Goal: Task Accomplishment & Management: Manage account settings

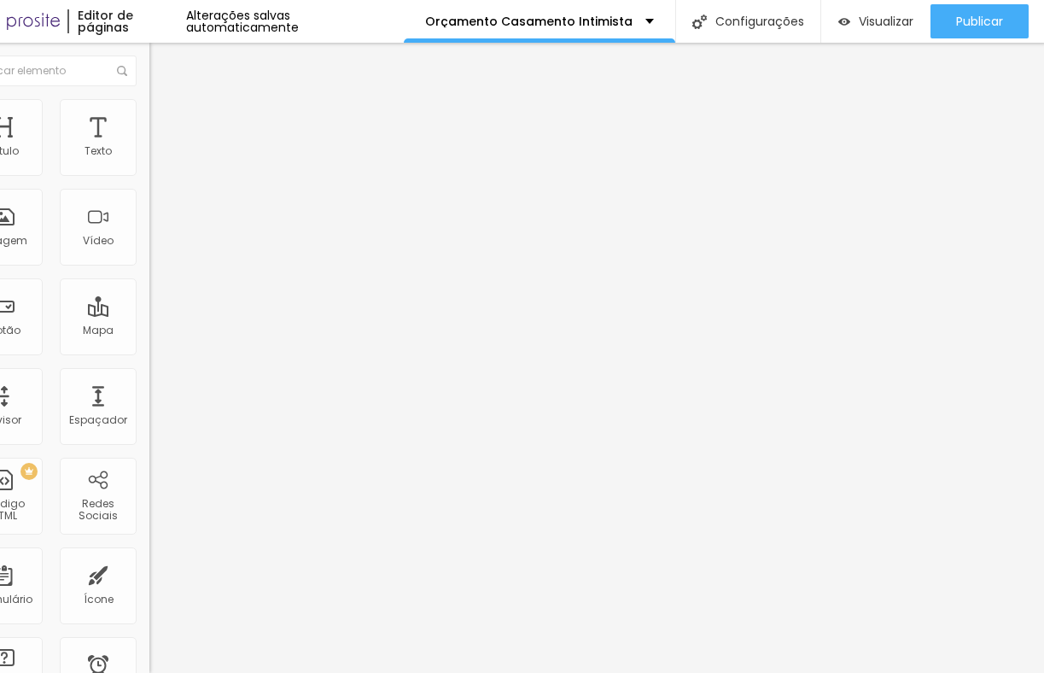
scroll to position [0, 49]
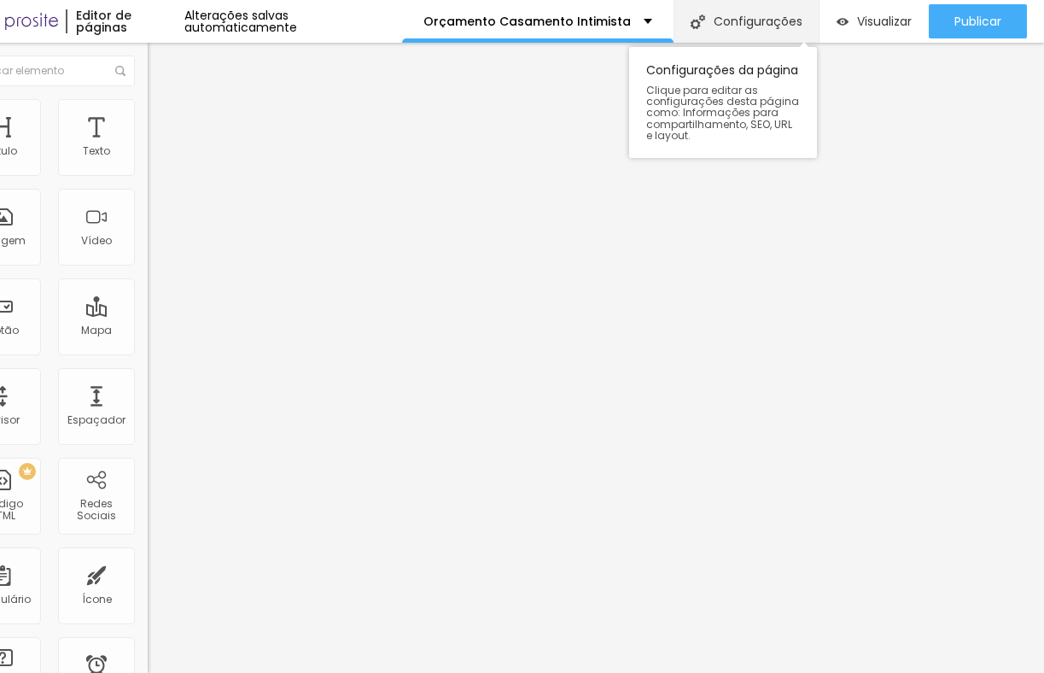
click at [771, 34] on div "Configurações" at bounding box center [746, 21] width 145 height 43
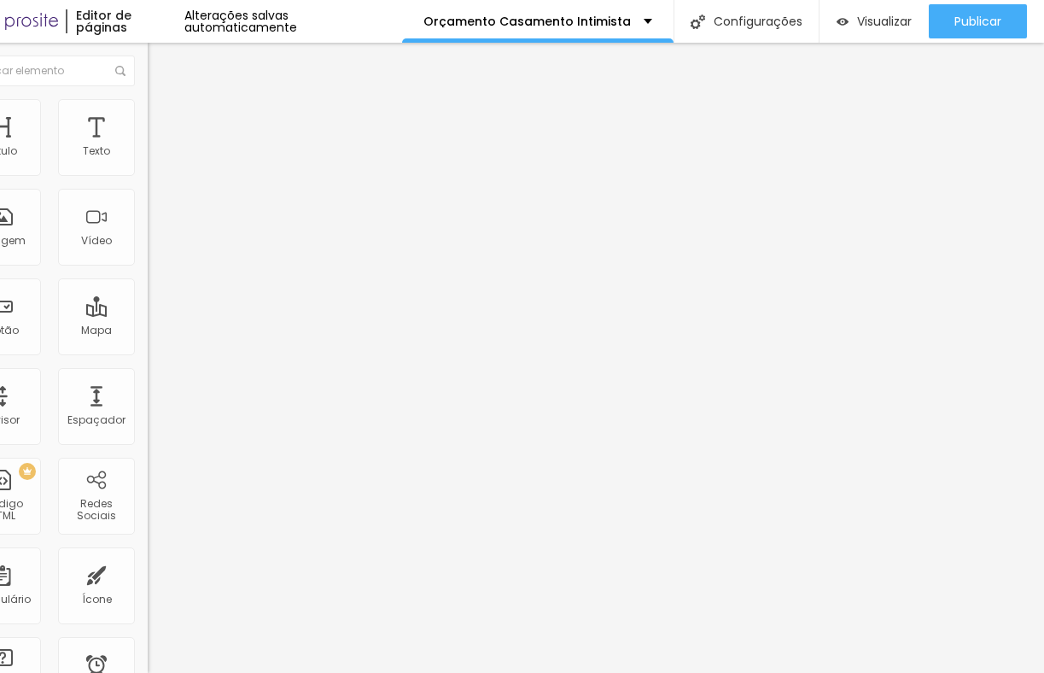
drag, startPoint x: 516, startPoint y: 170, endPoint x: 601, endPoint y: 183, distance: 86.4
type input "Orçamento Casamentos Intimistas"
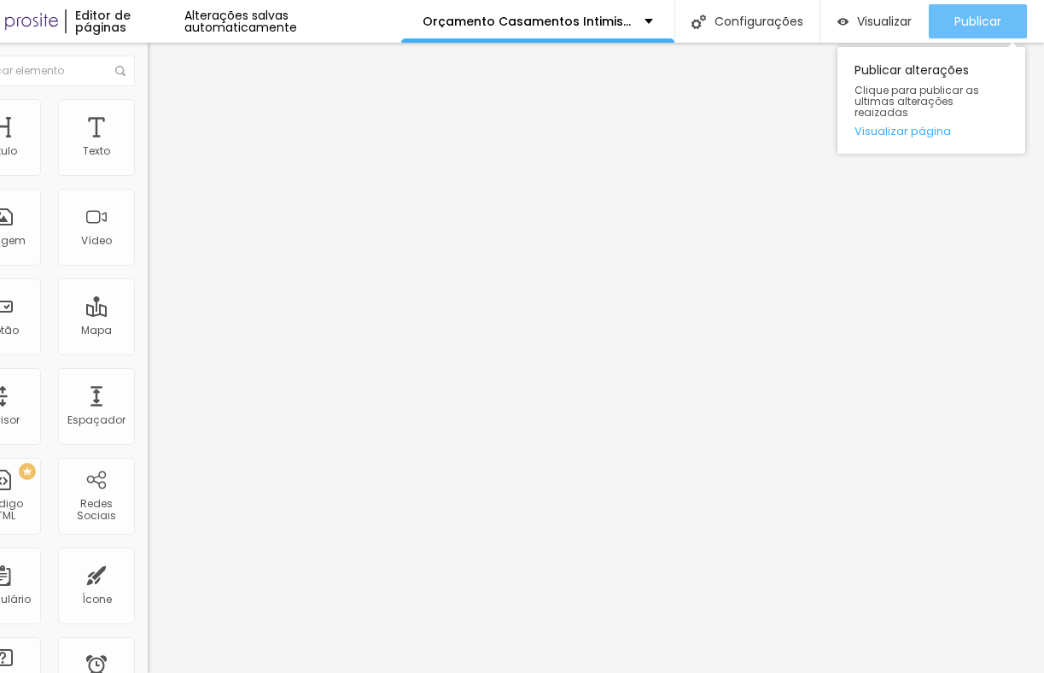
click at [957, 22] on span "Publicar" at bounding box center [978, 22] width 47 height 14
click at [978, 32] on div "Publicar" at bounding box center [978, 21] width 47 height 34
click at [987, 25] on span "Publicar" at bounding box center [978, 22] width 47 height 14
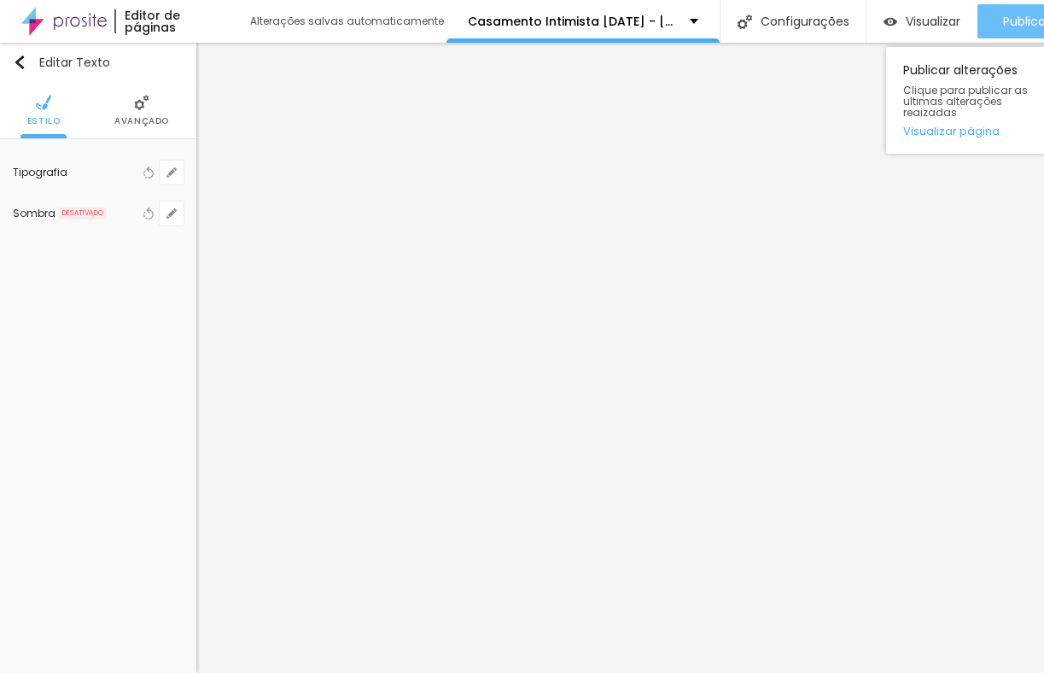
click at [997, 19] on button "Publicar" at bounding box center [1027, 21] width 98 height 34
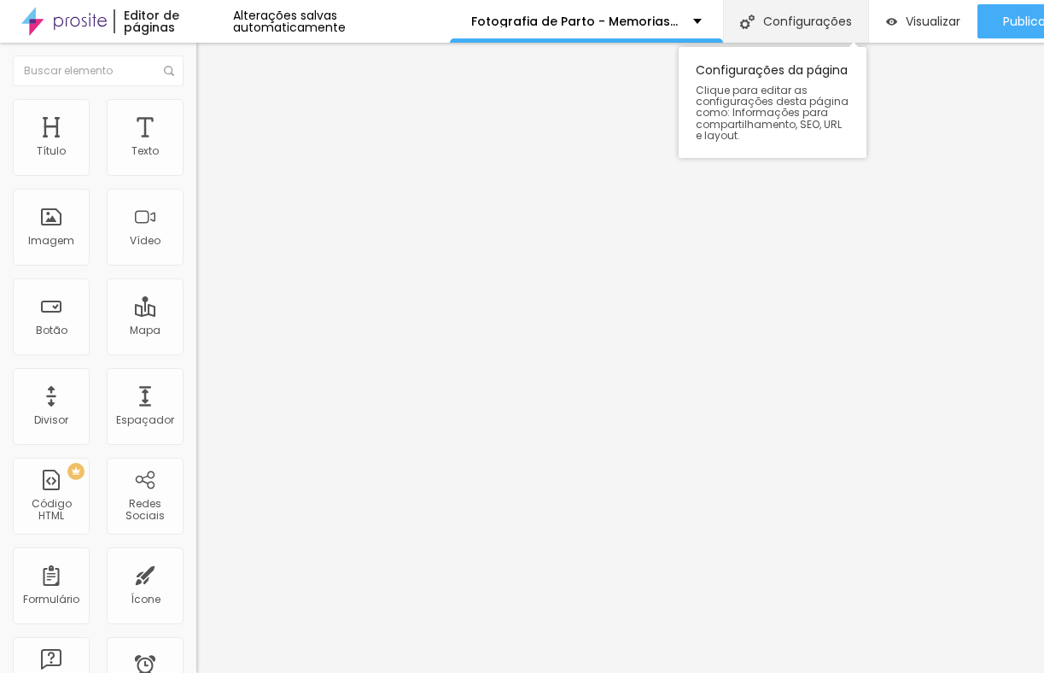
click at [823, 24] on div "Configurações" at bounding box center [795, 21] width 145 height 43
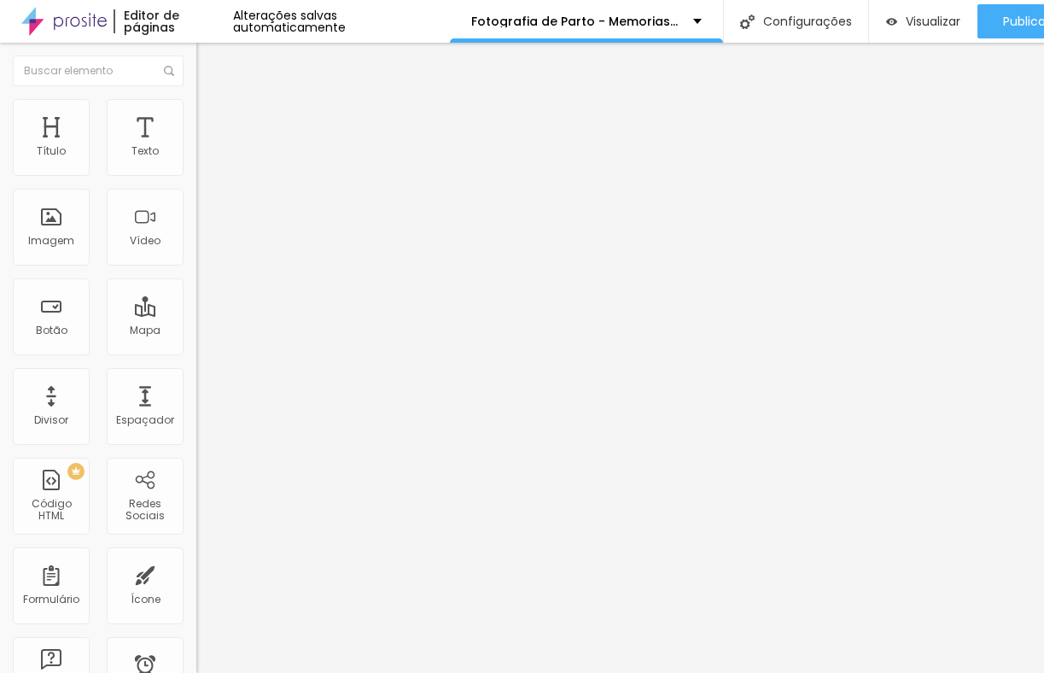
click at [196, 119] on ul "Conteúdo Estilo Avançado" at bounding box center [294, 107] width 196 height 51
click at [212, 118] on span "Estilo" at bounding box center [225, 110] width 26 height 15
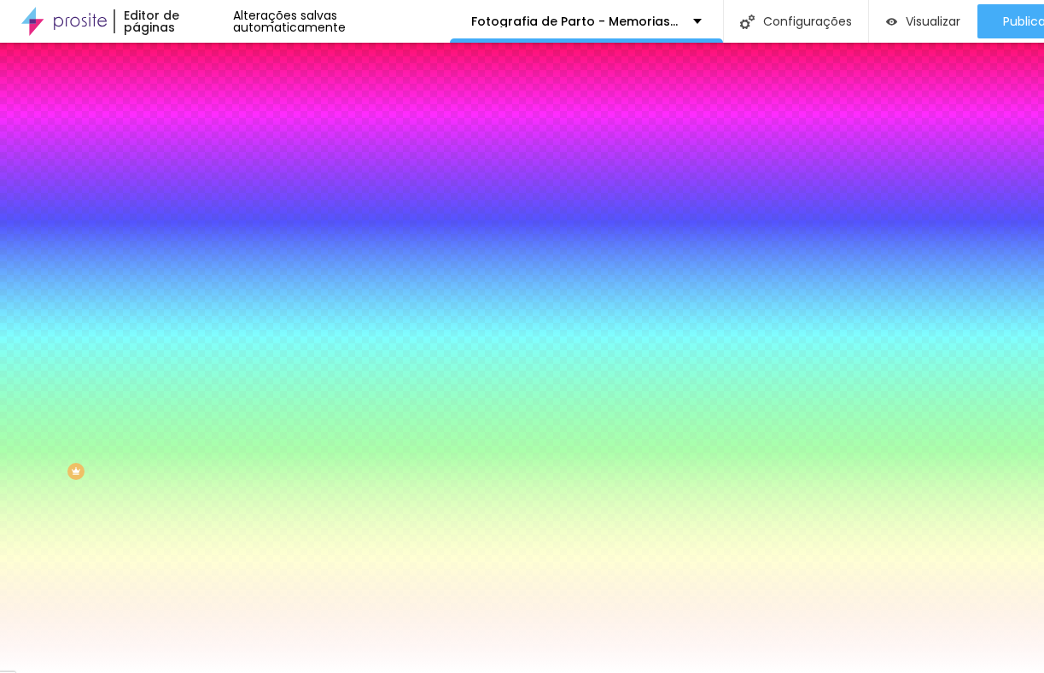
click at [196, 157] on span "Trocar imagem" at bounding box center [242, 150] width 93 height 15
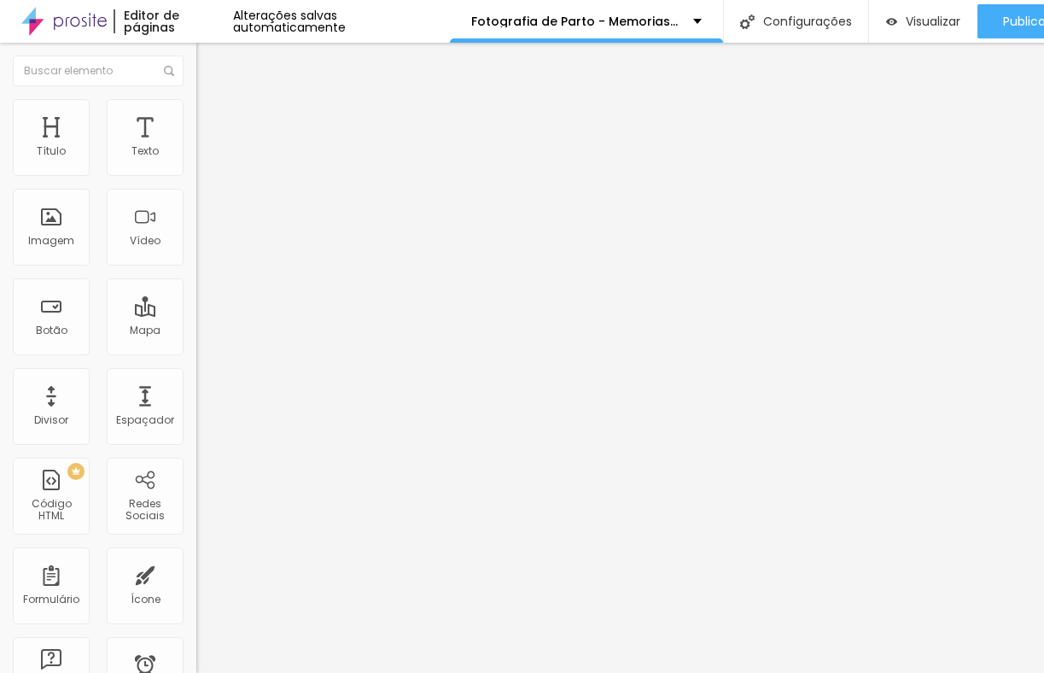
click at [196, 94] on img at bounding box center [203, 89] width 15 height 15
click at [196, 103] on img at bounding box center [203, 106] width 15 height 15
click at [212, 118] on span "Estilo" at bounding box center [225, 110] width 26 height 15
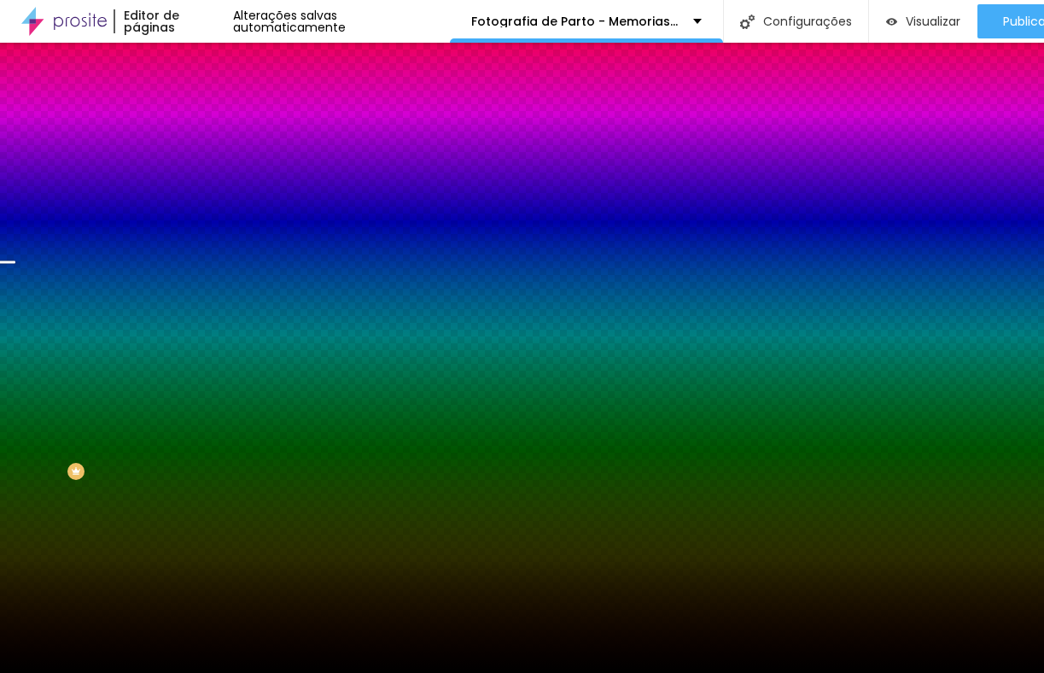
click at [196, 157] on span "Trocar imagem" at bounding box center [242, 150] width 93 height 15
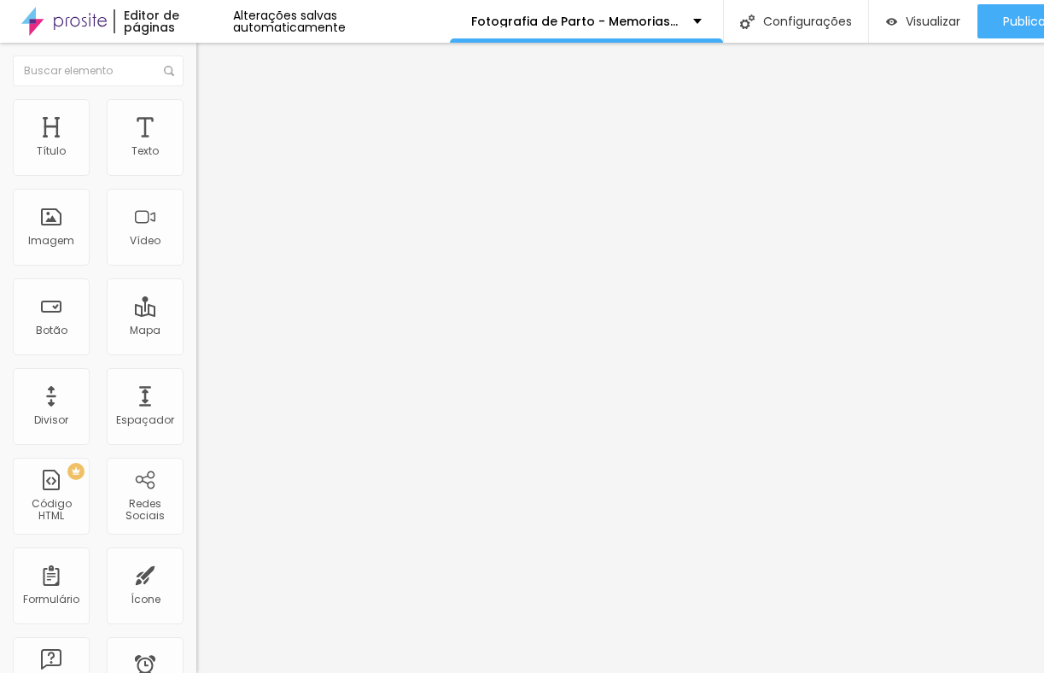
click at [196, 147] on span "Trocar imagem" at bounding box center [242, 139] width 93 height 15
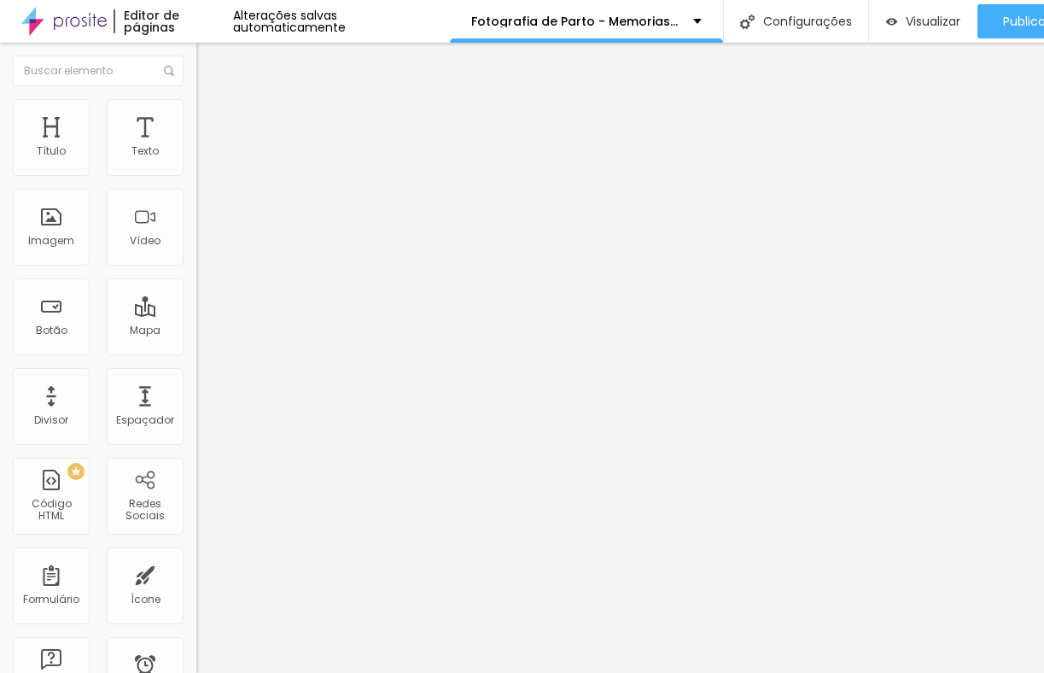
click at [196, 147] on span "Trocar imagem" at bounding box center [242, 139] width 93 height 15
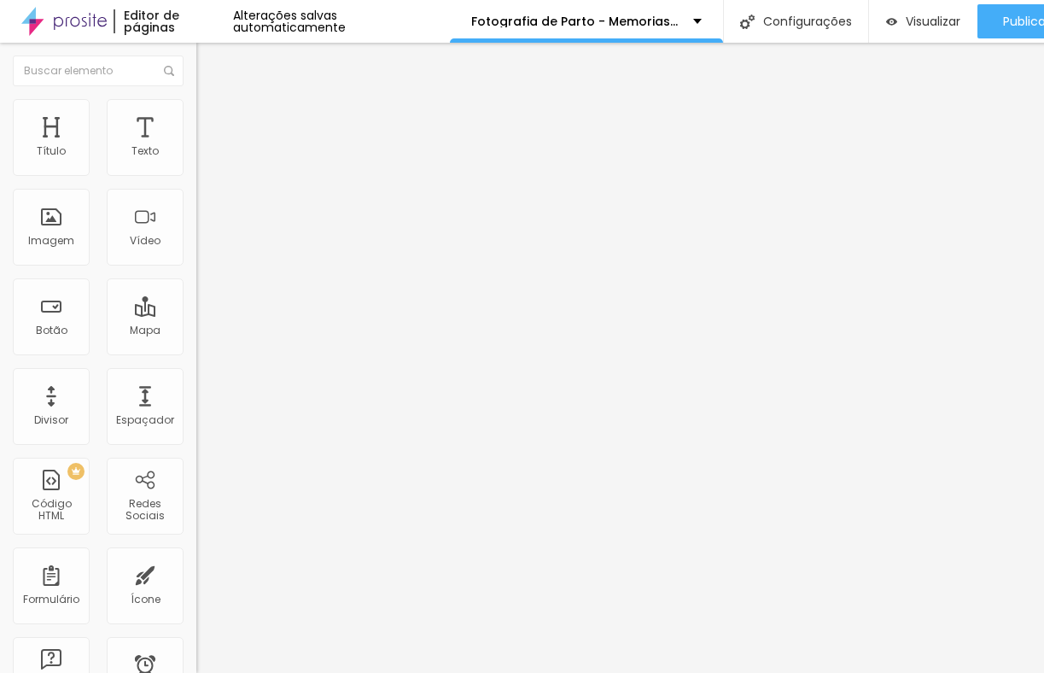
click at [196, 147] on span "Trocar imagem" at bounding box center [242, 139] width 93 height 15
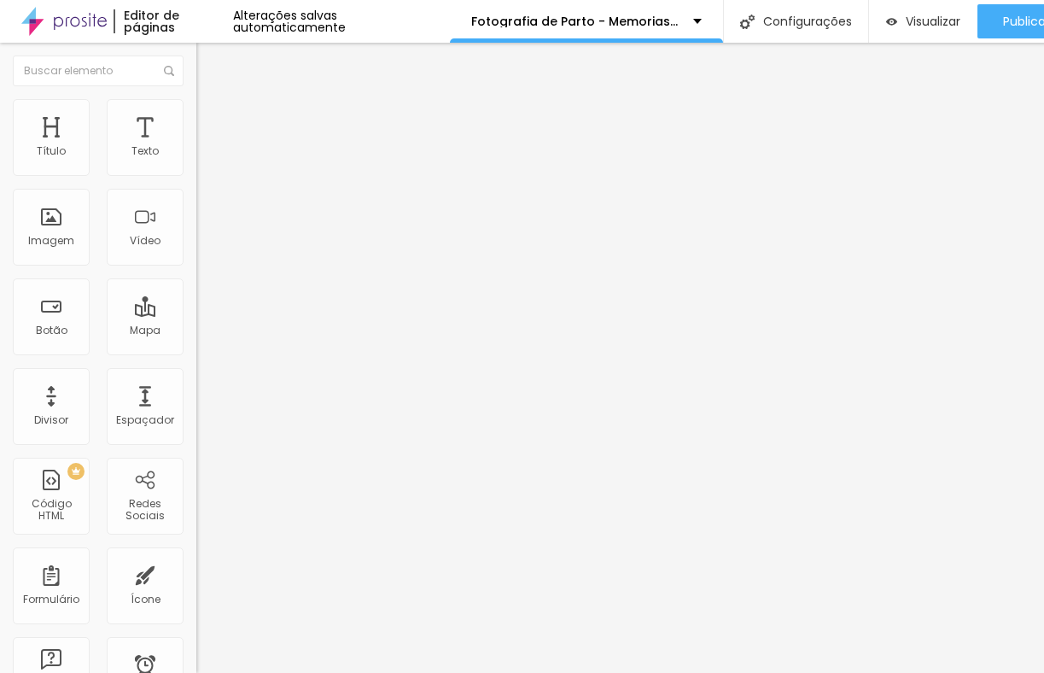
click at [196, 147] on span "Trocar imagem" at bounding box center [242, 139] width 93 height 15
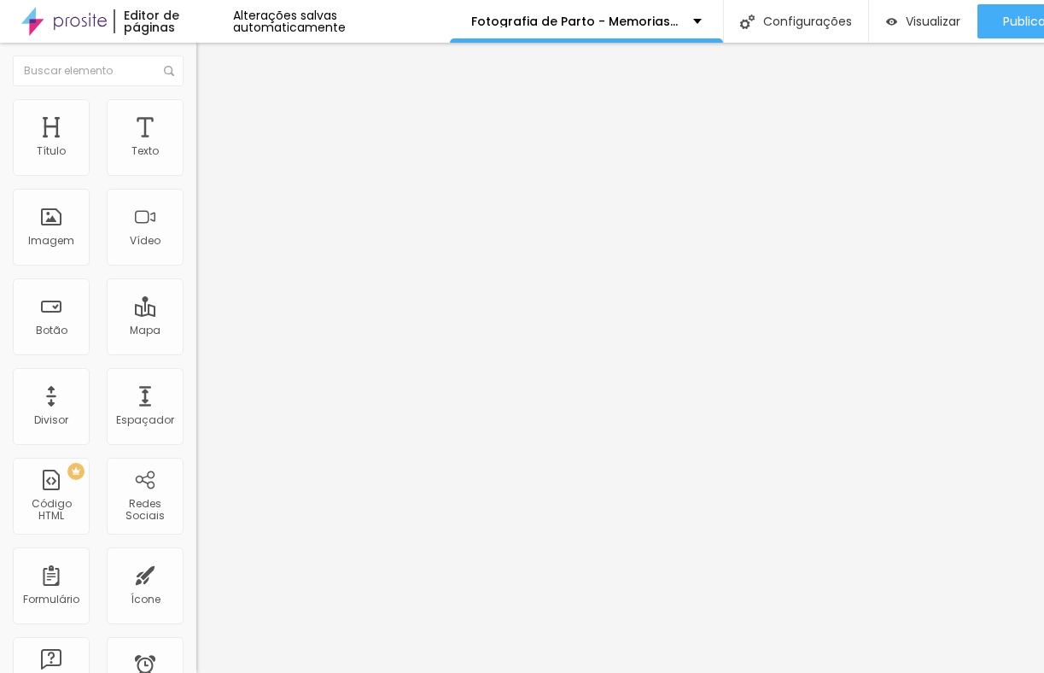
click at [196, 147] on span "Trocar imagem" at bounding box center [242, 139] width 93 height 15
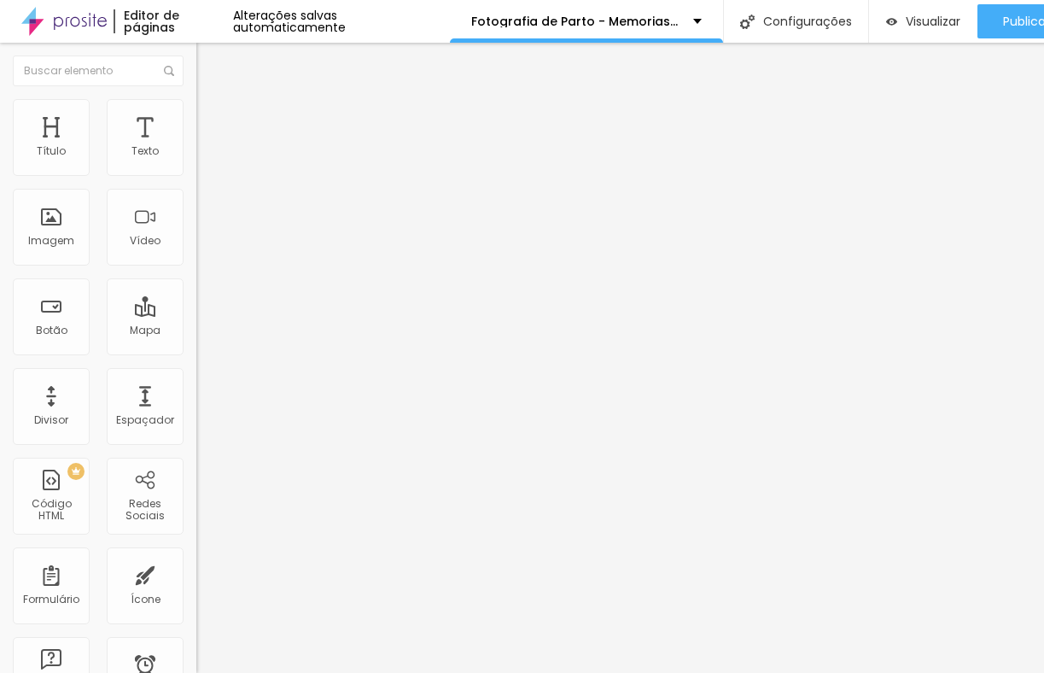
click at [196, 147] on span "Trocar imagem" at bounding box center [242, 139] width 93 height 15
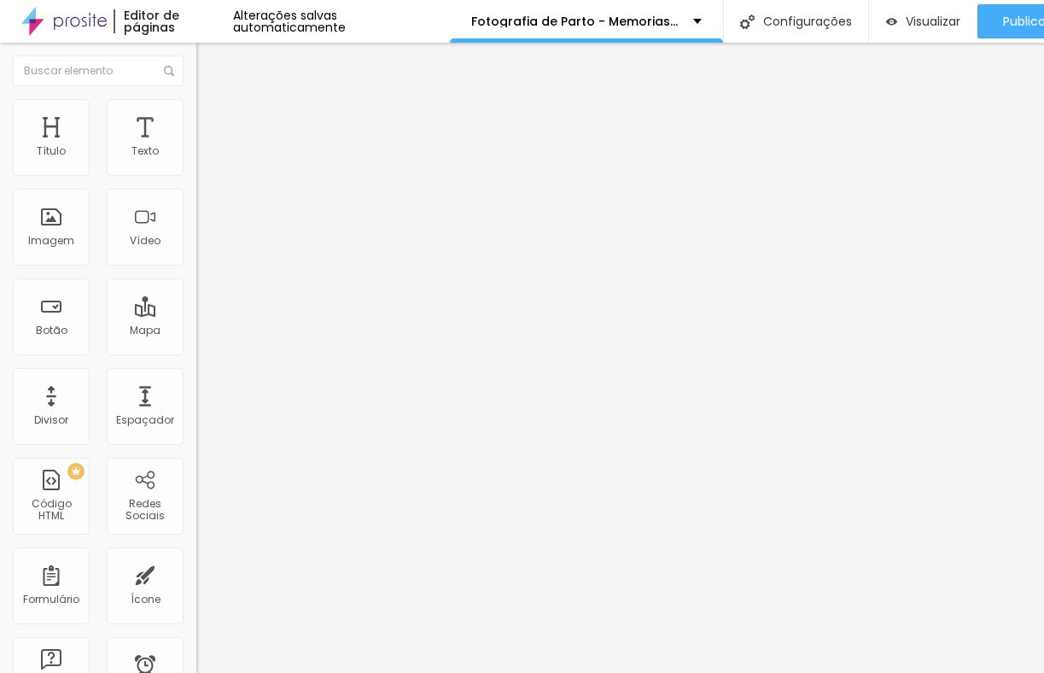
click at [209, 63] on img "button" at bounding box center [216, 63] width 14 height 14
click at [44, 230] on div "Imagem" at bounding box center [51, 227] width 77 height 77
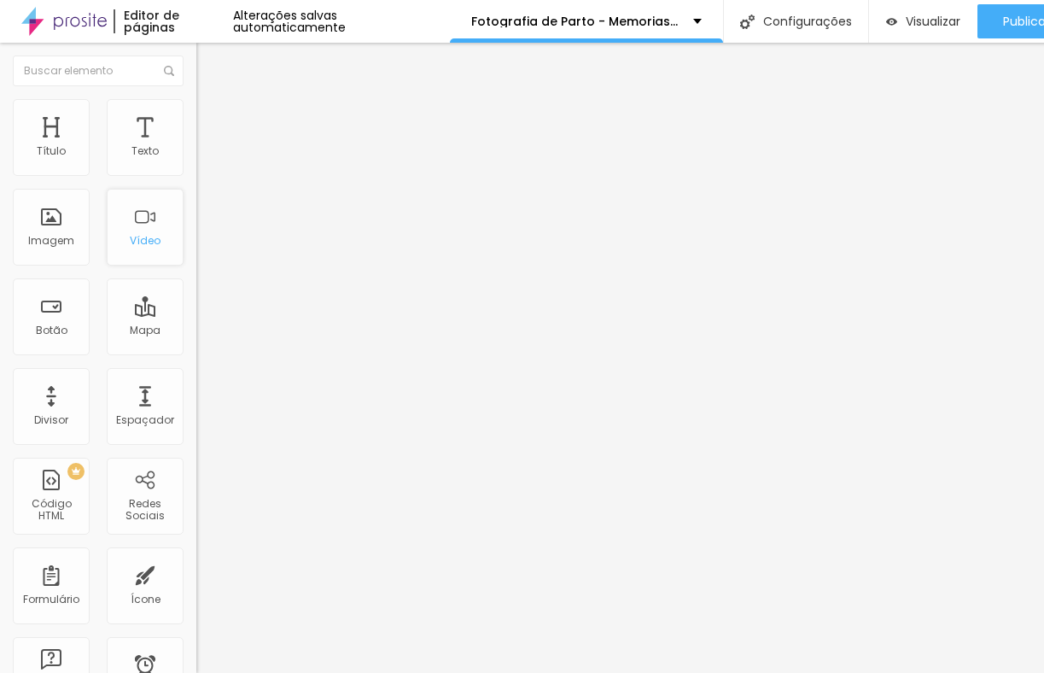
scroll to position [0, 5]
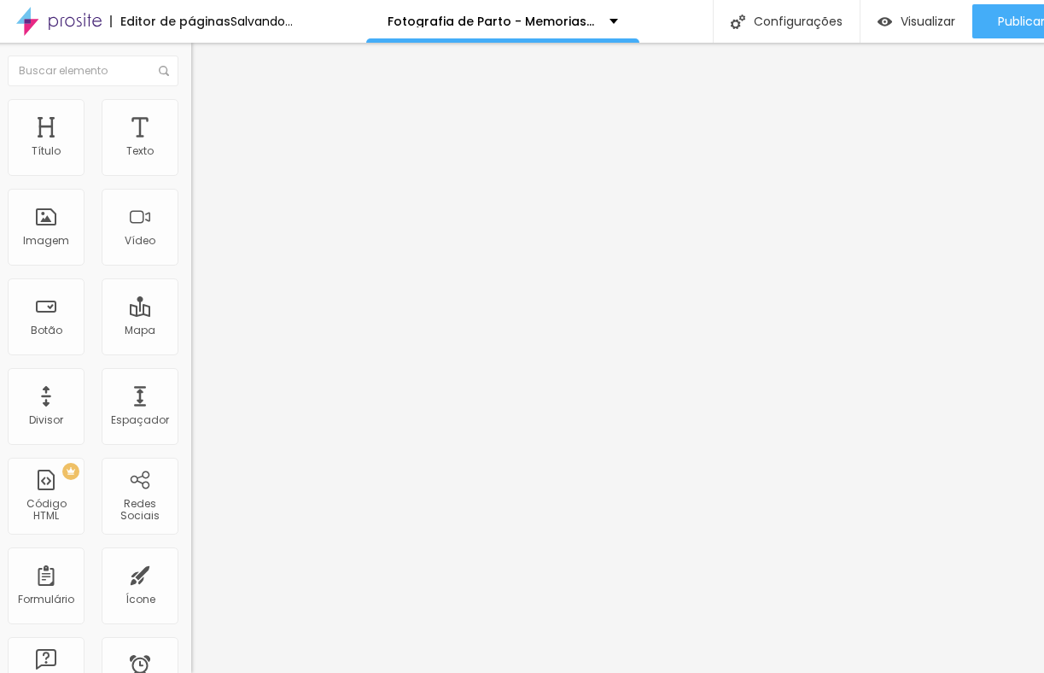
click at [207, 118] on span "Estilo" at bounding box center [220, 110] width 26 height 15
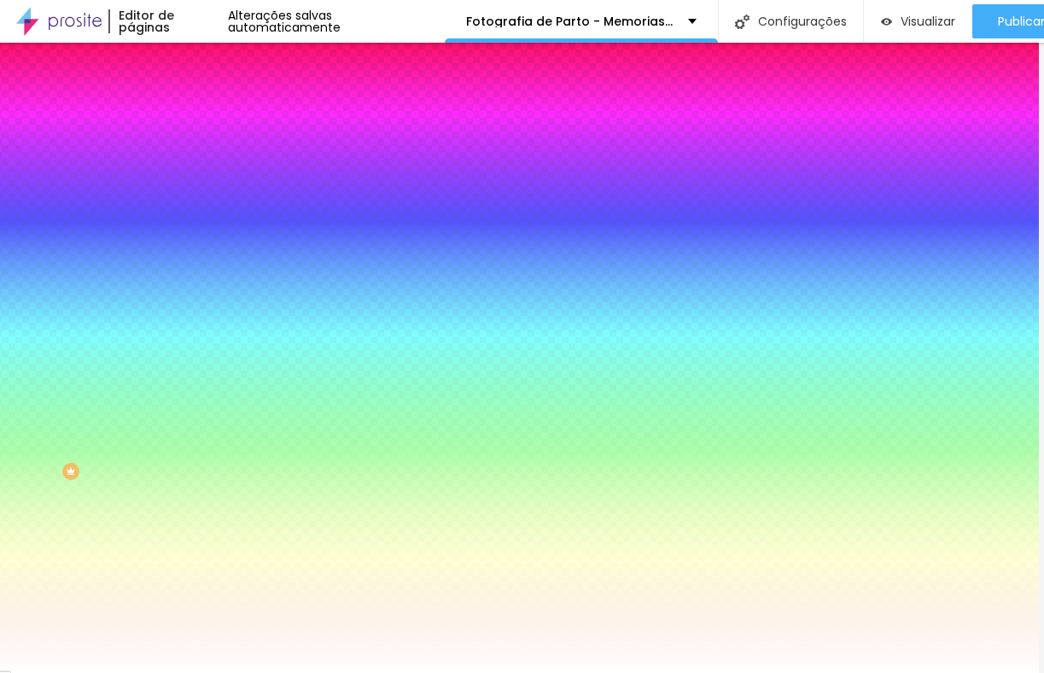
click at [191, 97] on img at bounding box center [198, 89] width 15 height 15
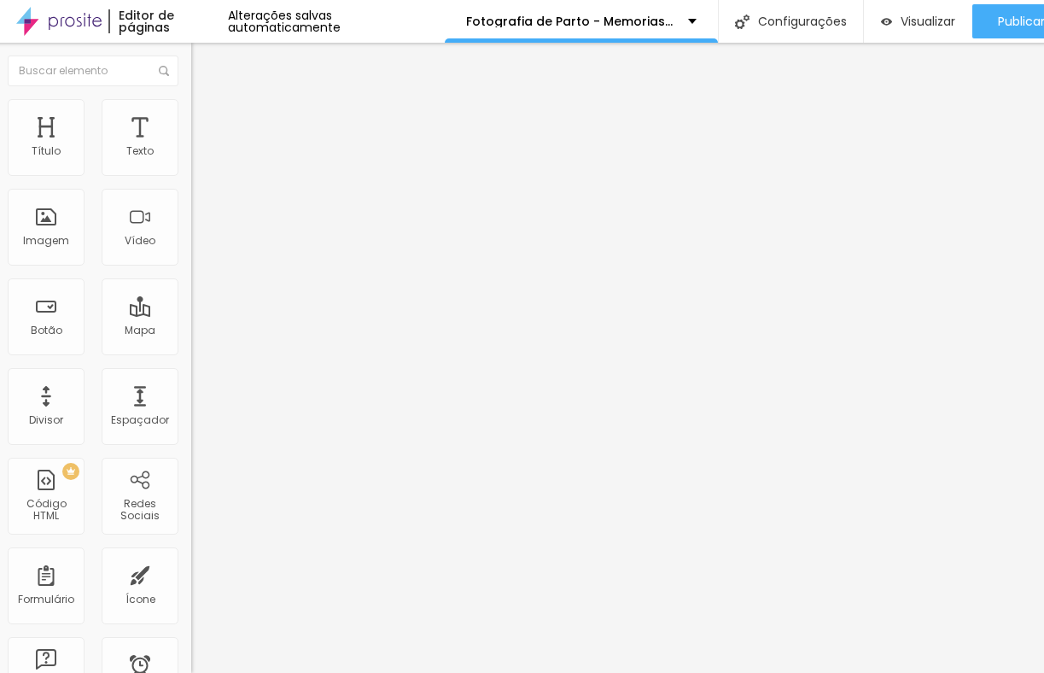
click at [204, 62] on img "button" at bounding box center [211, 63] width 14 height 14
click at [70, 256] on div "Imagem" at bounding box center [46, 227] width 77 height 77
click at [67, 247] on div "Imagem" at bounding box center [46, 241] width 46 height 12
click at [61, 249] on div "Imagem" at bounding box center [46, 227] width 77 height 77
click at [207, 118] on span "Estilo" at bounding box center [220, 110] width 26 height 15
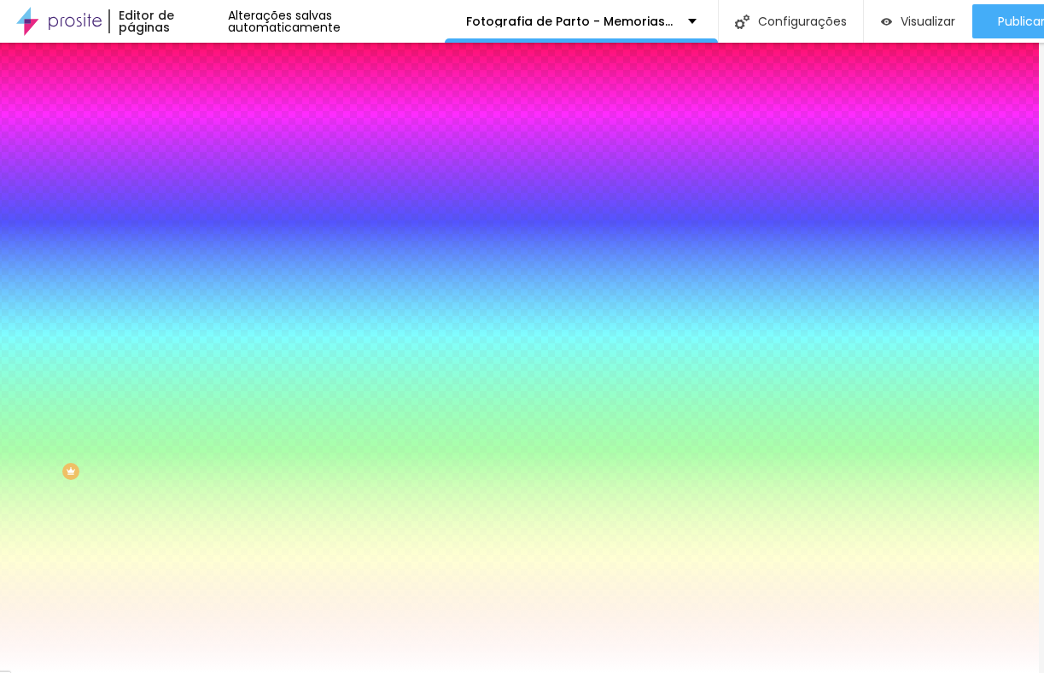
click at [191, 116] on li "Avançado" at bounding box center [289, 124] width 196 height 17
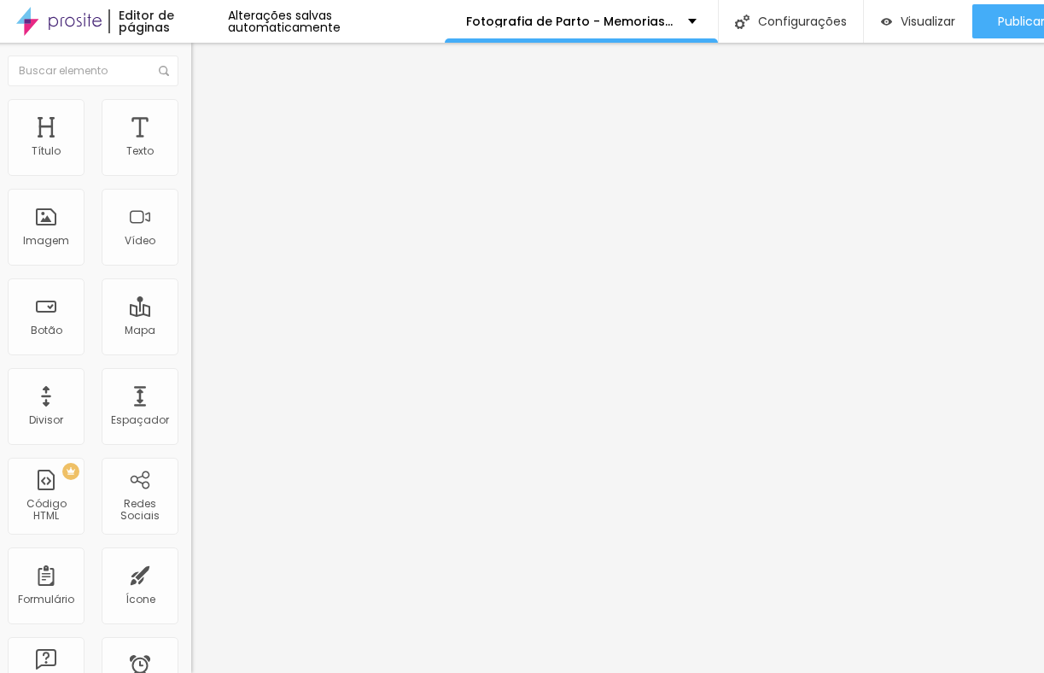
click at [191, 73] on button "Editar Coluna" at bounding box center [289, 62] width 196 height 39
click at [191, 147] on span "Adicionar imagem" at bounding box center [246, 139] width 110 height 15
click at [198, 159] on icon "button" at bounding box center [203, 154] width 10 height 10
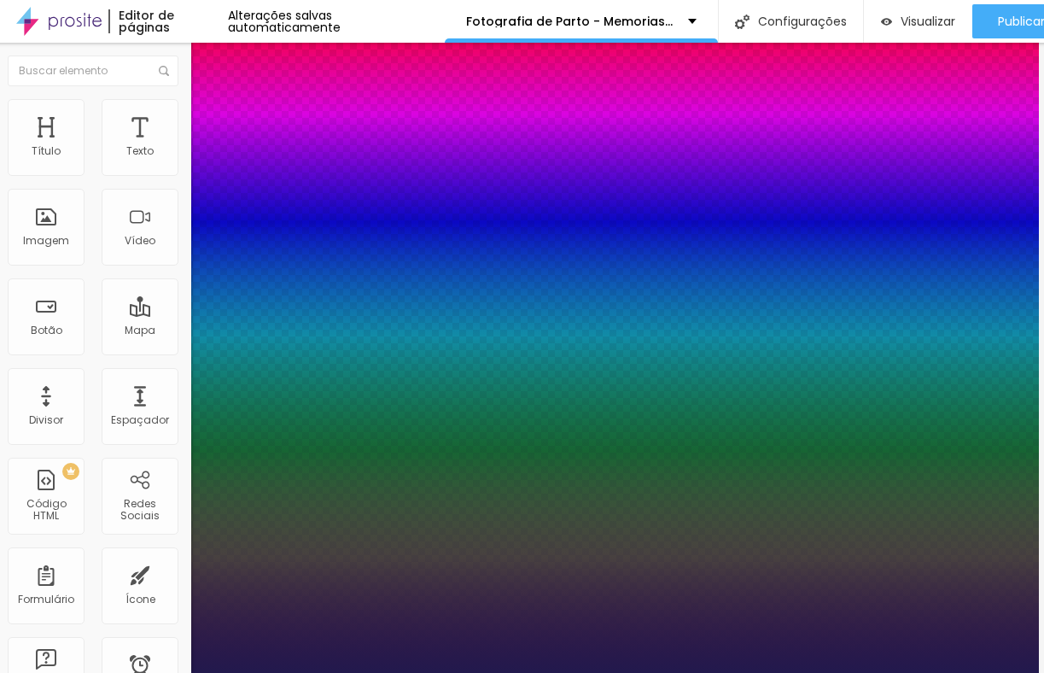
type input "1"
type input "13"
type input "1"
type input "31"
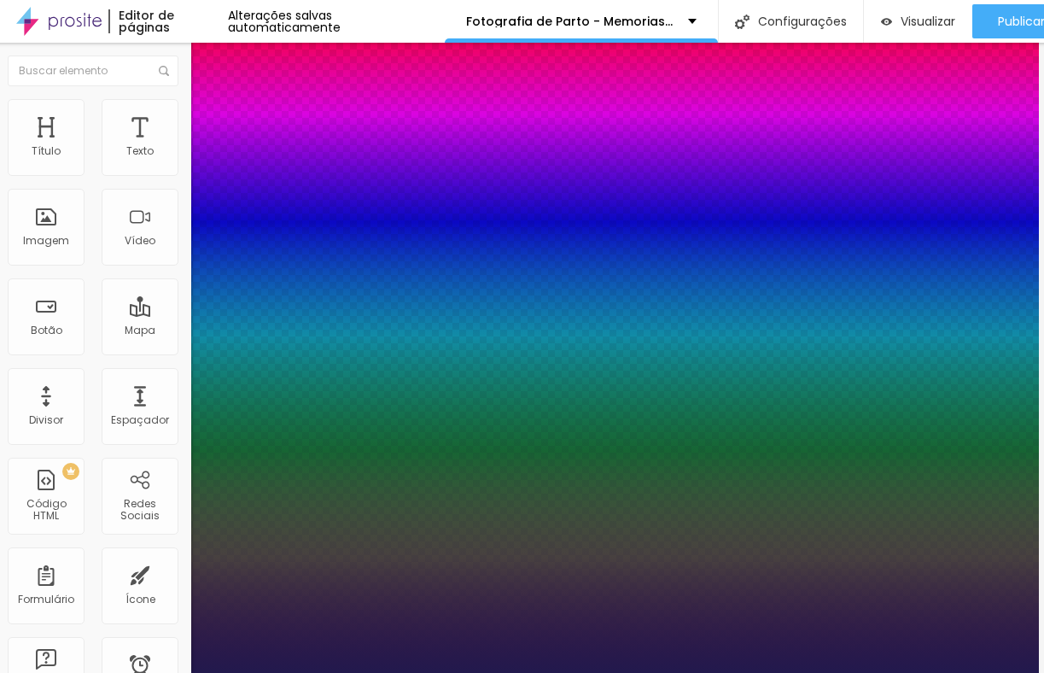
type input "31"
type input "1"
type input "32"
type input "1"
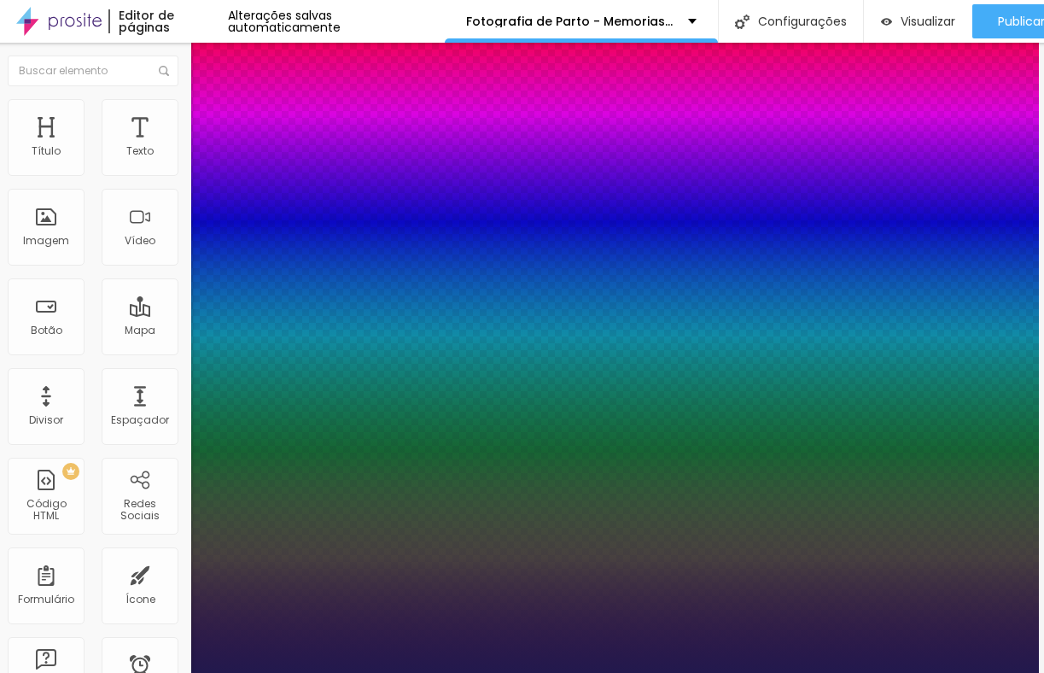
type input "33"
type input "1"
type input "34"
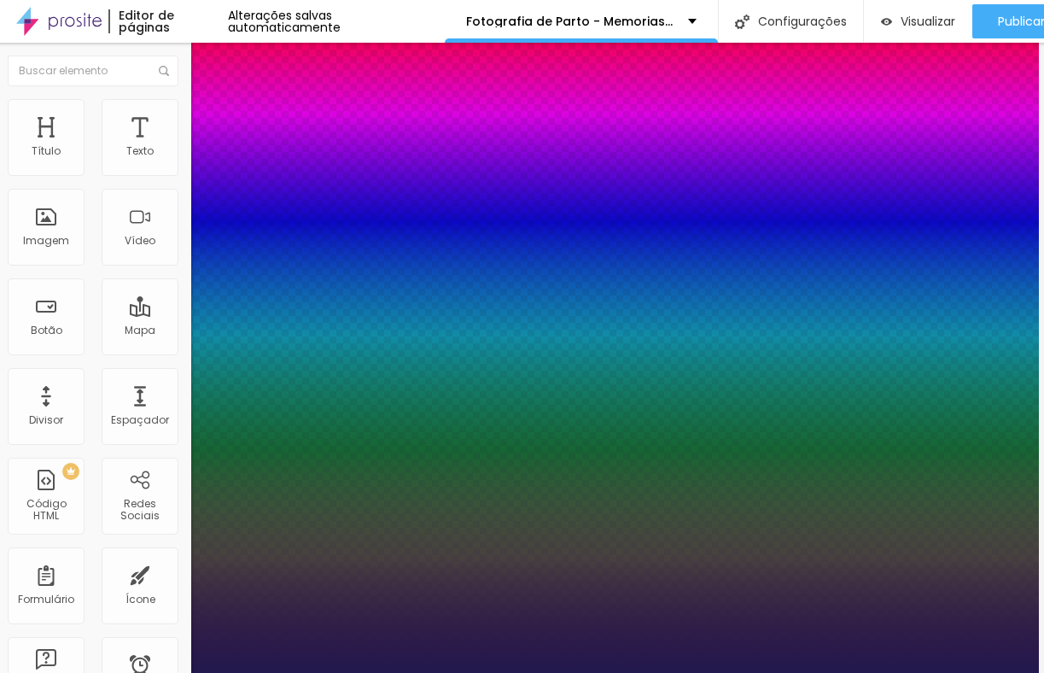
type input "1"
type input "35"
type input "1"
type input "36"
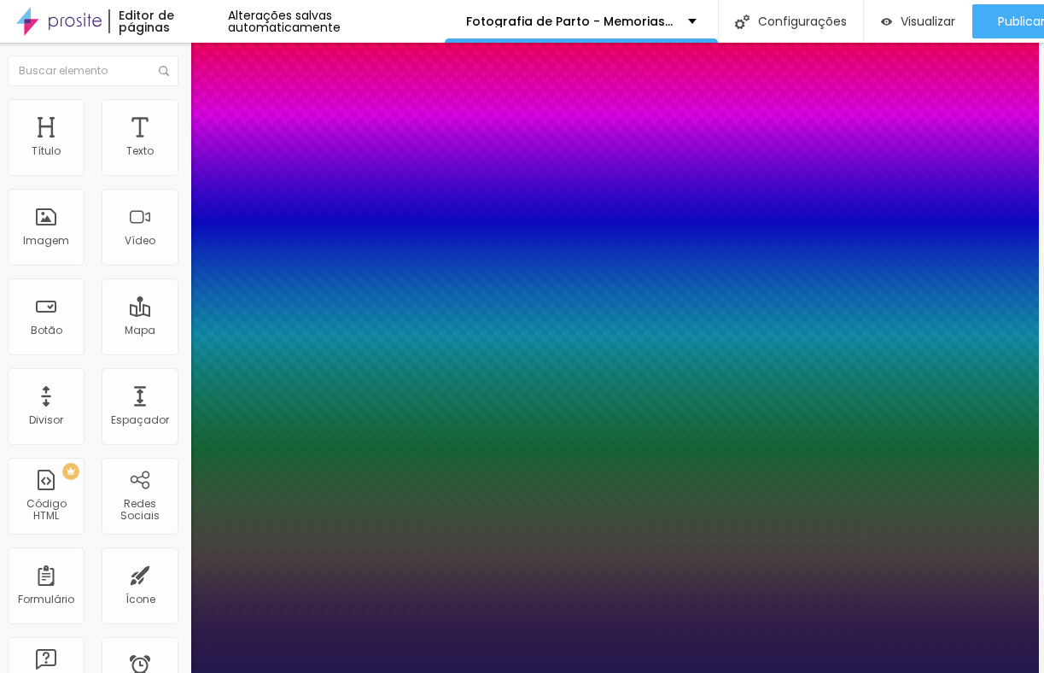
type input "36"
type input "1"
type input "37"
type input "1"
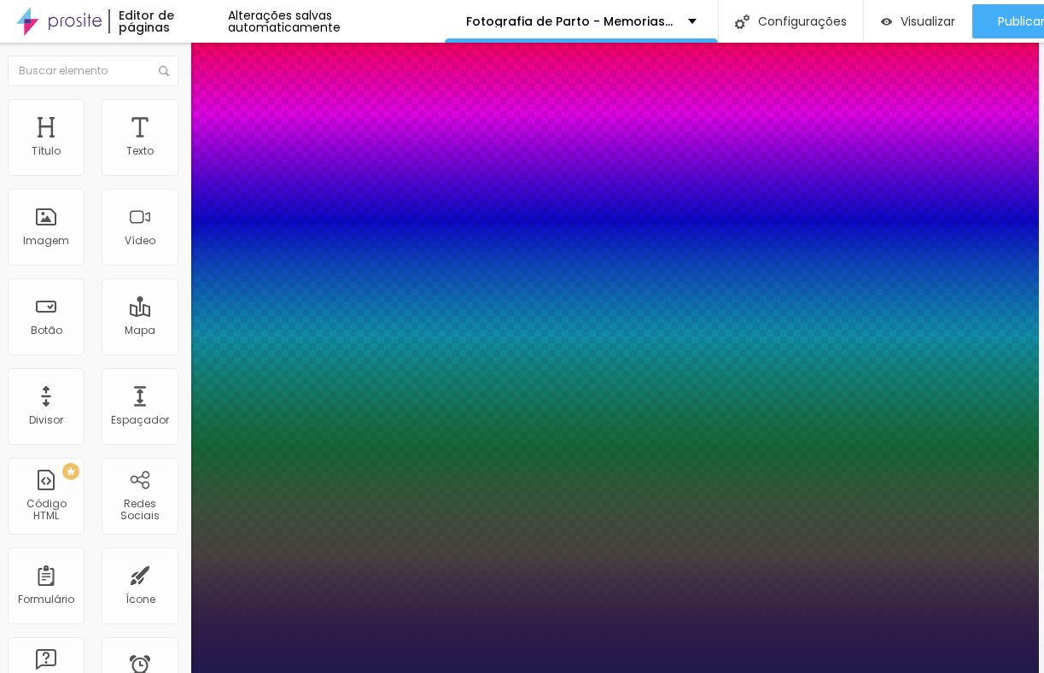
type input "38"
type input "1"
type input "39"
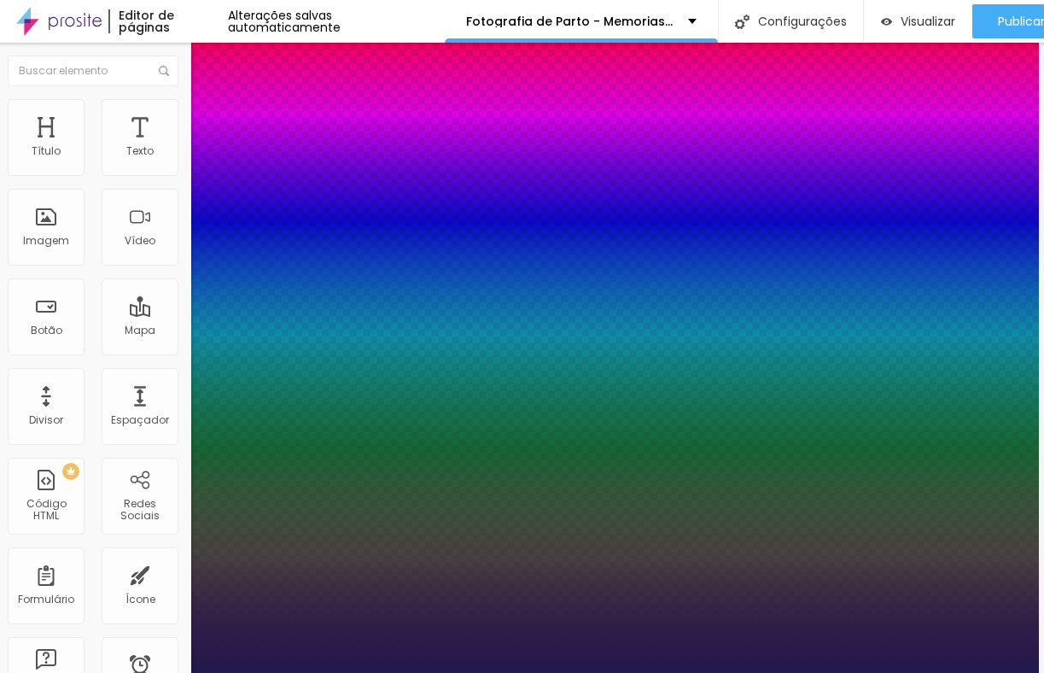
type input "1"
type input "40"
type input "1"
type input "42"
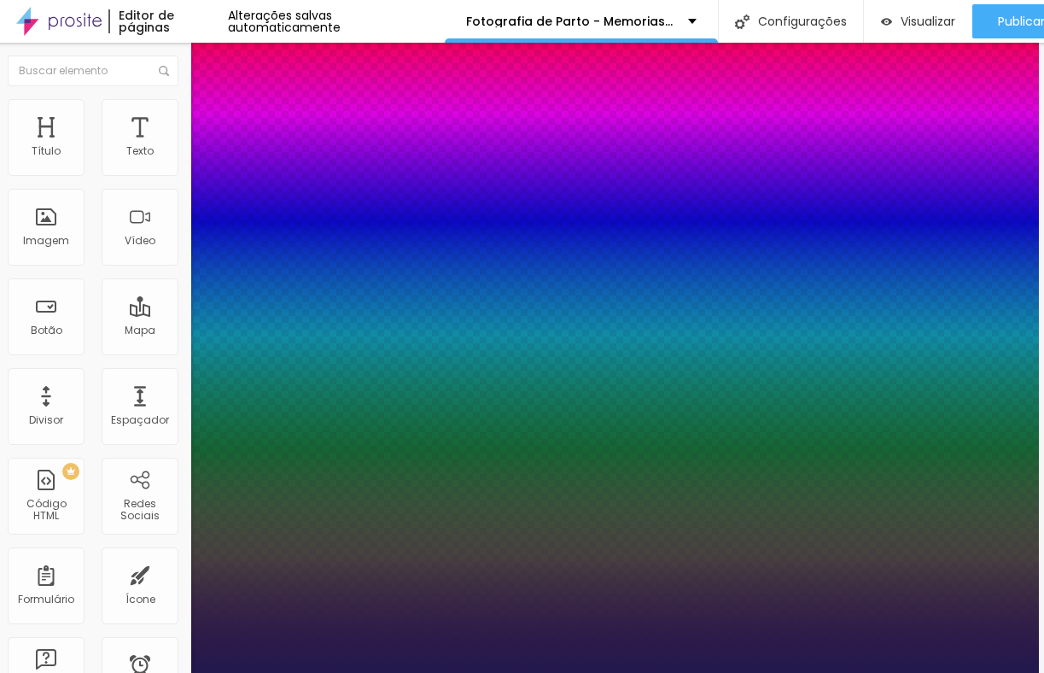
type input "42"
type input "1"
type input "43"
type input "1"
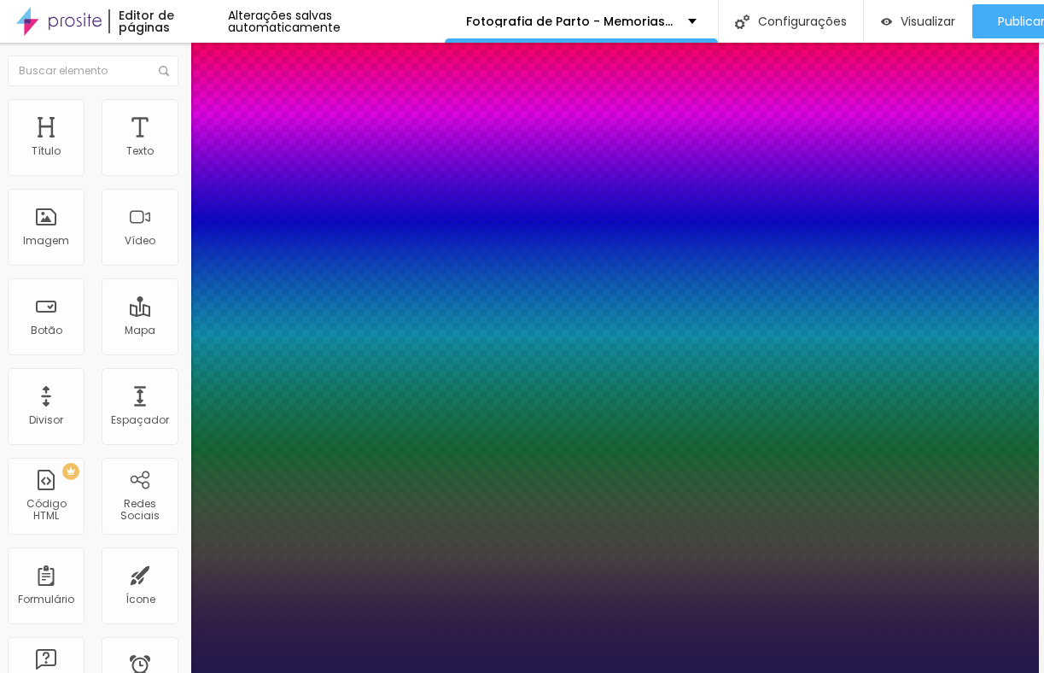
type input "46"
type input "1"
type input "49"
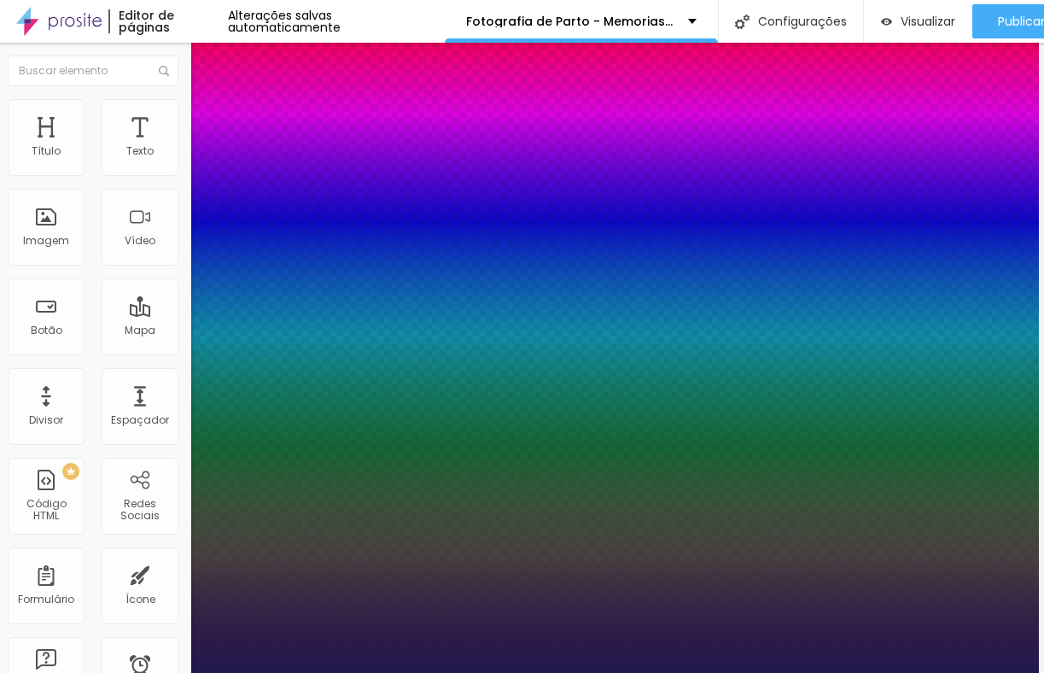
type input "1"
type input "52"
type input "1"
type input "55"
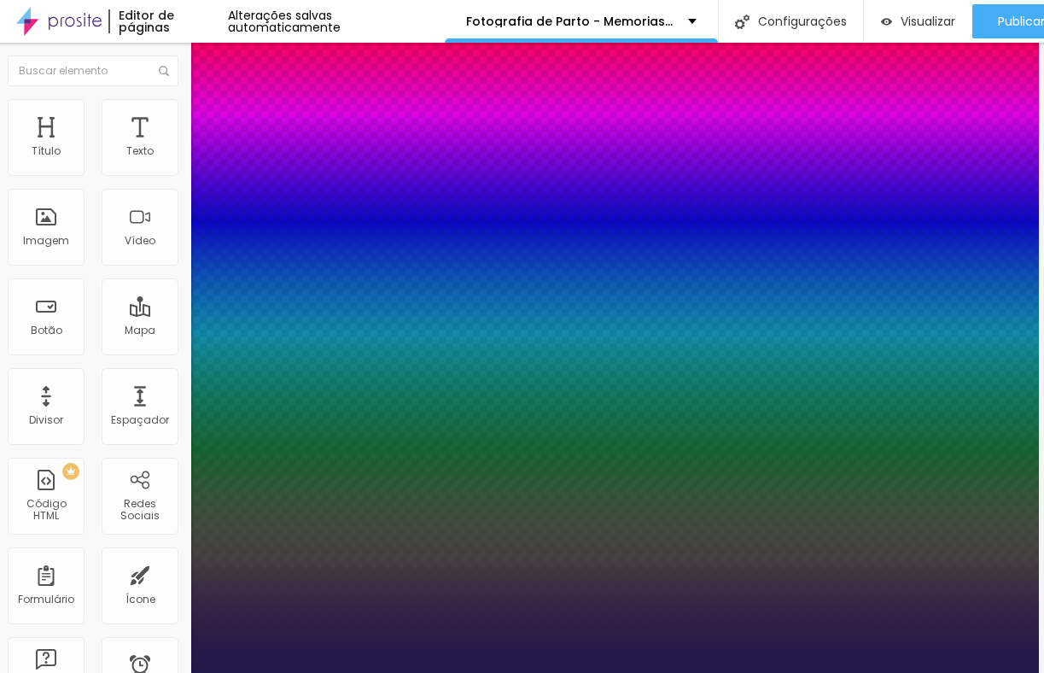
type input "55"
type input "1"
type input "57"
type input "1"
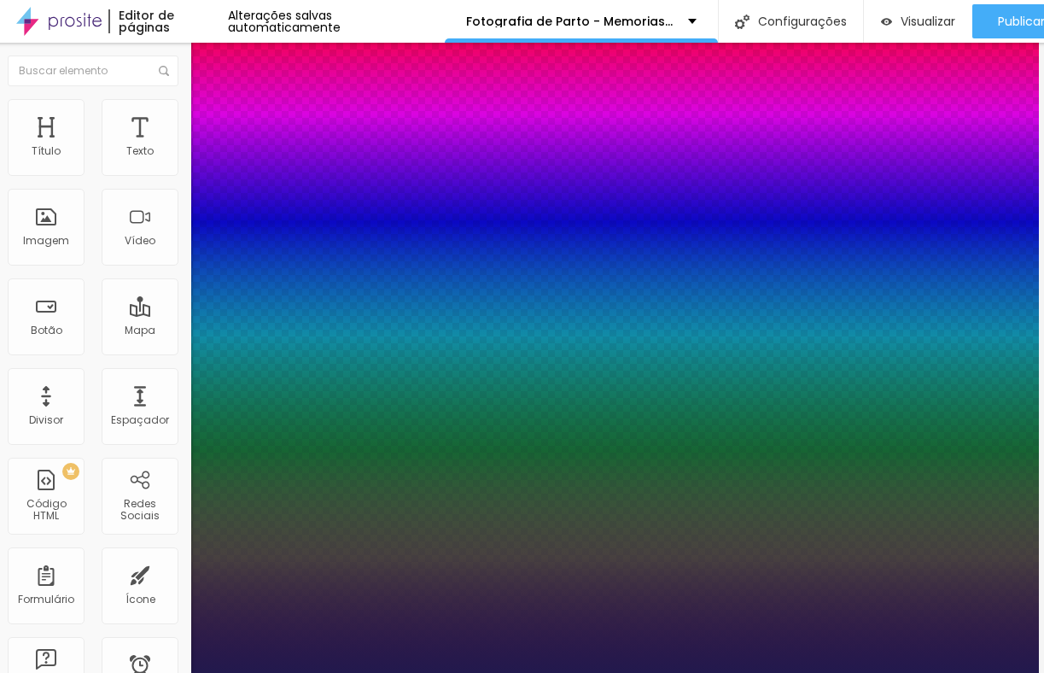
type input "60"
type input "1"
type input "63"
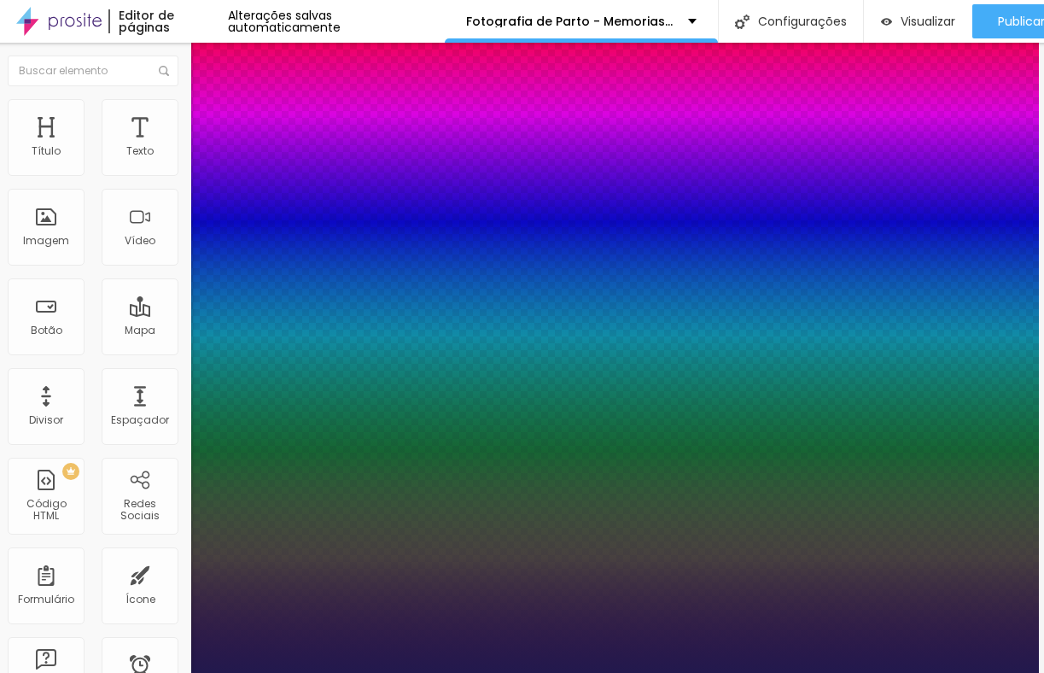
type input "1"
type input "65"
type input "1"
type input "67"
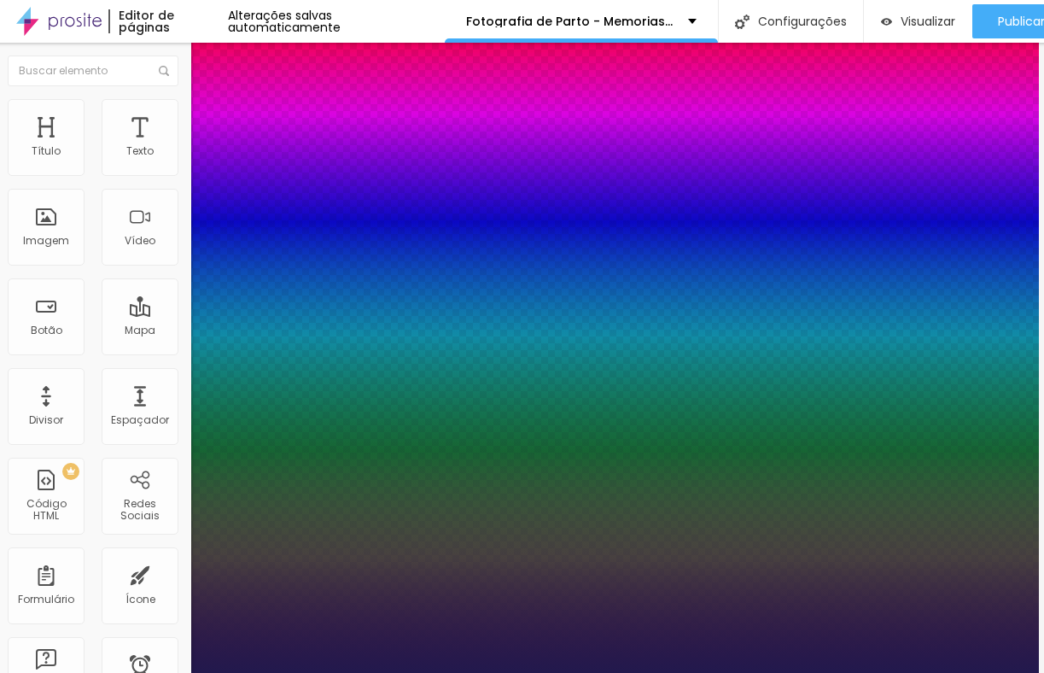
type input "67"
type input "1"
type input "69"
type input "1"
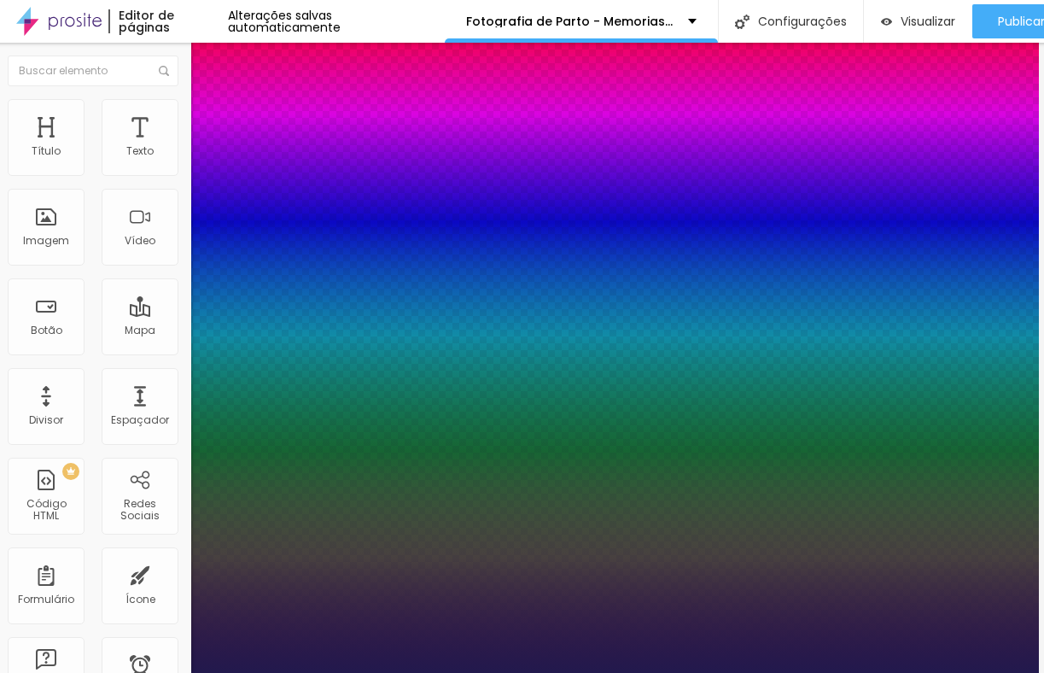
type input "71"
type input "1"
type input "73"
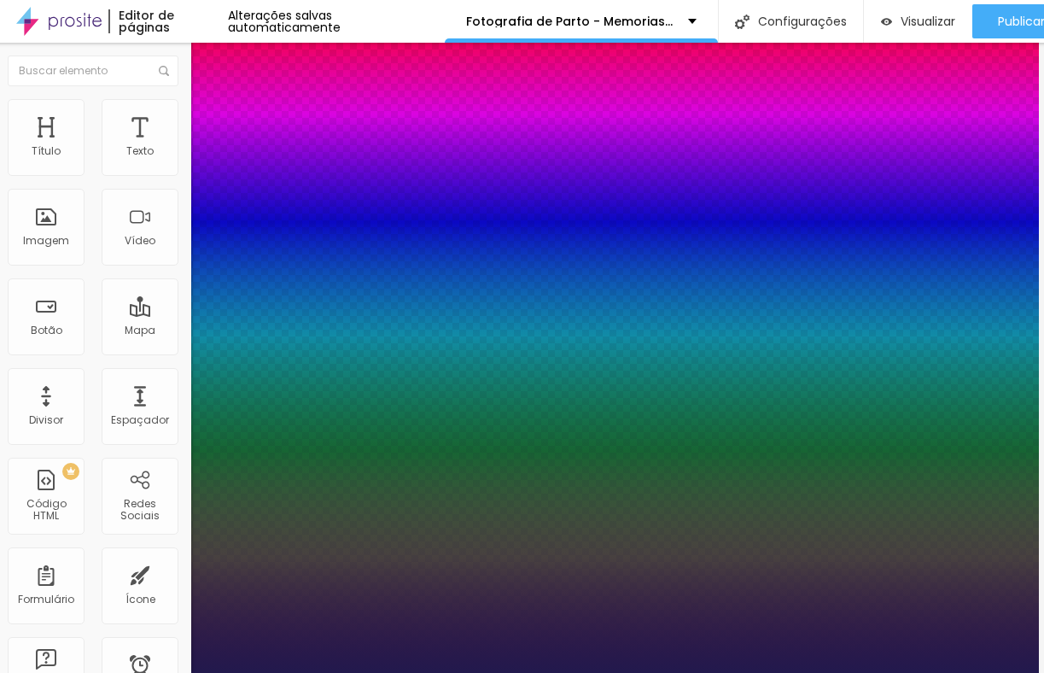
type input "1"
type input "74"
type input "1"
type input "76"
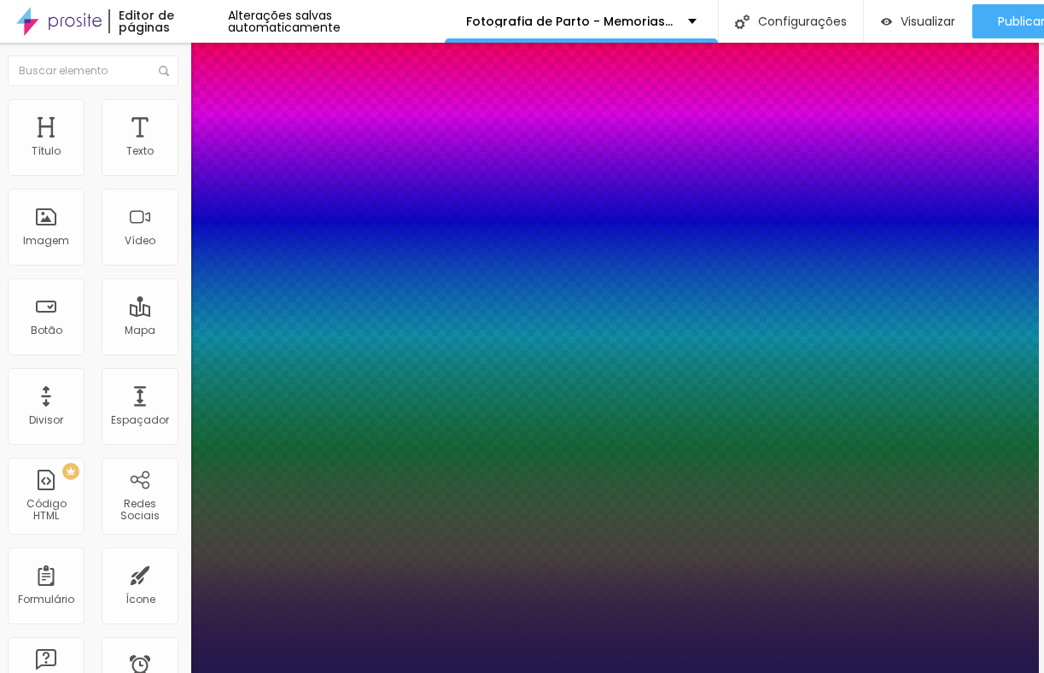
type input "76"
type input "1"
type input "77"
type input "1"
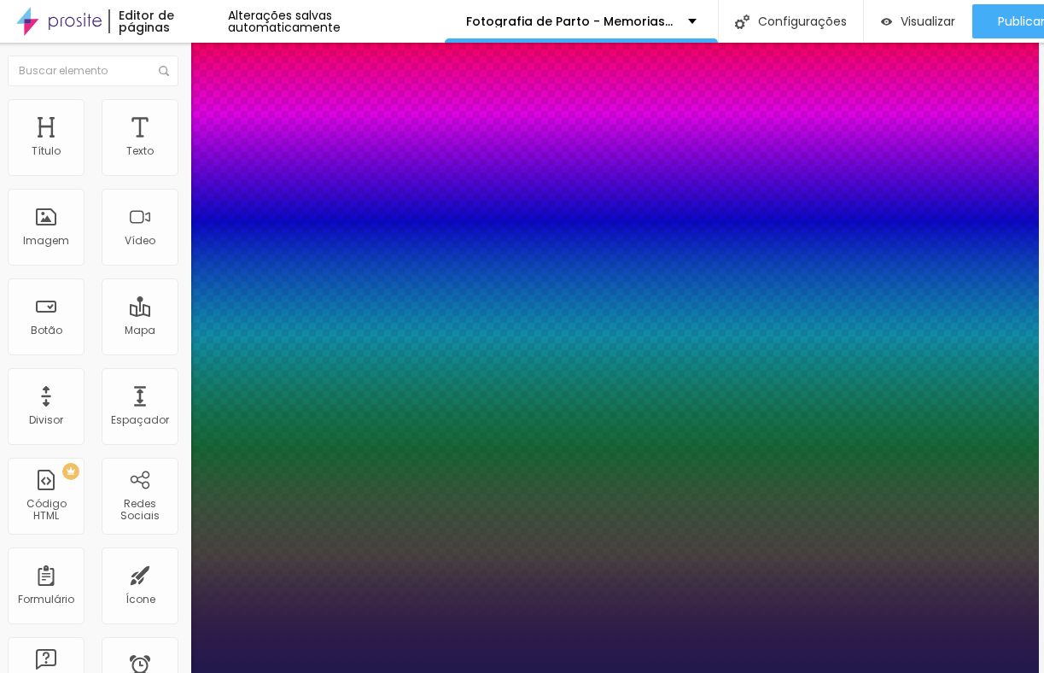
type input "78"
type input "1"
type input "79"
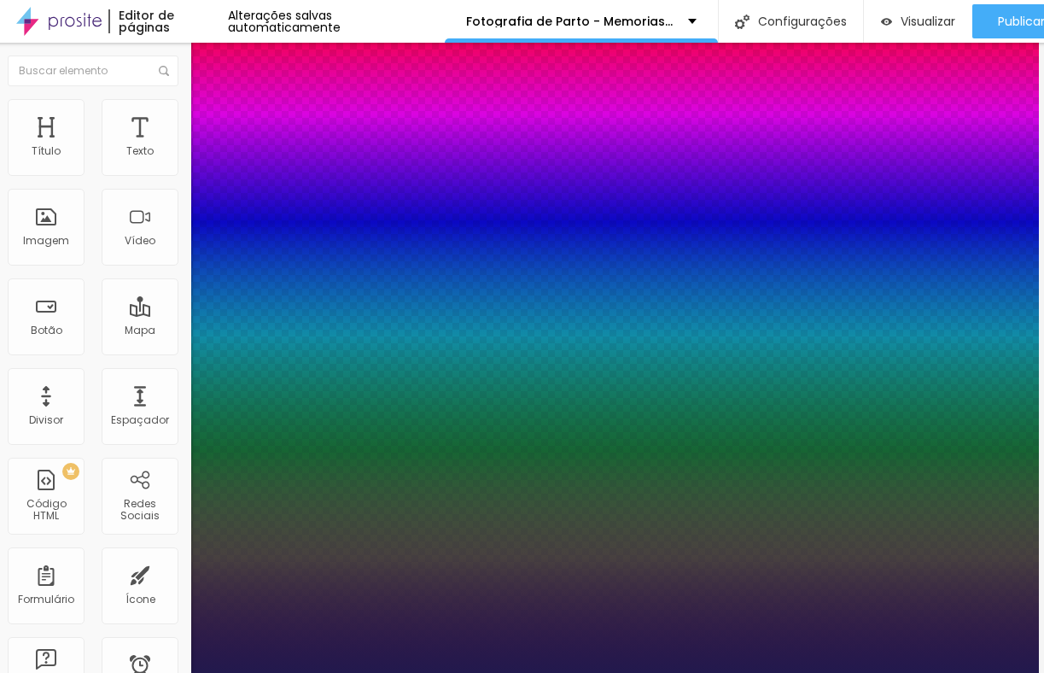
type input "1"
type input "90"
type input "1"
type input "91"
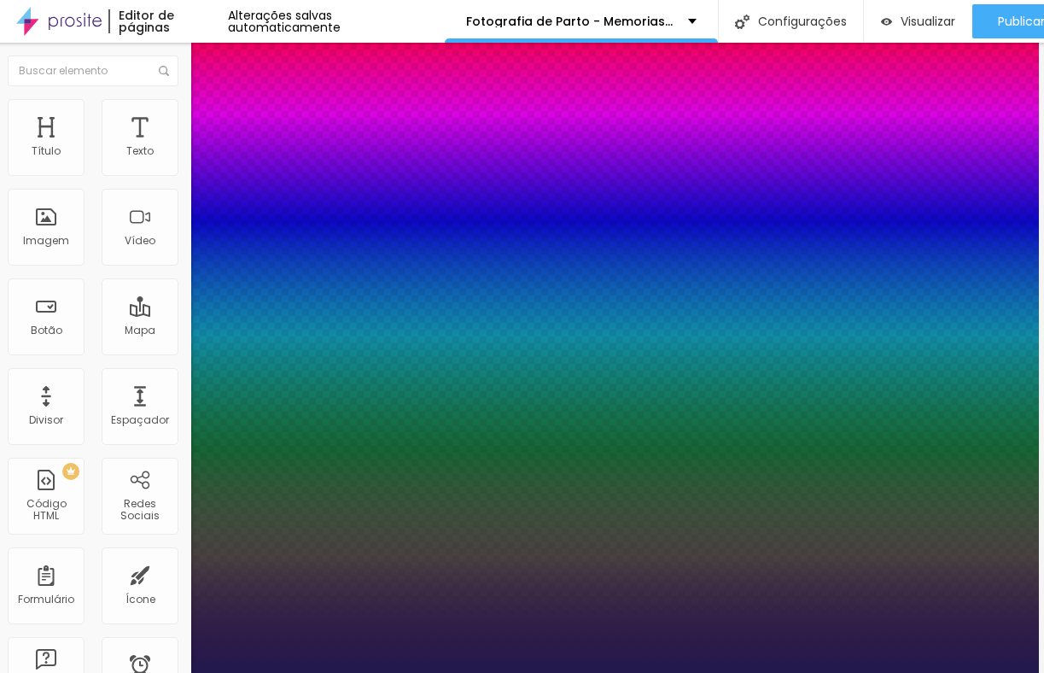
type input "91"
type input "1"
type input "93"
type input "1"
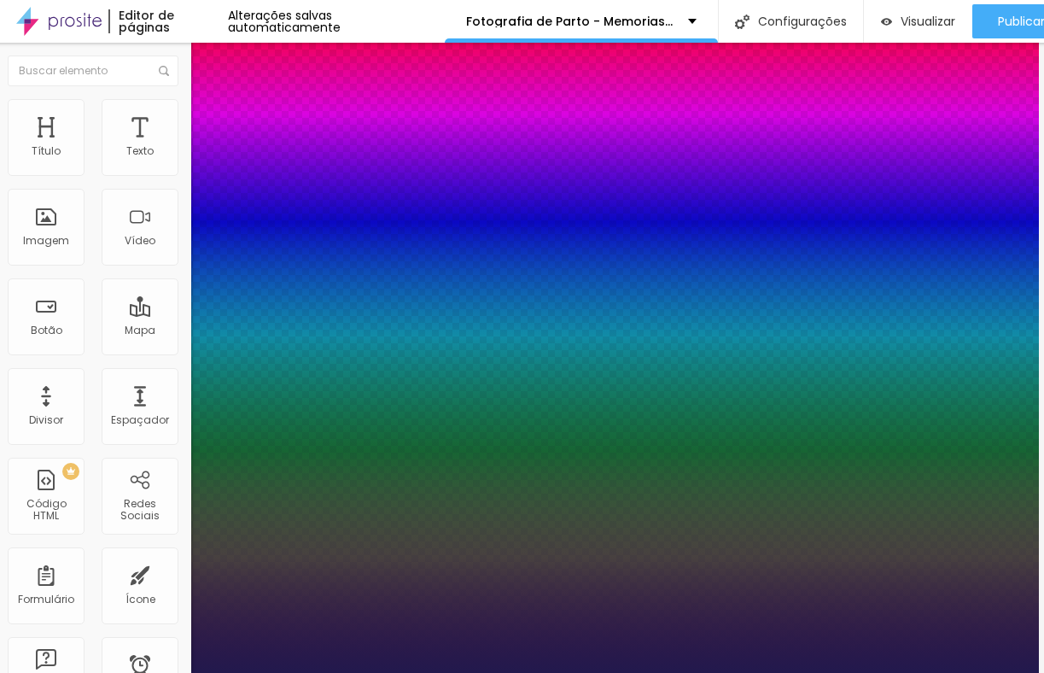
type input "100"
type input "1"
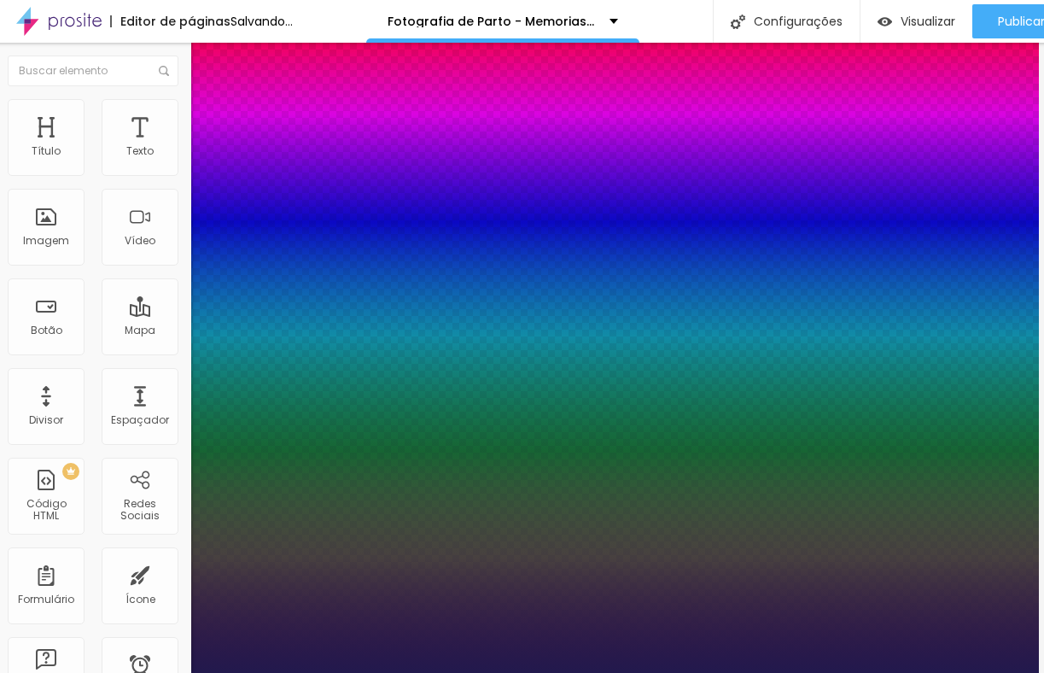
drag, startPoint x: 216, startPoint y: 293, endPoint x: 380, endPoint y: 334, distance: 169.0
type input "100"
type input "1"
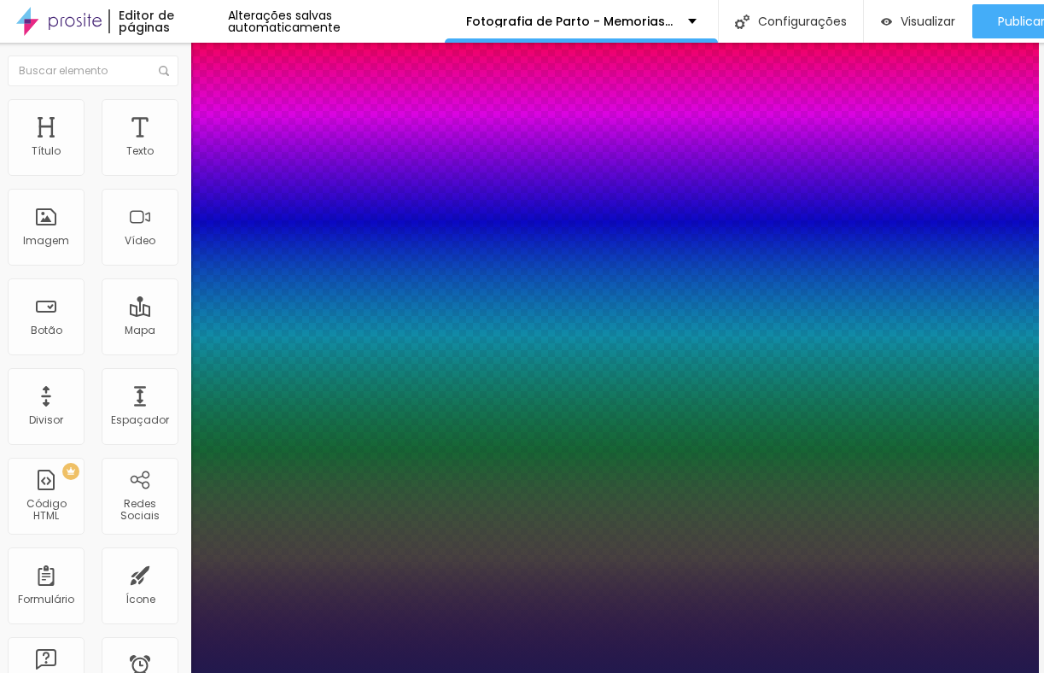
click at [606, 672] on div at bounding box center [517, 673] width 1044 height 0
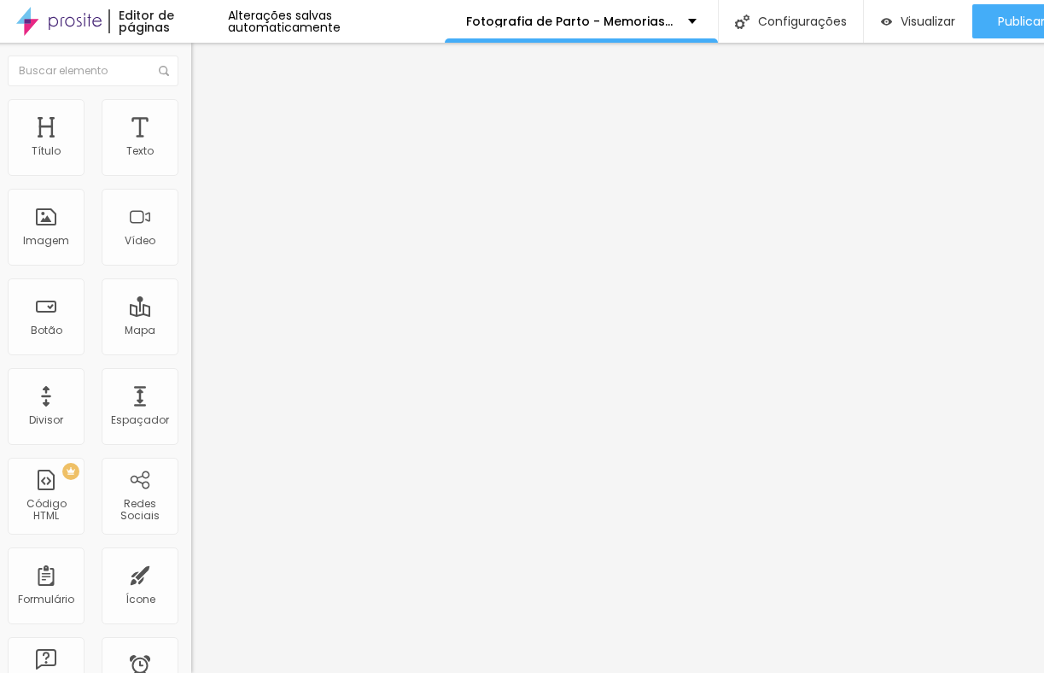
scroll to position [0, 0]
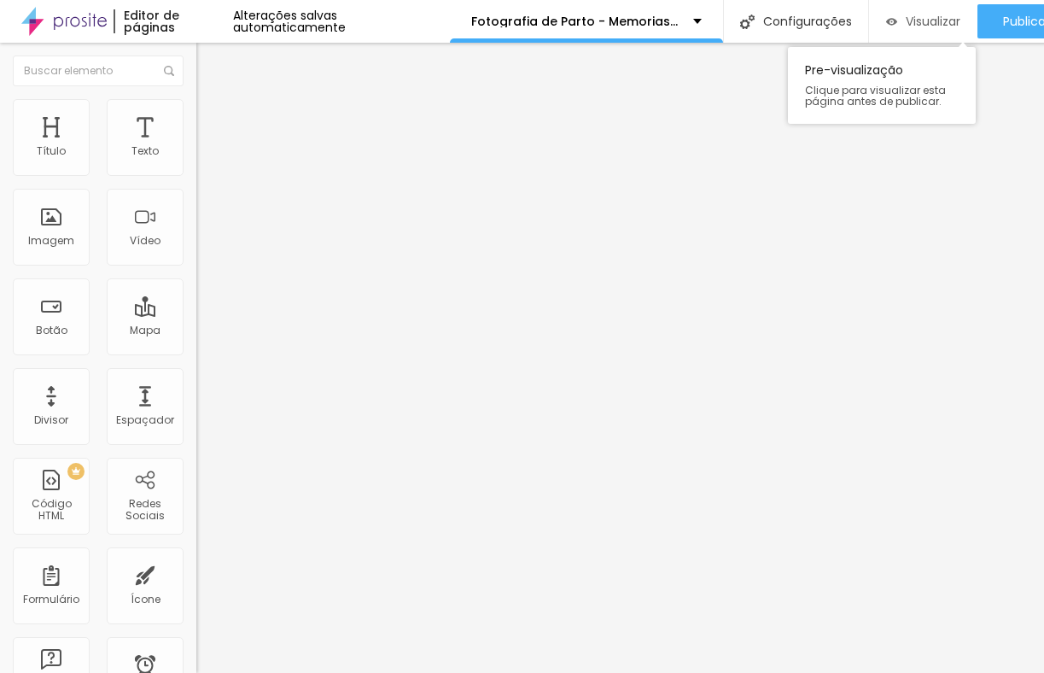
click at [938, 37] on div "Visualizar" at bounding box center [923, 21] width 74 height 34
click at [196, 105] on ul "Conteúdo Estilo Avançado" at bounding box center [294, 107] width 196 height 51
click at [196, 109] on img at bounding box center [203, 106] width 15 height 15
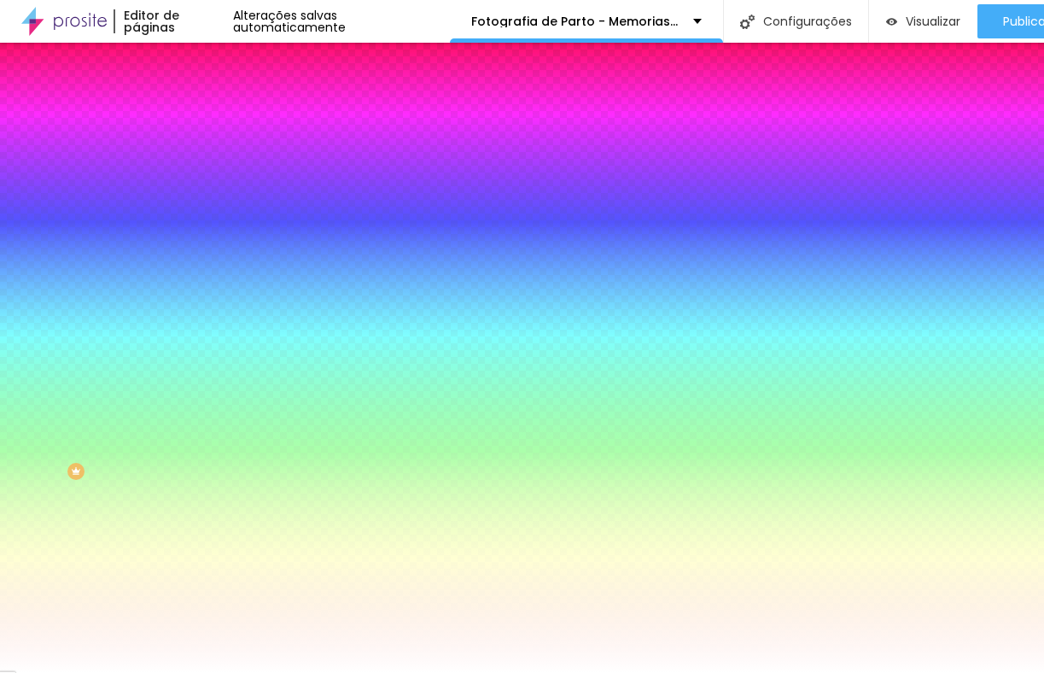
click at [196, 157] on span "Adicionar imagem" at bounding box center [251, 150] width 110 height 15
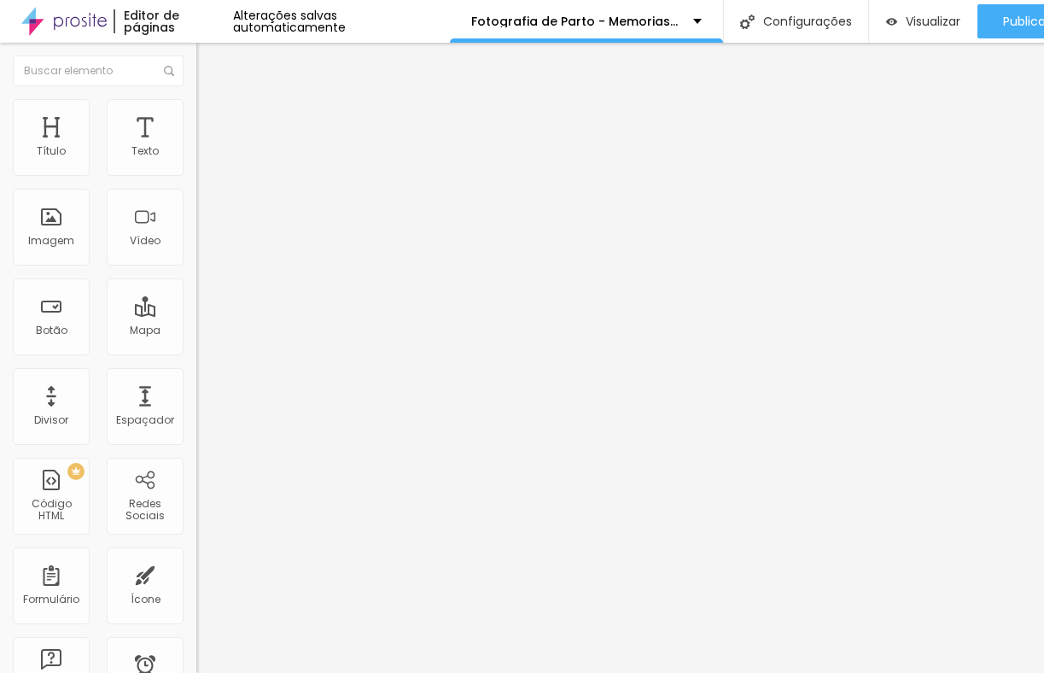
click at [196, 113] on li "Estilo" at bounding box center [294, 107] width 196 height 17
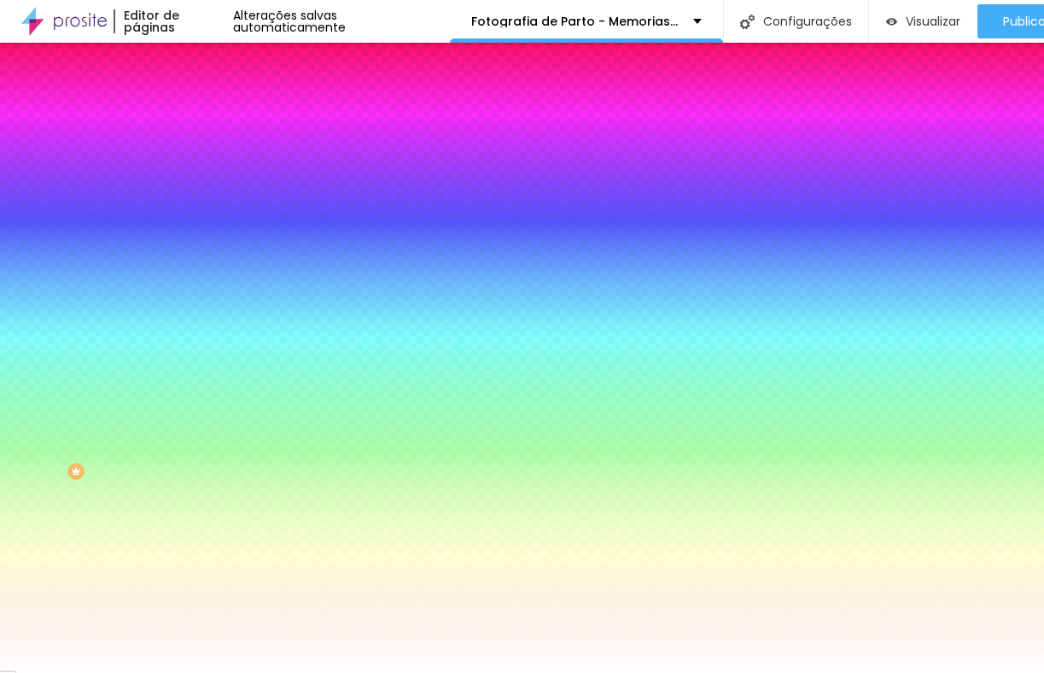
click at [196, 105] on ul "Conteúdo Estilo Avançado" at bounding box center [294, 107] width 196 height 51
click at [196, 116] on li "Avançado" at bounding box center [294, 124] width 196 height 17
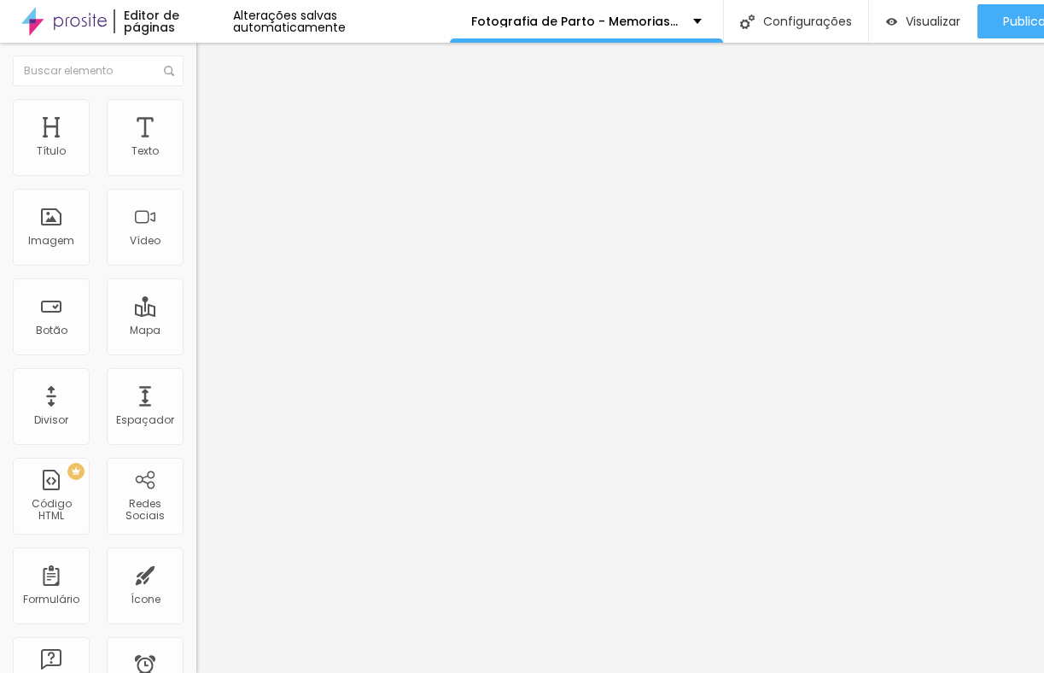
click at [212, 101] on span "Conteúdo" at bounding box center [238, 93] width 53 height 15
click at [212, 118] on span "Estilo" at bounding box center [225, 110] width 26 height 15
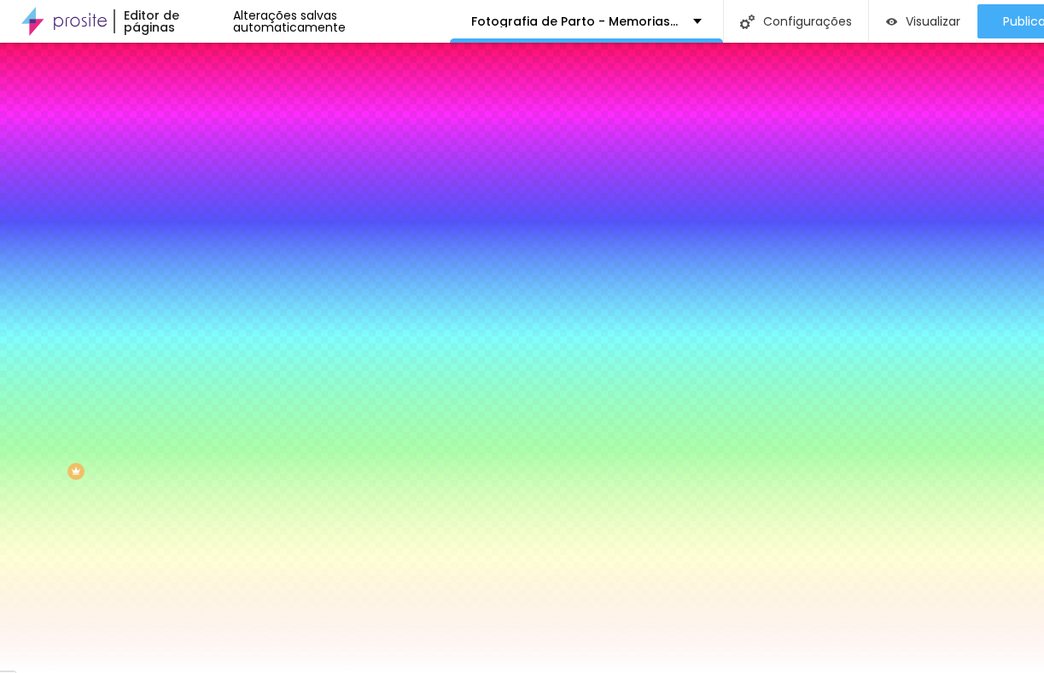
click at [196, 116] on li "Avançado" at bounding box center [294, 124] width 196 height 17
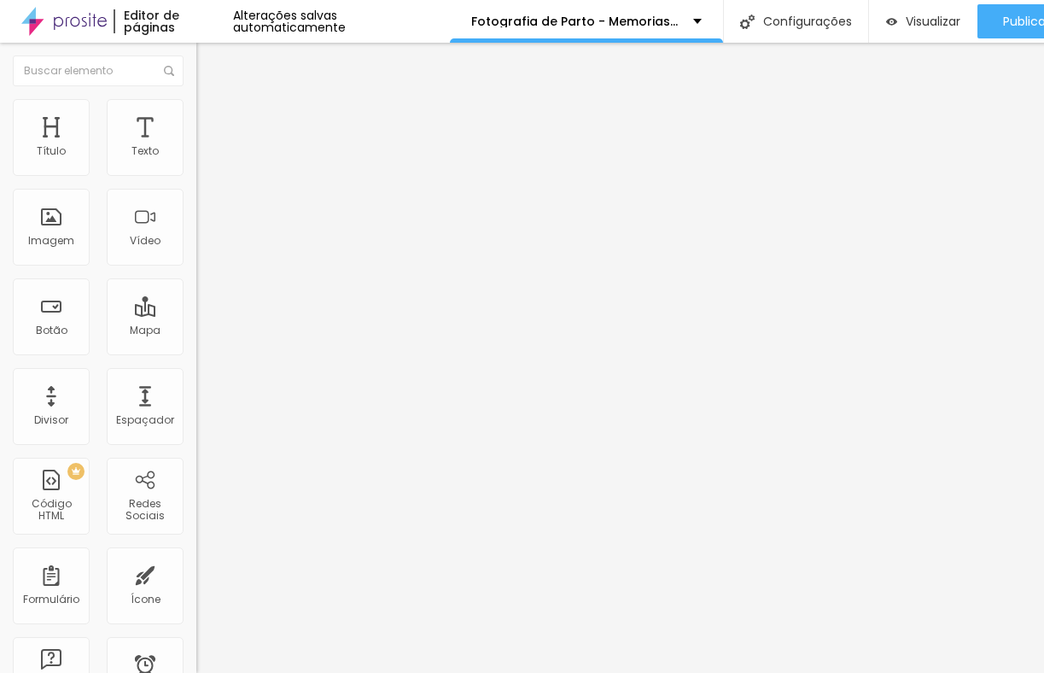
click at [212, 101] on span "Conteúdo" at bounding box center [238, 93] width 53 height 15
click at [196, 113] on li "Estilo" at bounding box center [294, 107] width 196 height 17
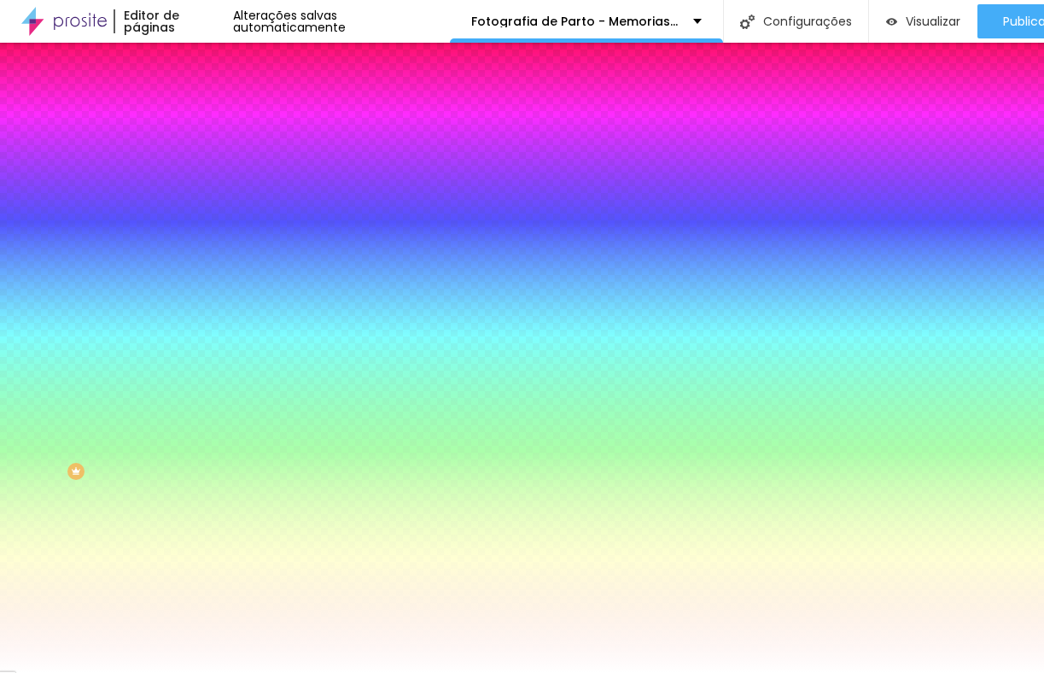
click at [196, 157] on span "Adicionar imagem" at bounding box center [251, 150] width 110 height 15
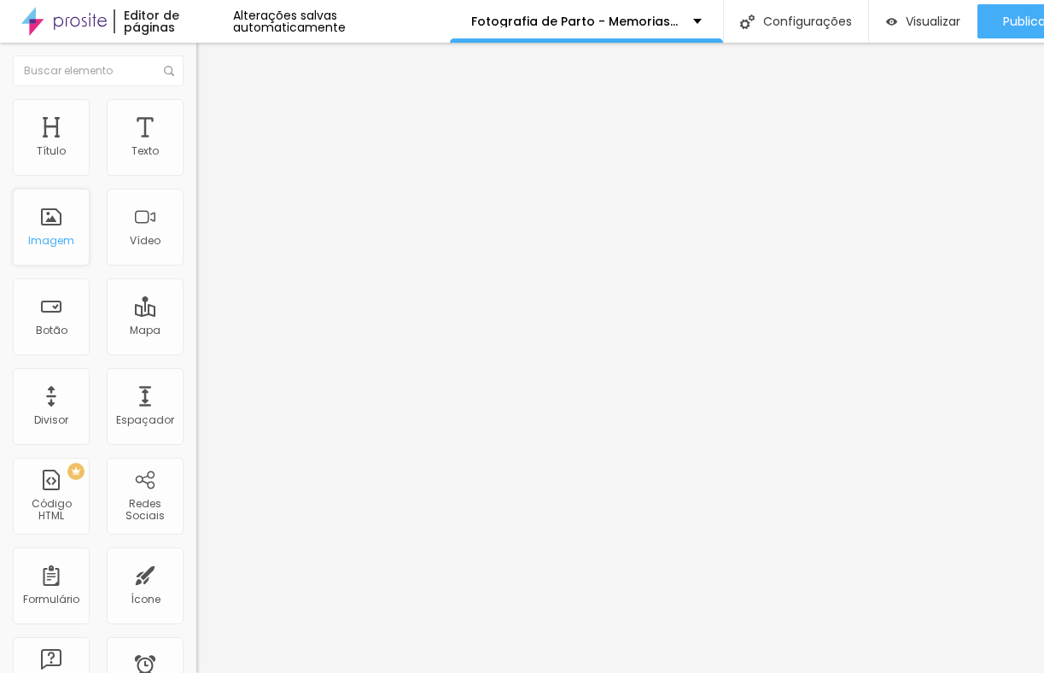
click at [65, 246] on div "Imagem" at bounding box center [51, 241] width 46 height 12
click at [79, 241] on div "Imagem" at bounding box center [51, 227] width 77 height 77
click at [63, 235] on div "Imagem" at bounding box center [51, 241] width 46 height 12
click at [212, 117] on span "Estilo" at bounding box center [225, 110] width 26 height 15
click at [196, 107] on ul "Conteúdo Estilo Avançado" at bounding box center [294, 107] width 196 height 51
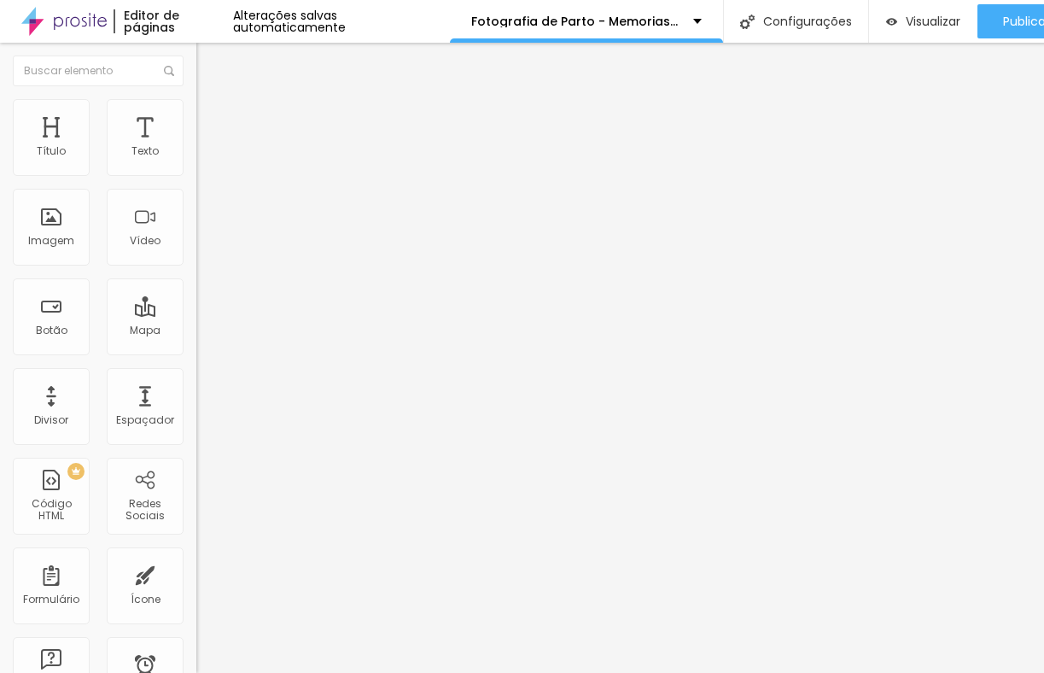
click at [196, 108] on li "Estilo" at bounding box center [294, 107] width 196 height 17
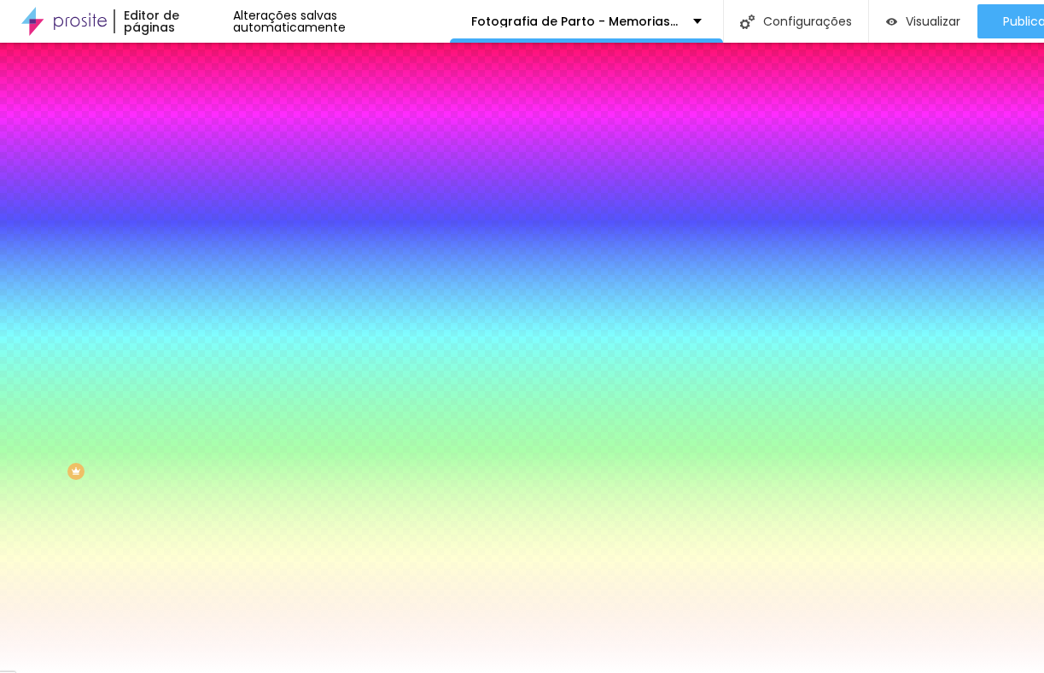
click at [289, 154] on img at bounding box center [294, 148] width 10 height 10
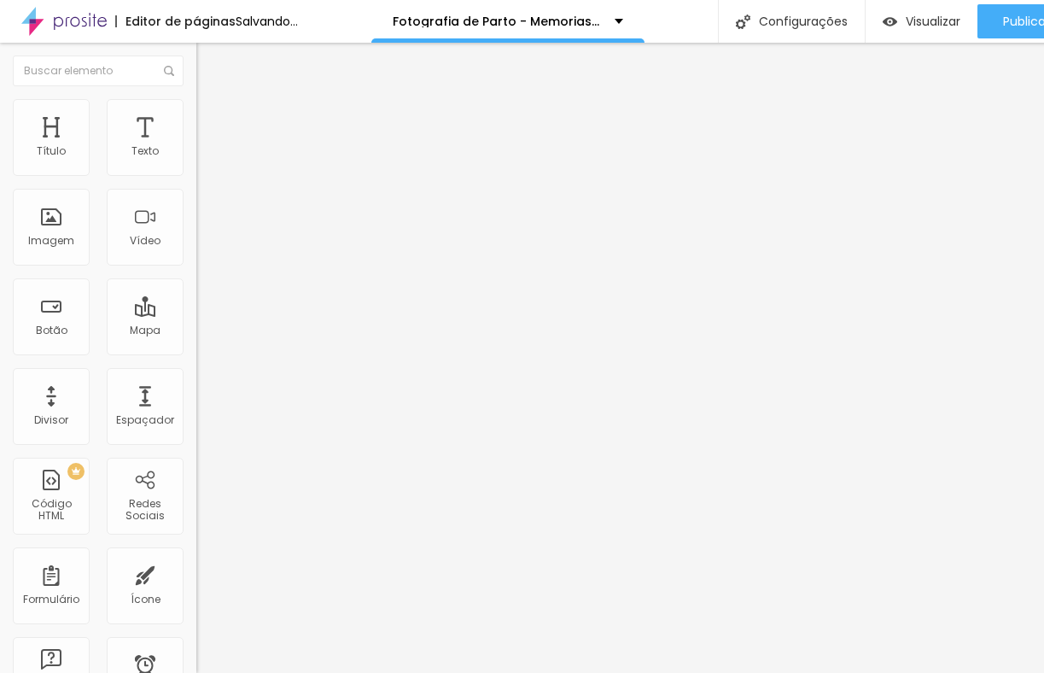
click at [212, 118] on span "Estilo" at bounding box center [225, 110] width 26 height 15
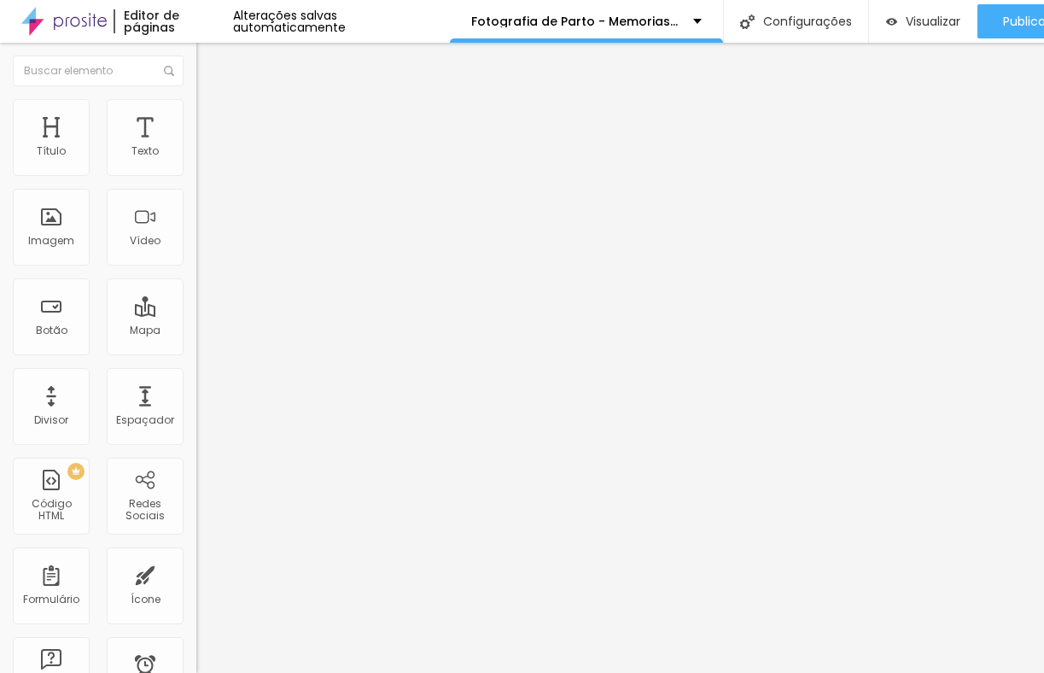
click at [212, 118] on span "Estilo" at bounding box center [225, 110] width 26 height 15
click at [196, 116] on li "Estilo" at bounding box center [294, 107] width 196 height 17
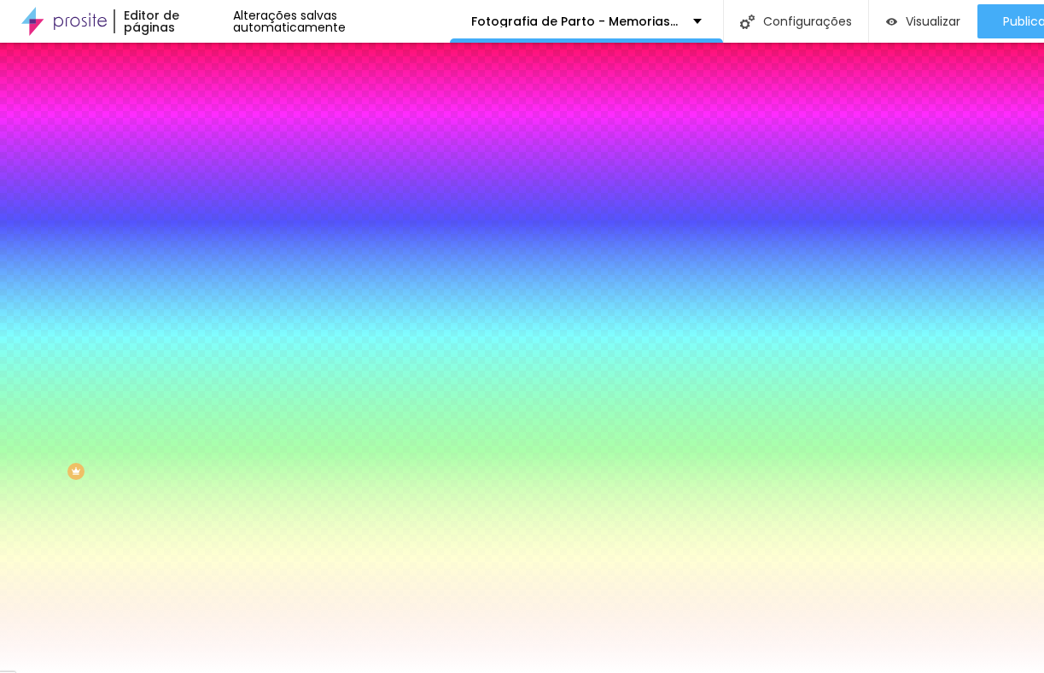
click at [196, 157] on span "Adicionar imagem" at bounding box center [251, 150] width 110 height 15
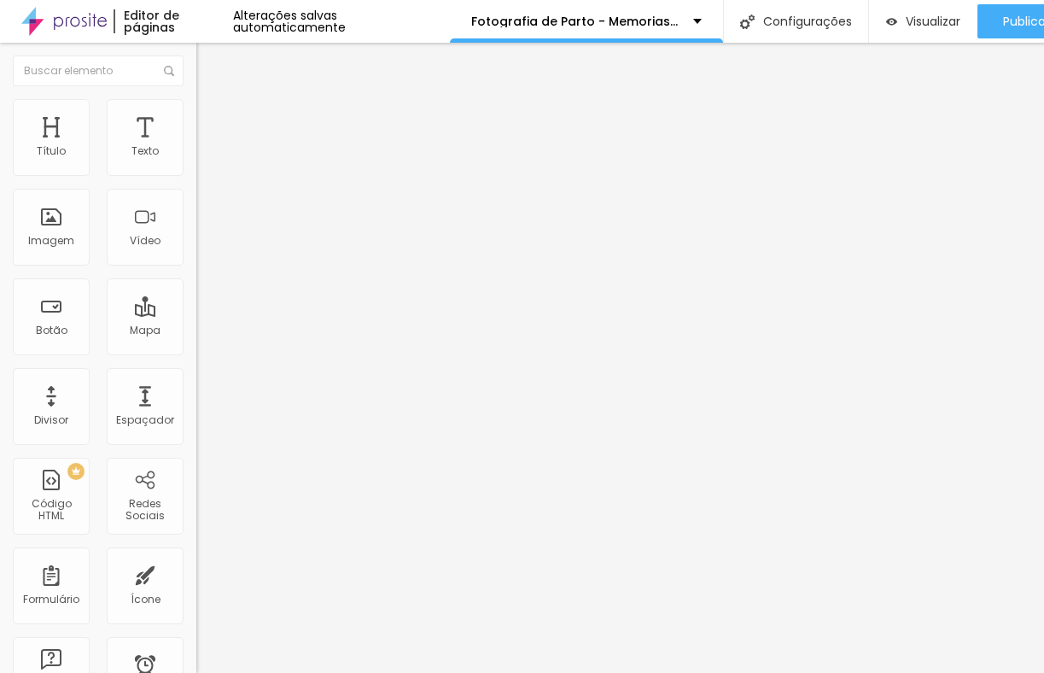
click at [209, 67] on img "button" at bounding box center [216, 63] width 14 height 14
click at [196, 164] on button "button" at bounding box center [208, 155] width 24 height 18
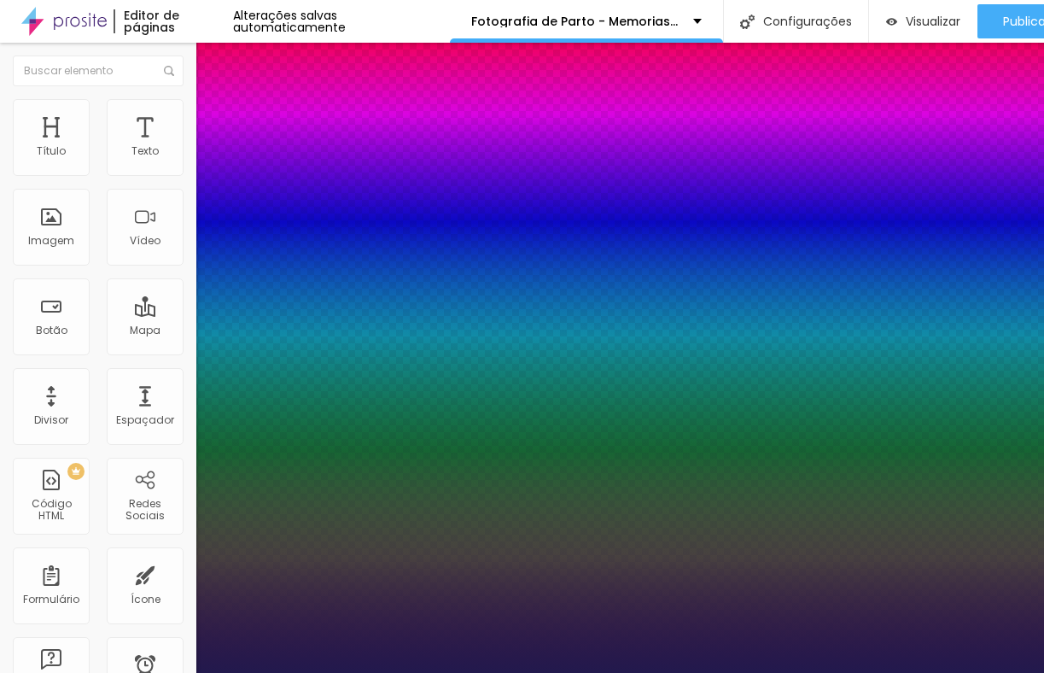
type input "1"
type input "17"
type input "1"
type input "21"
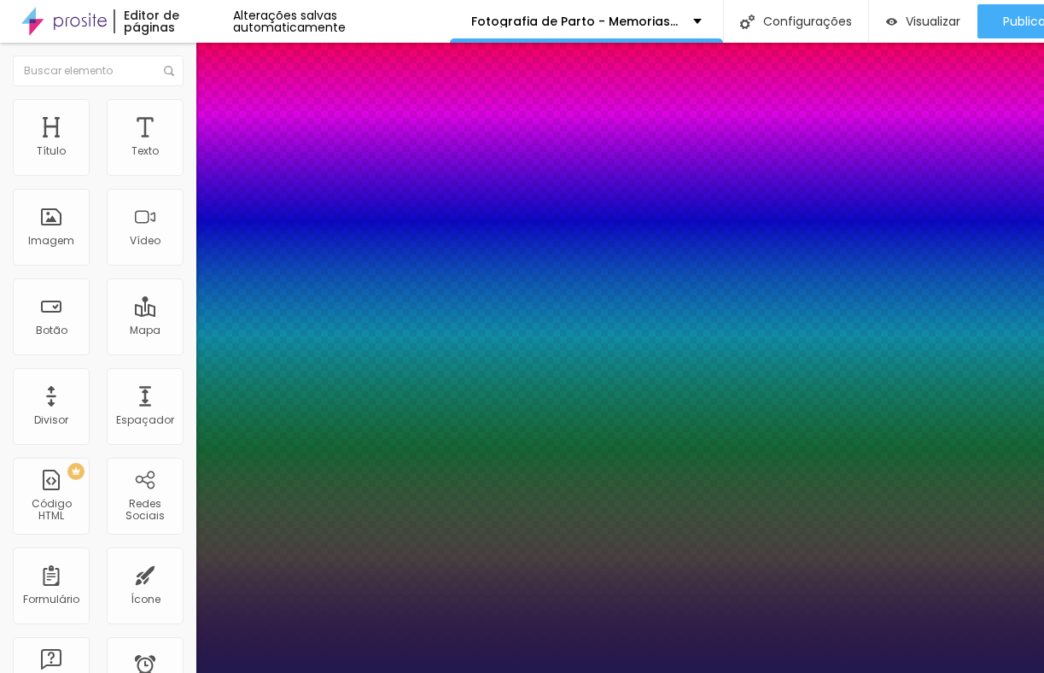
type input "21"
type input "1"
type input "25"
type input "1"
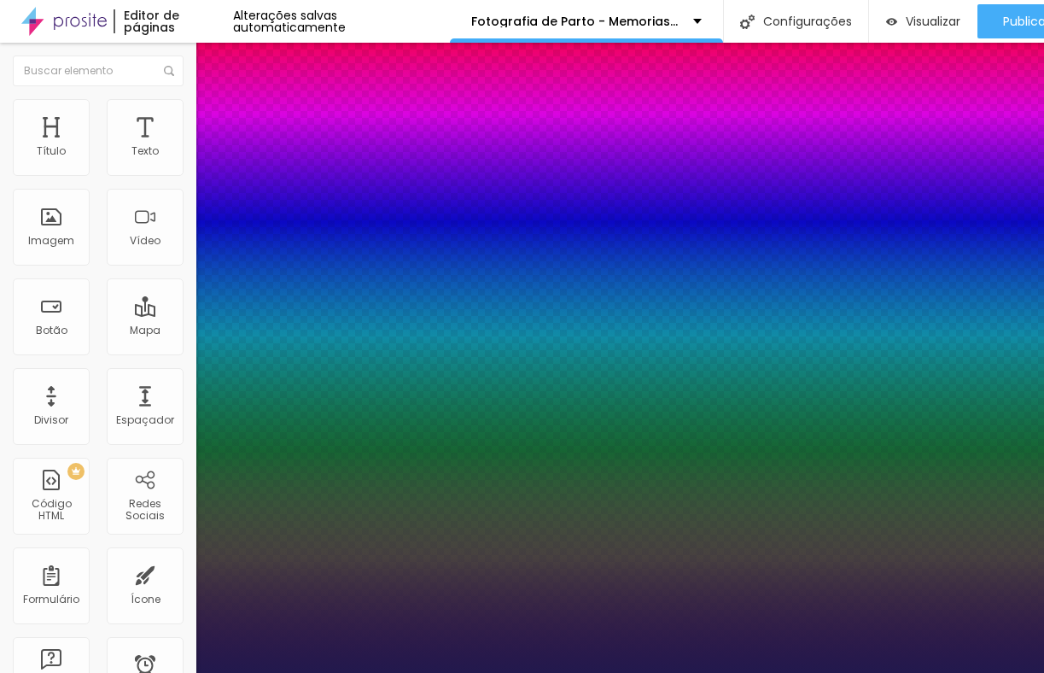
type input "26"
type input "1"
type input "27"
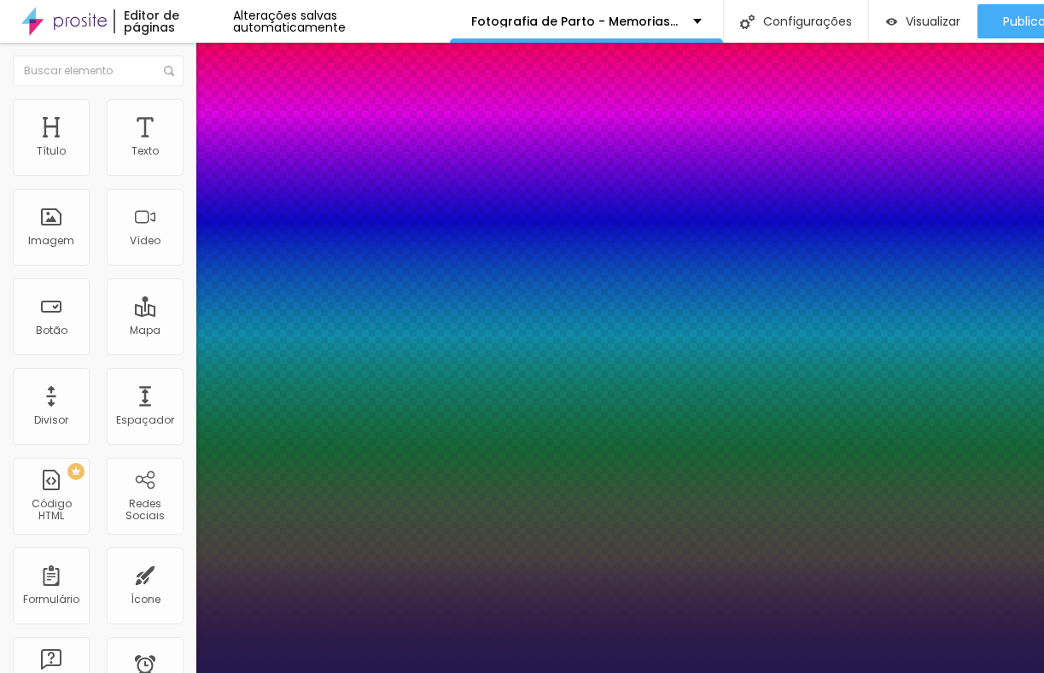
type input "1"
type input "28"
type input "1"
type input "29"
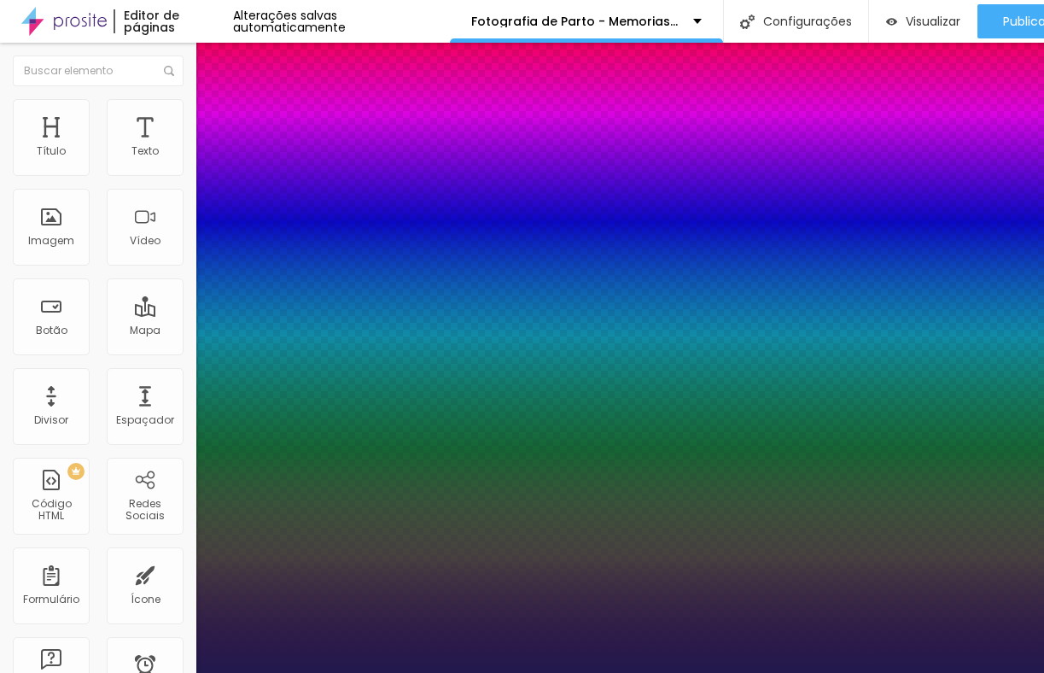
type input "29"
type input "1"
type input "30"
type input "1"
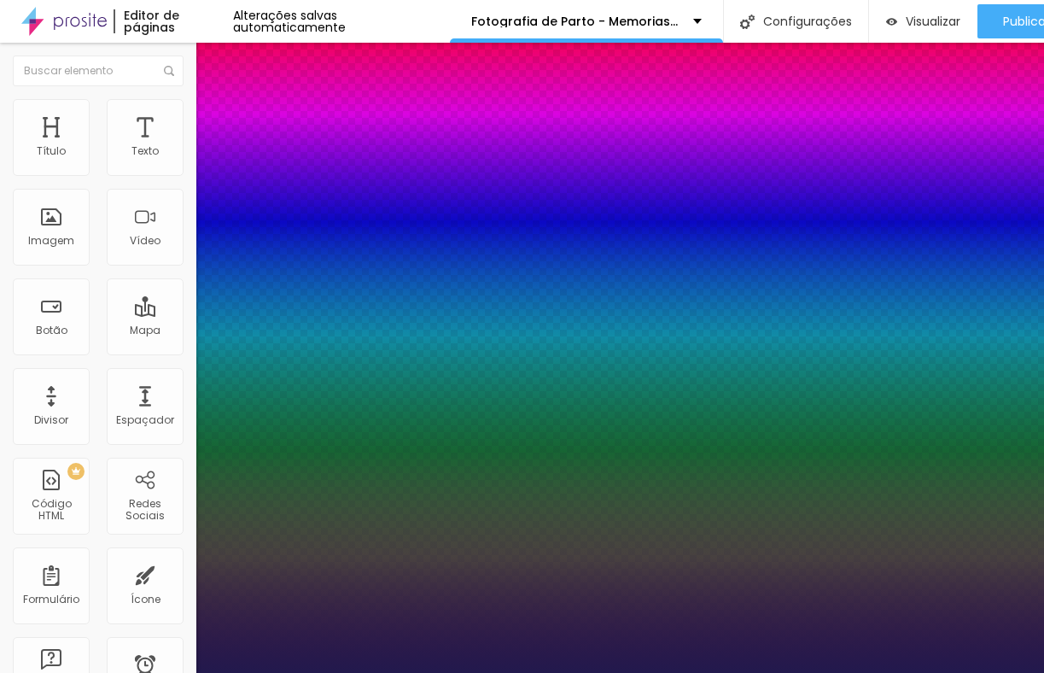
type input "31"
type input "1"
type input "32"
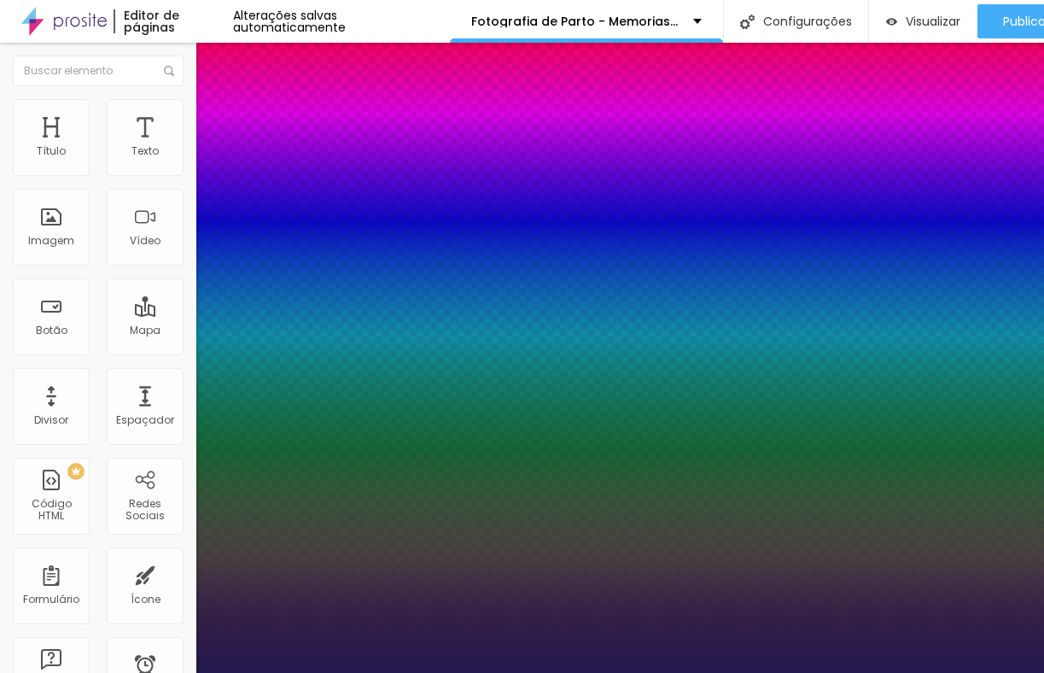
type input "1"
type input "33"
type input "1"
type input "34"
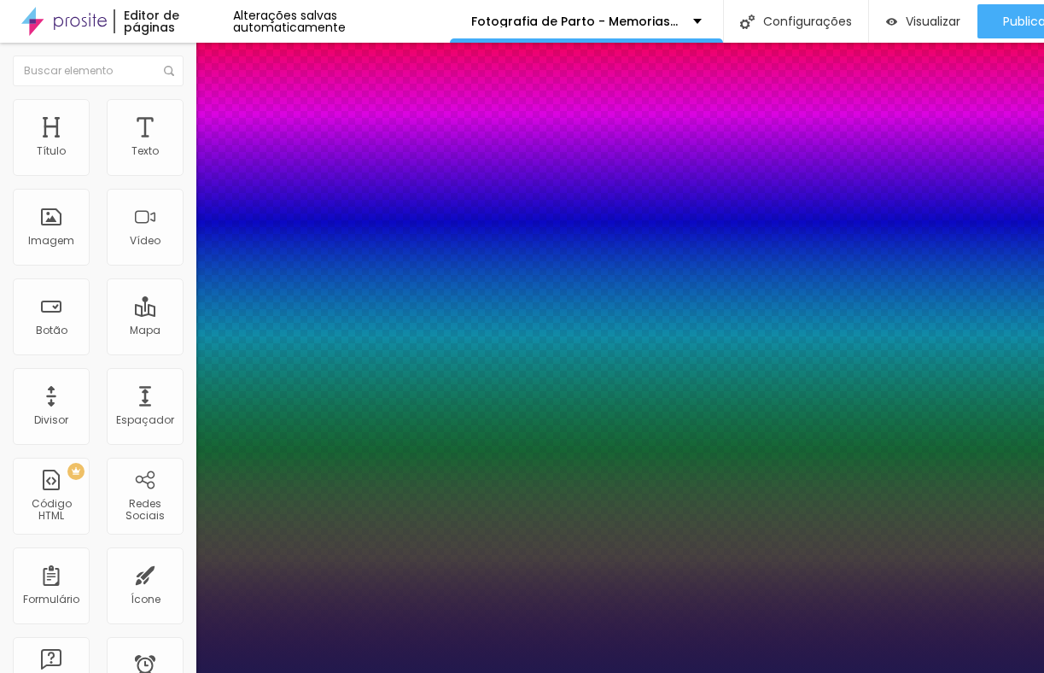
type input "34"
type input "1"
type input "35"
type input "1"
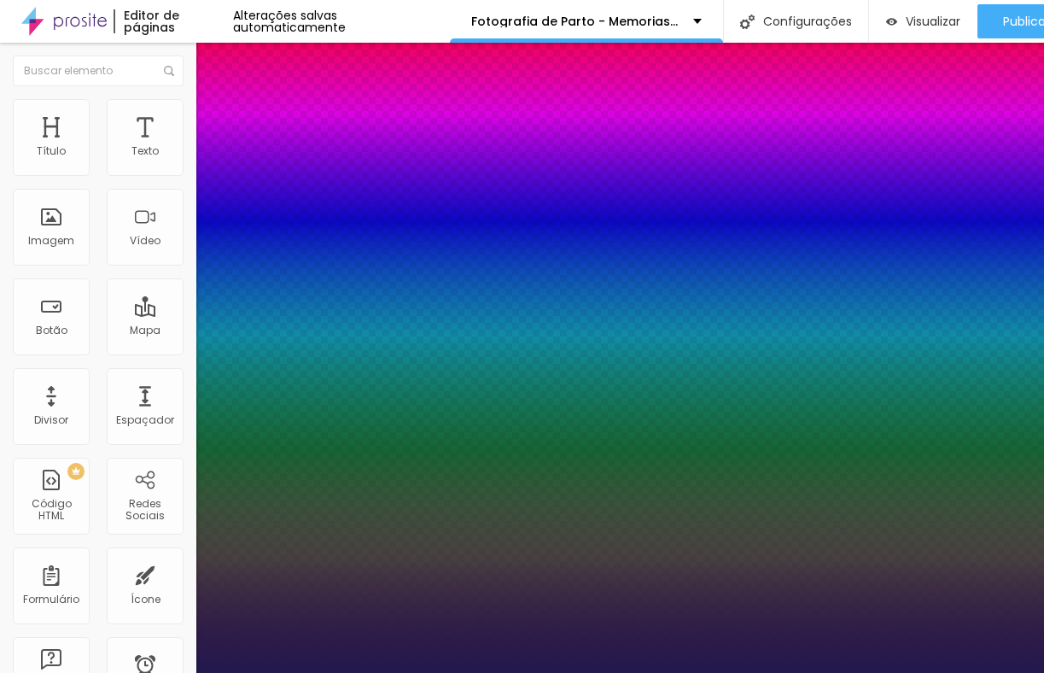
type input "36"
type input "1"
type input "37"
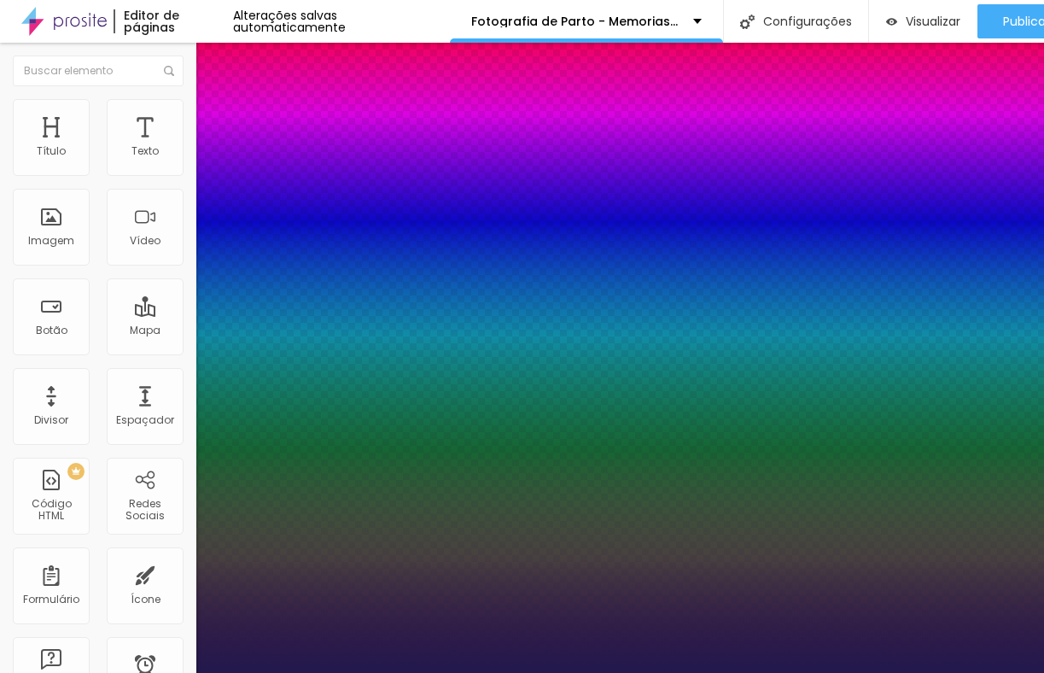
type input "1"
type input "38"
type input "1"
type input "39"
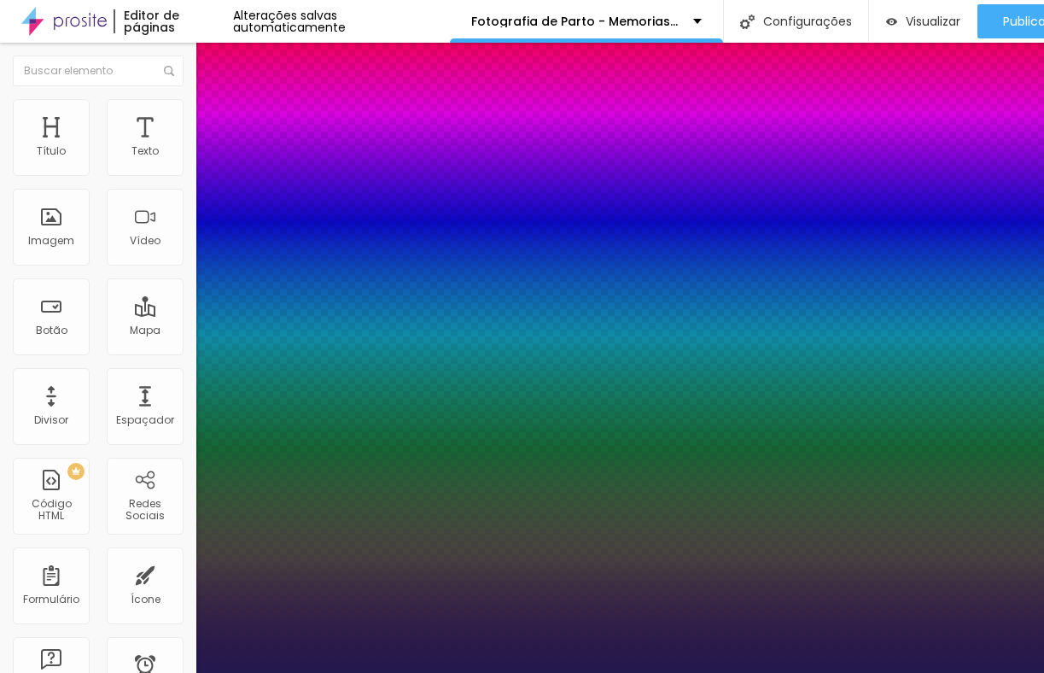
type input "39"
type input "1"
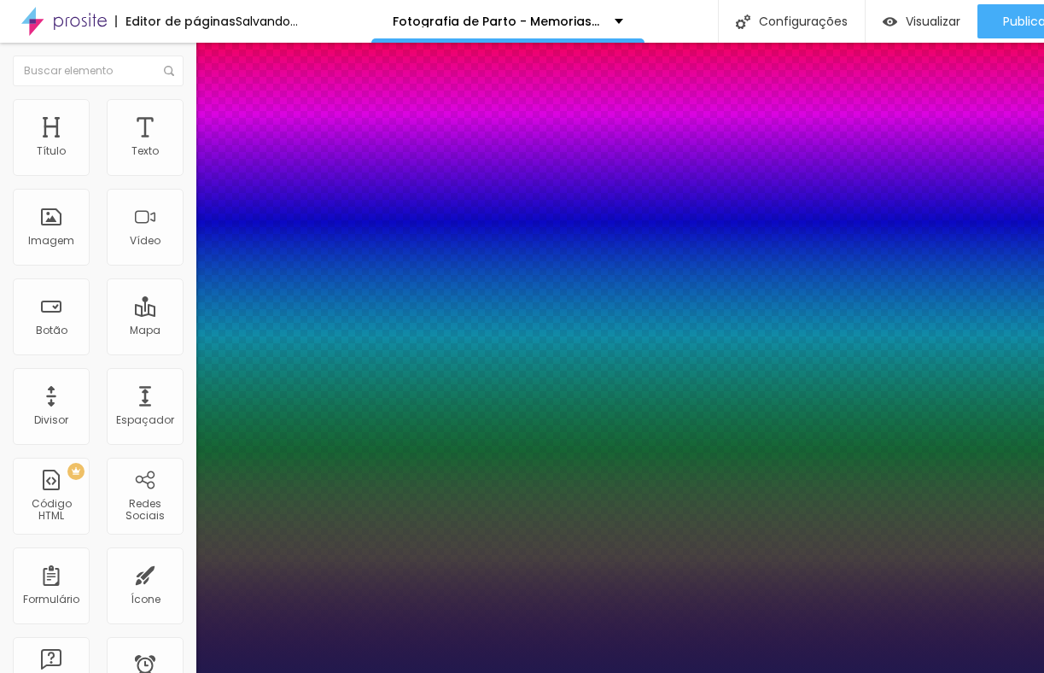
type input "40"
type input "1"
type input "41"
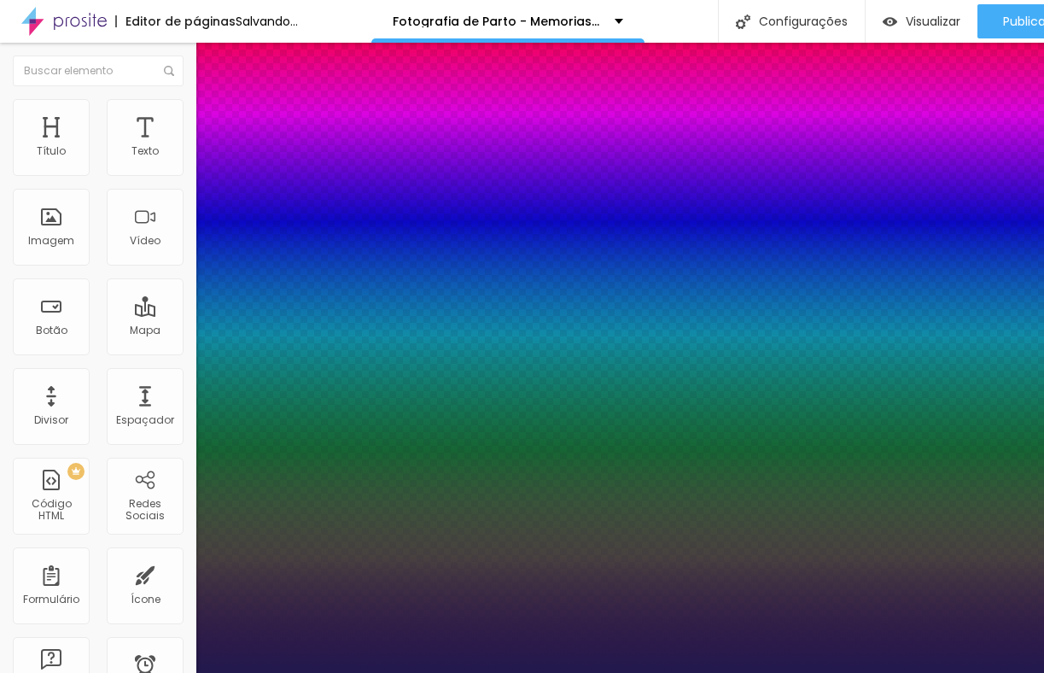
type input "1"
type input "40"
type input "1"
type input "39"
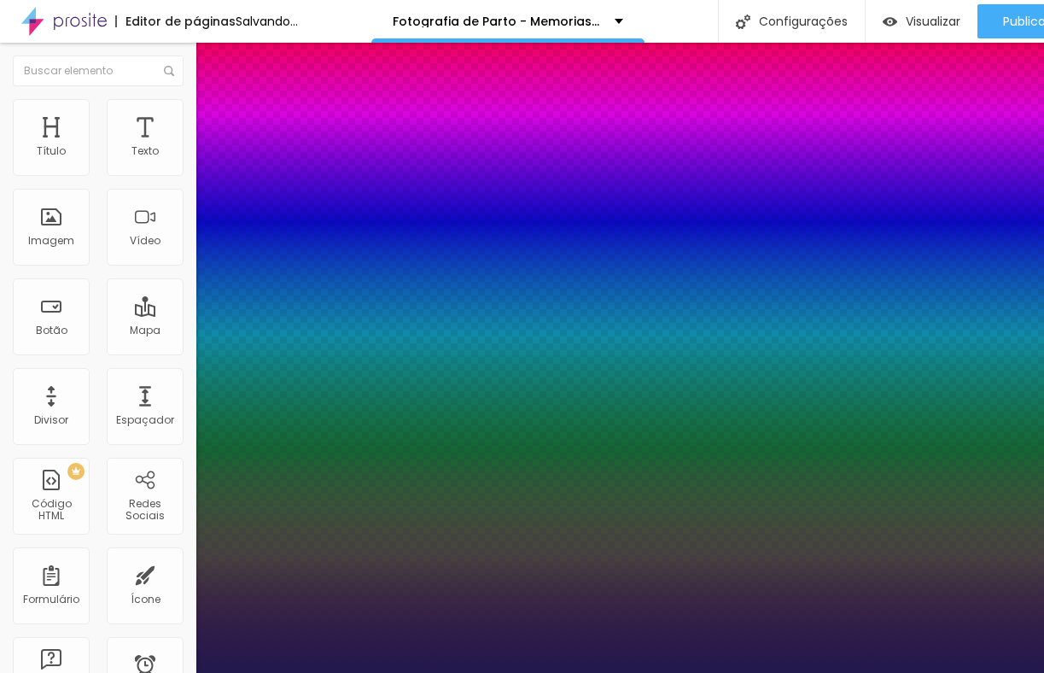
type input "39"
type input "1"
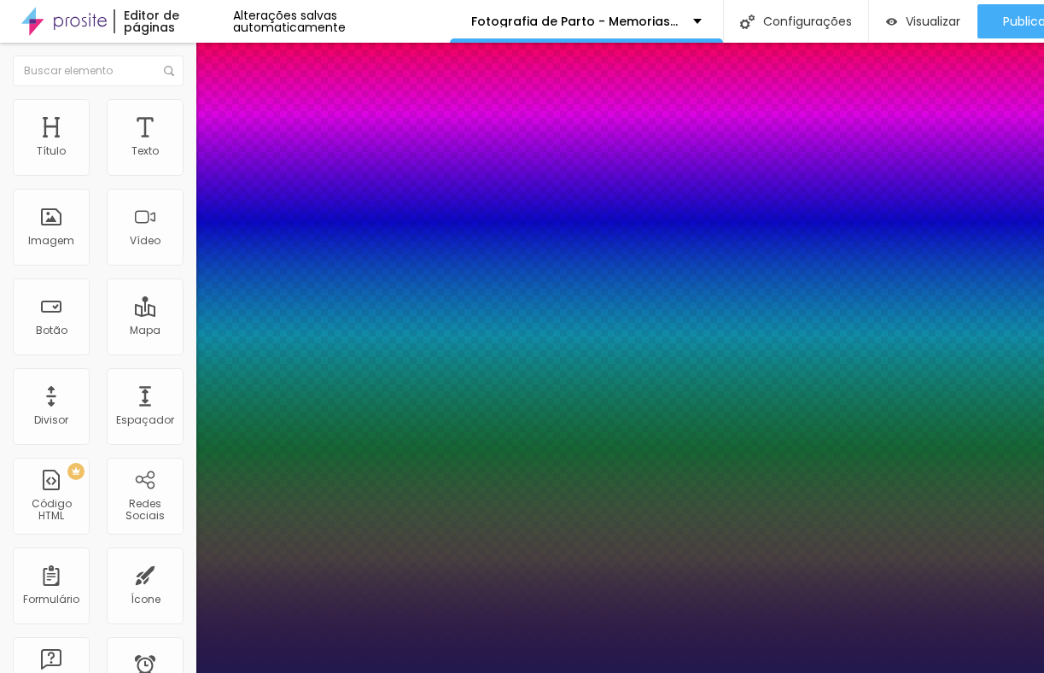
type input "38"
type input "1"
drag, startPoint x: 231, startPoint y: 288, endPoint x: 260, endPoint y: 287, distance: 28.2
type input "38"
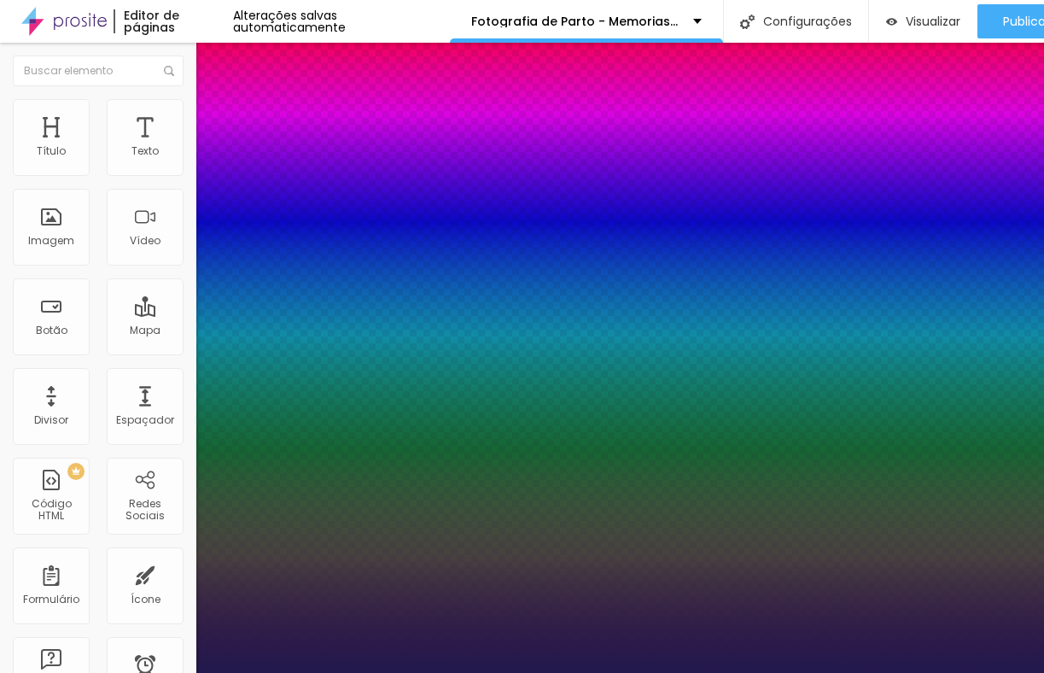
click at [665, 672] on div at bounding box center [522, 673] width 1044 height 0
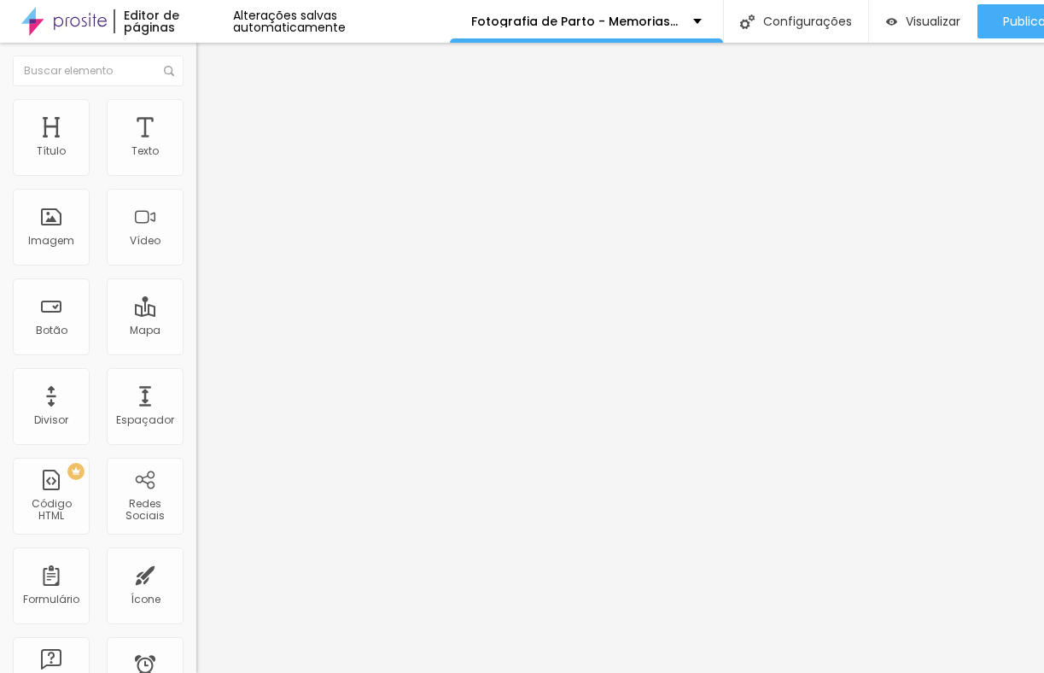
click at [209, 63] on img "button" at bounding box center [216, 63] width 14 height 14
click at [196, 114] on li "Avançado" at bounding box center [294, 107] width 196 height 17
click at [196, 99] on li "Estilo" at bounding box center [294, 90] width 196 height 17
click at [196, 164] on button "button" at bounding box center [208, 155] width 24 height 18
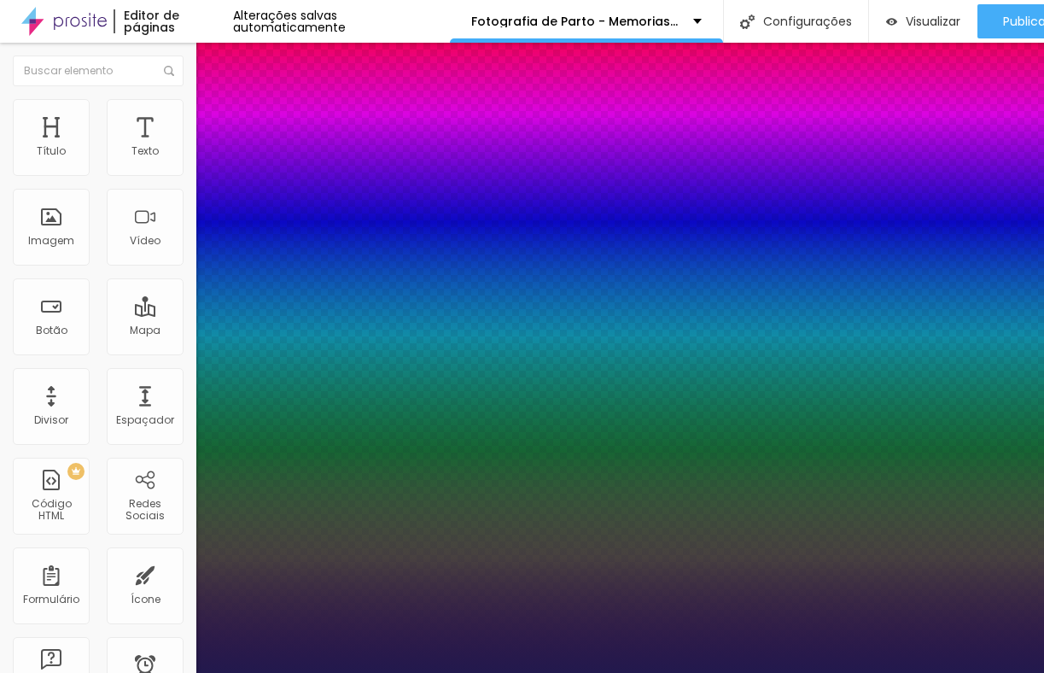
type input "1"
type input "17"
type input "1"
type input "19"
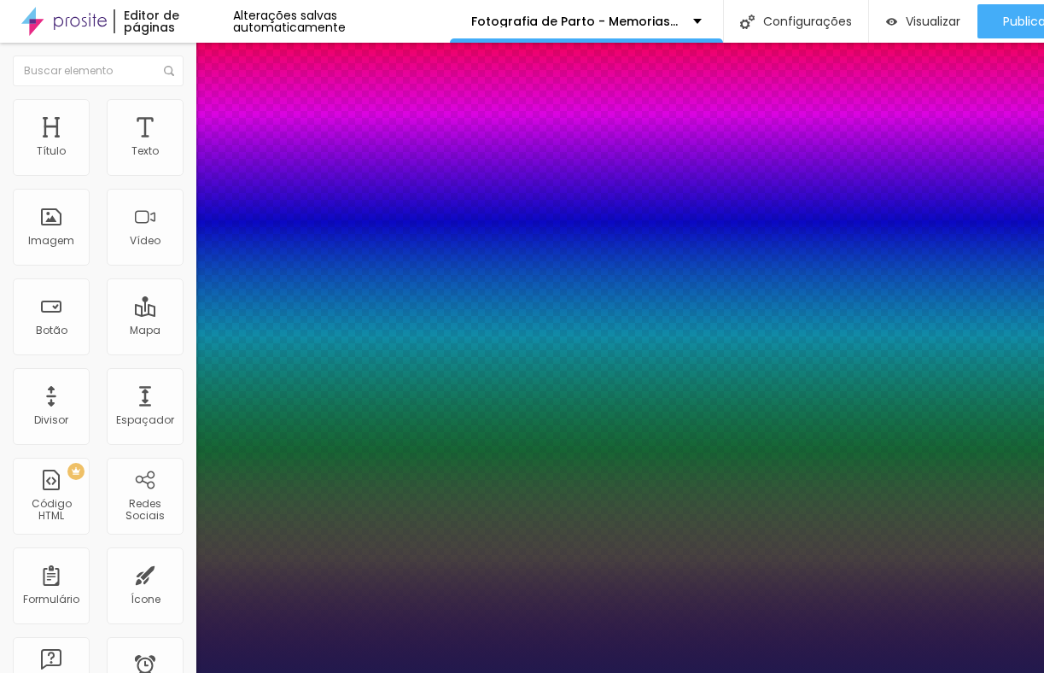
type input "19"
type input "1"
type input "21"
type input "1"
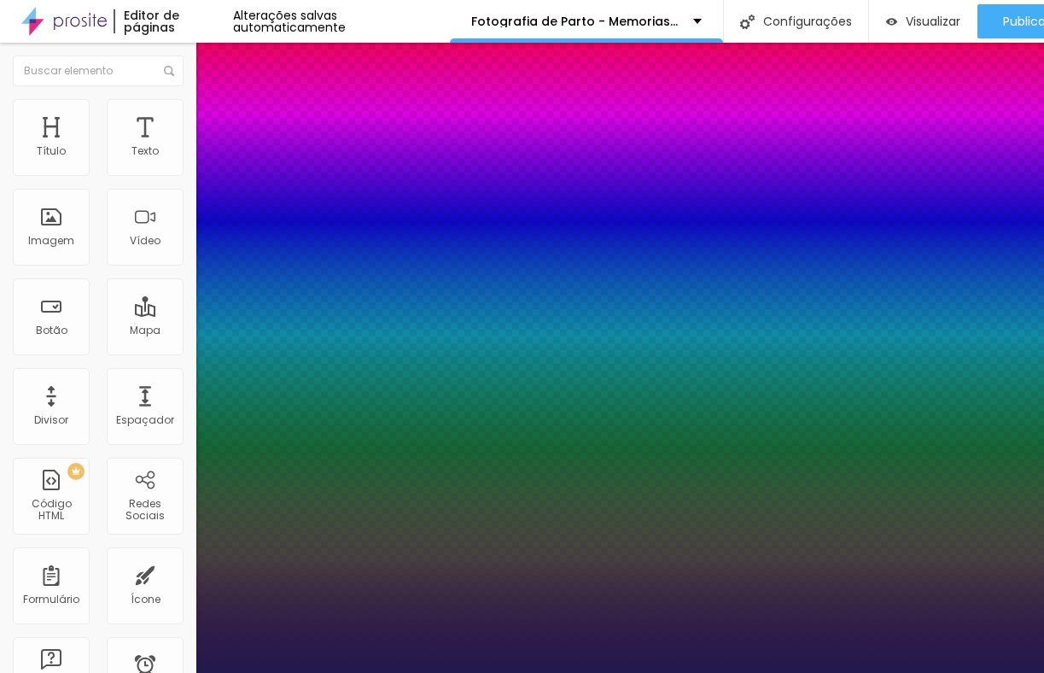
type input "23"
type input "1"
type input "25"
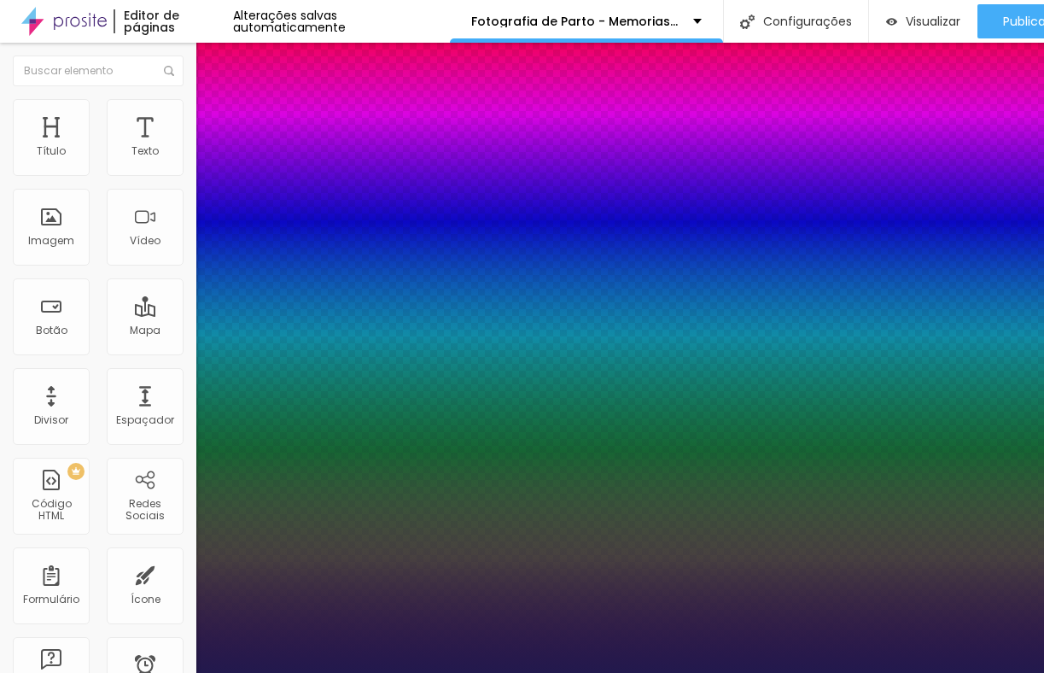
type input "1"
type input "26"
type input "1"
type input "28"
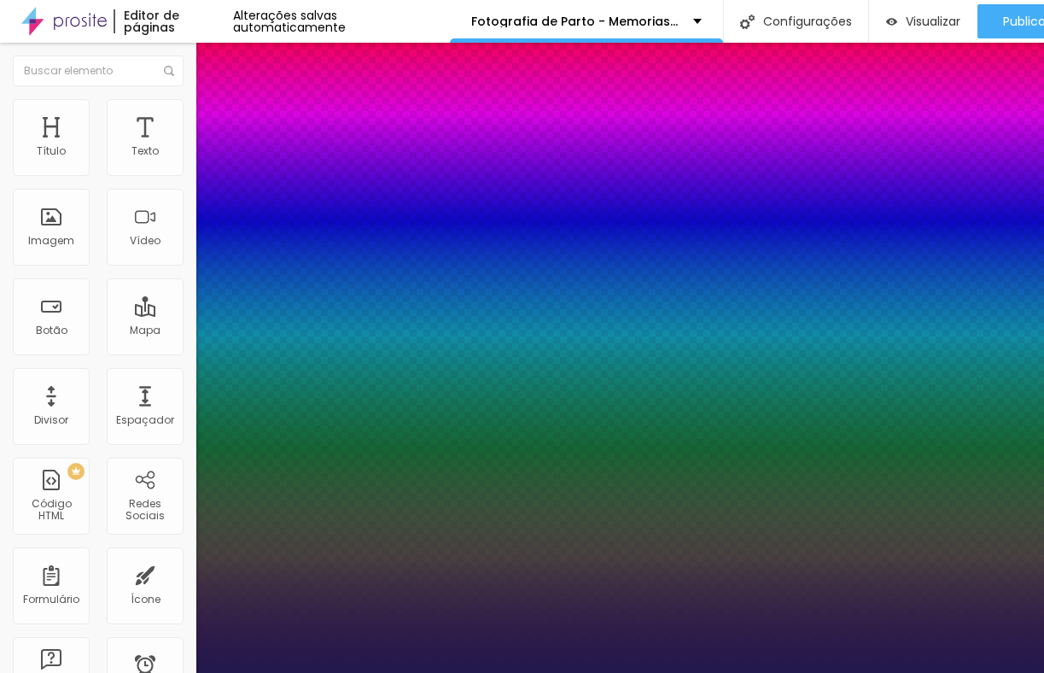
type input "28"
type input "1"
type input "29"
type input "1"
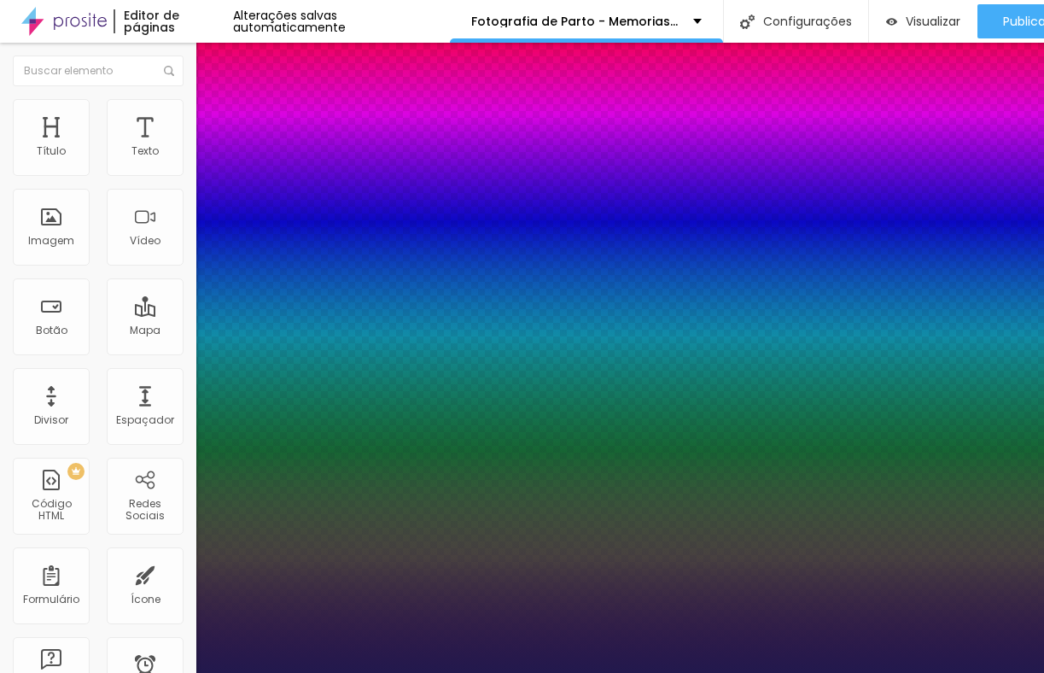
type input "30"
type input "1"
type input "32"
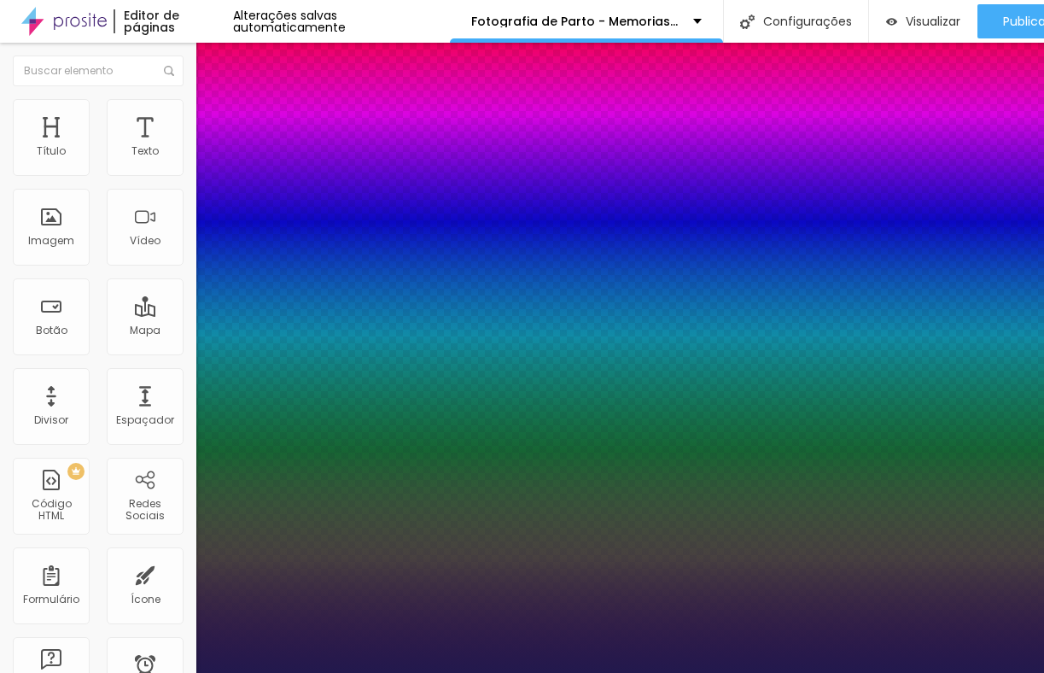
type input "1"
type input "33"
type input "1"
type input "34"
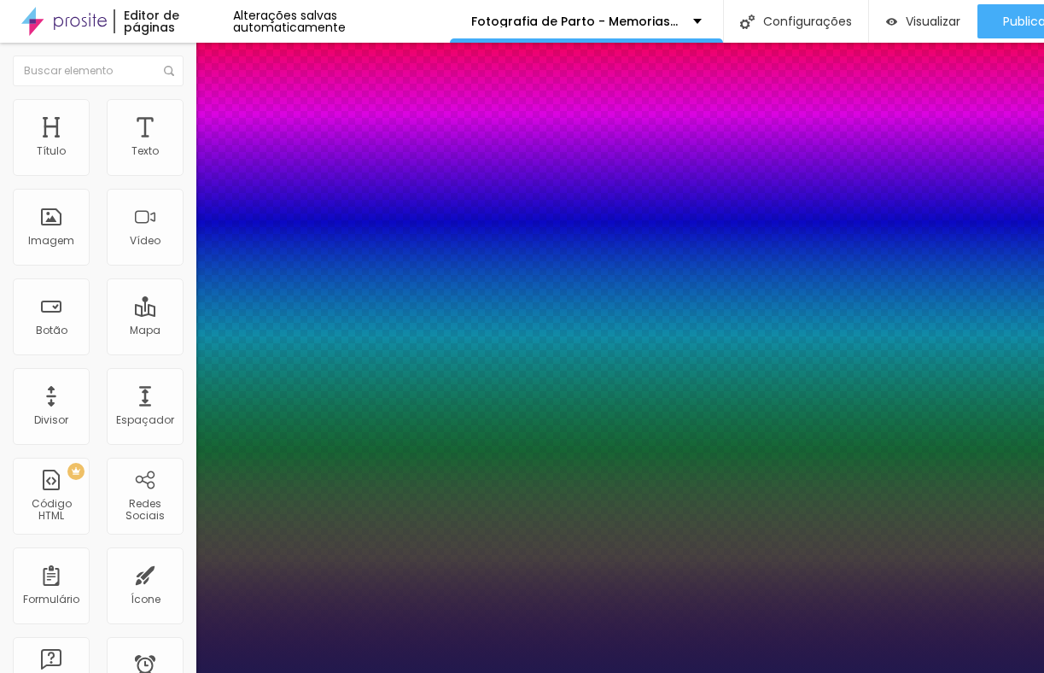
type input "34"
type input "1"
type input "35"
type input "1"
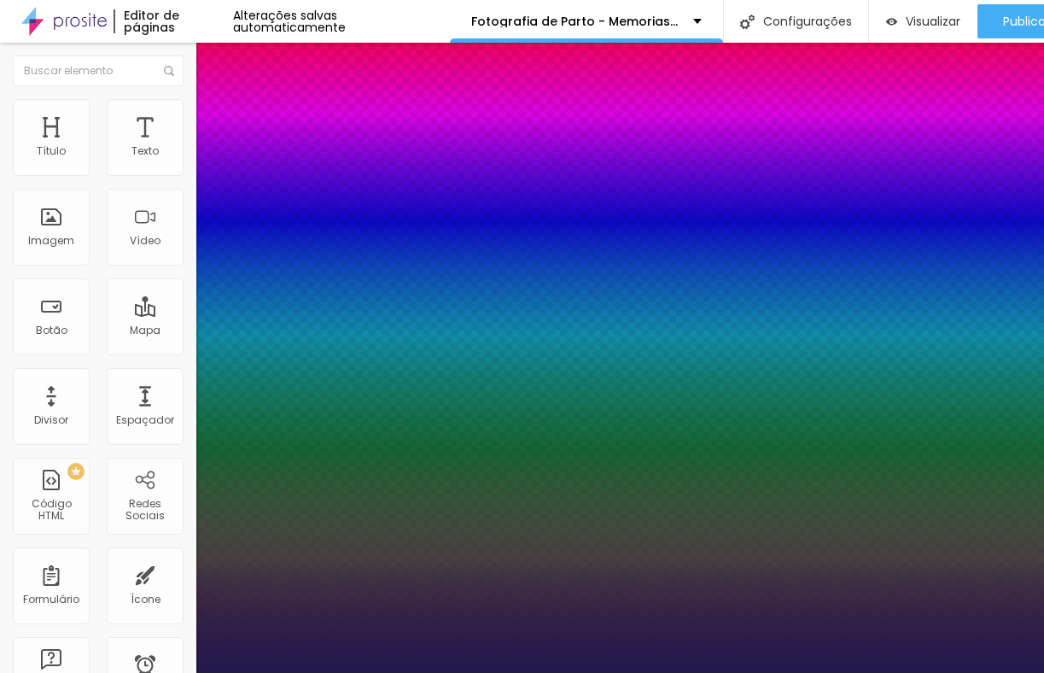
type input "34"
type input "1"
type input "33"
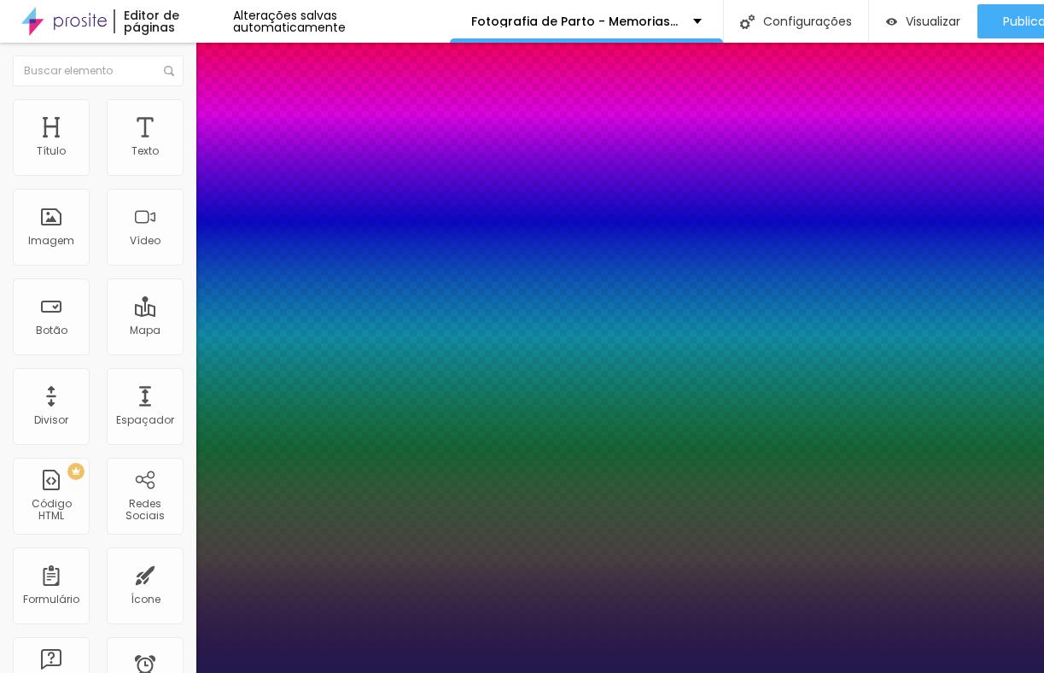
type input "1"
type input "32"
type input "1"
type input "31"
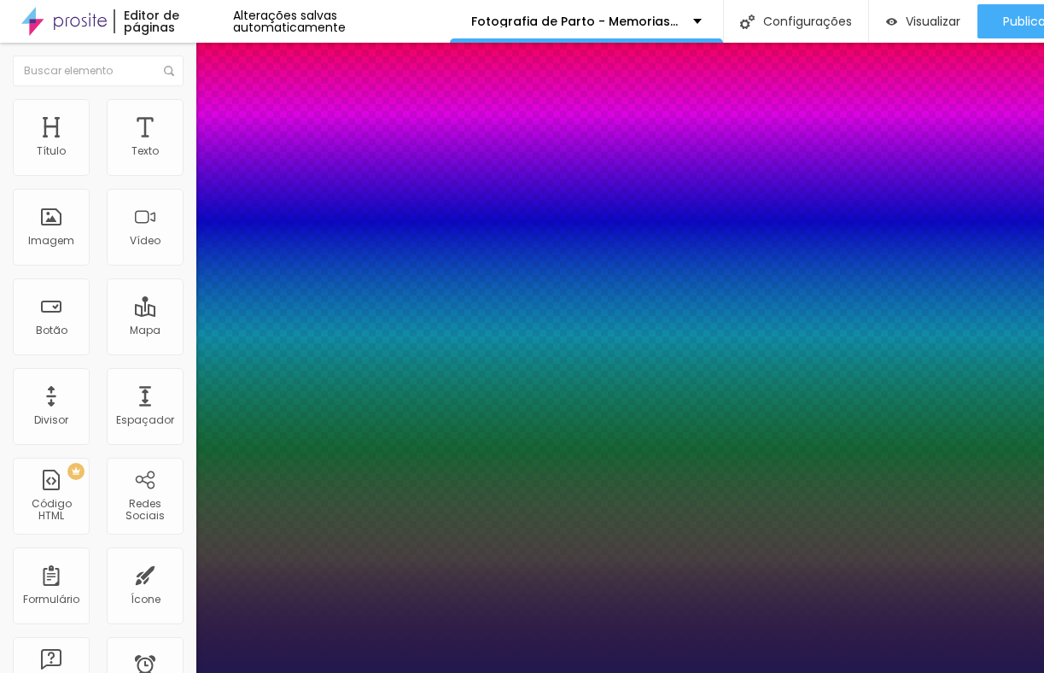
type input "31"
type input "1"
type input "30"
type input "1"
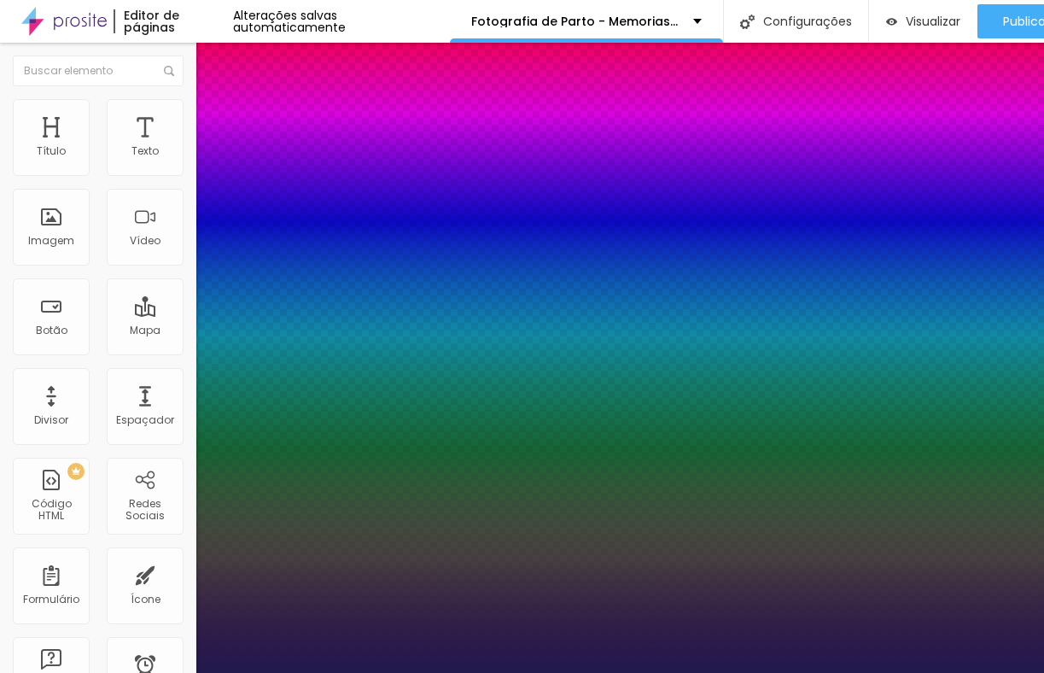
type input "29"
type input "1"
type input "28"
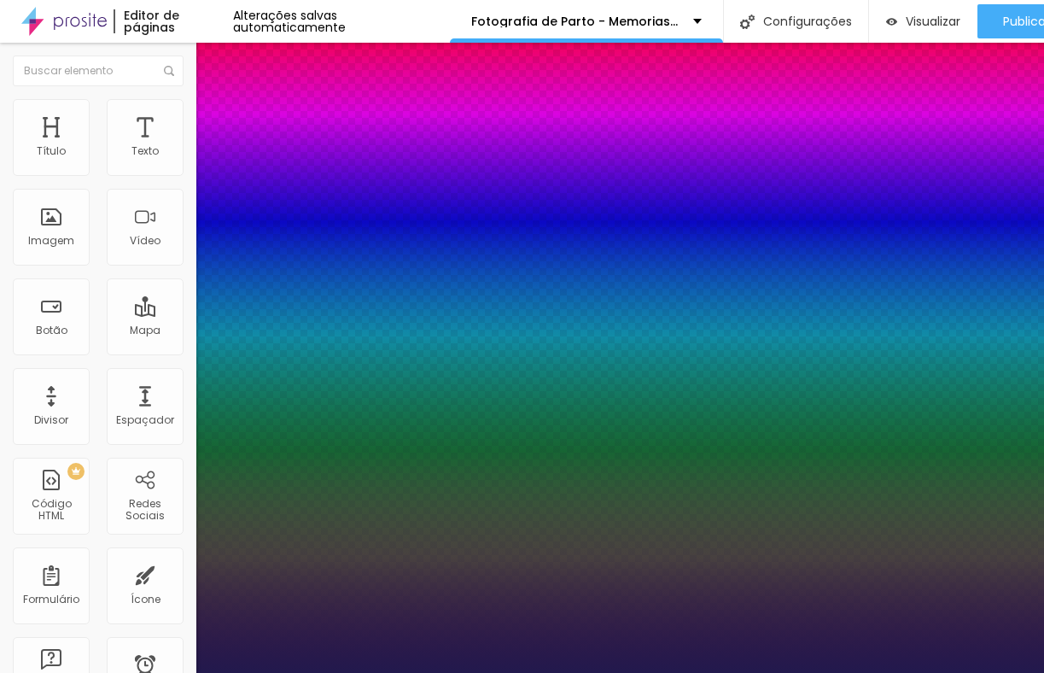
type input "1"
type input "27"
type input "1"
type input "26"
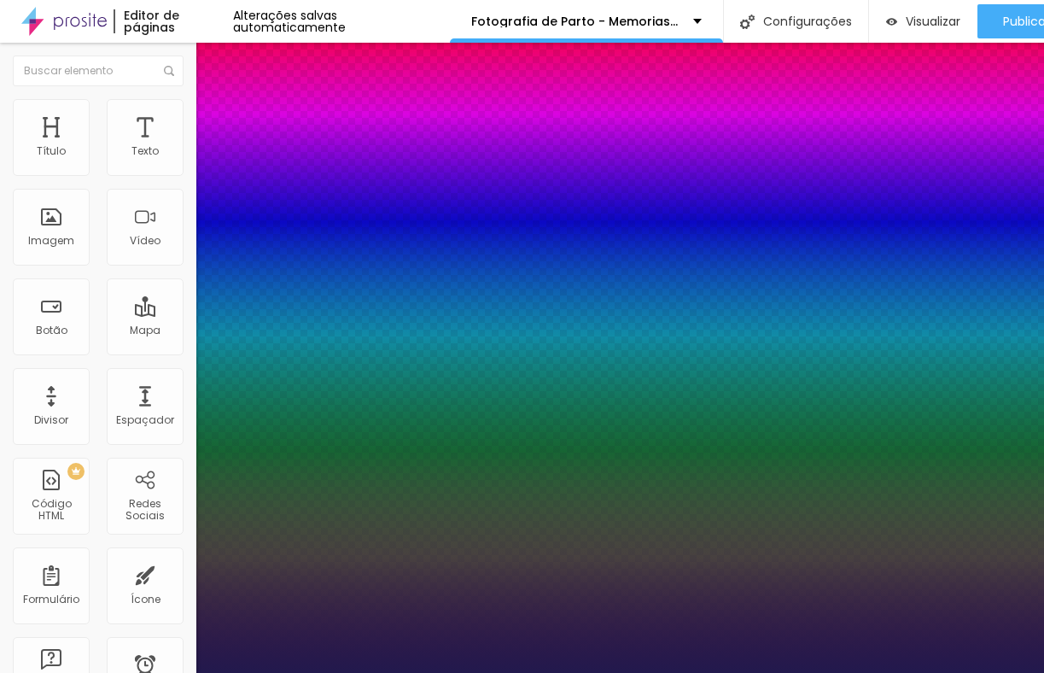
type input "26"
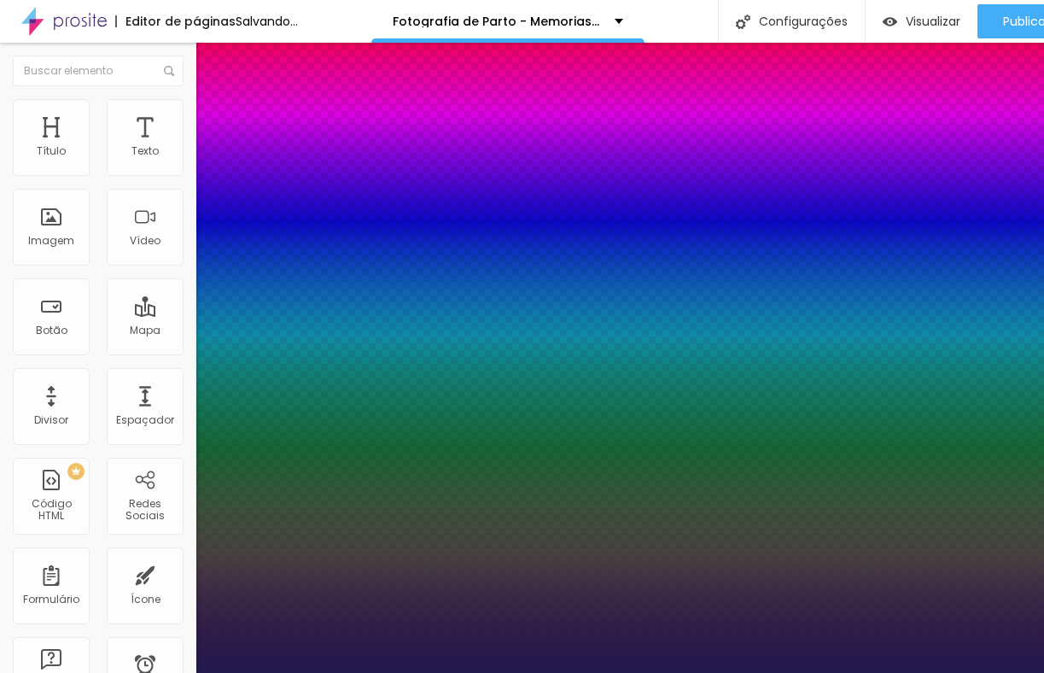
type input "1"
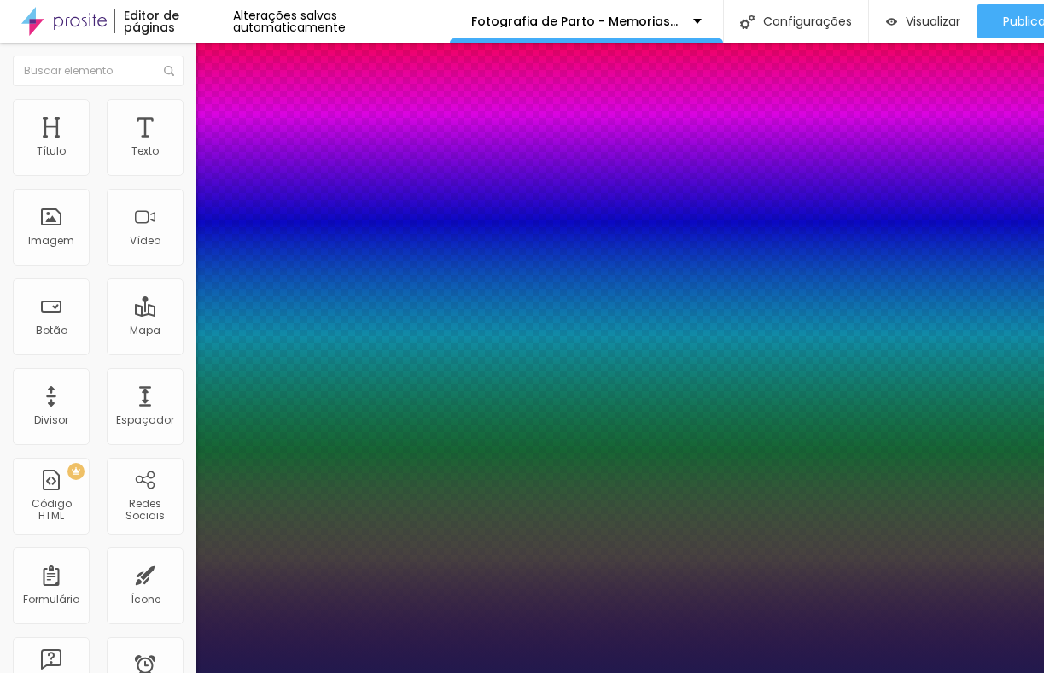
drag, startPoint x: 227, startPoint y: 287, endPoint x: 244, endPoint y: 289, distance: 17.2
type input "26"
click at [685, 672] on div at bounding box center [522, 673] width 1044 height 0
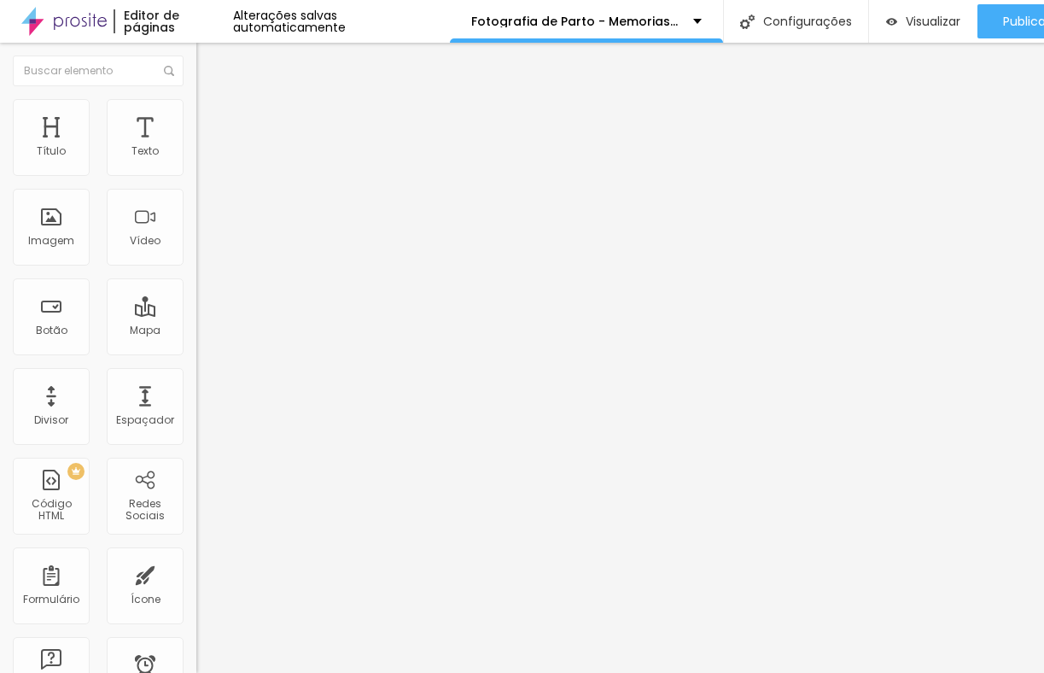
click at [212, 118] on span "Estilo" at bounding box center [225, 110] width 26 height 15
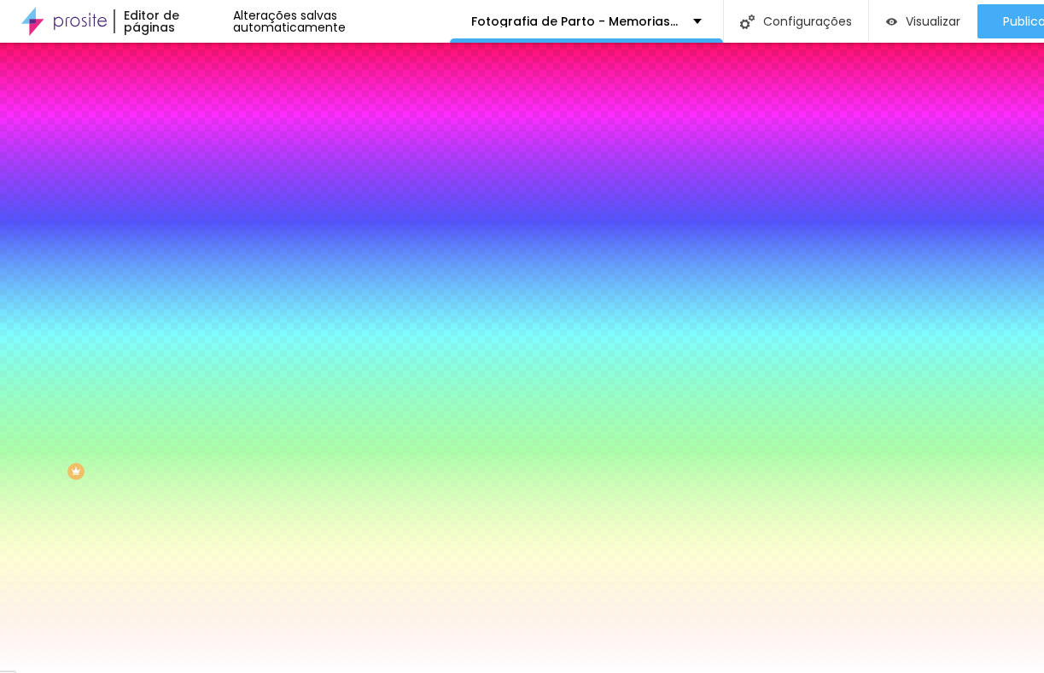
click at [196, 116] on li "Avançado" at bounding box center [294, 124] width 196 height 17
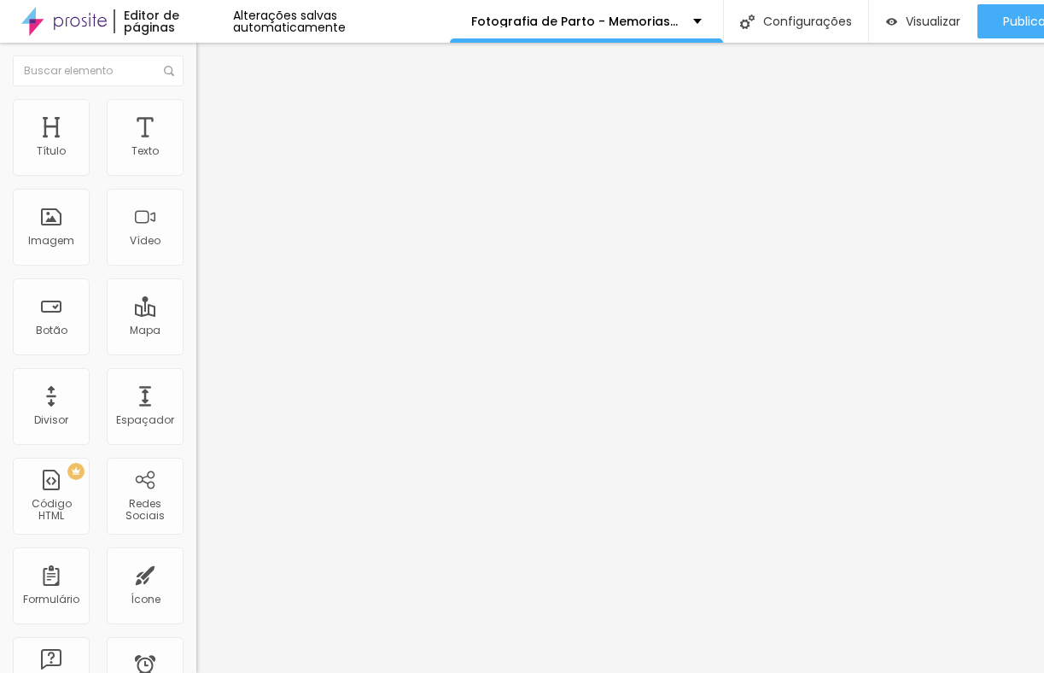
click at [212, 118] on span "Estilo" at bounding box center [225, 110] width 26 height 15
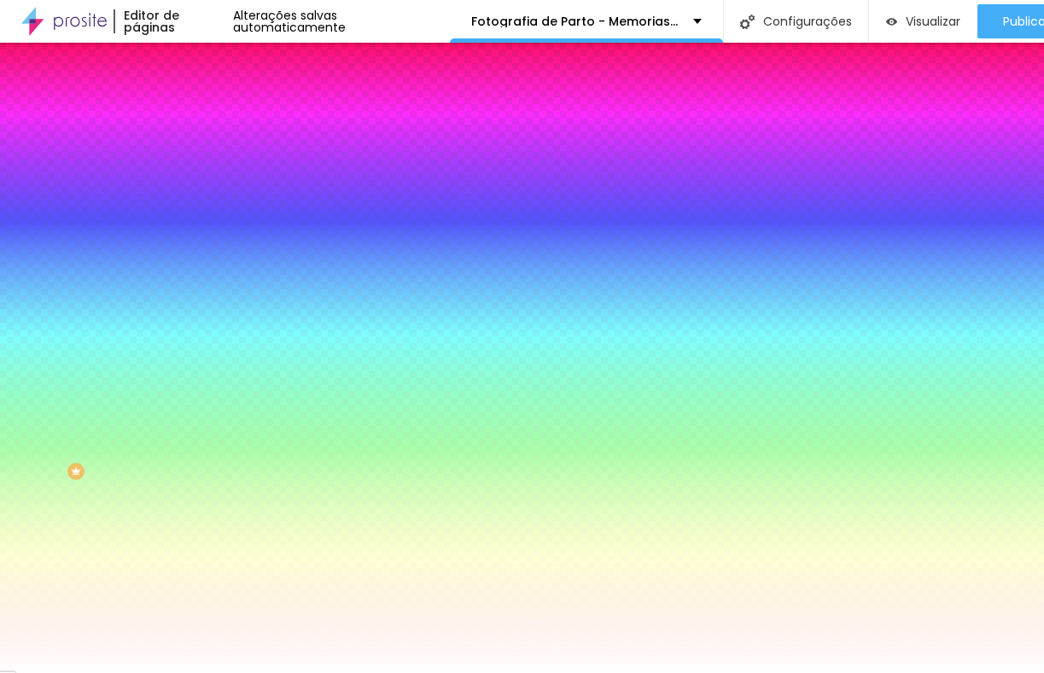
click at [212, 101] on span "Conteúdo" at bounding box center [238, 93] width 53 height 15
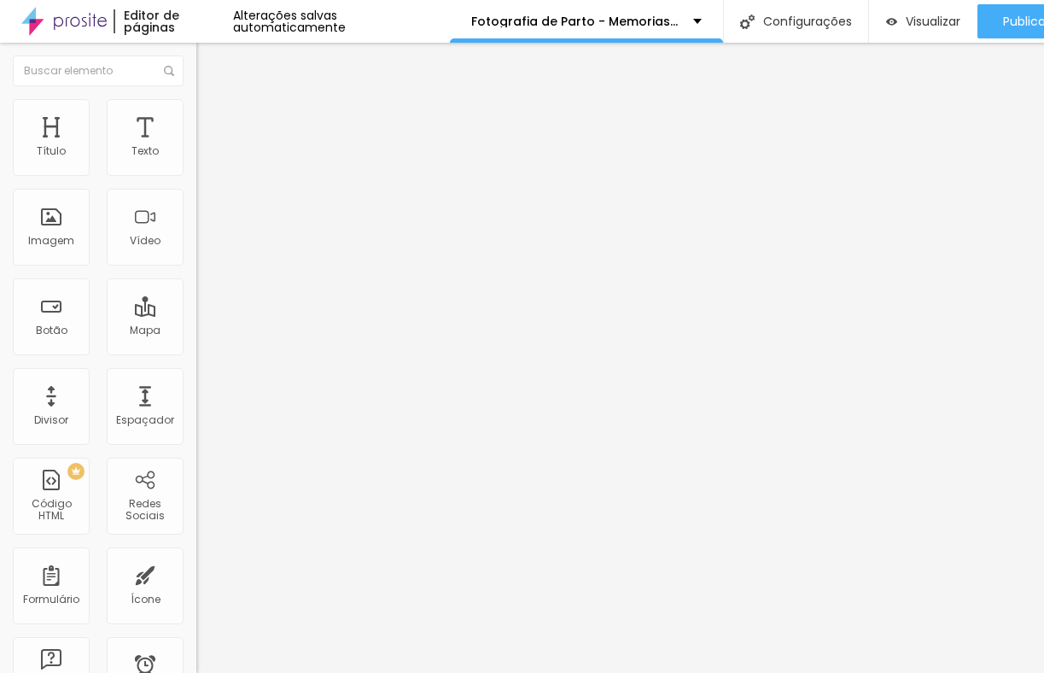
click at [196, 54] on button "Editar Seção" at bounding box center [294, 62] width 196 height 39
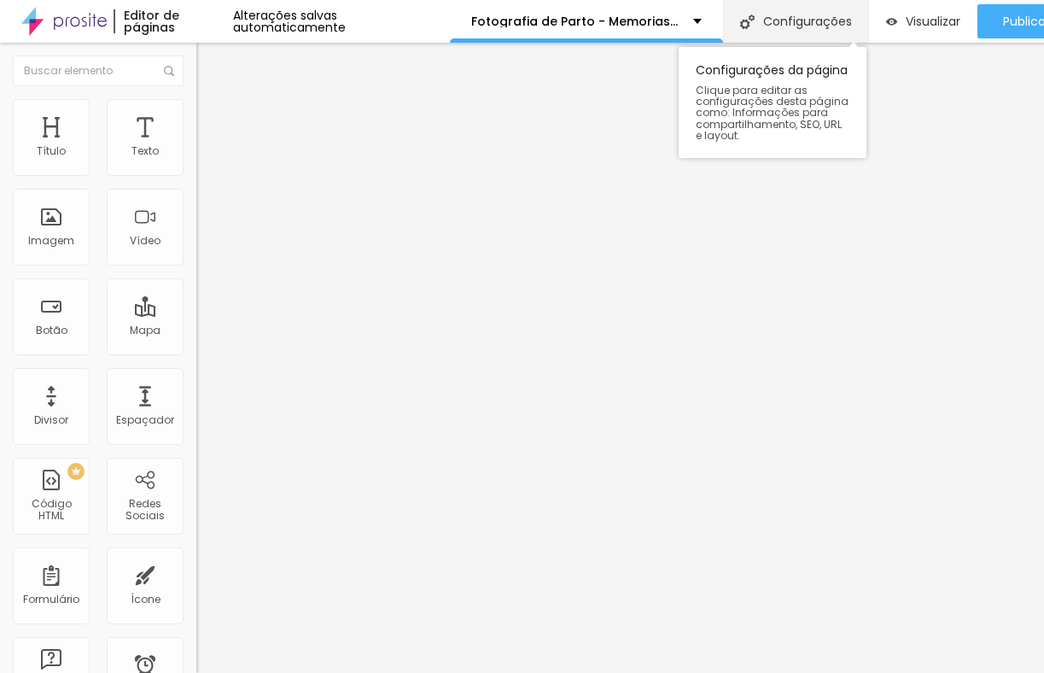
drag, startPoint x: 152, startPoint y: 138, endPoint x: 726, endPoint y: 9, distance: 588.2
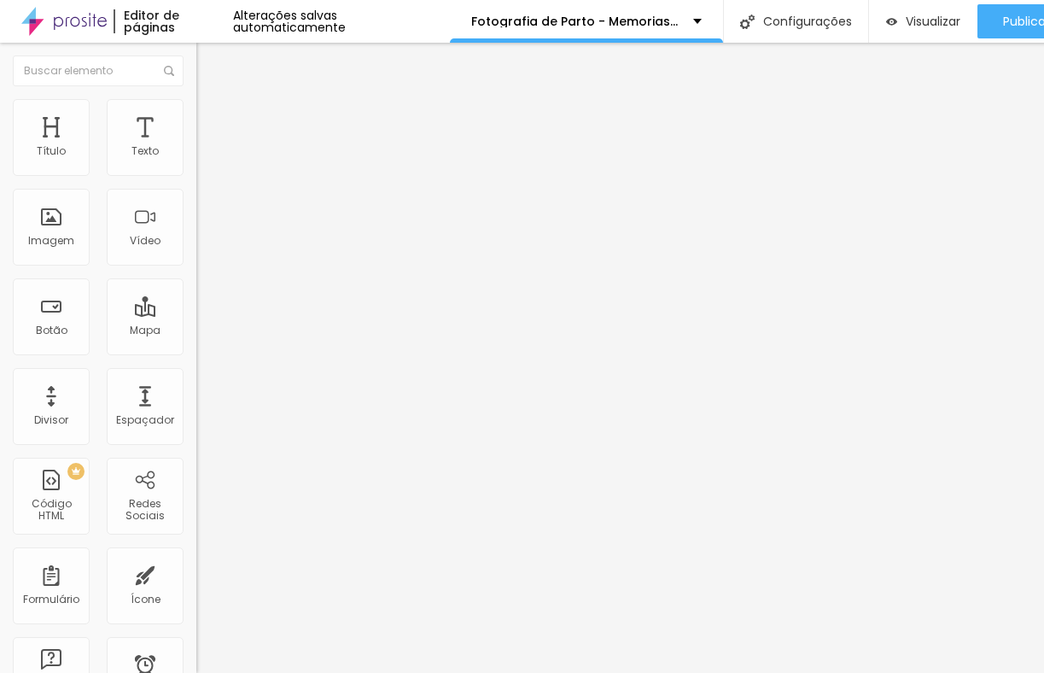
click at [196, 164] on button "button" at bounding box center [208, 155] width 24 height 18
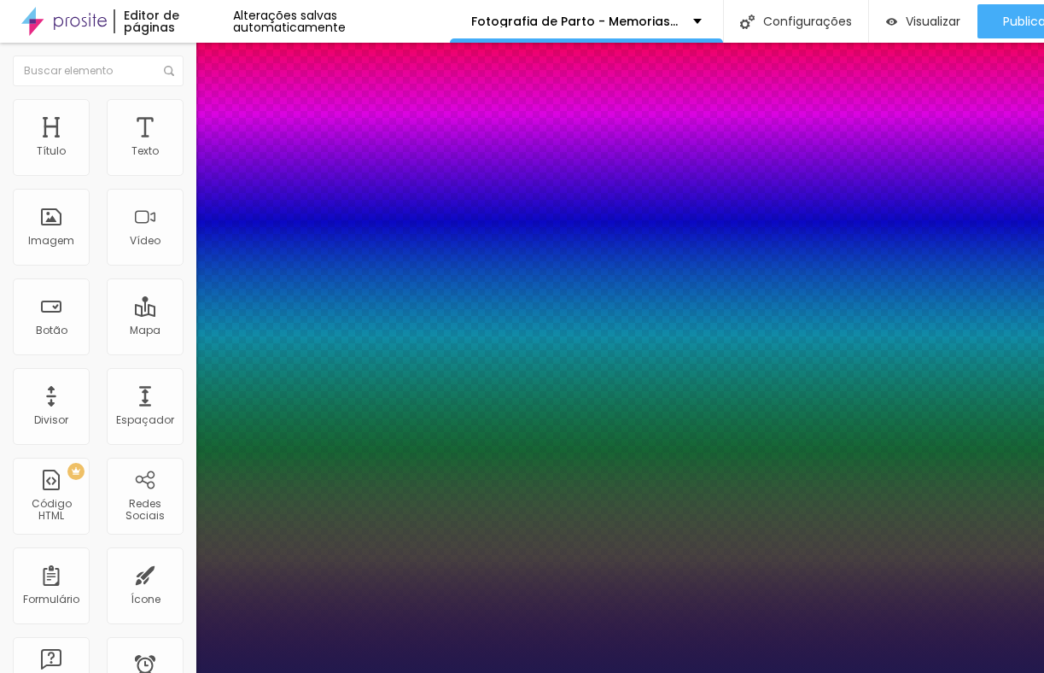
type input "1"
type input "17"
type input "1"
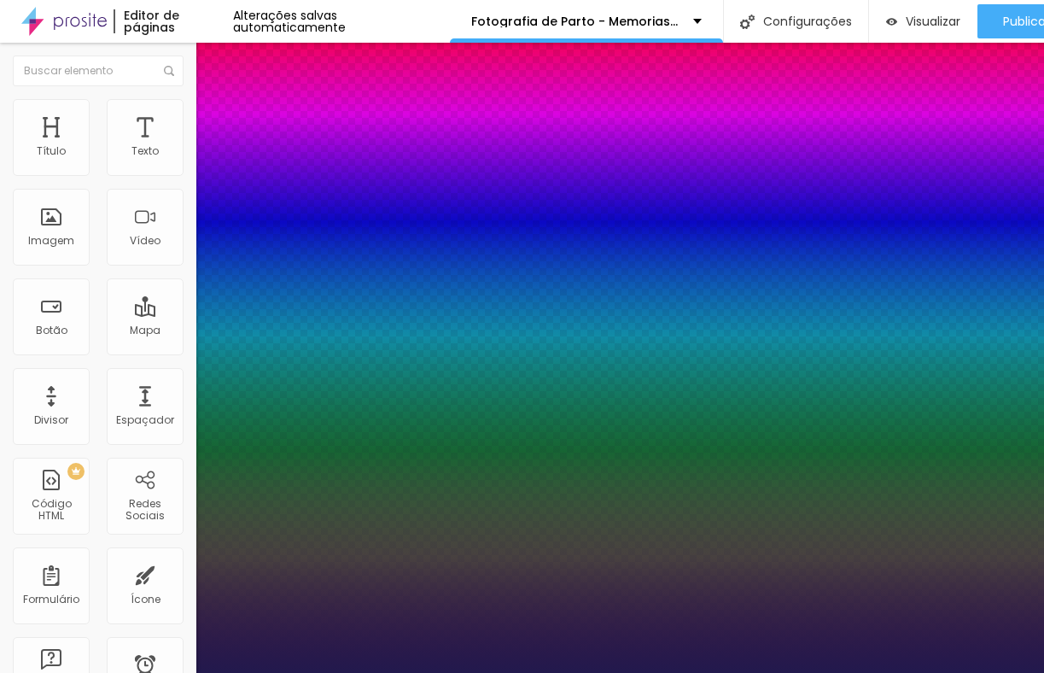
type input "27"
type input "1"
type input "37"
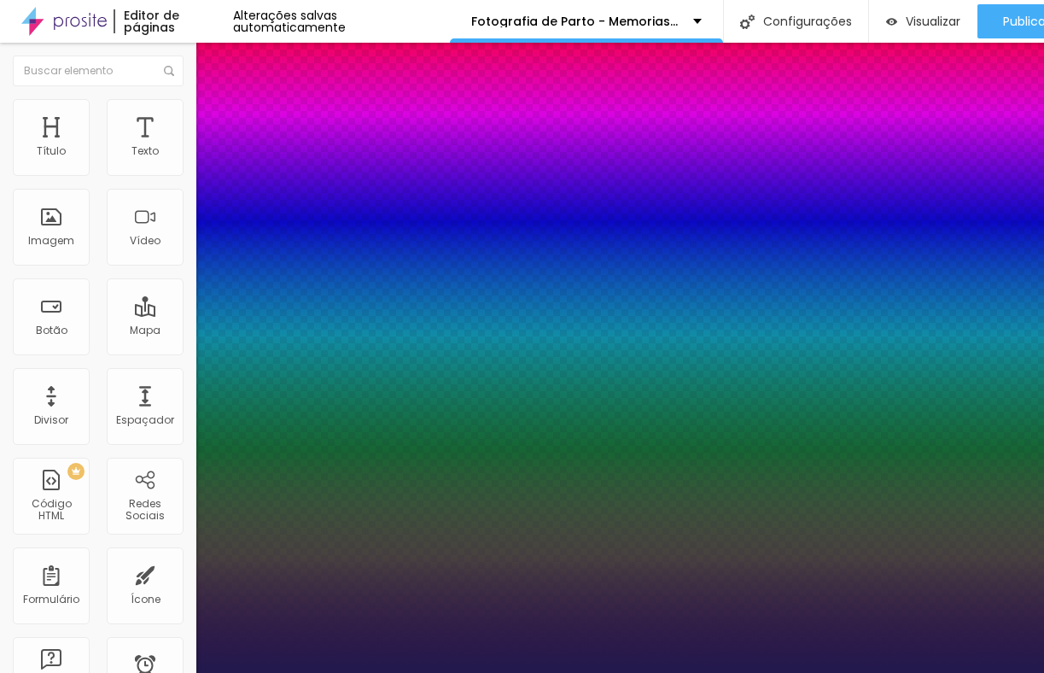
type input "1"
type input "40"
type input "1"
type input "44"
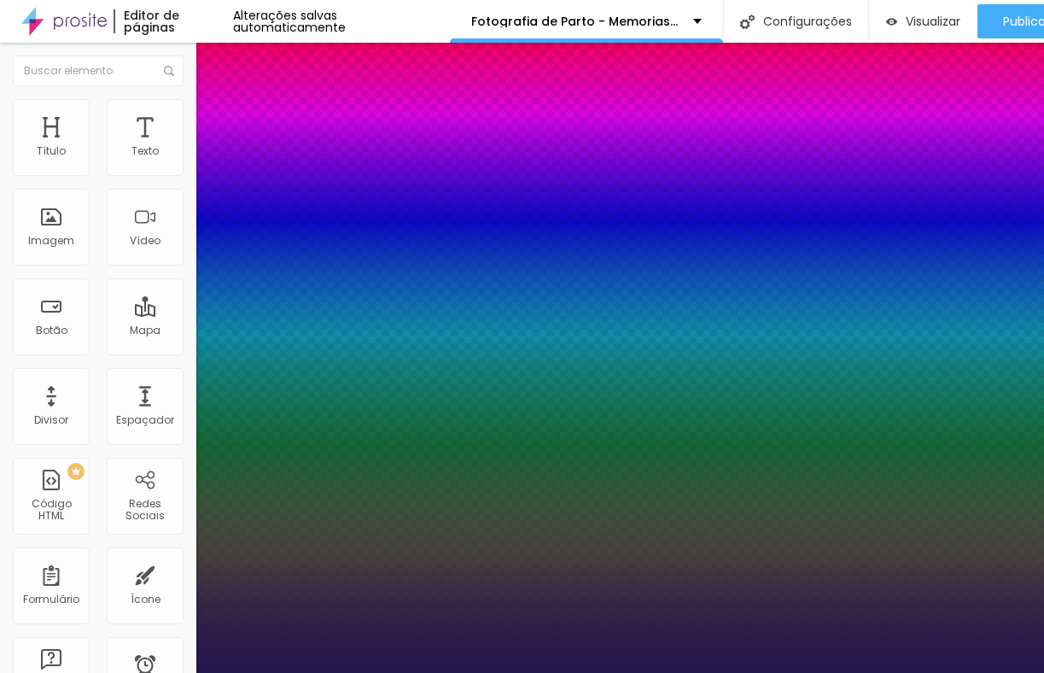
type input "44"
type input "1"
type input "46"
type input "1"
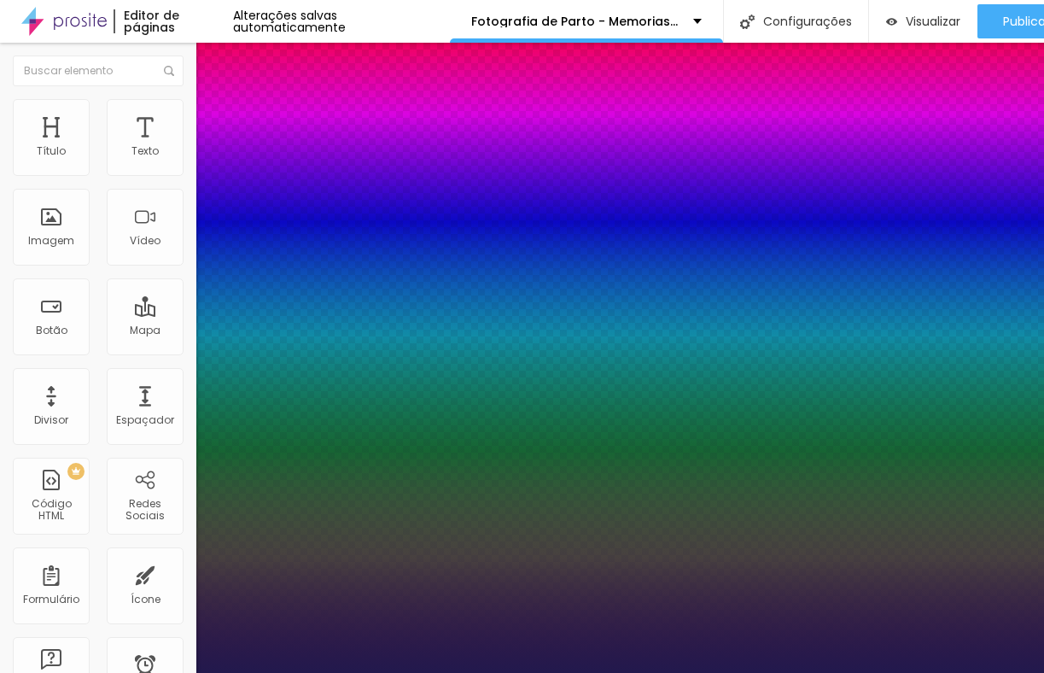
type input "47"
type input "1"
type input "49"
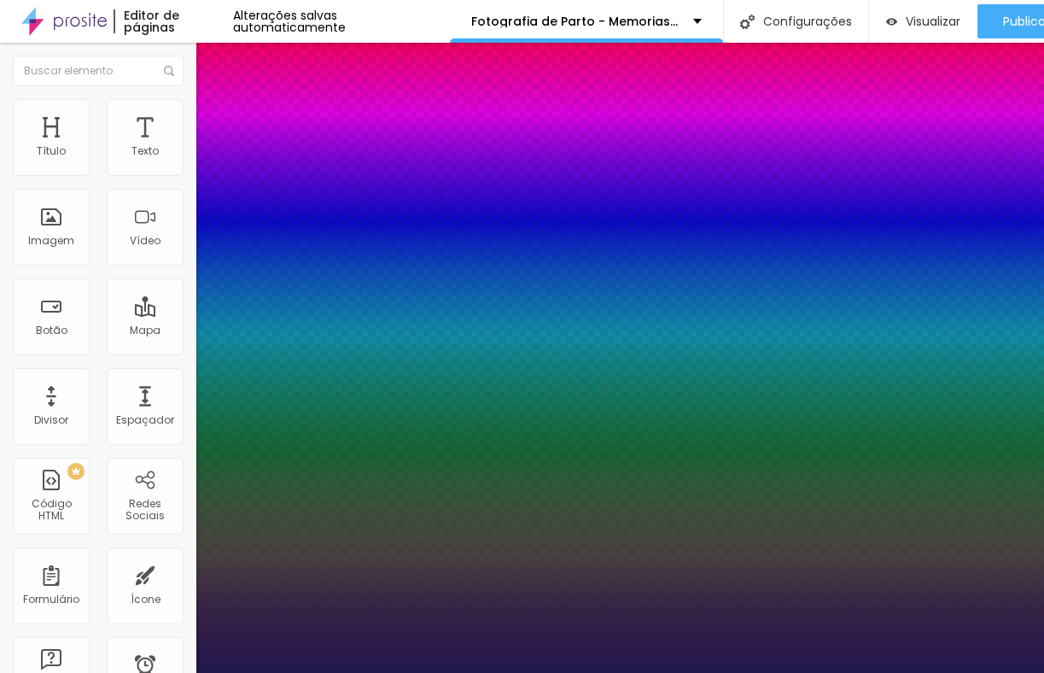
type input "1"
type input "51"
type input "1"
type input "52"
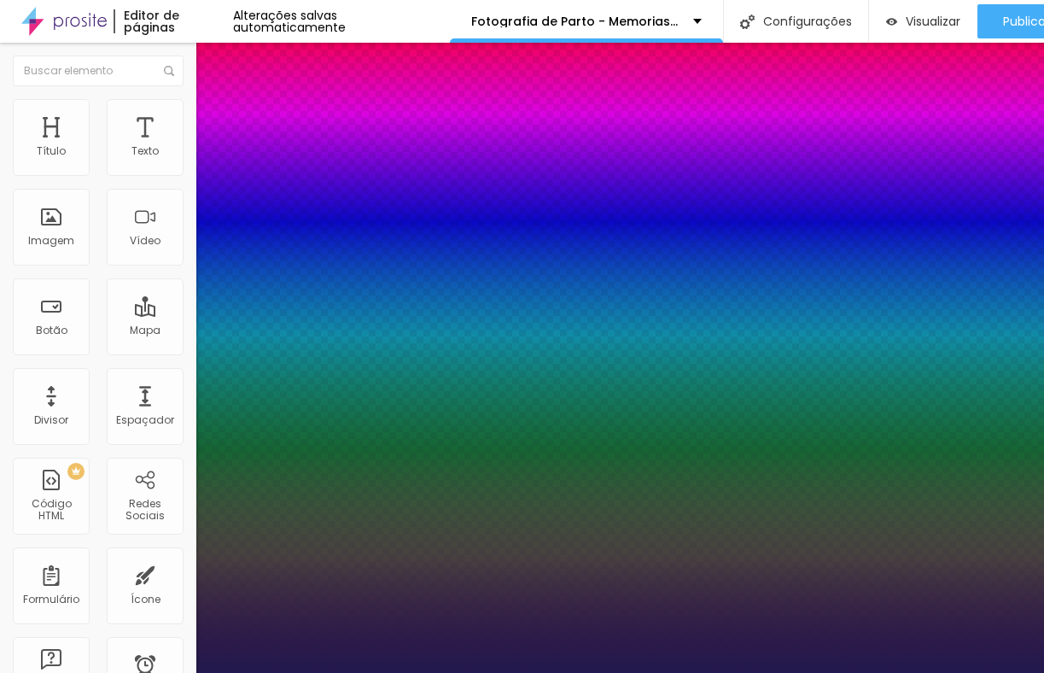
type input "52"
type input "1"
type input "53"
type input "1"
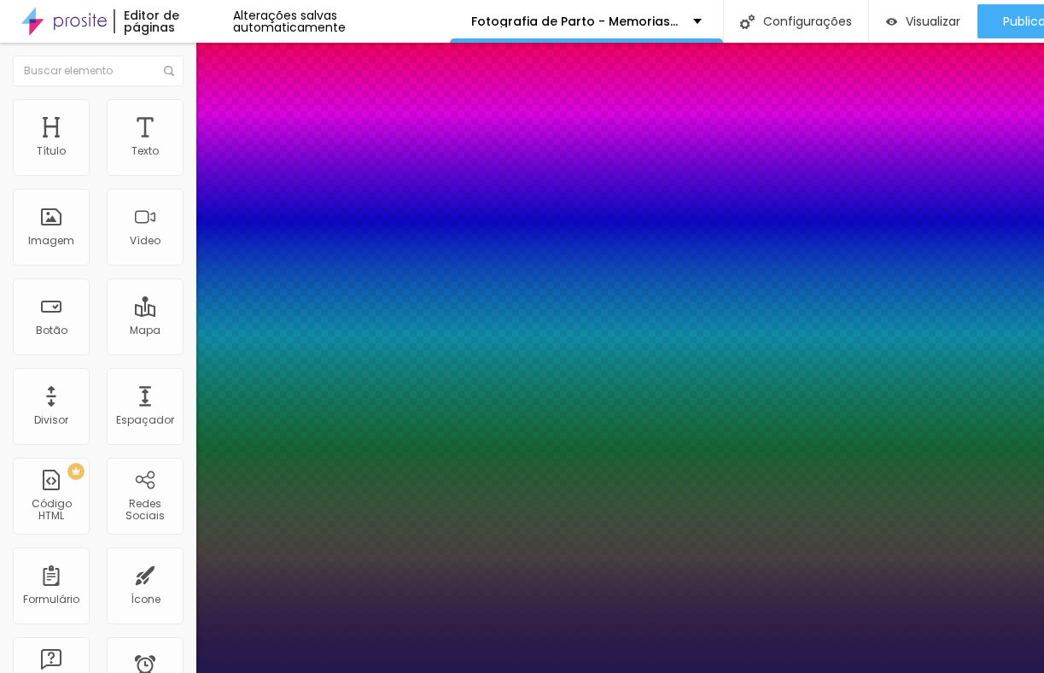
type input "54"
type input "1"
type input "56"
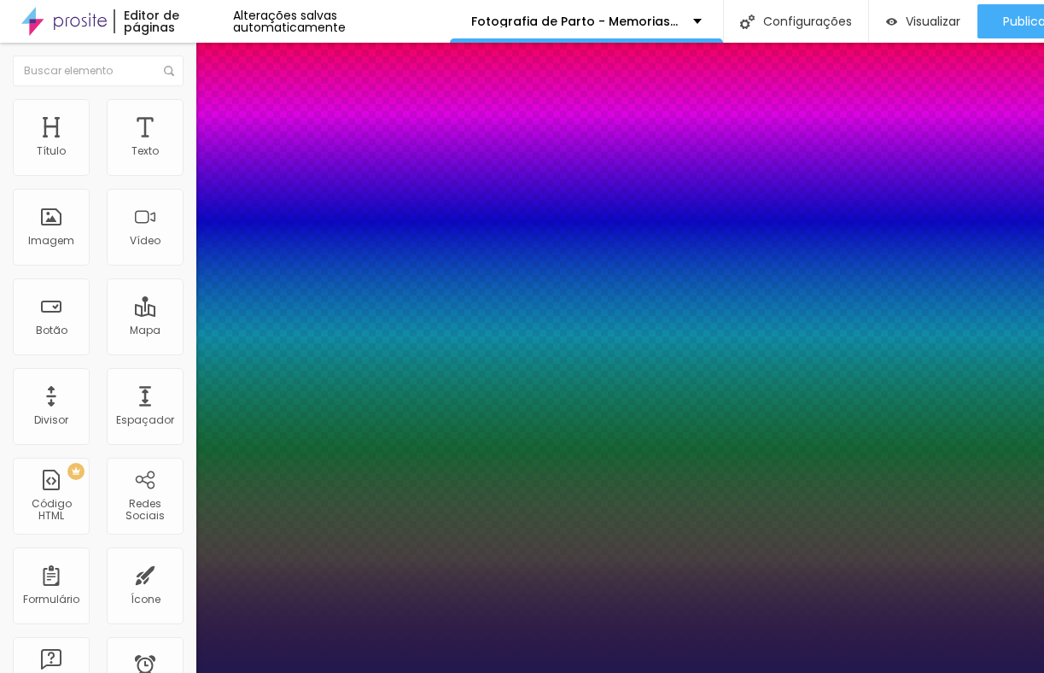
type input "1"
type input "72"
type input "1"
type input "73"
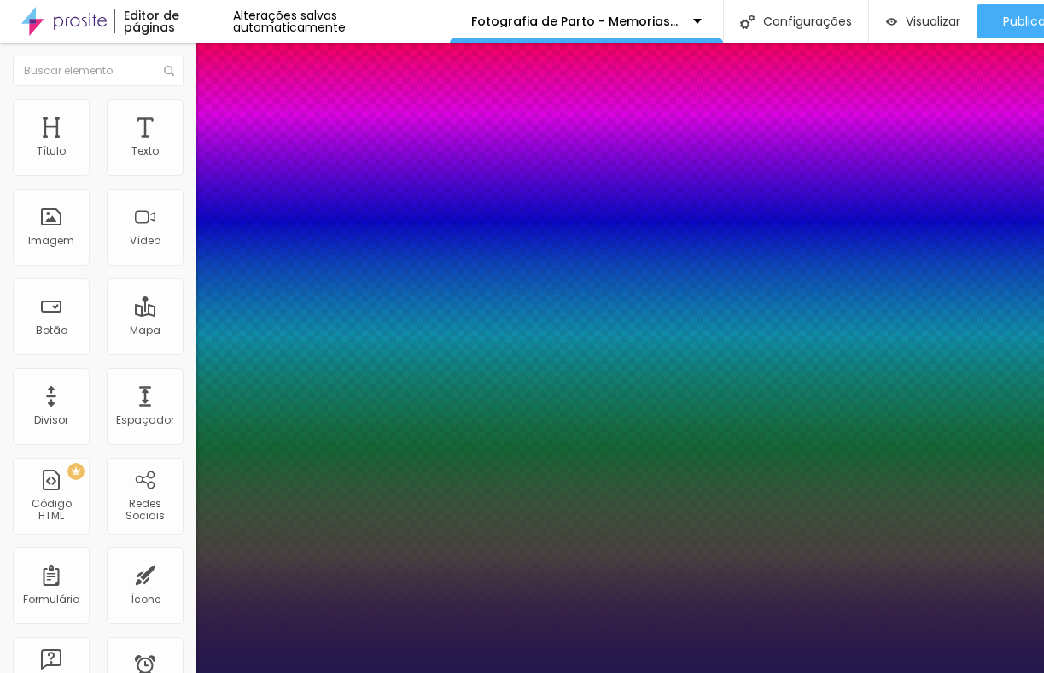
type input "73"
type input "1"
type input "74"
type input "1"
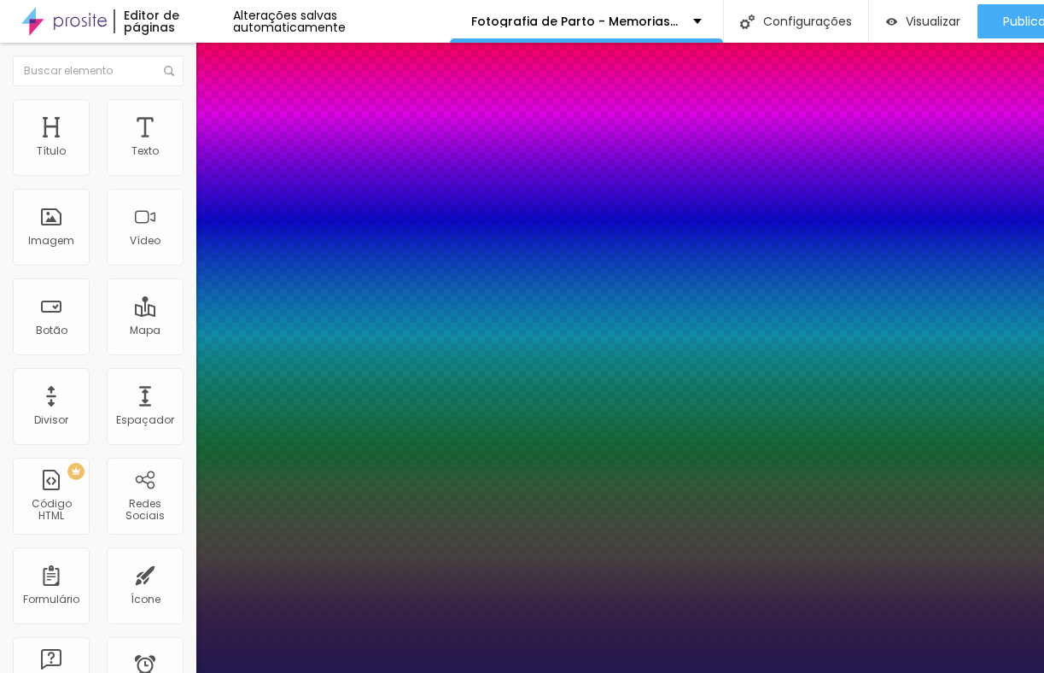
drag, startPoint x: 231, startPoint y: 295, endPoint x: 307, endPoint y: 291, distance: 76.9
type input "74"
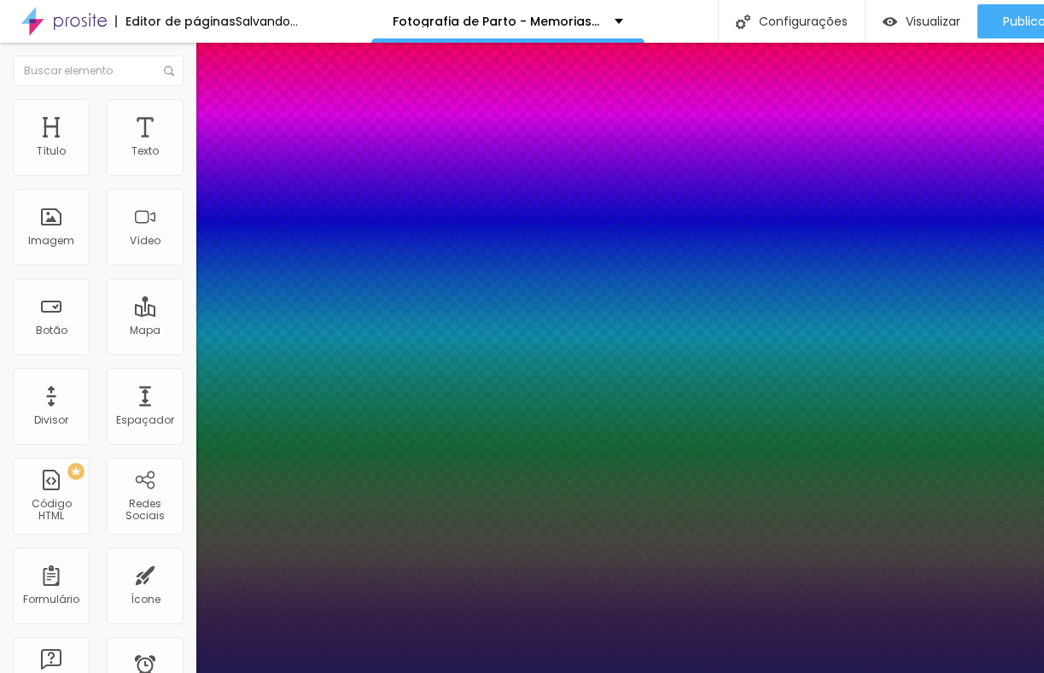
click at [619, 672] on div at bounding box center [522, 673] width 1044 height 0
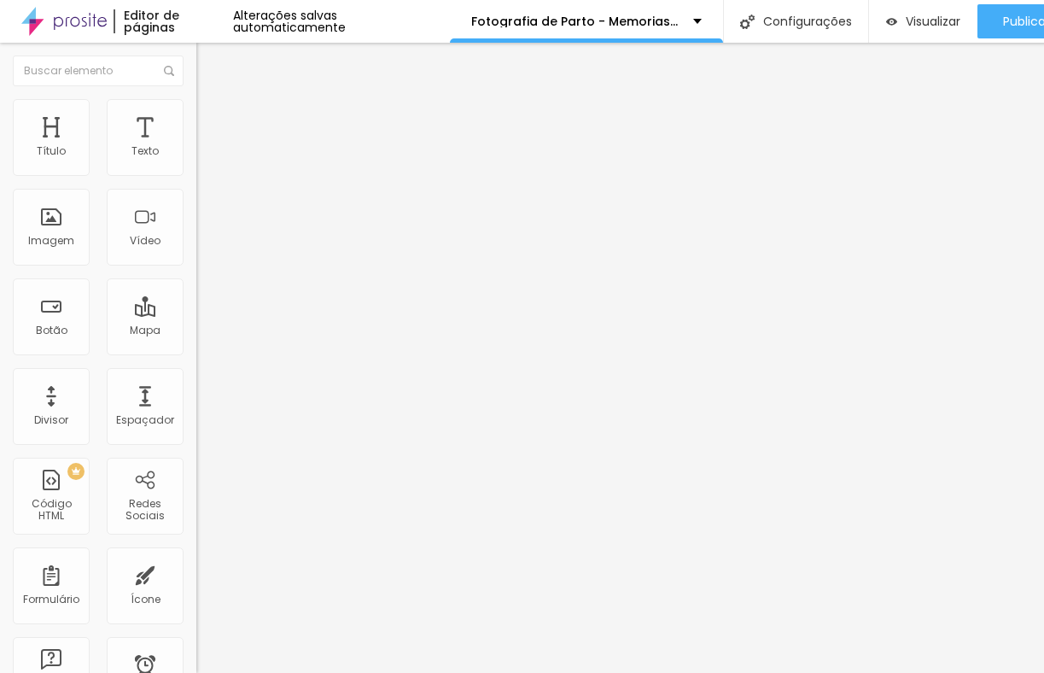
click at [205, 157] on icon "button" at bounding box center [208, 153] width 7 height 7
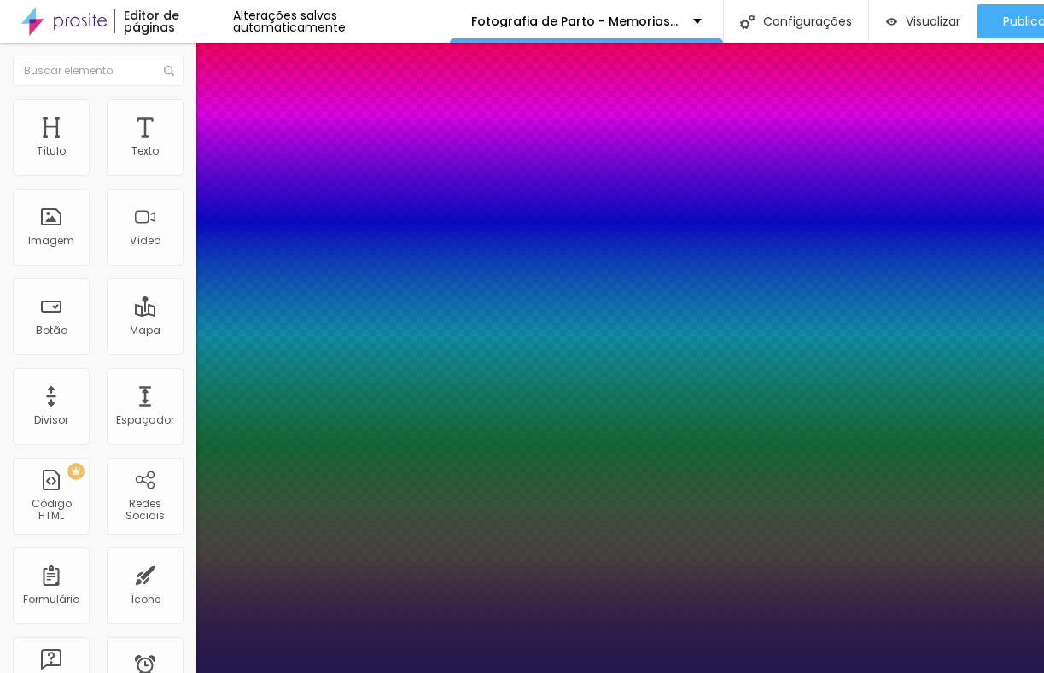
type input "1"
type input "73"
type input "1"
type input "72"
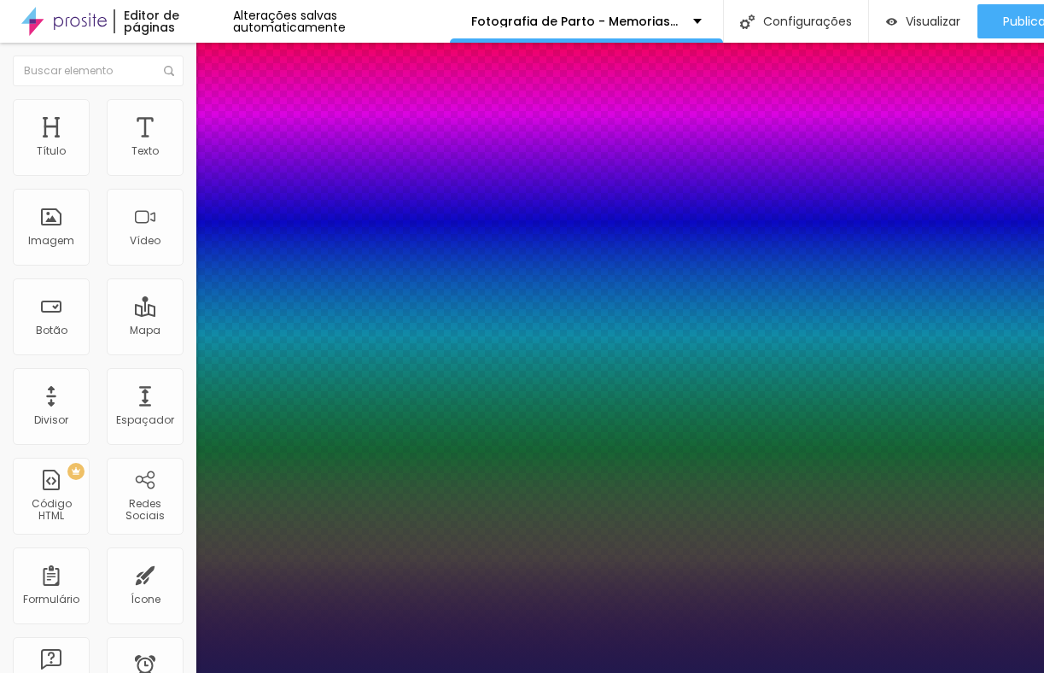
type input "72"
type input "1"
type input "66"
type input "1"
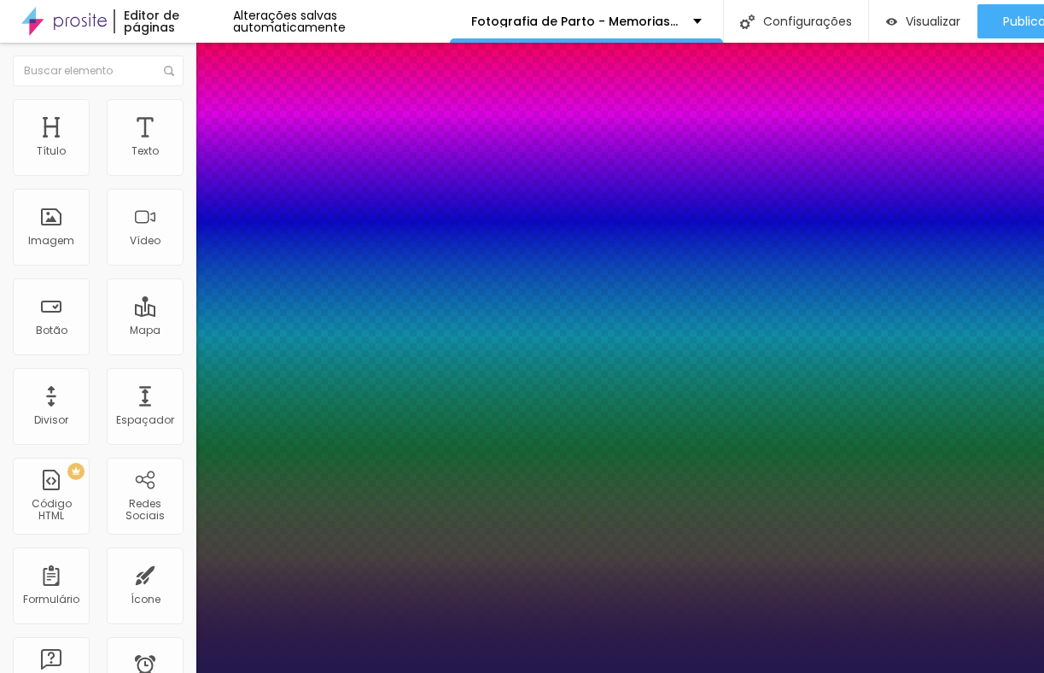
type input "62"
type input "1"
type input "61"
drag, startPoint x: 307, startPoint y: 293, endPoint x: 242, endPoint y: 291, distance: 65.8
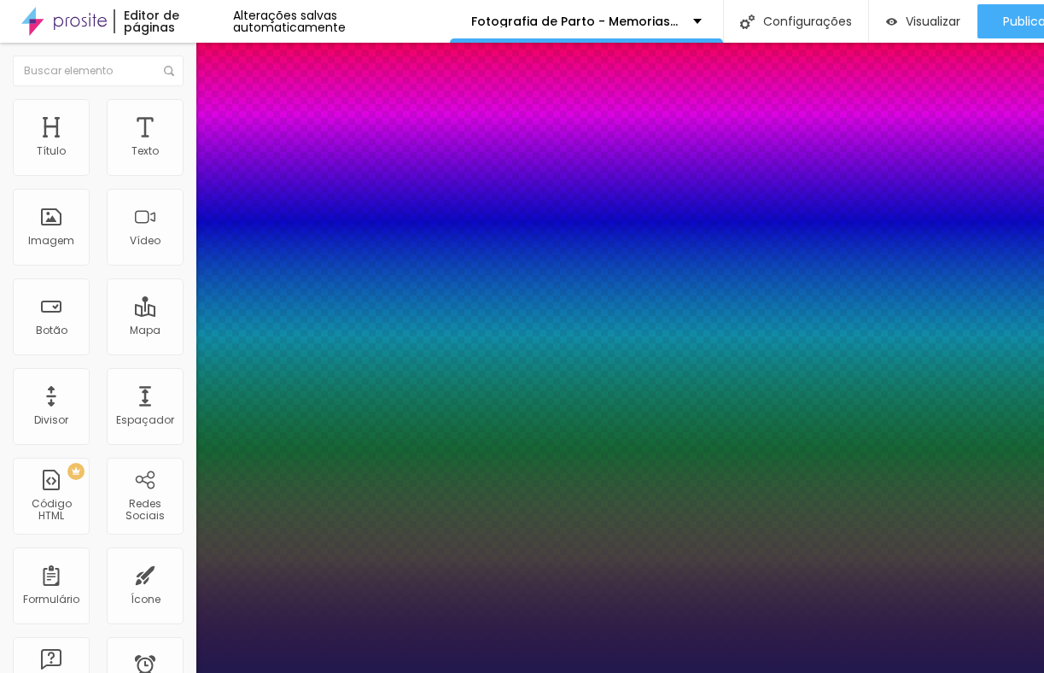
click at [553, 672] on div at bounding box center [522, 673] width 1044 height 0
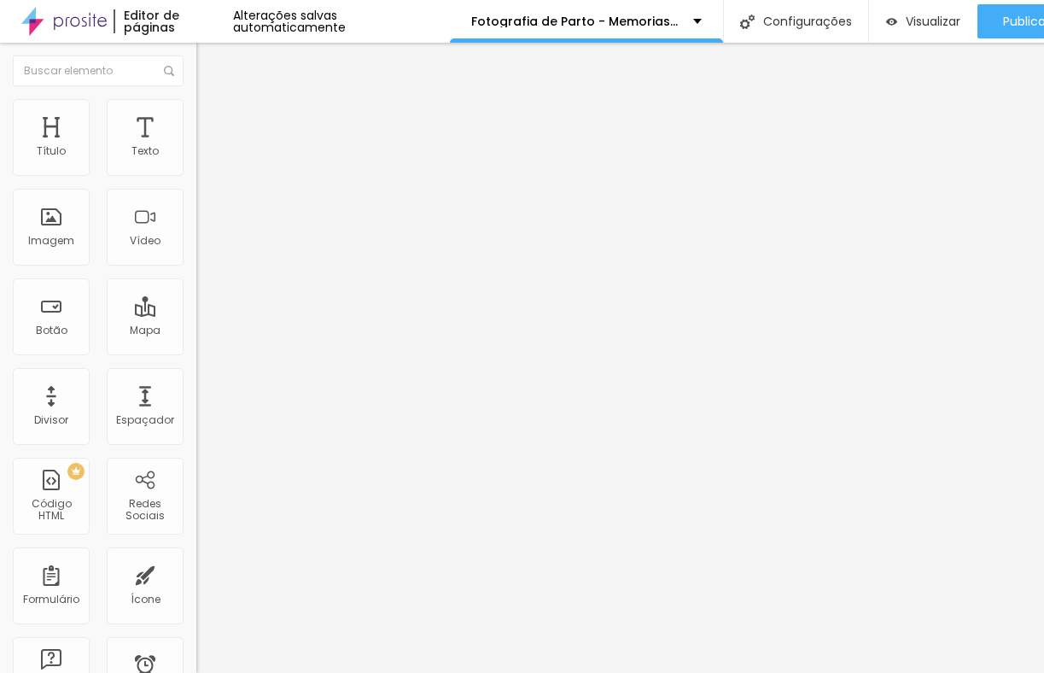
click at [196, 162] on button "button" at bounding box center [208, 155] width 24 height 18
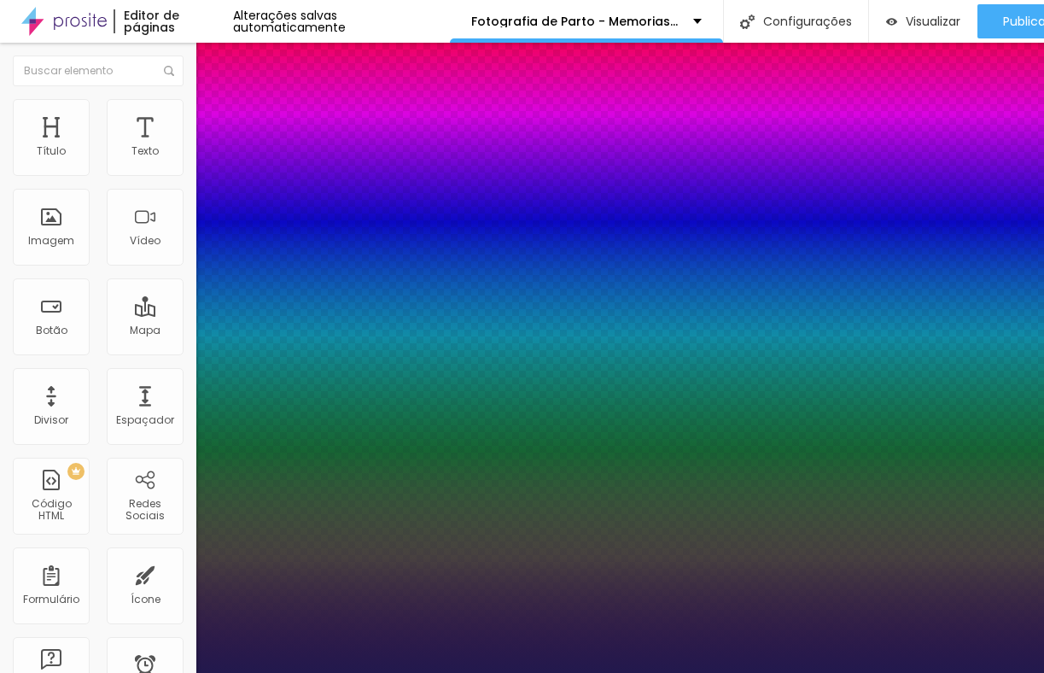
drag, startPoint x: 220, startPoint y: 330, endPoint x: 232, endPoint y: 330, distance: 12.0
drag, startPoint x: 278, startPoint y: 410, endPoint x: 305, endPoint y: 412, distance: 26.6
click at [682, 672] on div at bounding box center [522, 673] width 1044 height 0
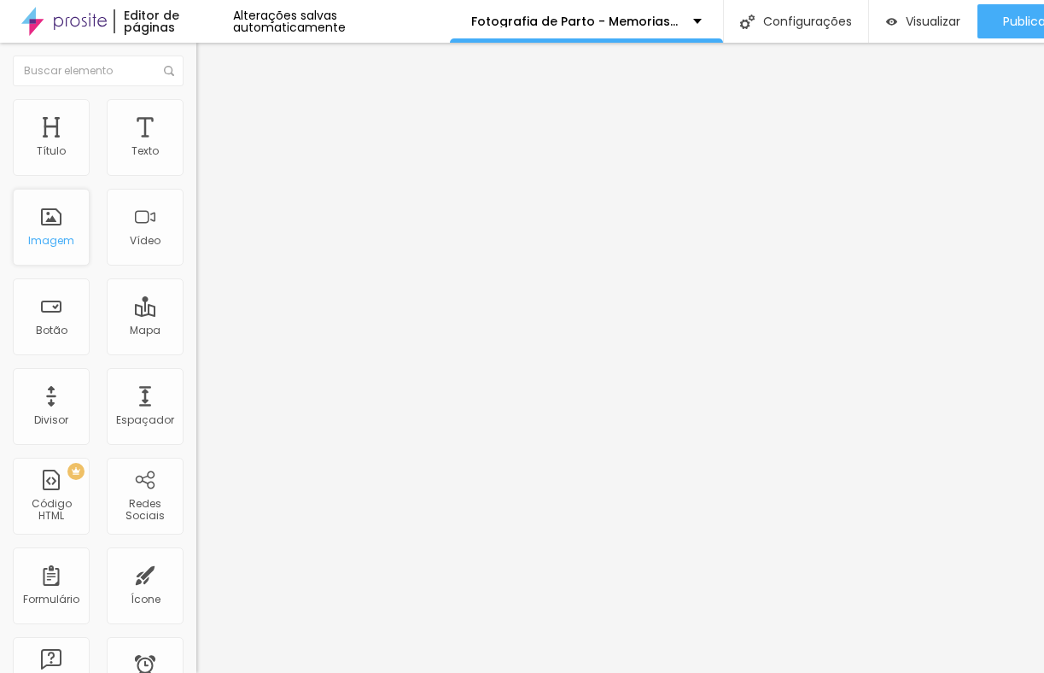
click at [73, 252] on div "Imagem" at bounding box center [51, 227] width 77 height 77
click at [59, 244] on div "Imagem" at bounding box center [51, 241] width 46 height 12
click at [196, 147] on span "Adicionar imagem" at bounding box center [251, 139] width 110 height 15
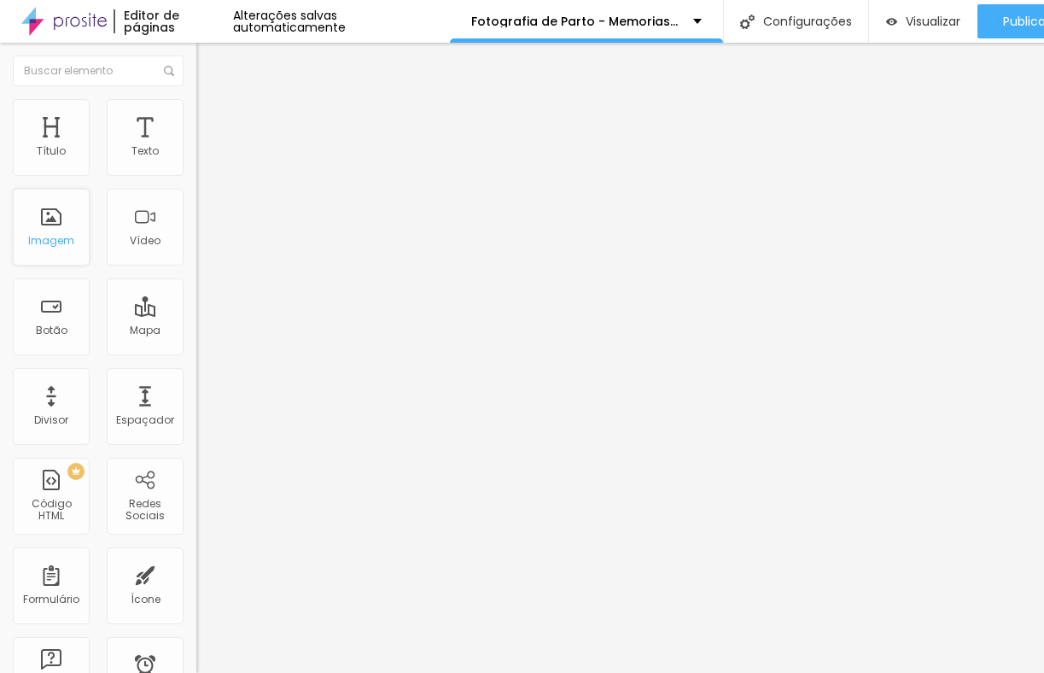
click at [53, 246] on div "Imagem" at bounding box center [51, 241] width 46 height 12
click at [196, 147] on span "Adicionar imagem" at bounding box center [251, 139] width 110 height 15
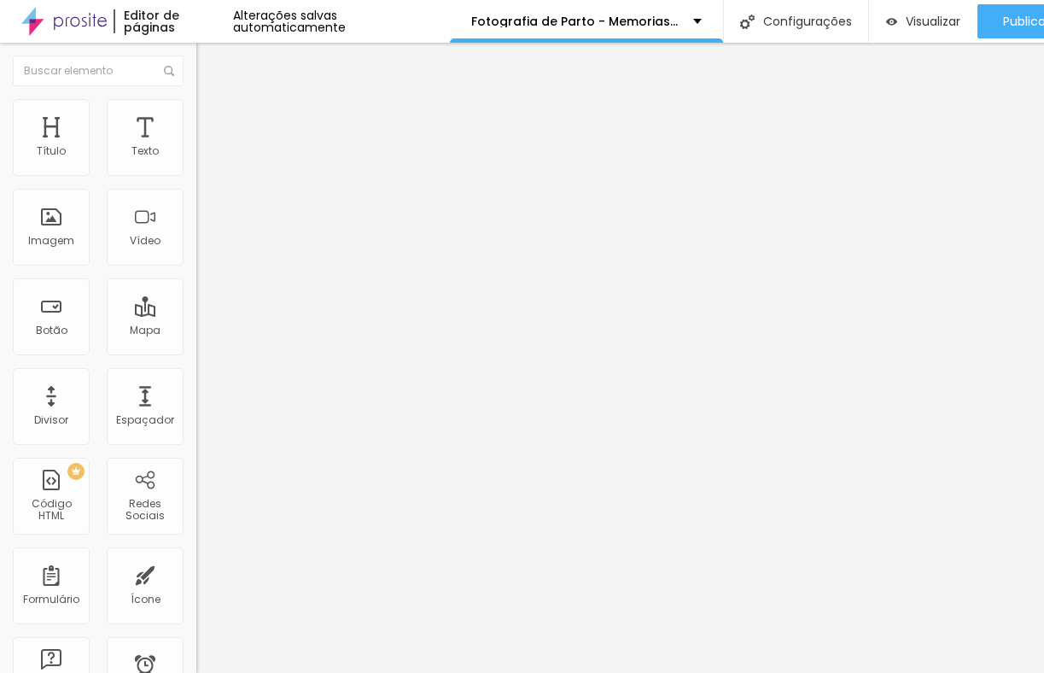
click at [196, 267] on span "Original" at bounding box center [216, 260] width 41 height 15
click at [196, 288] on span "Padrão" at bounding box center [215, 280] width 38 height 15
click at [196, 278] on span "Cinema" at bounding box center [217, 270] width 43 height 15
click at [212, 120] on span "Avançado" at bounding box center [240, 127] width 56 height 15
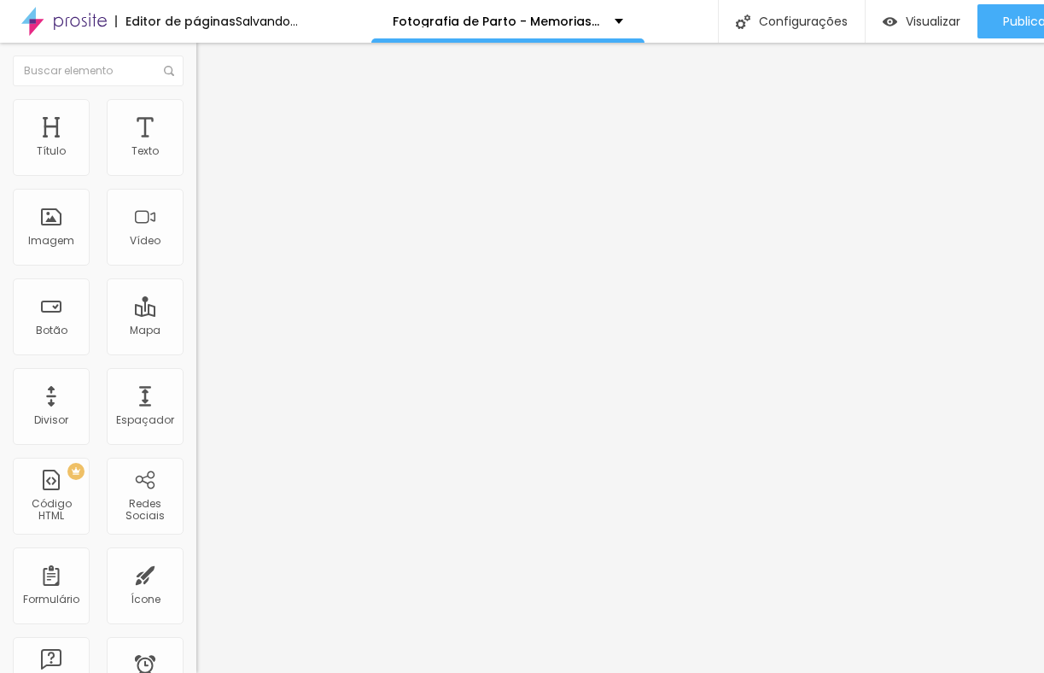
drag, startPoint x: 46, startPoint y: 164, endPoint x: 58, endPoint y: 162, distance: 12.1
click at [196, 331] on input "range" at bounding box center [251, 338] width 110 height 14
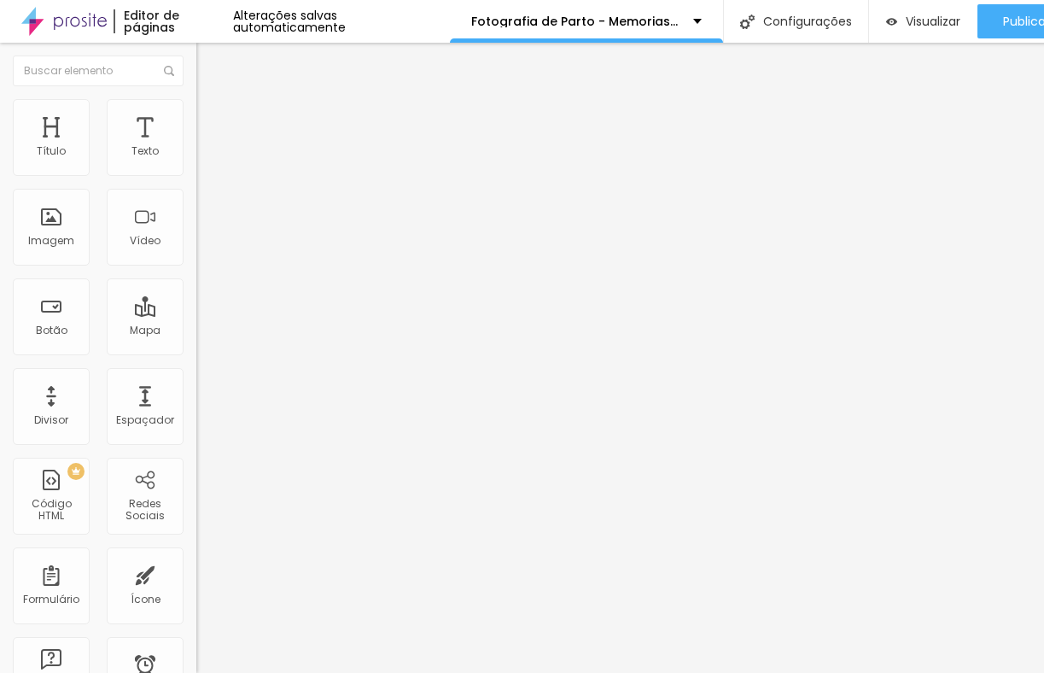
click at [196, 104] on li "Estilo" at bounding box center [294, 107] width 196 height 17
drag, startPoint x: 178, startPoint y: 184, endPoint x: 191, endPoint y: 184, distance: 13.7
click at [196, 175] on input "range" at bounding box center [251, 168] width 110 height 14
click at [196, 147] on span "Adicionar imagem" at bounding box center [251, 139] width 110 height 15
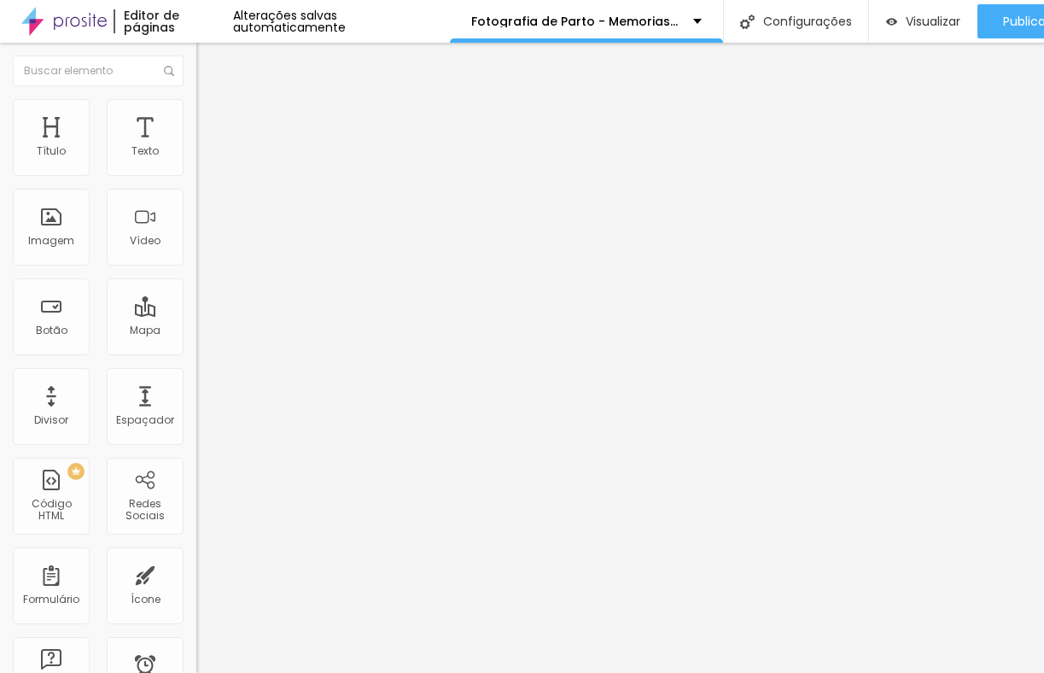
click at [196, 116] on li "Estilo" at bounding box center [294, 107] width 196 height 17
click at [196, 116] on li "Avançado" at bounding box center [294, 124] width 196 height 17
click at [212, 101] on span "Conteúdo" at bounding box center [238, 93] width 53 height 15
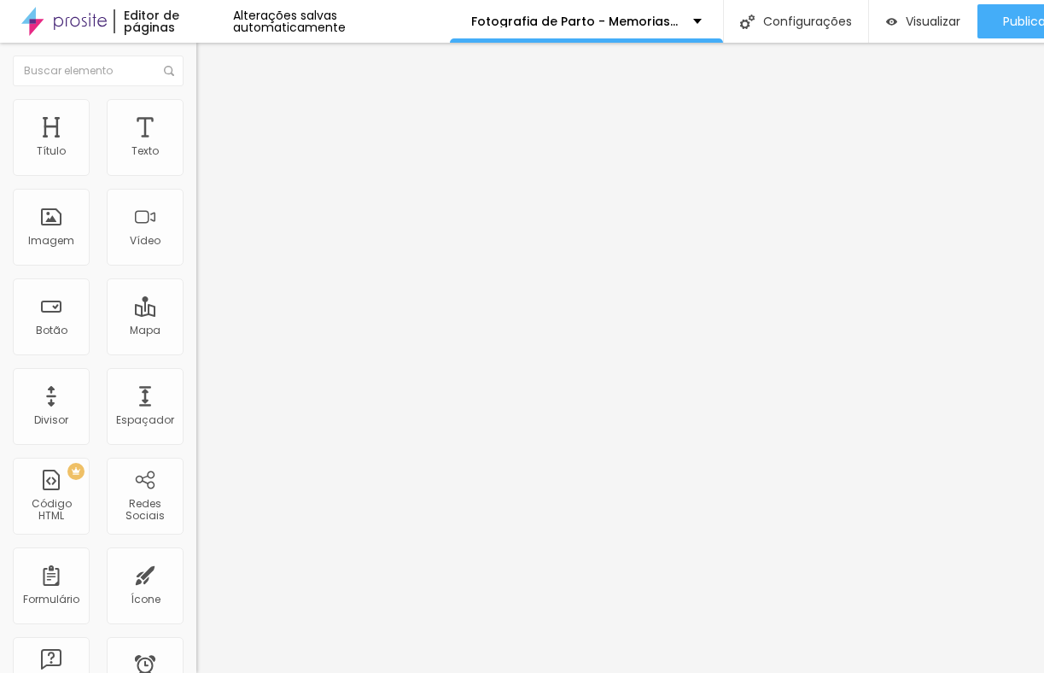
click at [209, 56] on img "button" at bounding box center [216, 63] width 14 height 14
click at [196, 267] on span "Original" at bounding box center [216, 260] width 41 height 15
click at [196, 286] on div "Padrão 4:3" at bounding box center [294, 281] width 196 height 10
click at [196, 314] on span "Original" at bounding box center [216, 307] width 41 height 15
click at [212, 115] on span "Estilo" at bounding box center [225, 110] width 26 height 15
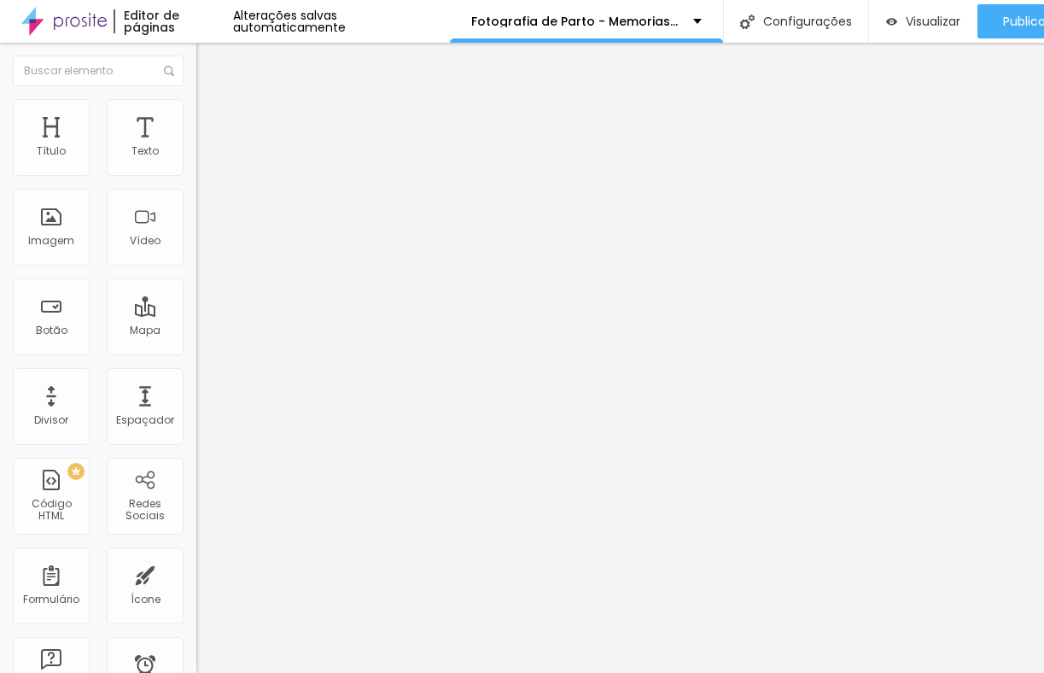
click at [196, 116] on li "Avançado" at bounding box center [294, 124] width 196 height 17
click at [75, 231] on div "Imagem" at bounding box center [51, 227] width 77 height 77
click at [196, 147] on span "Trocar imagem" at bounding box center [242, 139] width 93 height 15
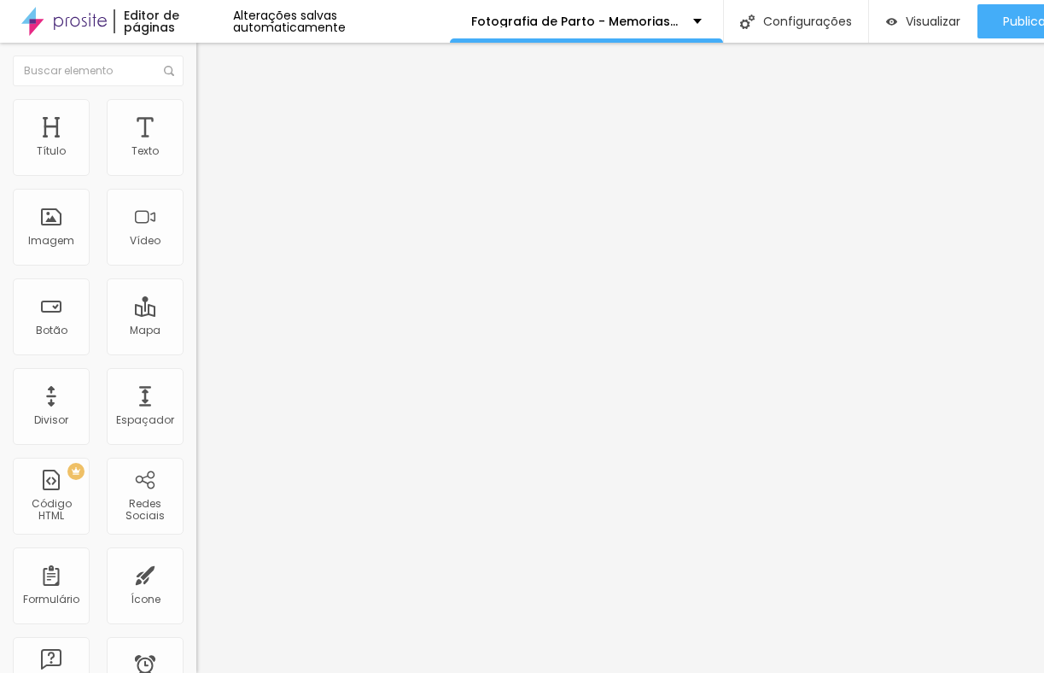
click at [196, 267] on span "16:9 Cinema" at bounding box center [228, 260] width 65 height 15
click at [196, 314] on span "Original" at bounding box center [216, 307] width 41 height 15
click at [196, 147] on span "Trocar imagem" at bounding box center [242, 139] width 93 height 15
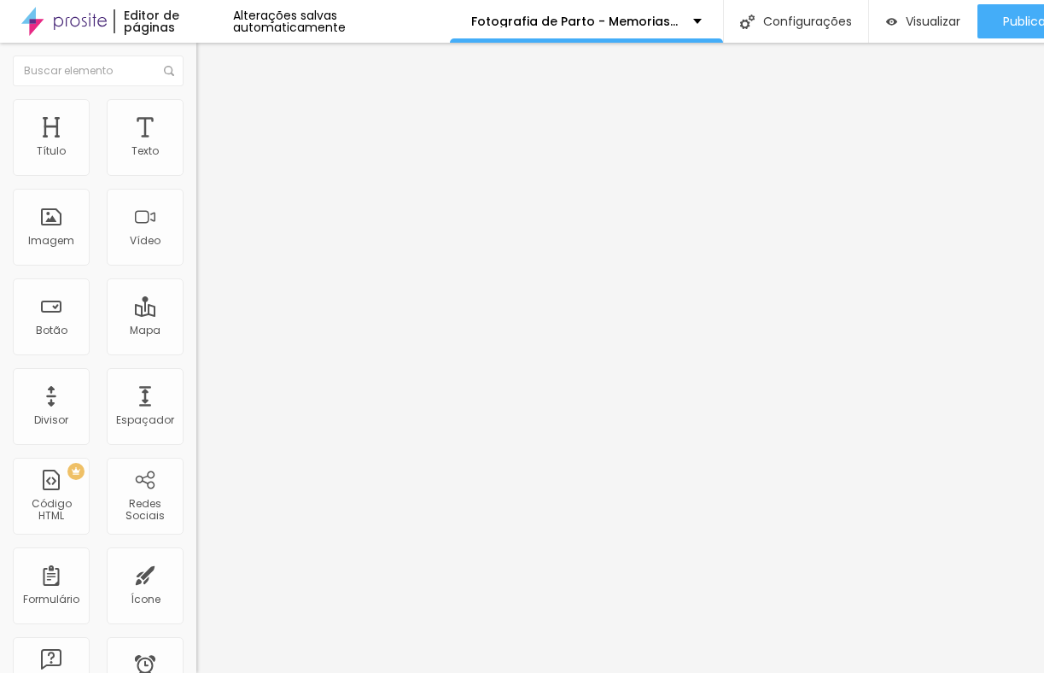
click at [196, 147] on span "Trocar imagem" at bounding box center [242, 139] width 93 height 15
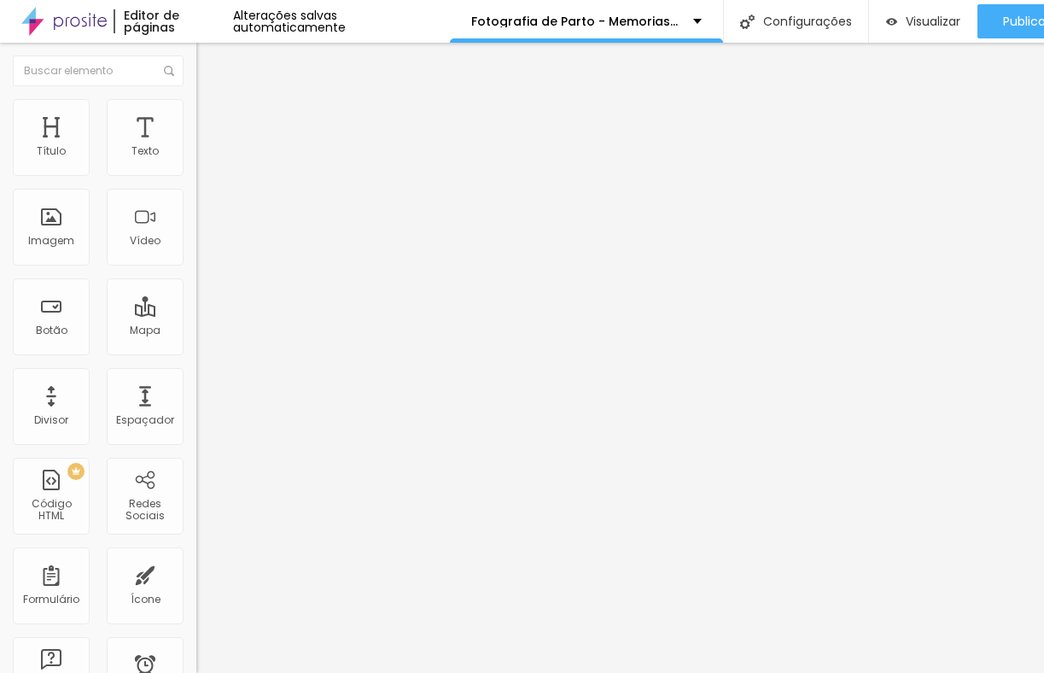
click at [196, 147] on span "Trocar imagem" at bounding box center [242, 139] width 93 height 15
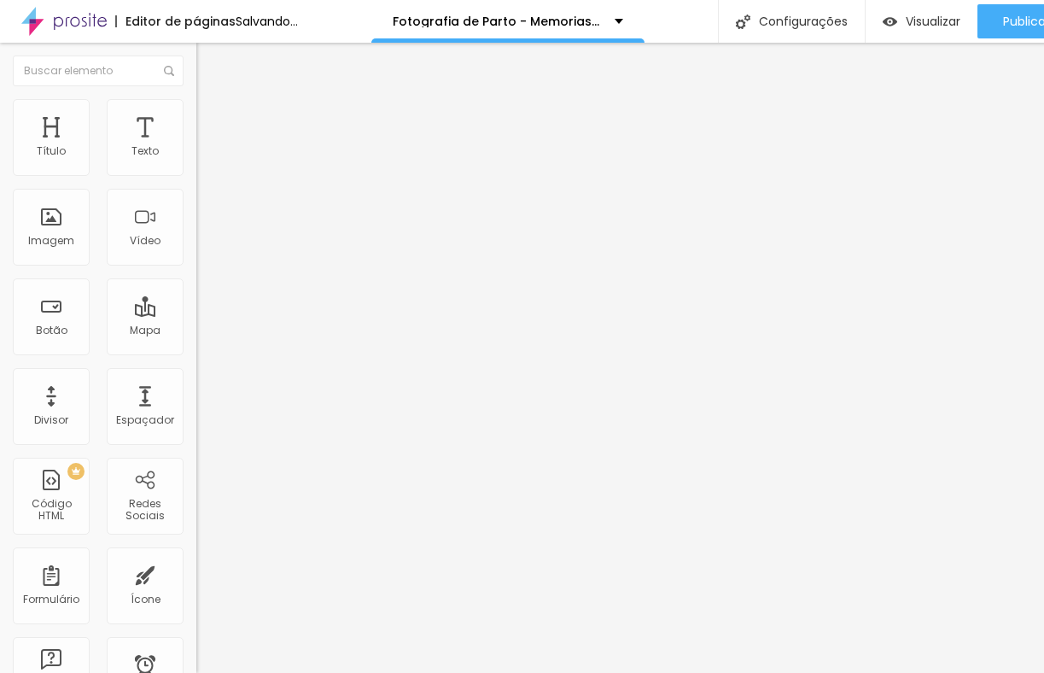
click at [196, 147] on span "Trocar imagem" at bounding box center [242, 139] width 93 height 15
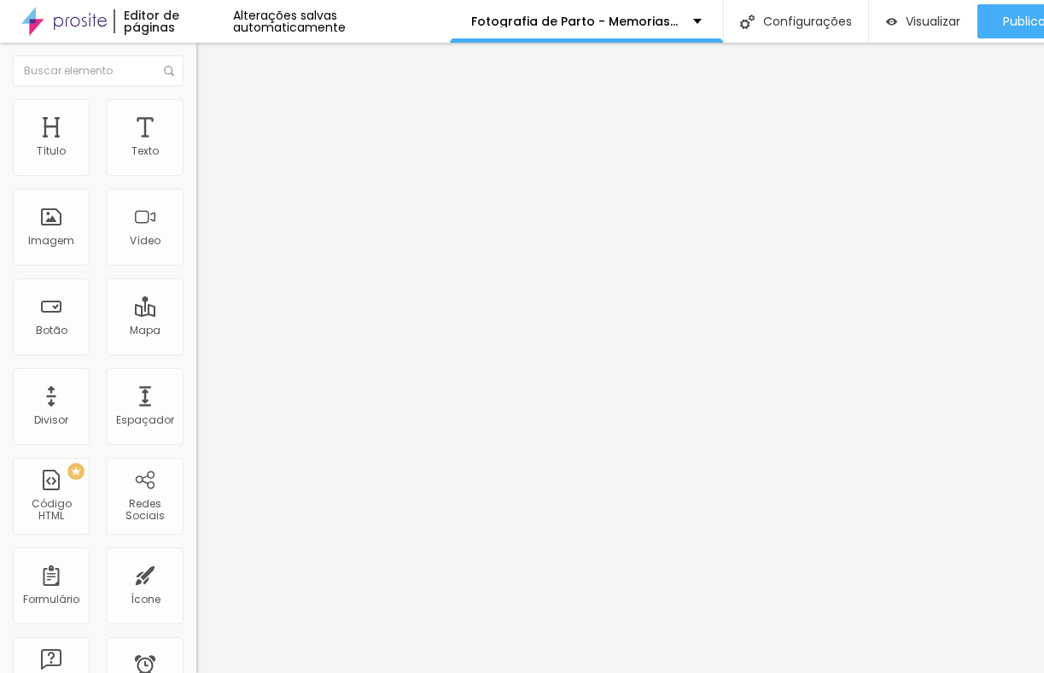
click at [196, 267] on span "16:9 Cinema" at bounding box center [228, 260] width 65 height 15
click at [196, 314] on span "Original" at bounding box center [216, 307] width 41 height 15
click at [196, 147] on span "Trocar imagem" at bounding box center [242, 139] width 93 height 15
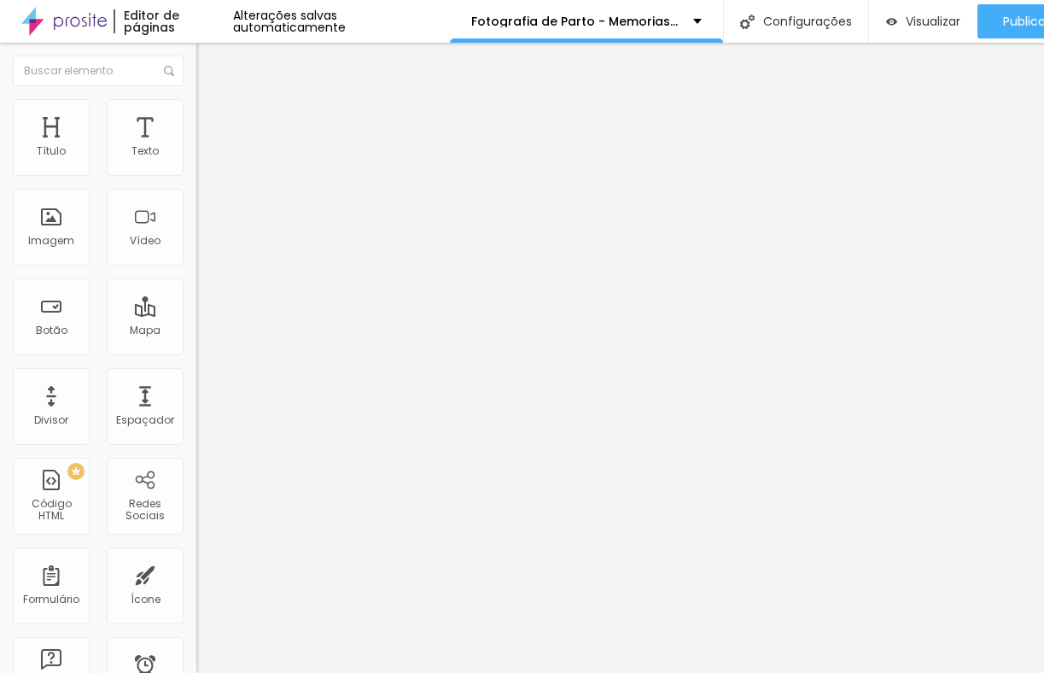
click at [196, 267] on span "16:9 Cinema" at bounding box center [228, 260] width 65 height 15
click at [196, 313] on div "Original" at bounding box center [294, 307] width 196 height 10
click at [196, 147] on span "Trocar imagem" at bounding box center [242, 139] width 93 height 15
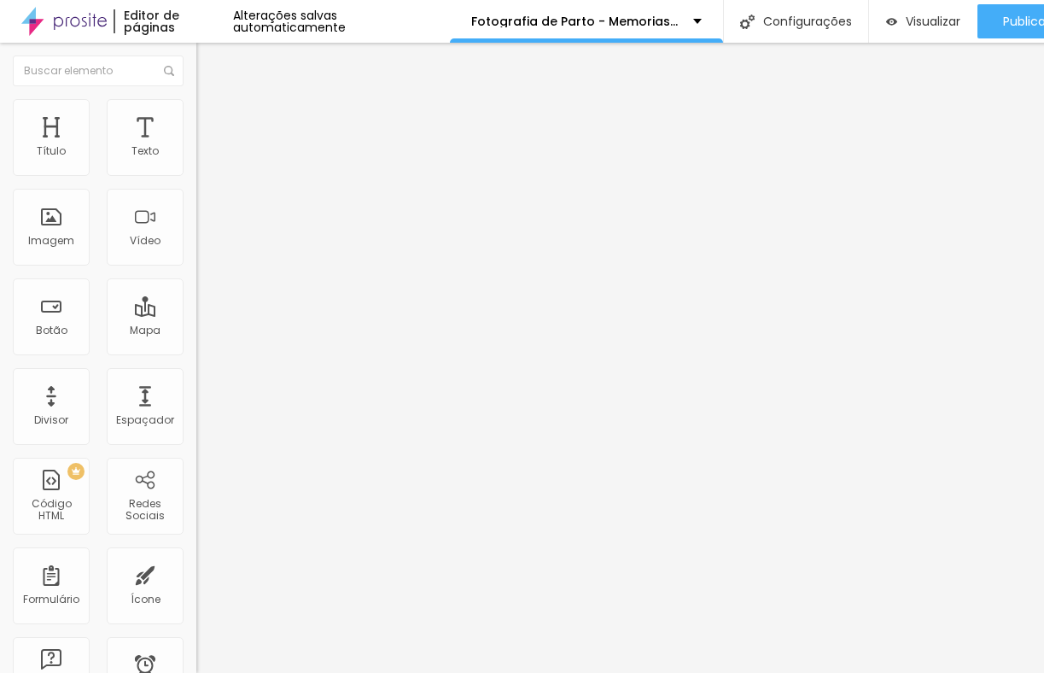
click at [209, 67] on img "button" at bounding box center [216, 63] width 14 height 14
click at [209, 56] on img "button" at bounding box center [216, 63] width 14 height 14
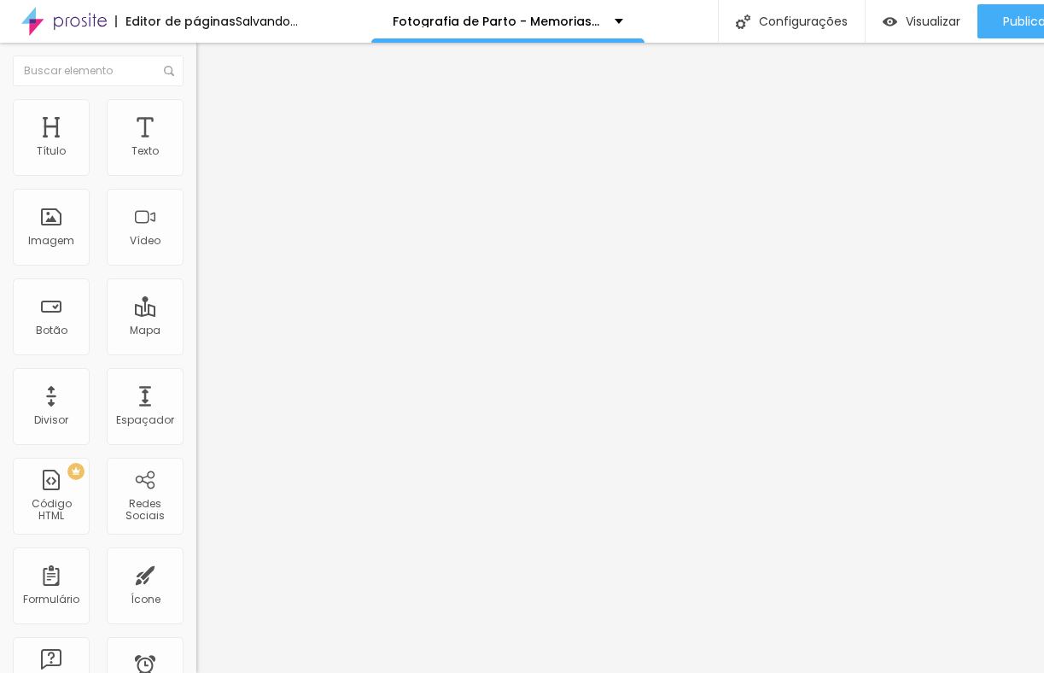
click at [196, 147] on span "Adicionar imagem" at bounding box center [251, 139] width 110 height 15
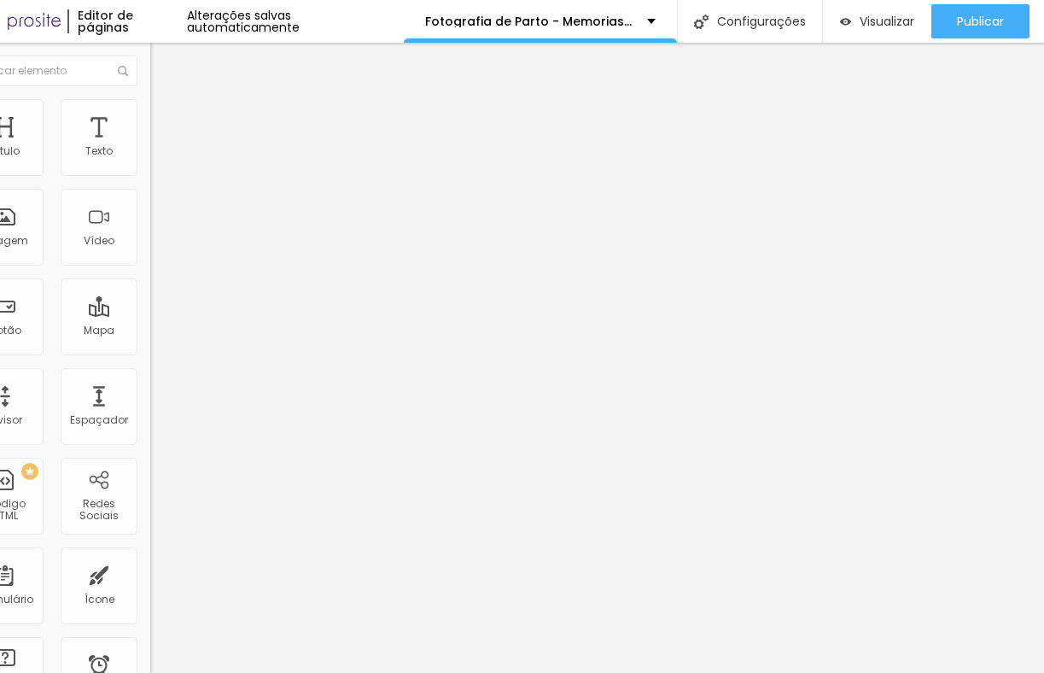
scroll to position [0, 49]
click at [148, 267] on span "Original" at bounding box center [168, 260] width 41 height 15
click at [148, 278] on span "Cinema" at bounding box center [169, 270] width 43 height 15
click at [148, 147] on span "Trocar imagem" at bounding box center [194, 139] width 93 height 15
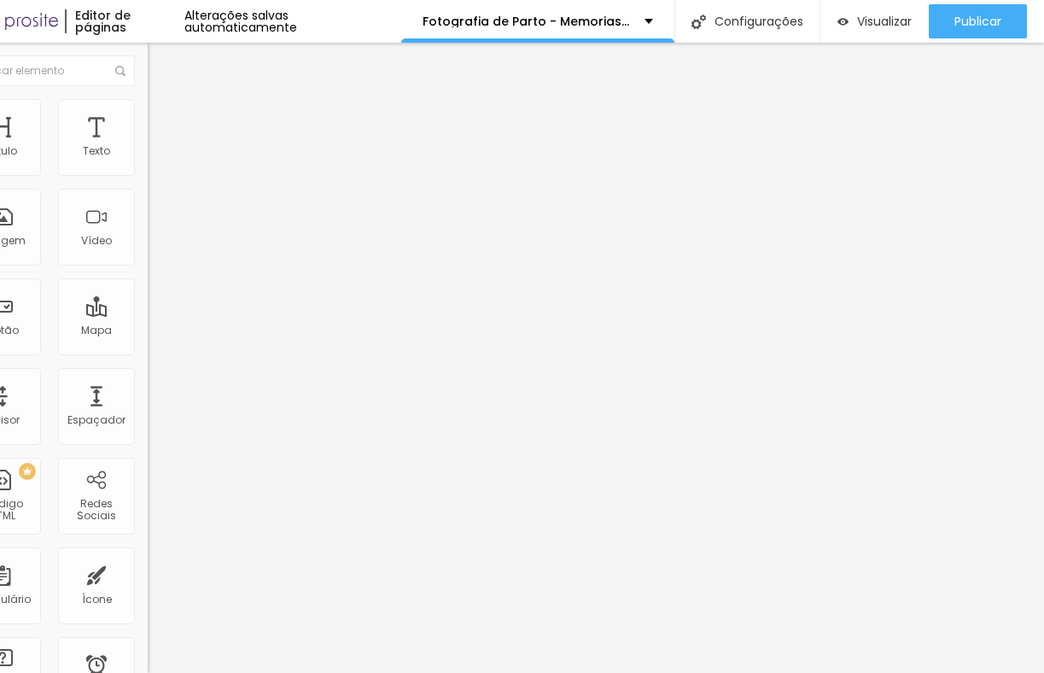
click at [148, 147] on span "Trocar imagem" at bounding box center [194, 139] width 93 height 15
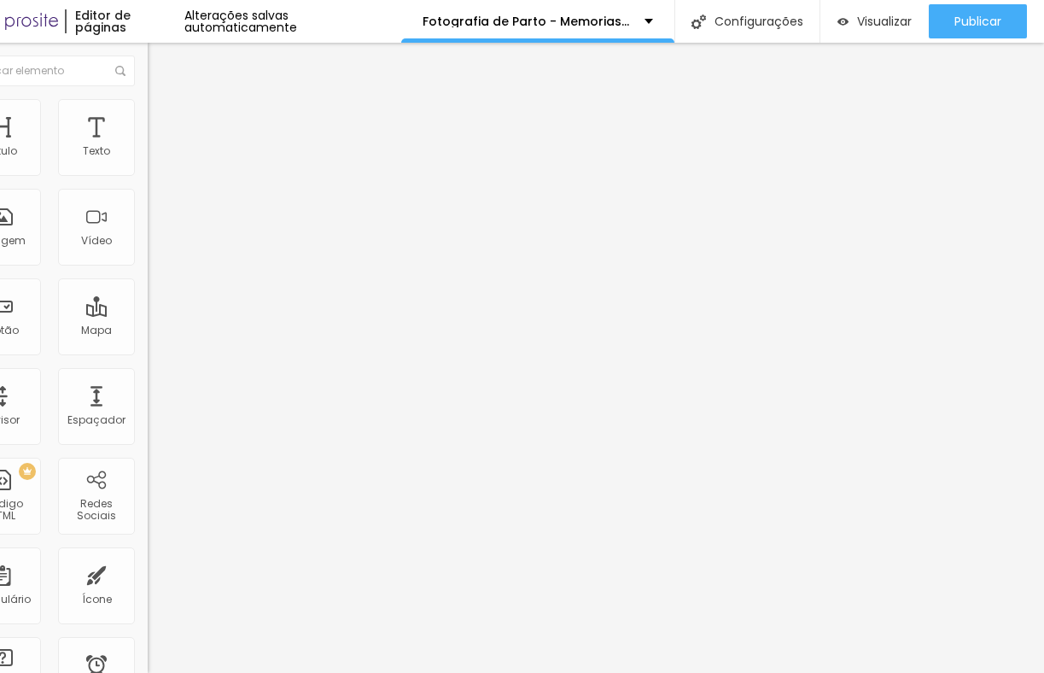
click at [148, 147] on span "Trocar imagem" at bounding box center [194, 139] width 93 height 15
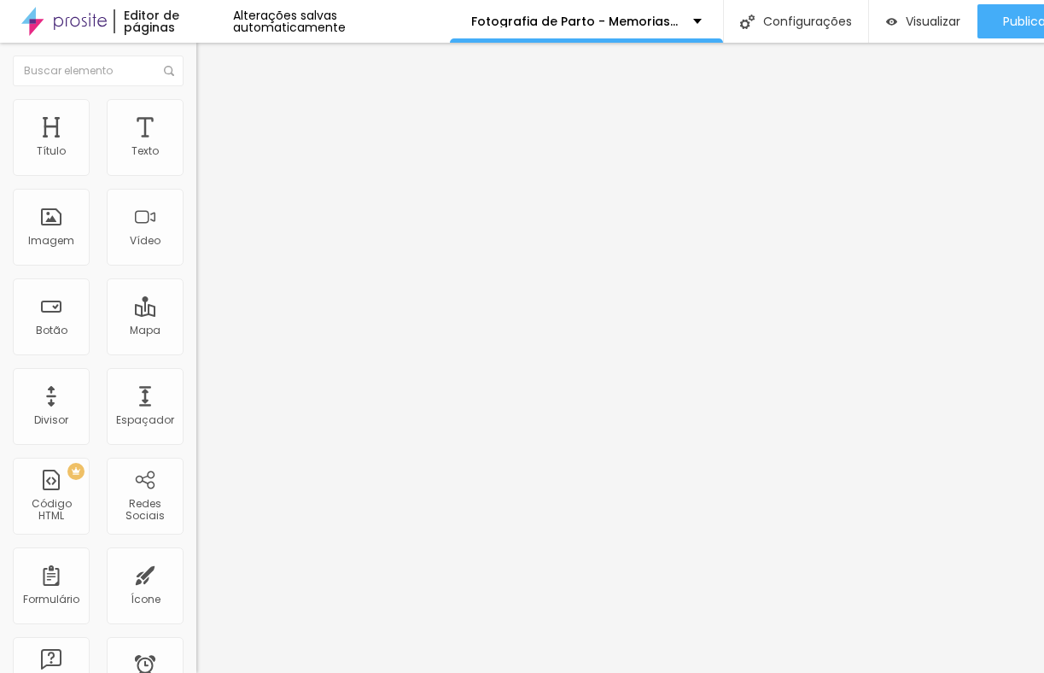
click at [196, 105] on img at bounding box center [203, 106] width 15 height 15
drag, startPoint x: 44, startPoint y: 216, endPoint x: -49, endPoint y: 199, distance: 94.6
click at [196, 375] on input "range" at bounding box center [251, 382] width 110 height 14
click at [196, 116] on img at bounding box center [203, 123] width 15 height 15
click at [196, 97] on img at bounding box center [203, 89] width 15 height 15
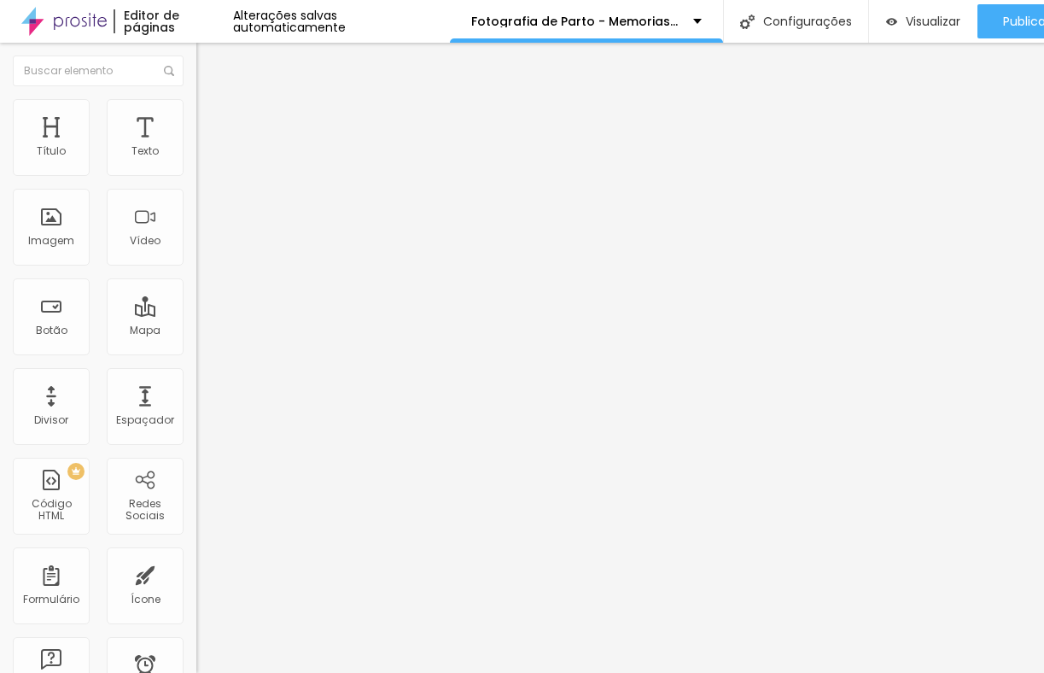
click at [196, 267] on span "Original" at bounding box center [216, 260] width 41 height 15
click at [196, 108] on img at bounding box center [203, 106] width 15 height 15
drag, startPoint x: 172, startPoint y: 181, endPoint x: 208, endPoint y: 192, distance: 38.4
click at [208, 175] on input "range" at bounding box center [251, 168] width 110 height 14
drag, startPoint x: 33, startPoint y: 207, endPoint x: 114, endPoint y: 209, distance: 80.3
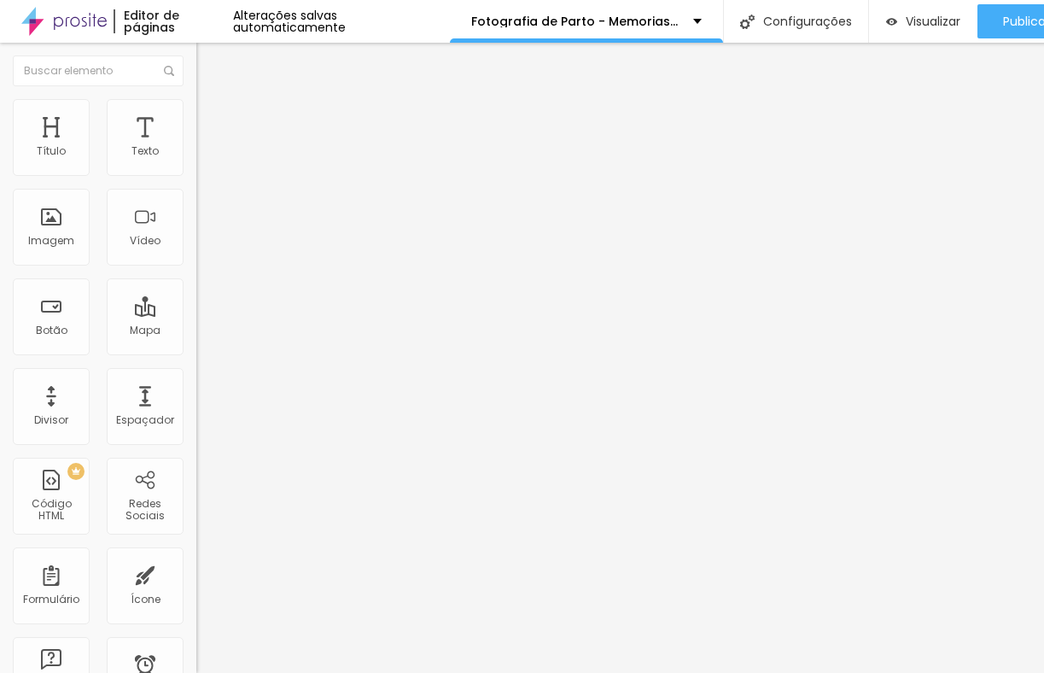
click at [196, 207] on div "0 Borda arredondada" at bounding box center [294, 298] width 196 height 242
click at [203, 461] on icon "button" at bounding box center [208, 466] width 10 height 10
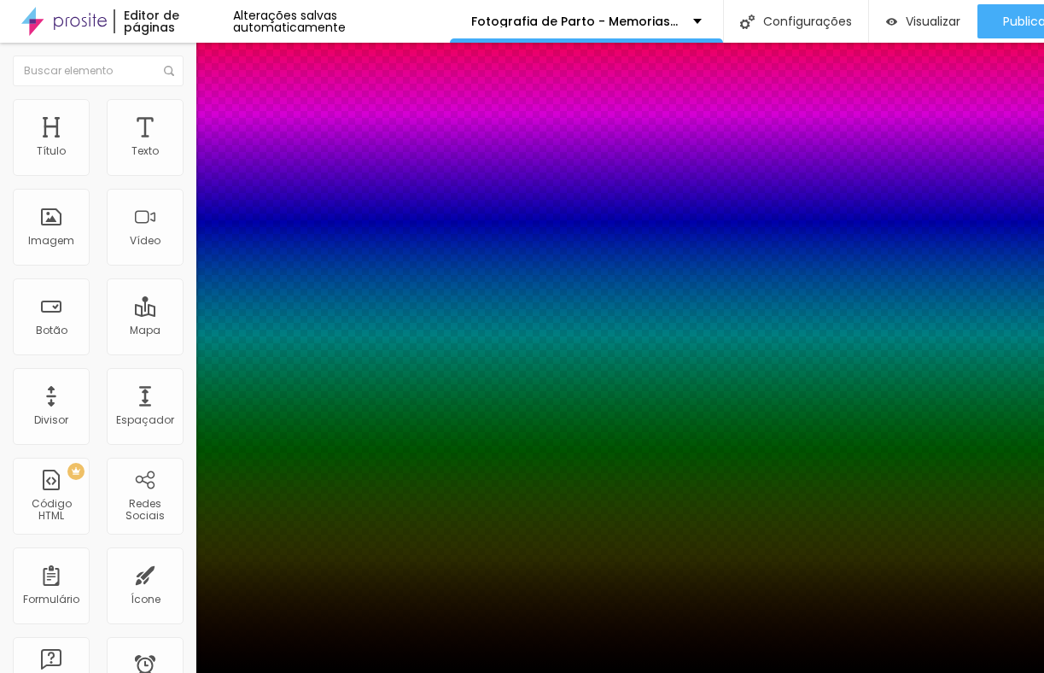
click at [295, 672] on div at bounding box center [522, 683] width 1044 height 0
drag, startPoint x: 312, startPoint y: 409, endPoint x: 313, endPoint y: 387, distance: 22.3
click at [17, 30] on div at bounding box center [8, 28] width 17 height 3
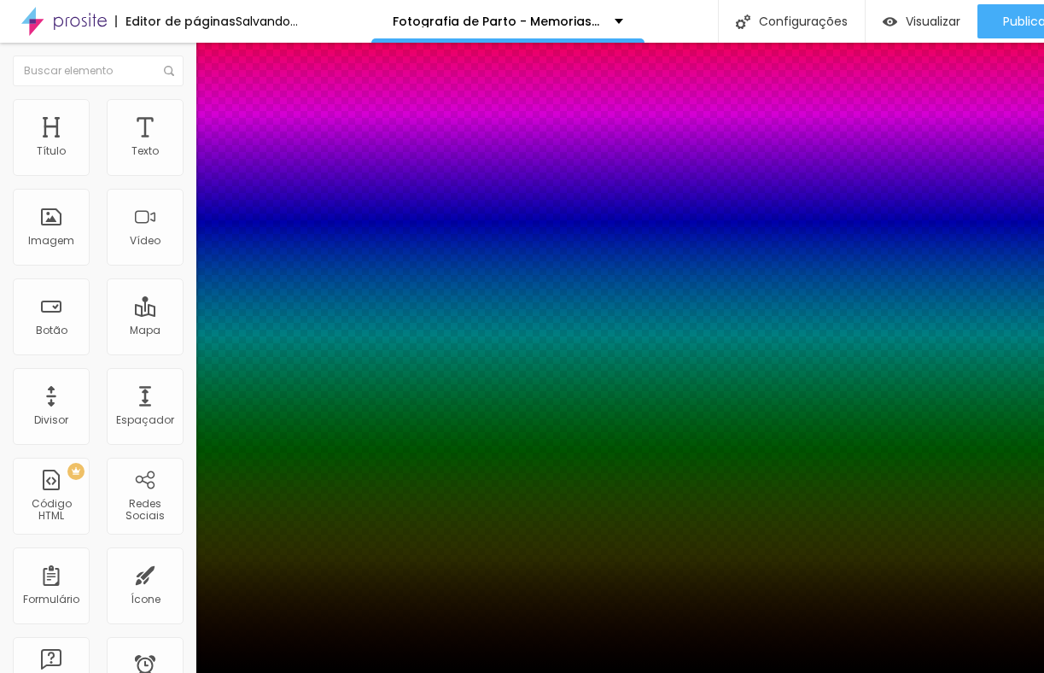
drag, startPoint x: 284, startPoint y: 465, endPoint x: 210, endPoint y: 445, distance: 76.0
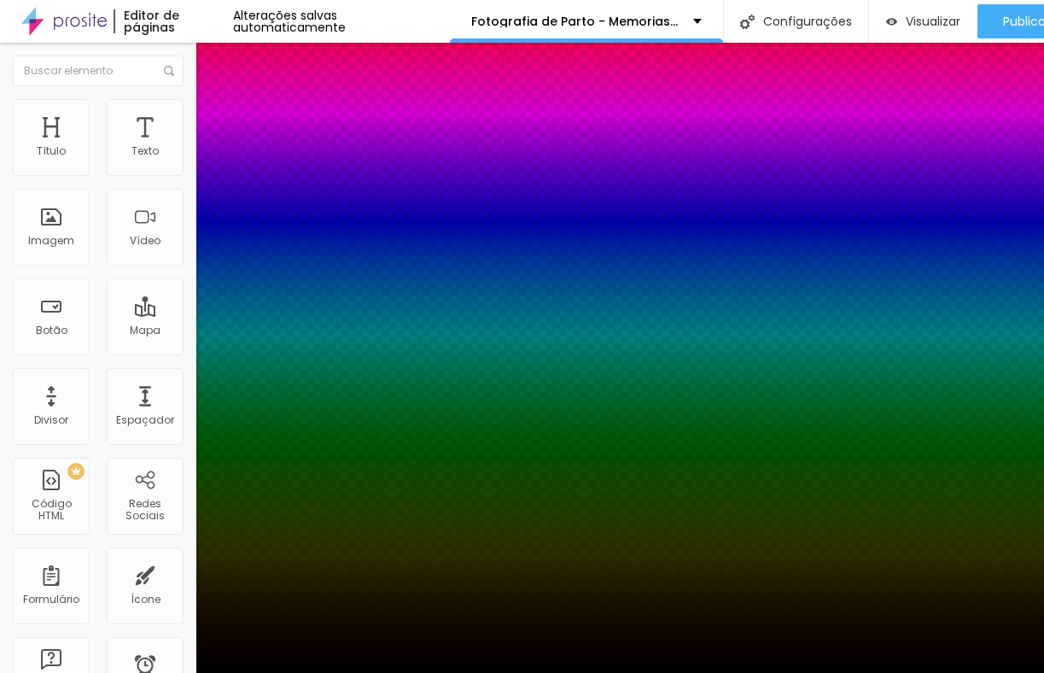
click at [301, 672] on div at bounding box center [522, 683] width 1044 height 0
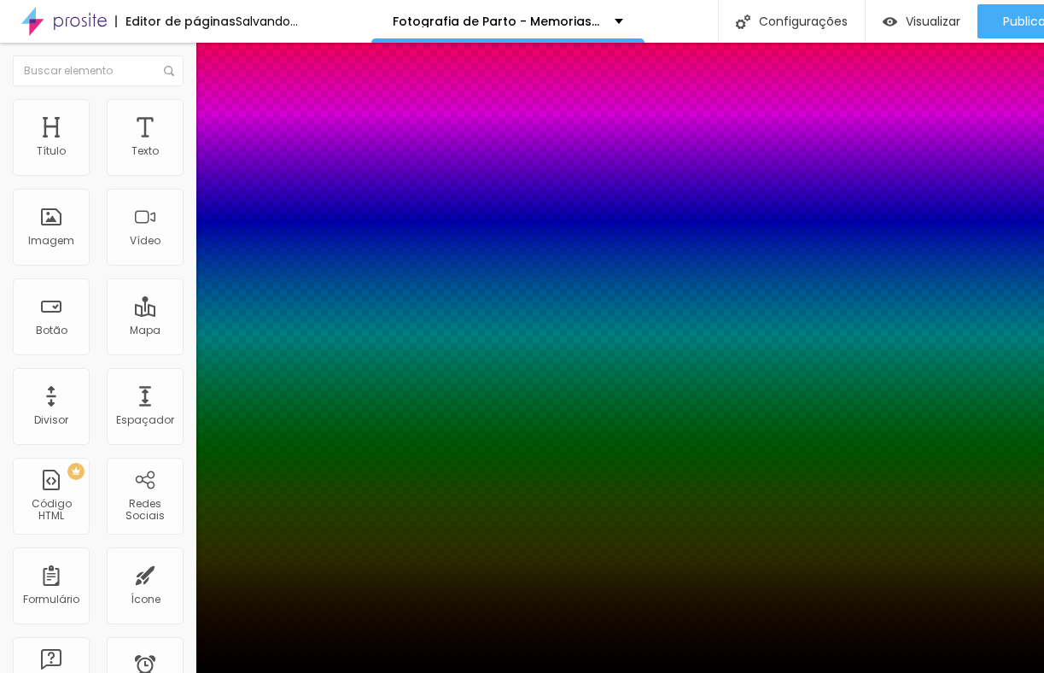
click at [301, 672] on div at bounding box center [522, 683] width 1044 height 0
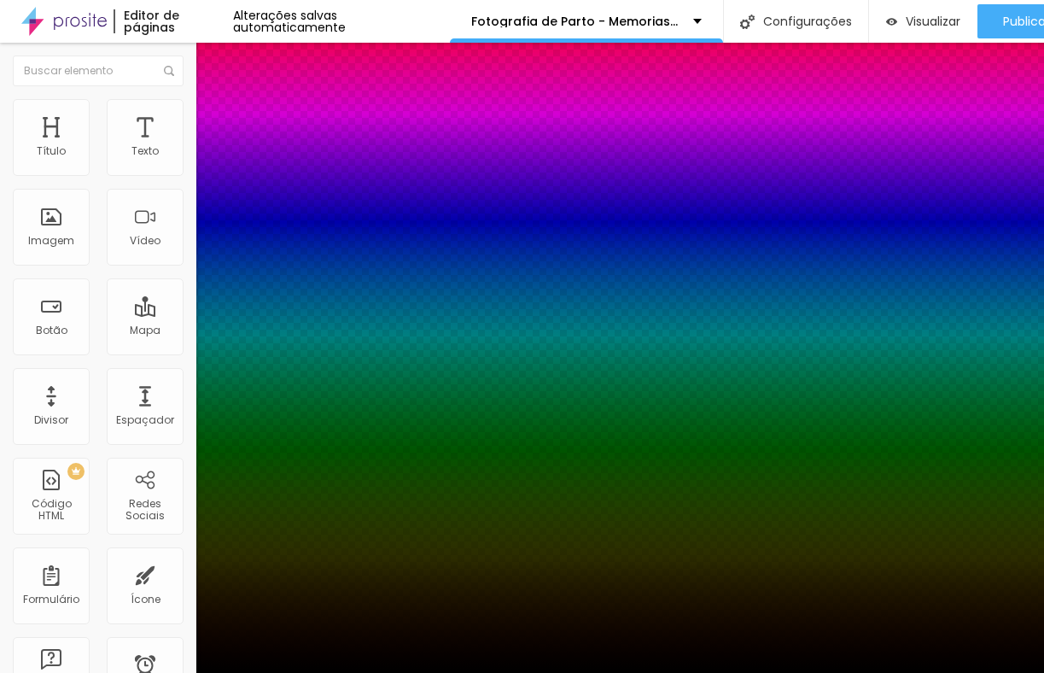
click at [109, 672] on div at bounding box center [522, 673] width 1044 height 0
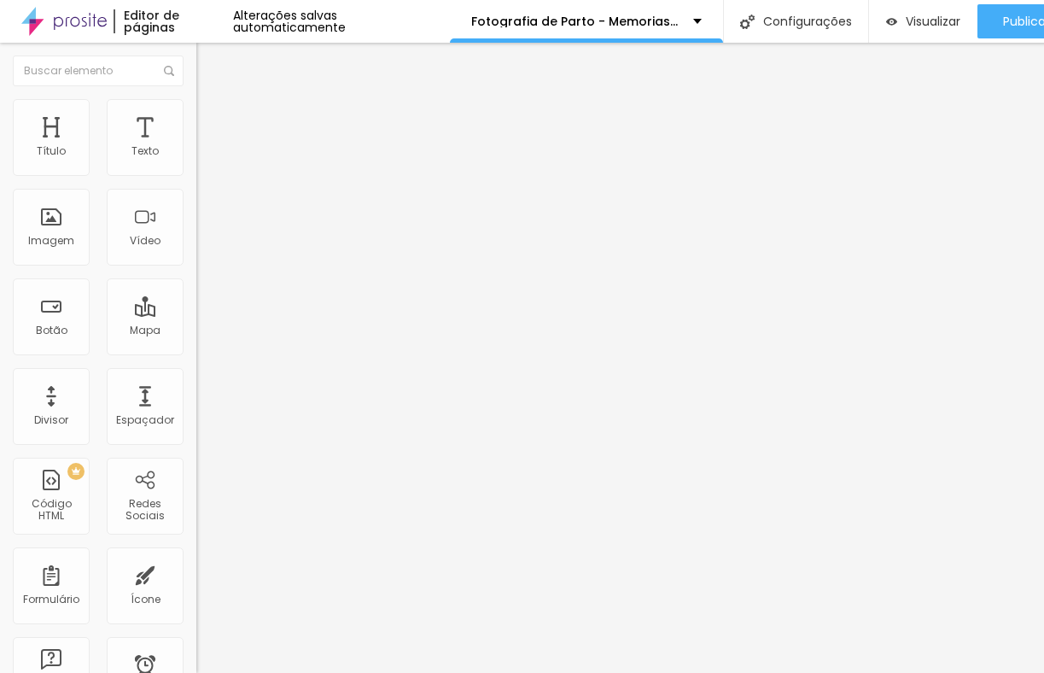
click at [196, 97] on img at bounding box center [203, 89] width 15 height 15
click at [196, 267] on span "16:9 Cinema" at bounding box center [228, 260] width 65 height 15
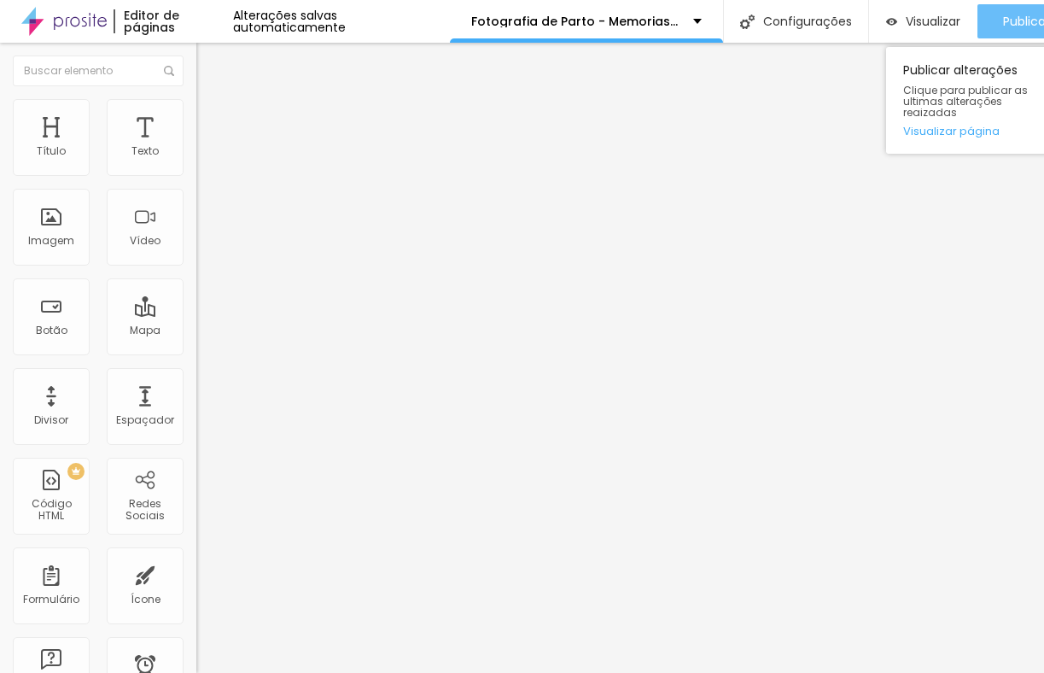
click at [1013, 21] on span "Publicar" at bounding box center [1026, 22] width 47 height 14
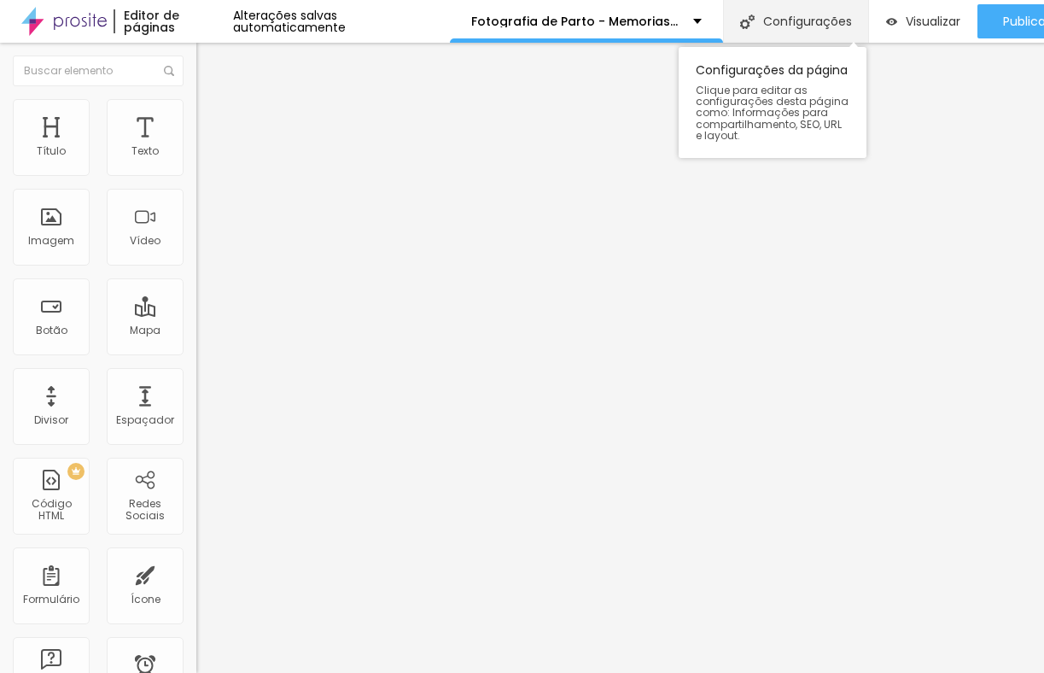
click at [762, 13] on div "Configurações" at bounding box center [795, 21] width 145 height 43
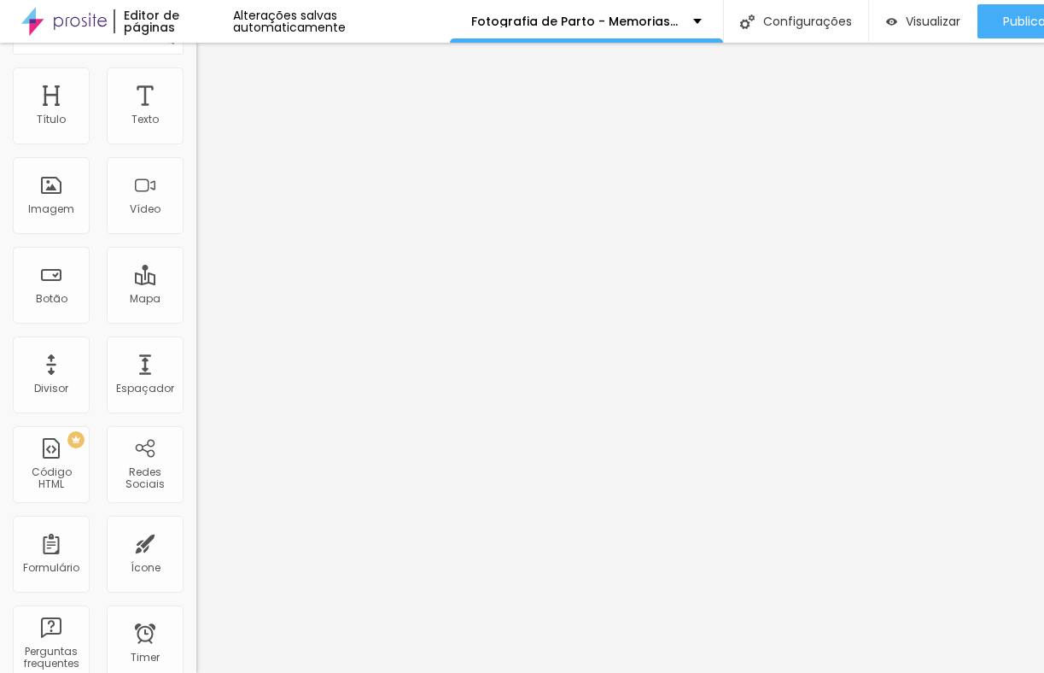
scroll to position [0, 0]
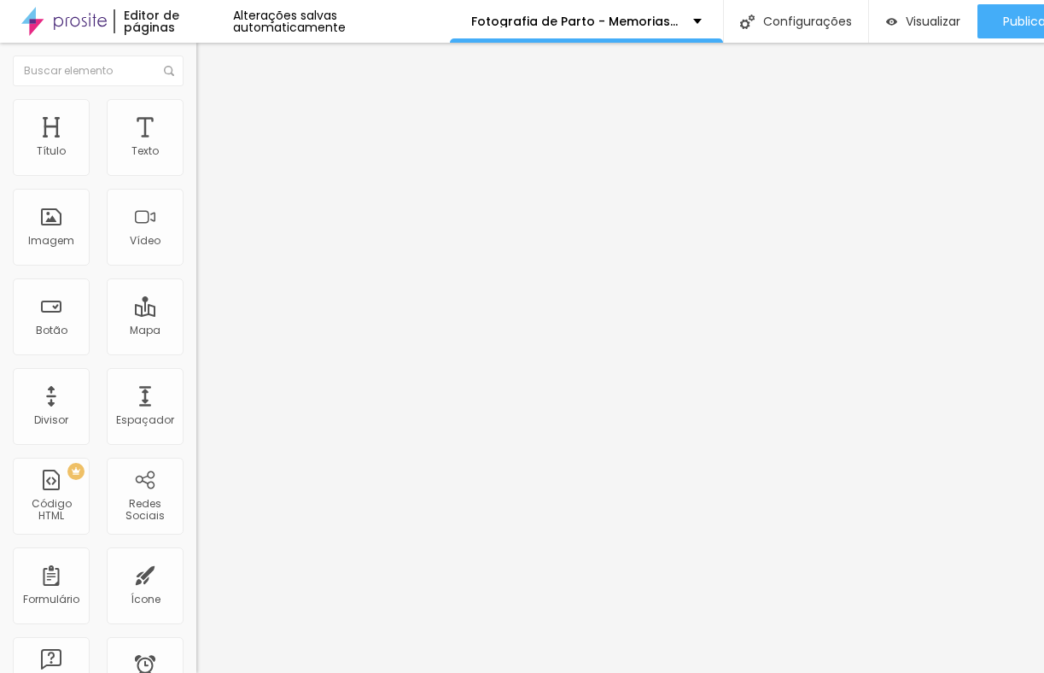
click at [196, 110] on li "Estilo" at bounding box center [294, 107] width 196 height 17
click at [196, 116] on li "Avançado" at bounding box center [294, 124] width 196 height 17
click at [196, 97] on img at bounding box center [203, 89] width 15 height 15
click at [196, 181] on span "Editar perguntas" at bounding box center [244, 174] width 97 height 15
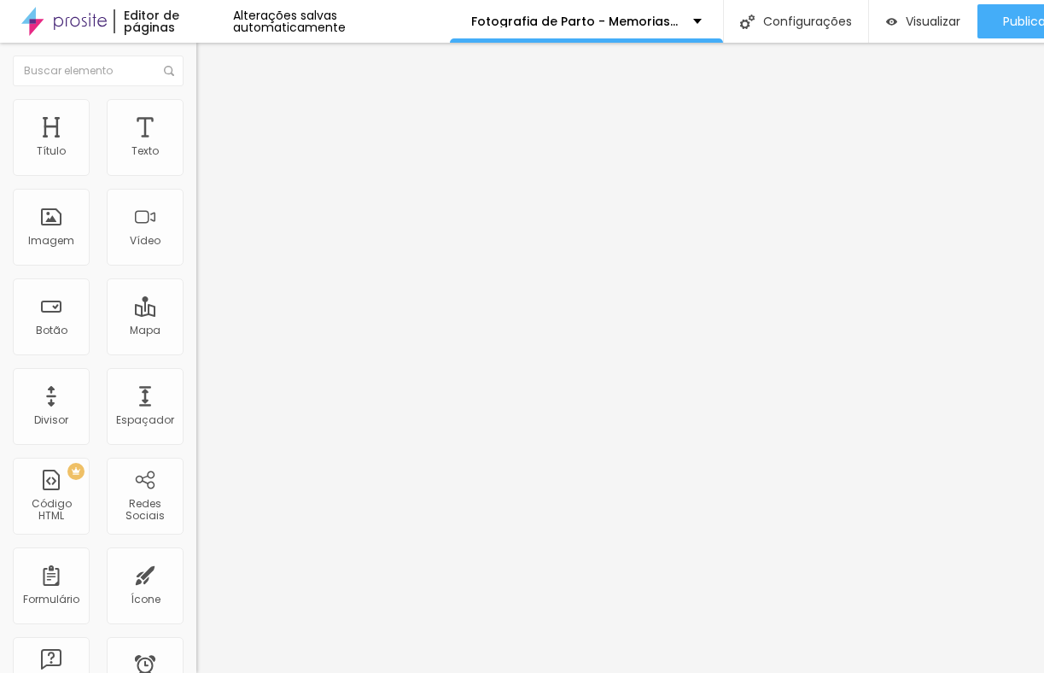
drag, startPoint x: 702, startPoint y: 441, endPoint x: 649, endPoint y: 440, distance: 53.0
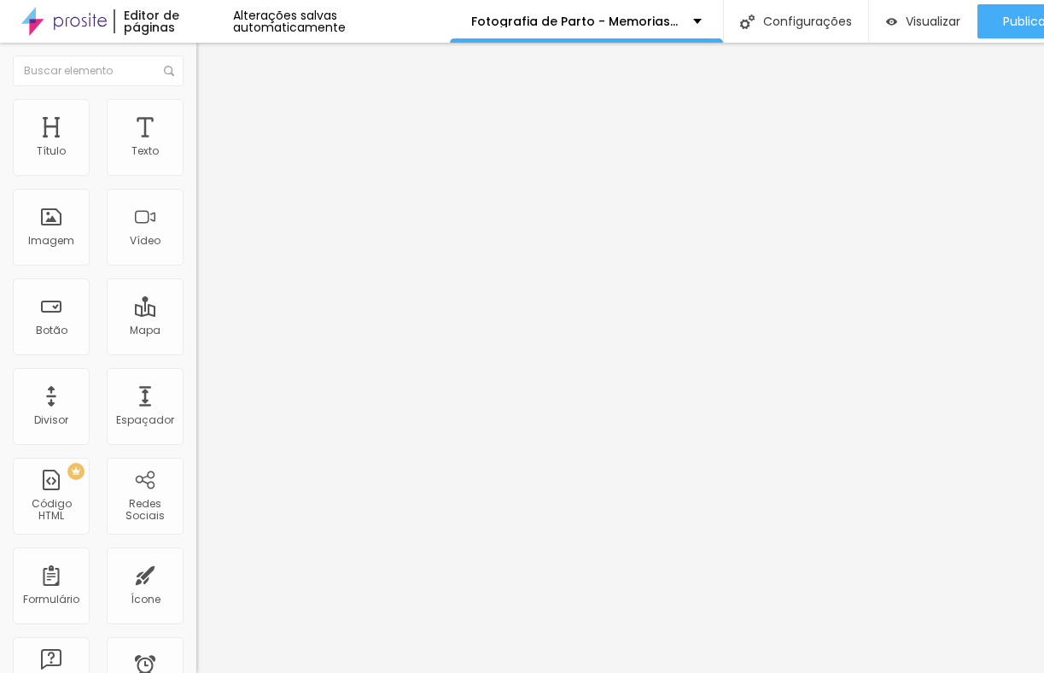
click at [196, 181] on span "Editar perguntas" at bounding box center [244, 174] width 97 height 15
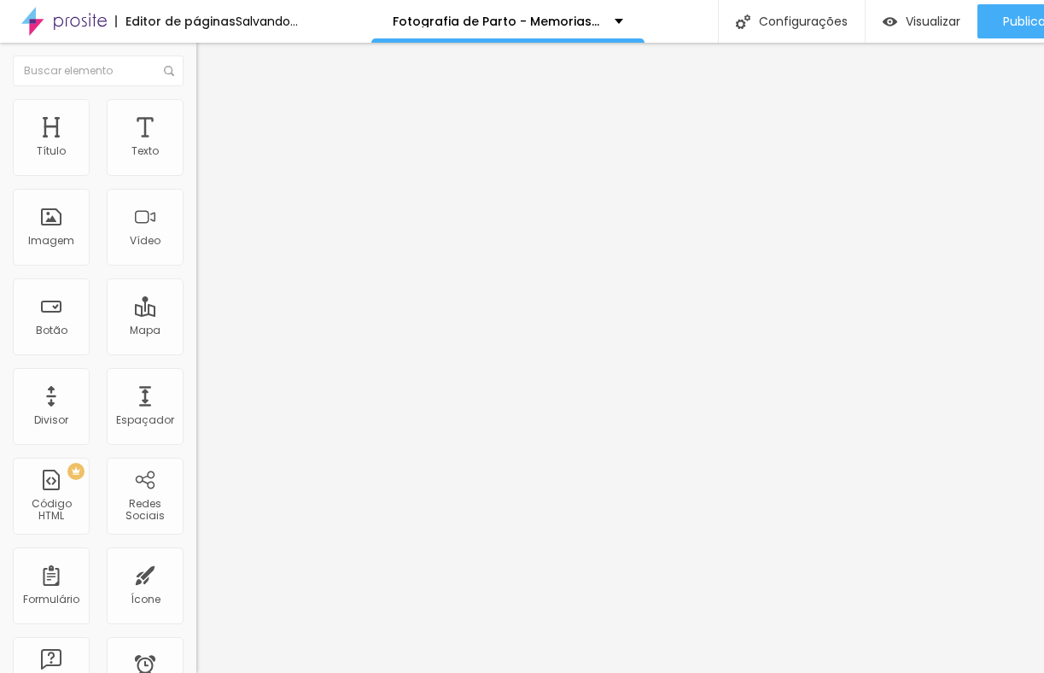
click at [196, 164] on div "Insira seu código aqui" at bounding box center [263, 156] width 134 height 15
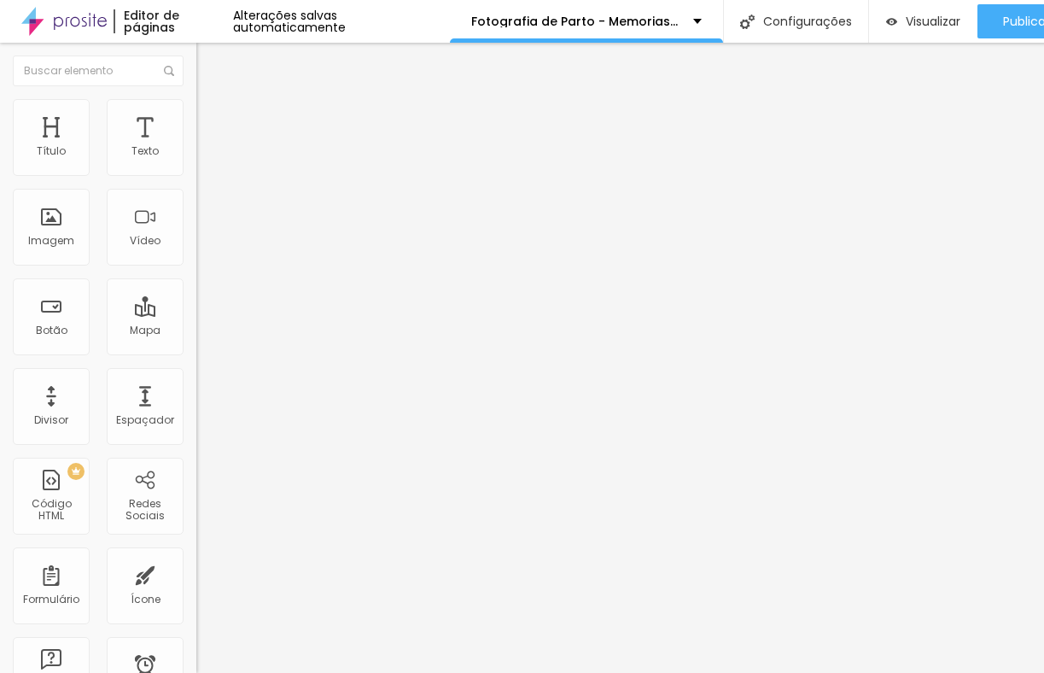
scroll to position [0, 471]
click at [196, 261] on div at bounding box center [294, 215] width 196 height 132
click at [212, 118] on span "Avançado" at bounding box center [240, 110] width 56 height 15
click at [196, 610] on input "text" at bounding box center [298, 618] width 205 height 17
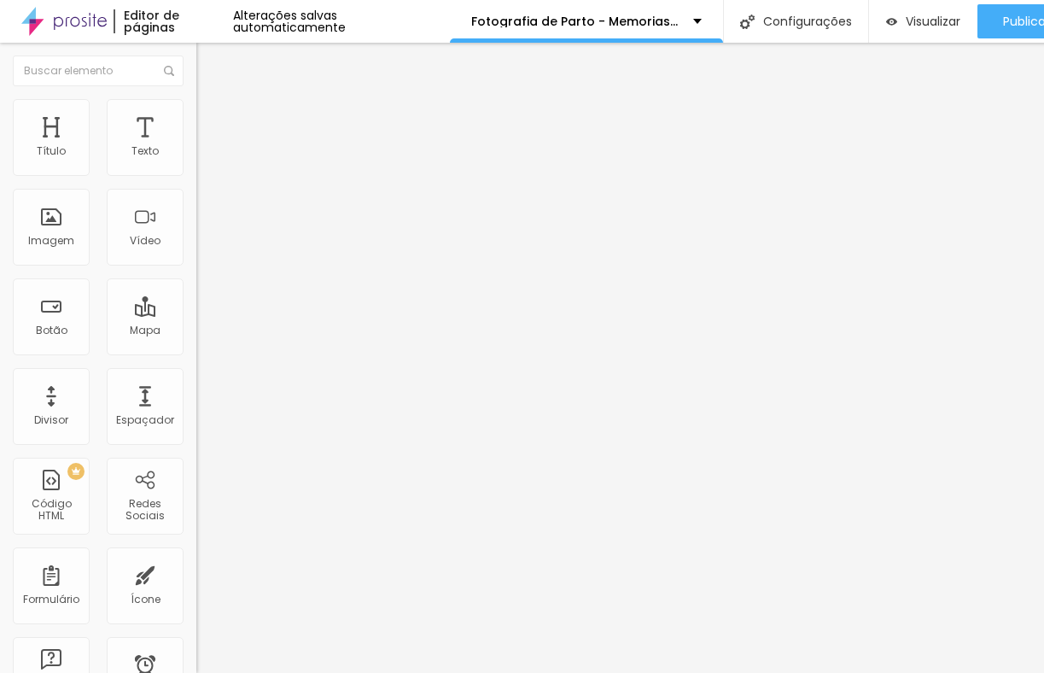
paste input "[URL][DOMAIN_NAME]"
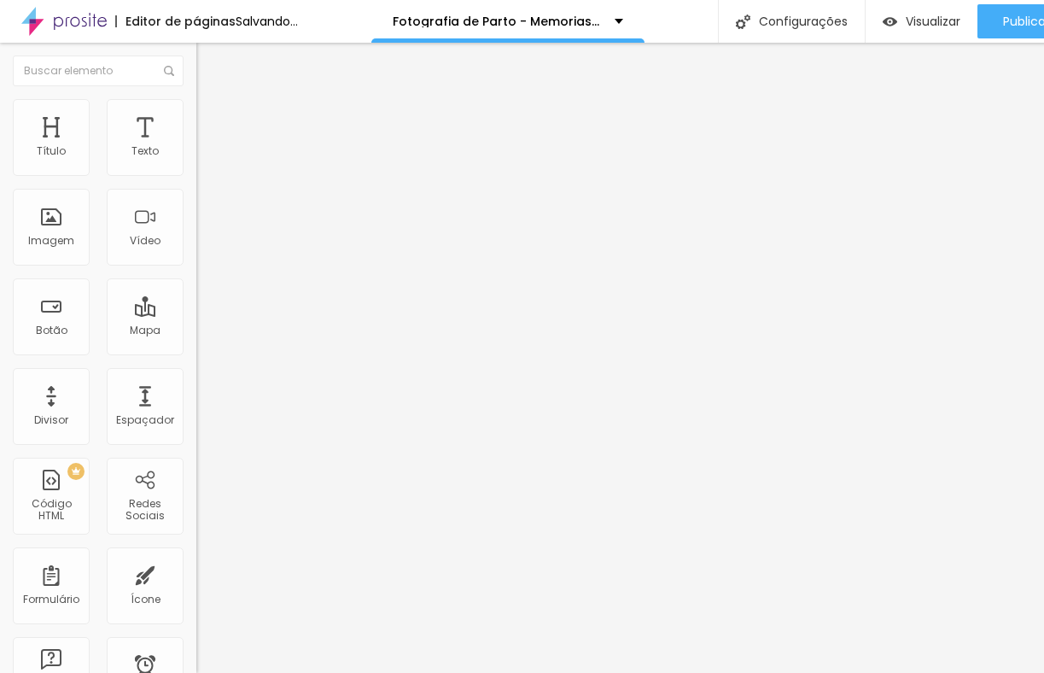
click at [196, 658] on input "text" at bounding box center [298, 666] width 205 height 17
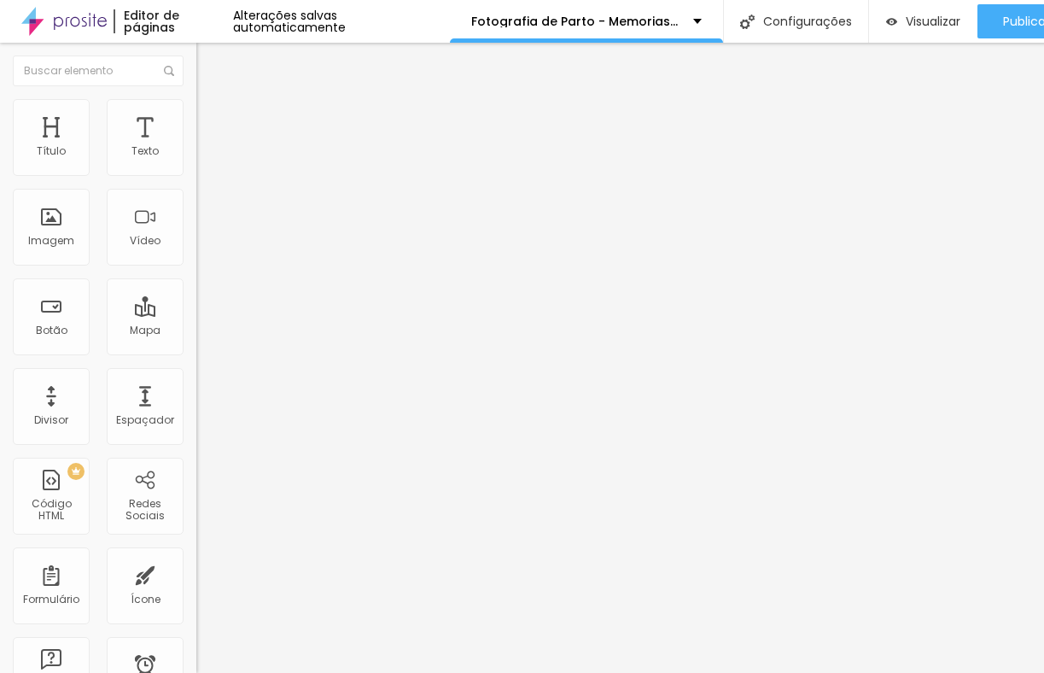
paste input "[URL][DOMAIN_NAME]"
click at [209, 61] on img "button" at bounding box center [216, 63] width 14 height 14
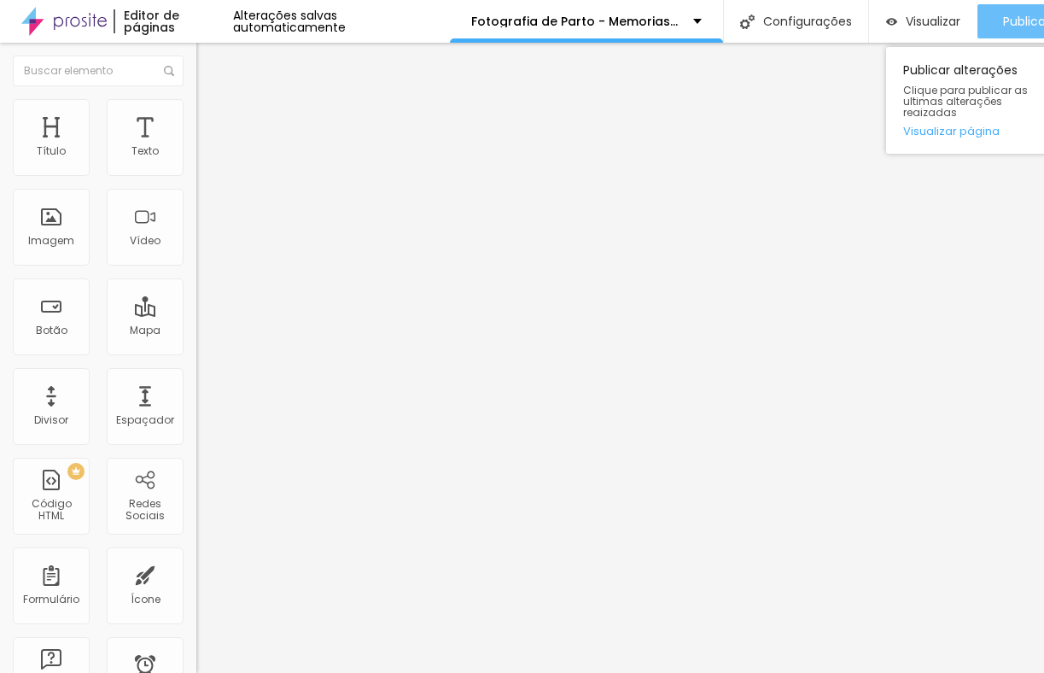
click at [1013, 24] on span "Publicar" at bounding box center [1026, 22] width 47 height 14
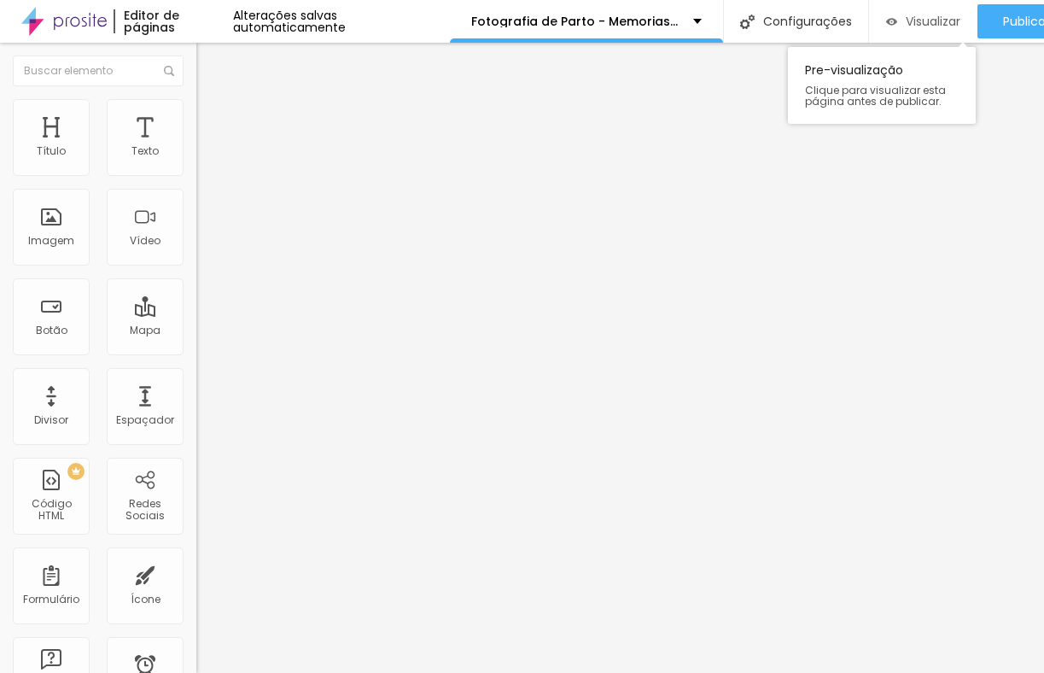
click at [886, 12] on div "Visualizar" at bounding box center [923, 21] width 74 height 34
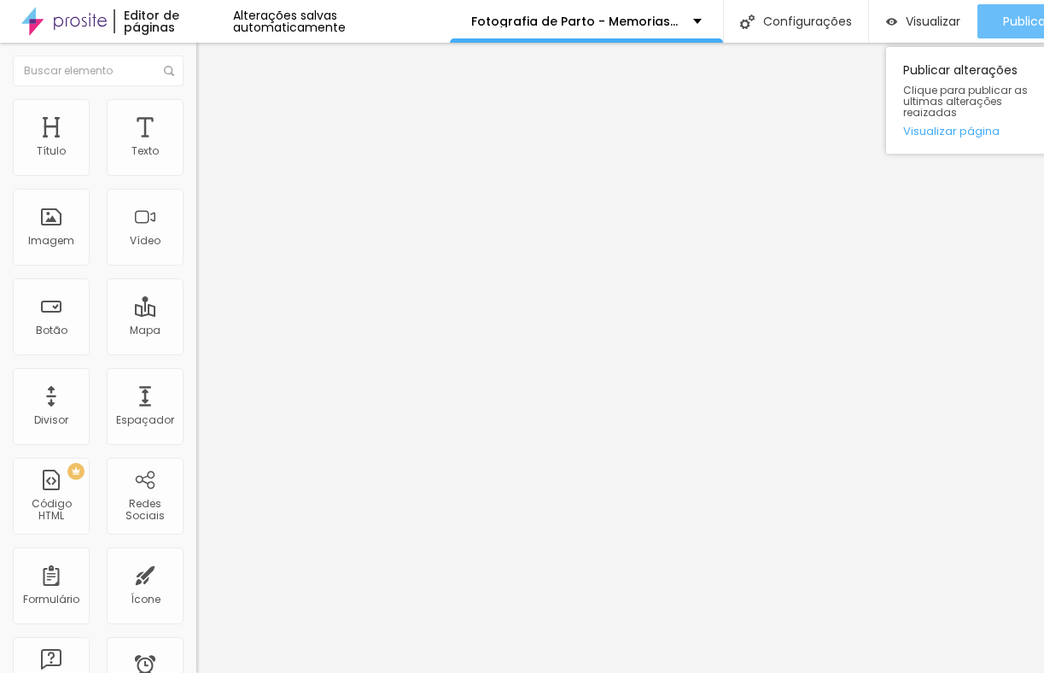
click at [1009, 31] on div "Publicar" at bounding box center [1026, 21] width 47 height 34
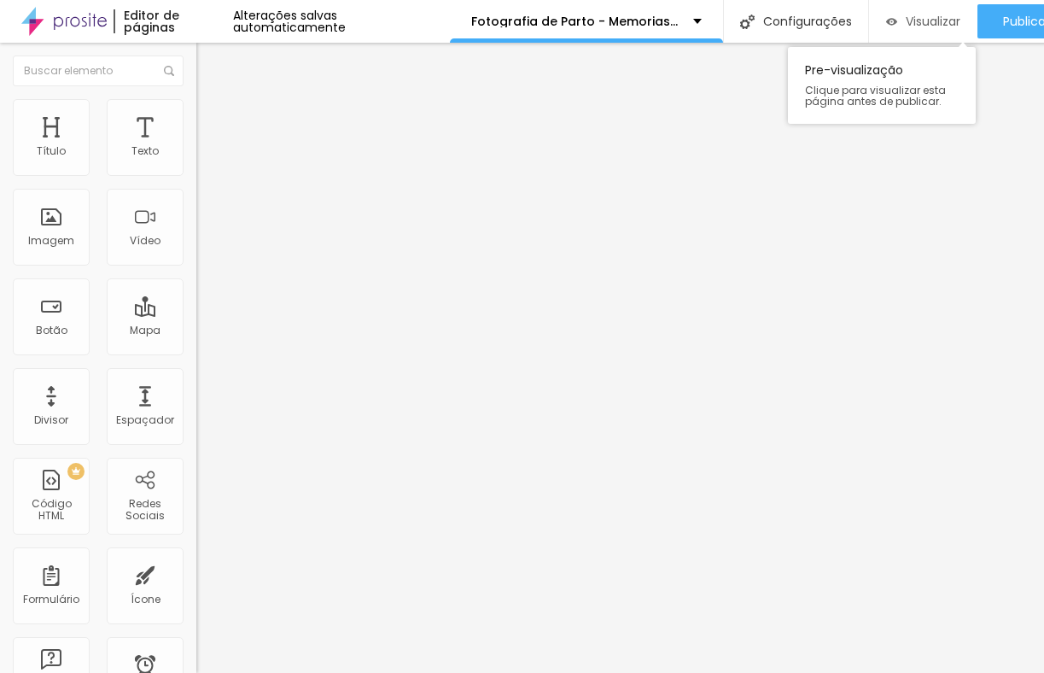
click at [886, 26] on img "button" at bounding box center [891, 22] width 11 height 15
drag, startPoint x: 79, startPoint y: 170, endPoint x: 114, endPoint y: 173, distance: 35.2
click at [196, 314] on input "range" at bounding box center [251, 321] width 110 height 14
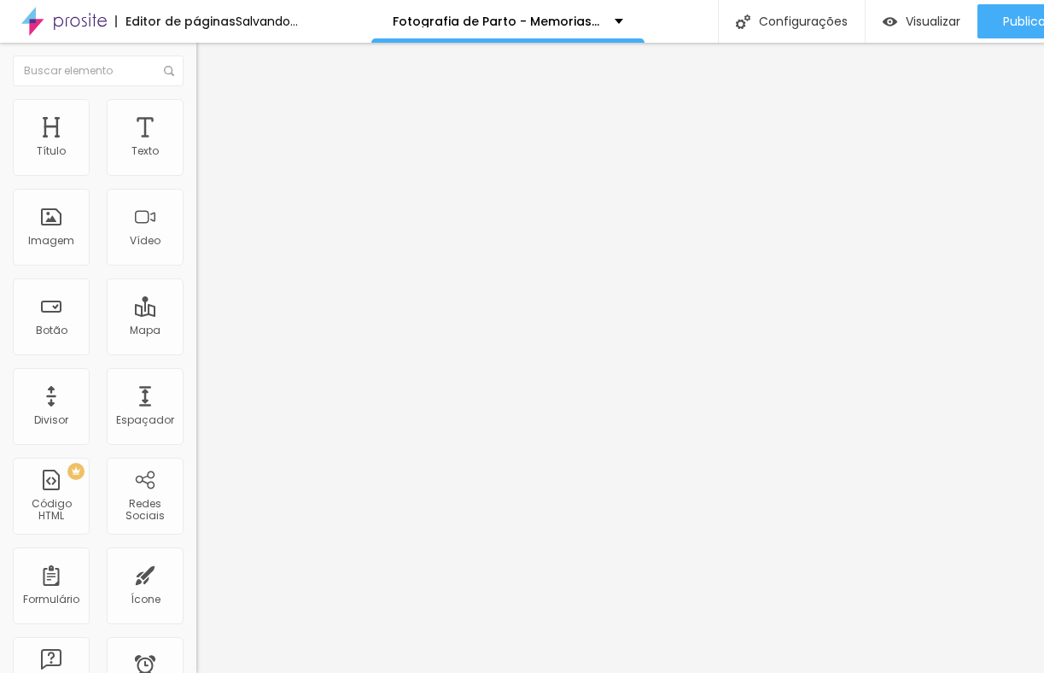
drag, startPoint x: 113, startPoint y: 165, endPoint x: 96, endPoint y: 168, distance: 16.6
click at [196, 314] on input "range" at bounding box center [251, 321] width 110 height 14
drag, startPoint x: 35, startPoint y: 201, endPoint x: 62, endPoint y: 214, distance: 30.6
click at [196, 556] on input "range" at bounding box center [251, 563] width 110 height 14
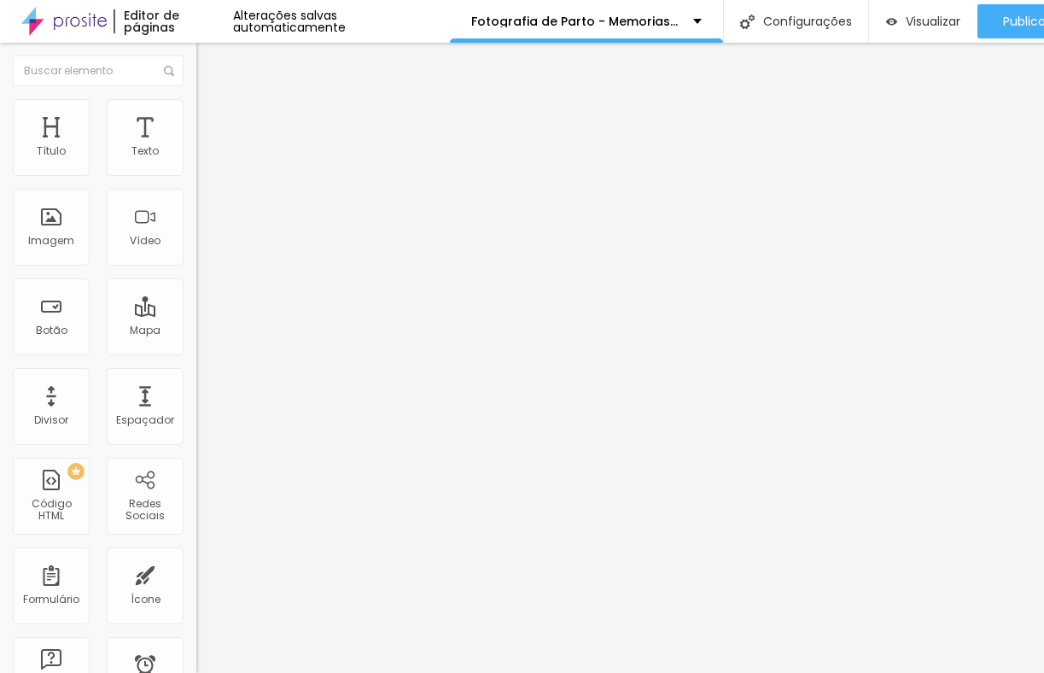
click at [196, 164] on button "button" at bounding box center [208, 155] width 24 height 18
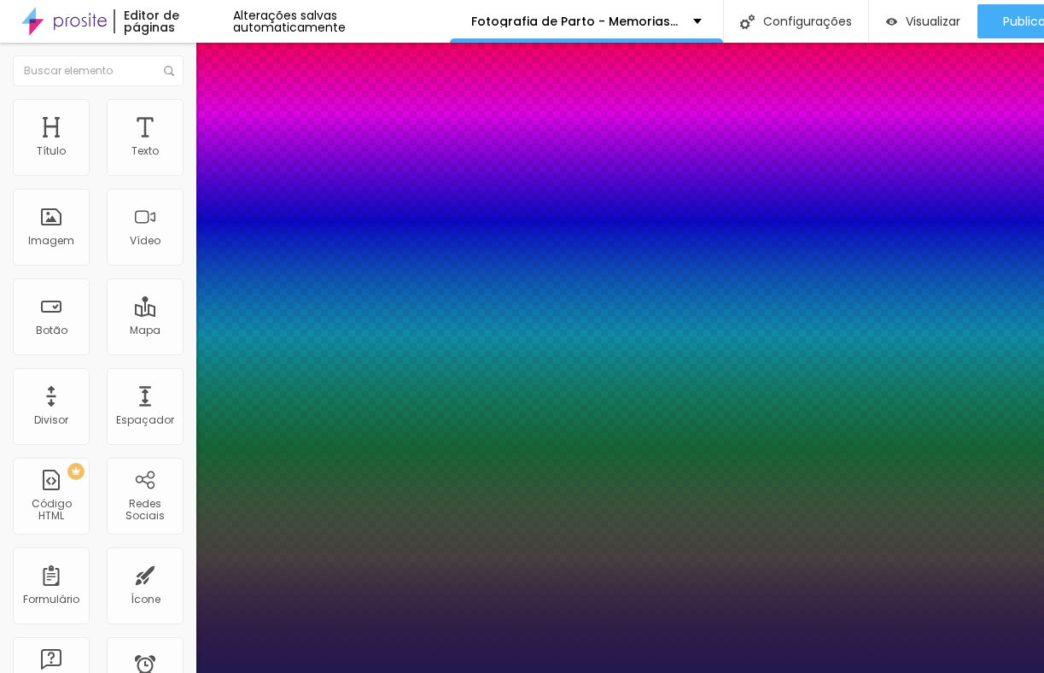
drag, startPoint x: 278, startPoint y: 407, endPoint x: 180, endPoint y: 404, distance: 98.3
click at [599, 672] on div at bounding box center [522, 673] width 1044 height 0
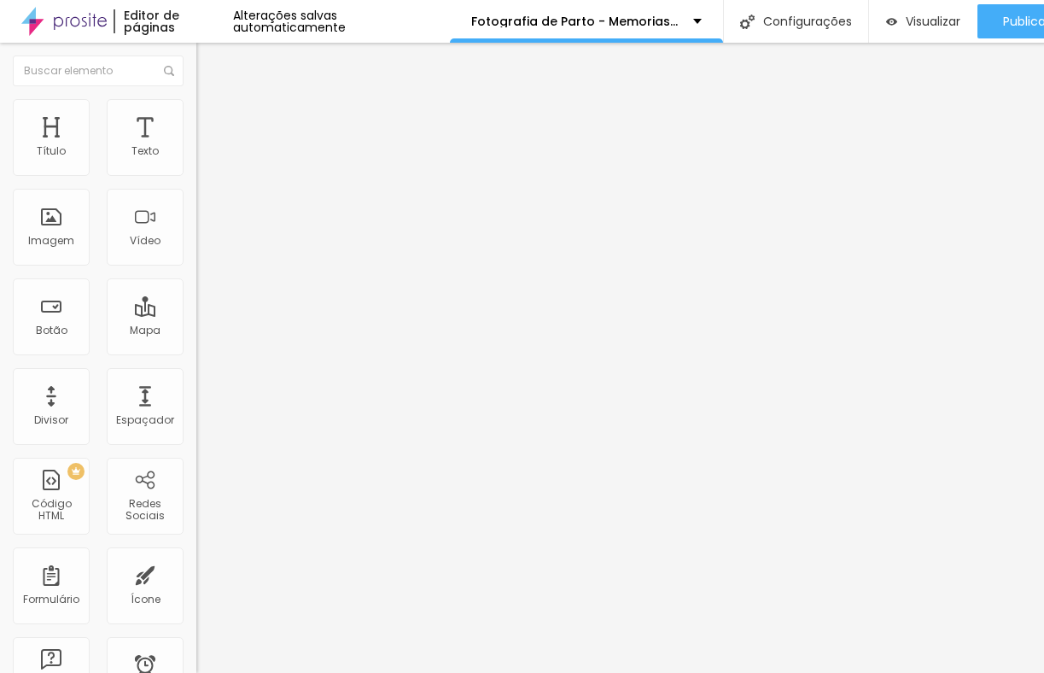
drag, startPoint x: 100, startPoint y: 230, endPoint x: 32, endPoint y: 237, distance: 67.9
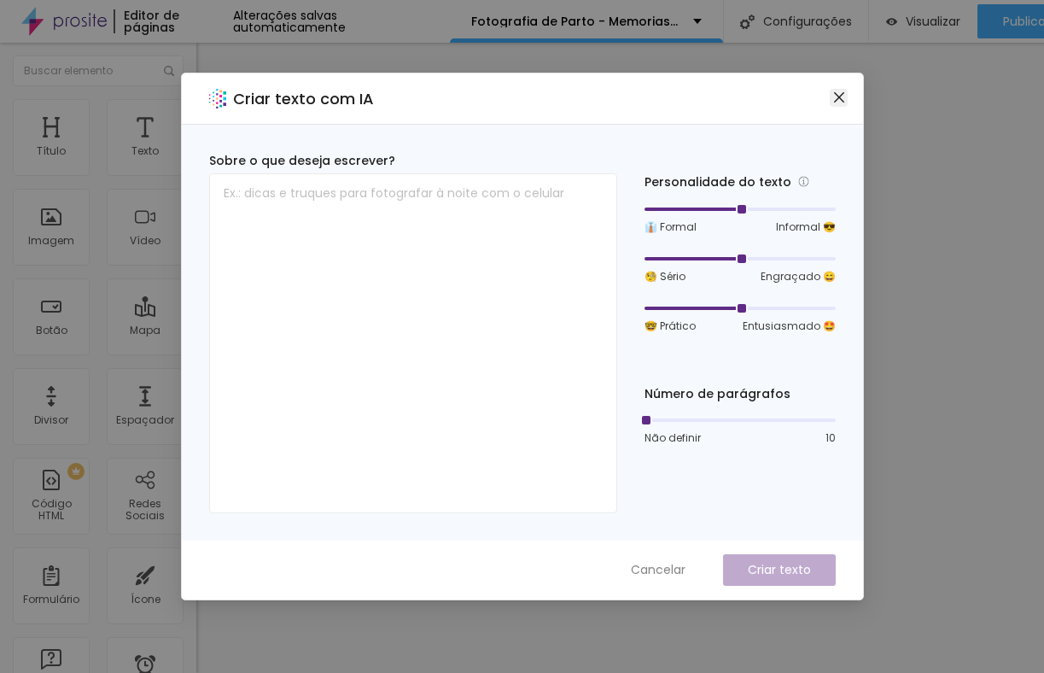
click at [835, 96] on icon "close" at bounding box center [840, 98] width 14 height 14
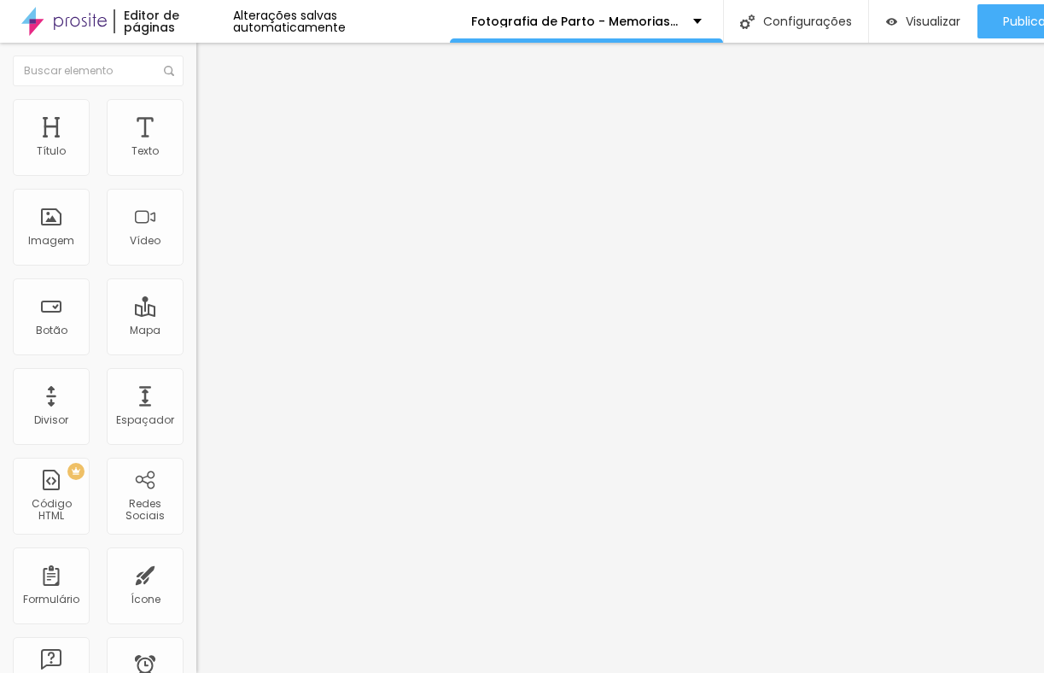
click at [196, 164] on button "button" at bounding box center [208, 155] width 24 height 18
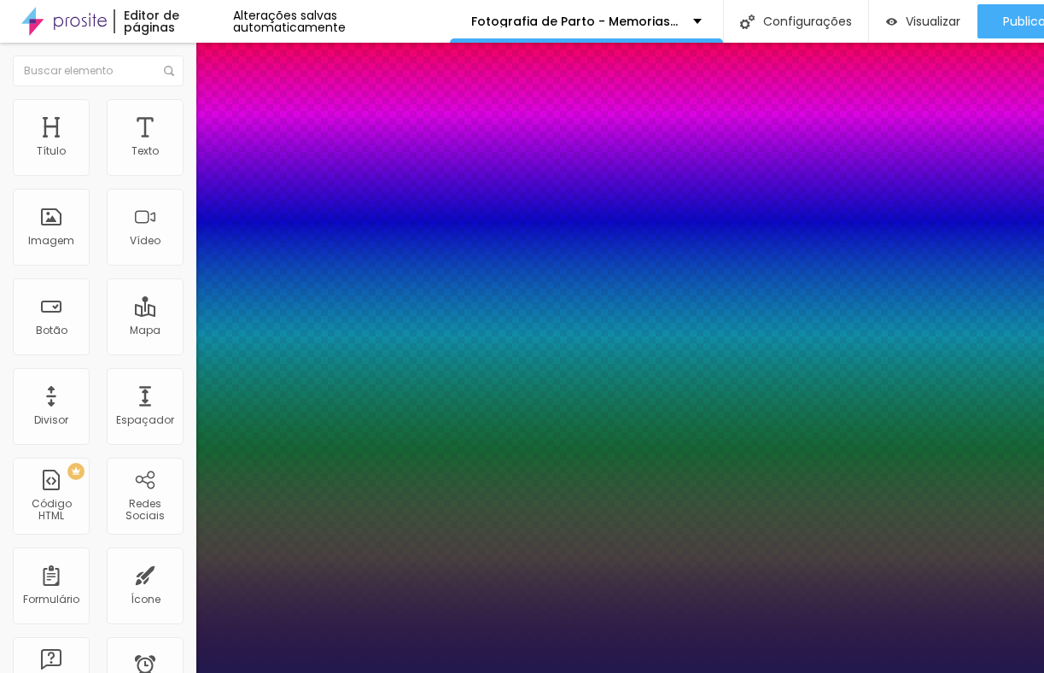
click at [118, 672] on div at bounding box center [522, 673] width 1044 height 0
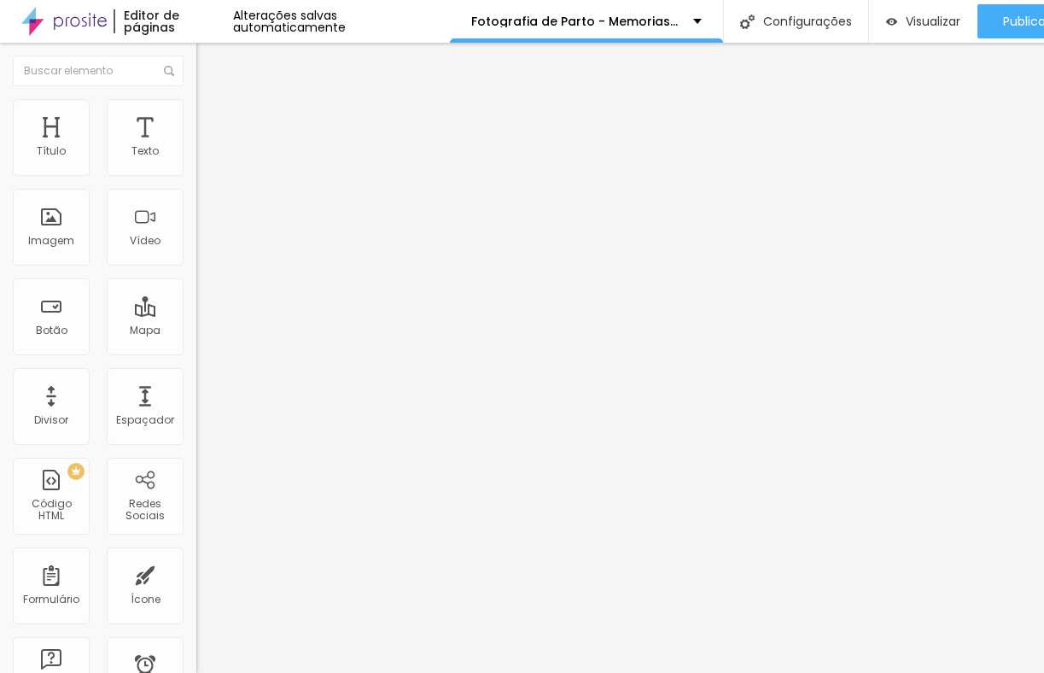
click at [196, 101] on img at bounding box center [203, 106] width 15 height 15
click at [196, 314] on input "range" at bounding box center [251, 321] width 110 height 14
drag, startPoint x: 54, startPoint y: 162, endPoint x: 83, endPoint y: 163, distance: 29.0
click at [196, 314] on div at bounding box center [294, 321] width 196 height 15
drag, startPoint x: 59, startPoint y: 171, endPoint x: 49, endPoint y: 168, distance: 10.6
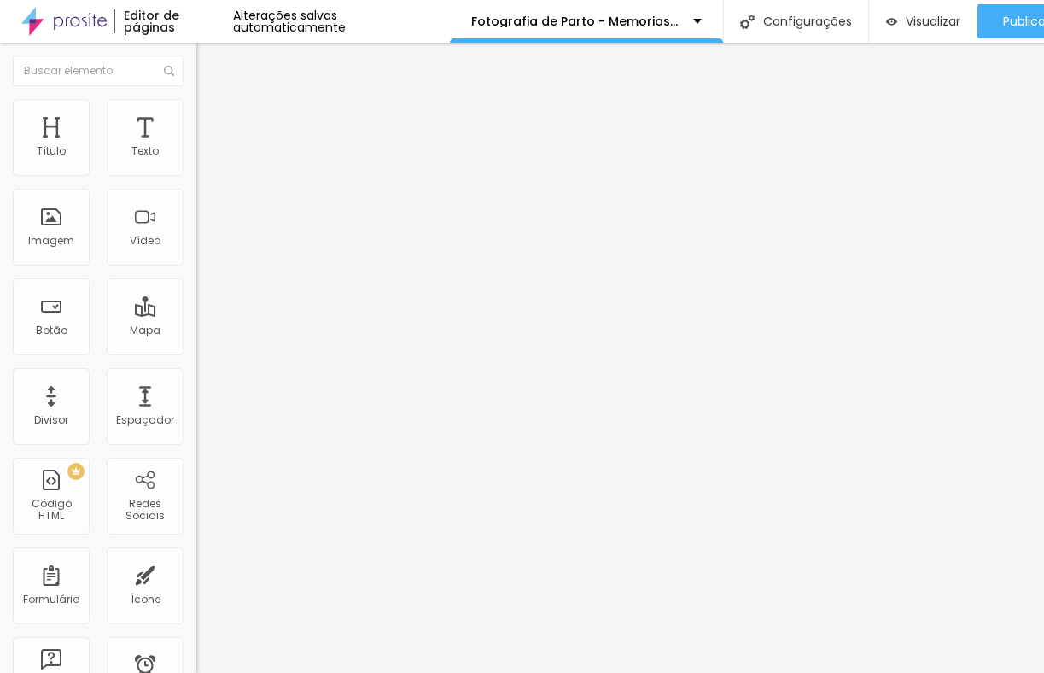
click at [196, 314] on input "range" at bounding box center [251, 321] width 110 height 14
drag, startPoint x: 47, startPoint y: 201, endPoint x: 69, endPoint y: 194, distance: 23.2
click at [196, 556] on input "range" at bounding box center [251, 563] width 110 height 14
click at [196, 99] on li "Estilo" at bounding box center [294, 90] width 196 height 17
click at [196, 164] on button "button" at bounding box center [208, 155] width 24 height 18
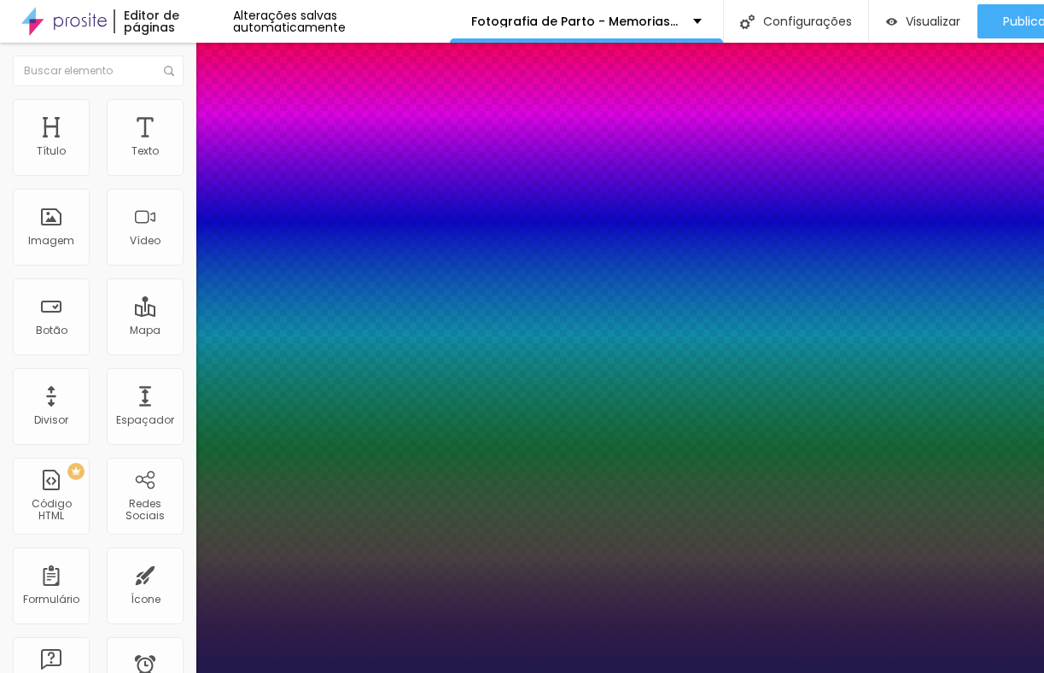
drag, startPoint x: 231, startPoint y: 289, endPoint x: 272, endPoint y: 294, distance: 41.3
click at [445, 672] on div at bounding box center [522, 673] width 1044 height 0
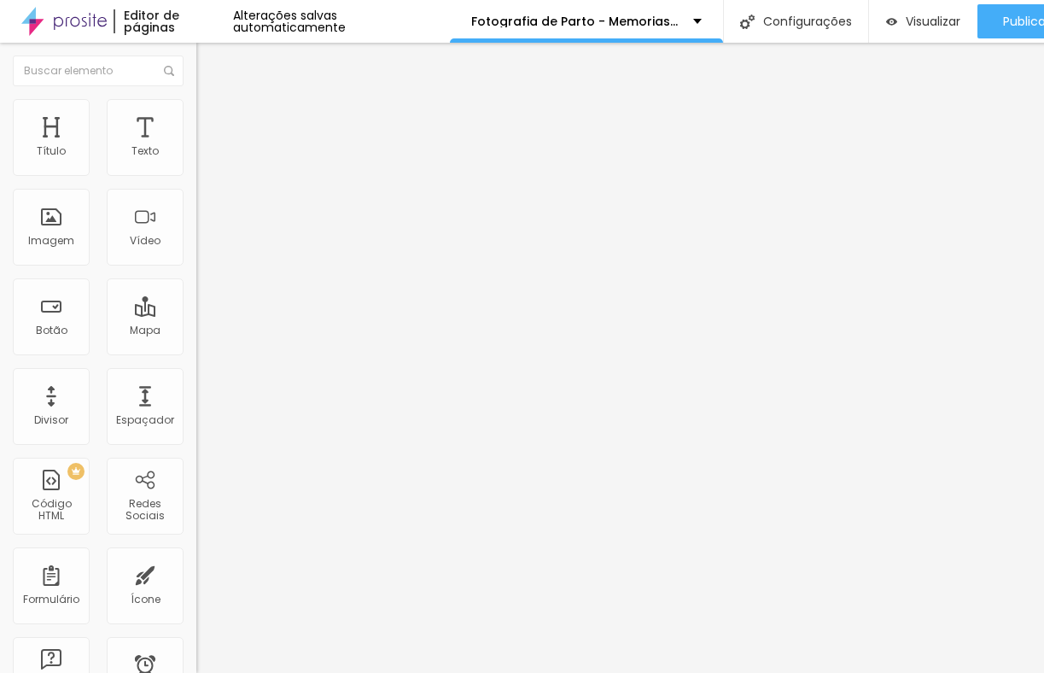
click at [196, 147] on span "Trocar imagem" at bounding box center [242, 139] width 93 height 15
click at [196, 145] on div "Trocar imagem" at bounding box center [294, 139] width 196 height 12
click at [196, 147] on span "Trocar imagem" at bounding box center [242, 139] width 93 height 15
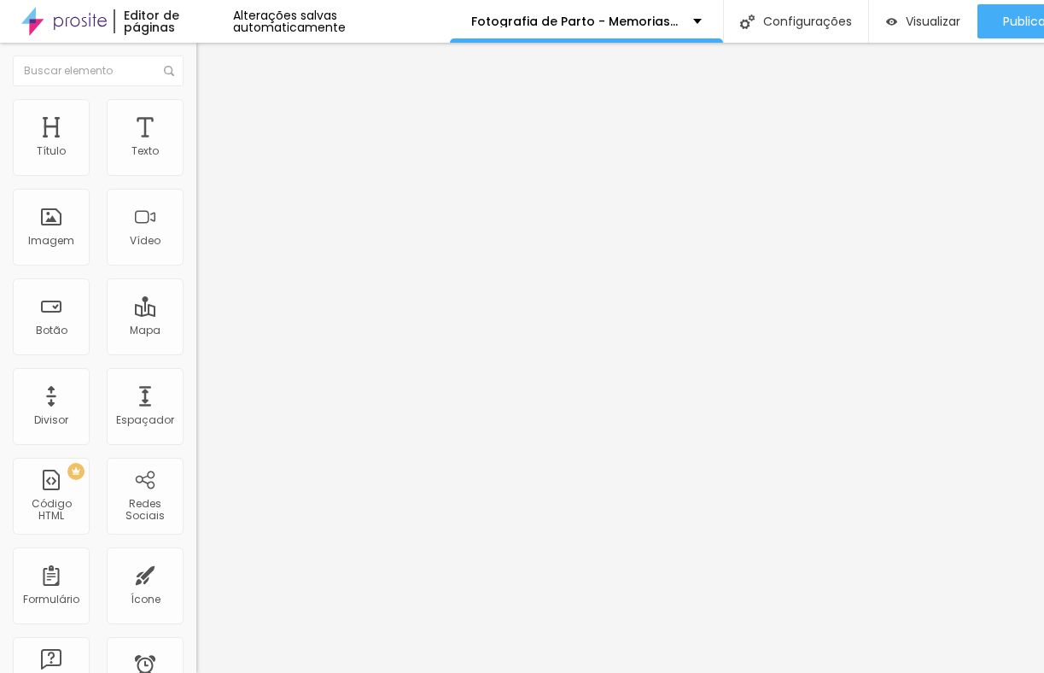
scroll to position [5766, 0]
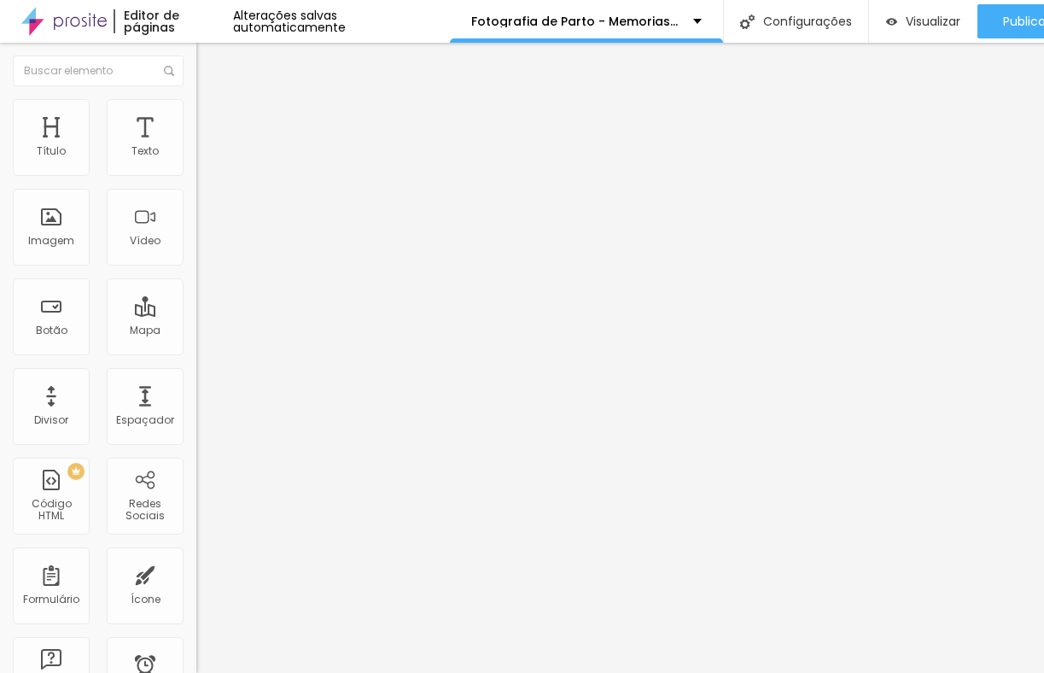
click at [196, 147] on span "Trocar imagem" at bounding box center [242, 139] width 93 height 15
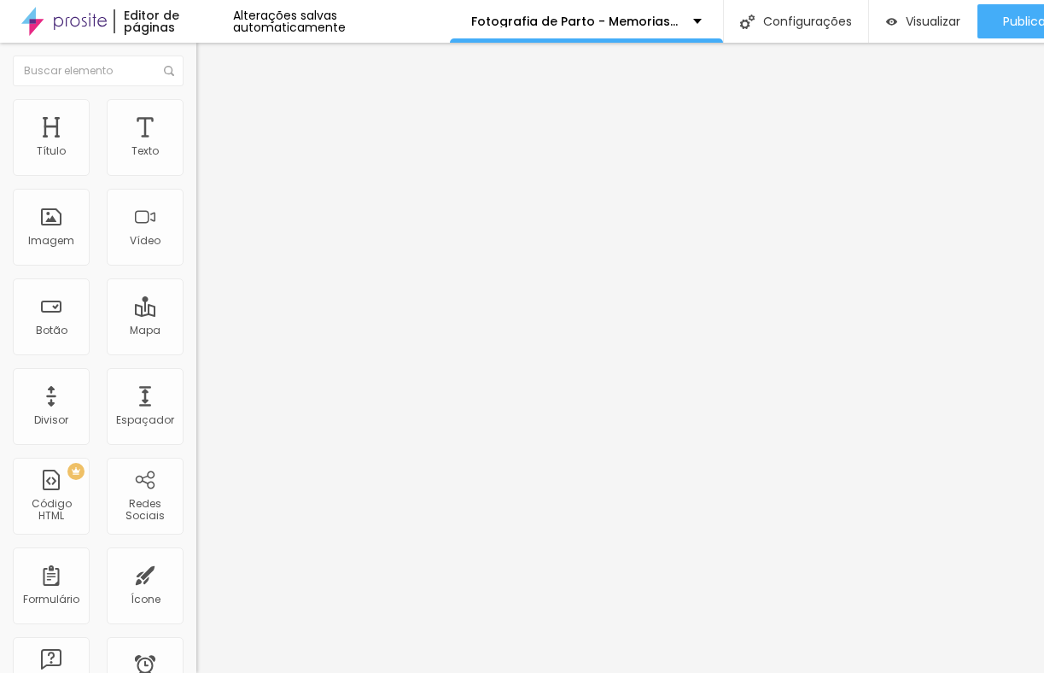
scroll to position [1600, 0]
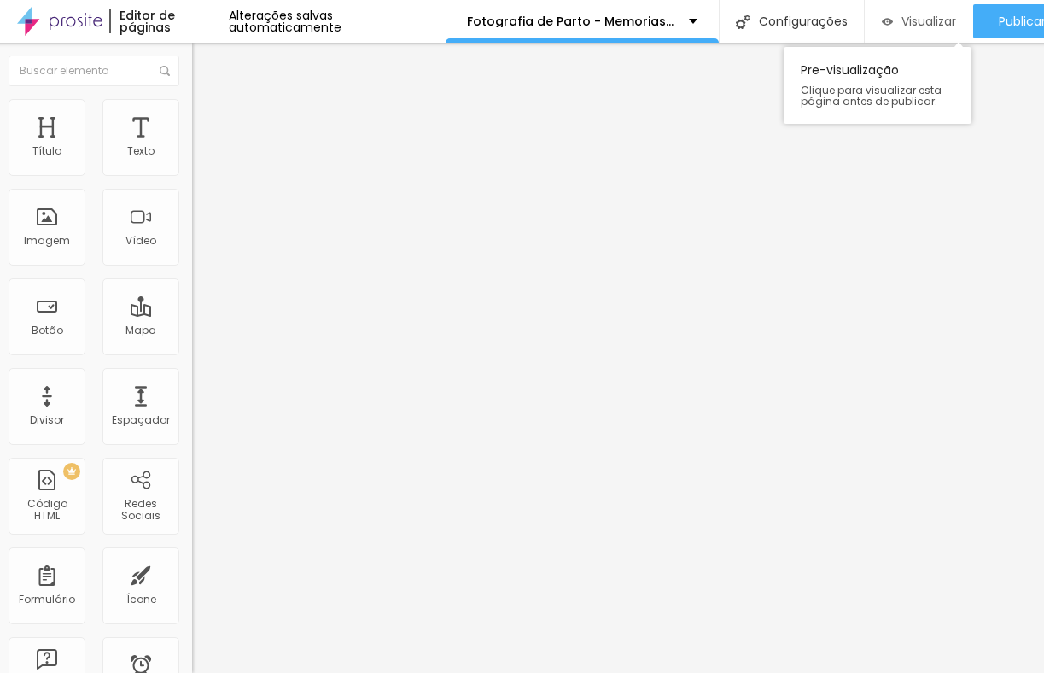
click at [910, 24] on span "Visualizar" at bounding box center [929, 22] width 55 height 14
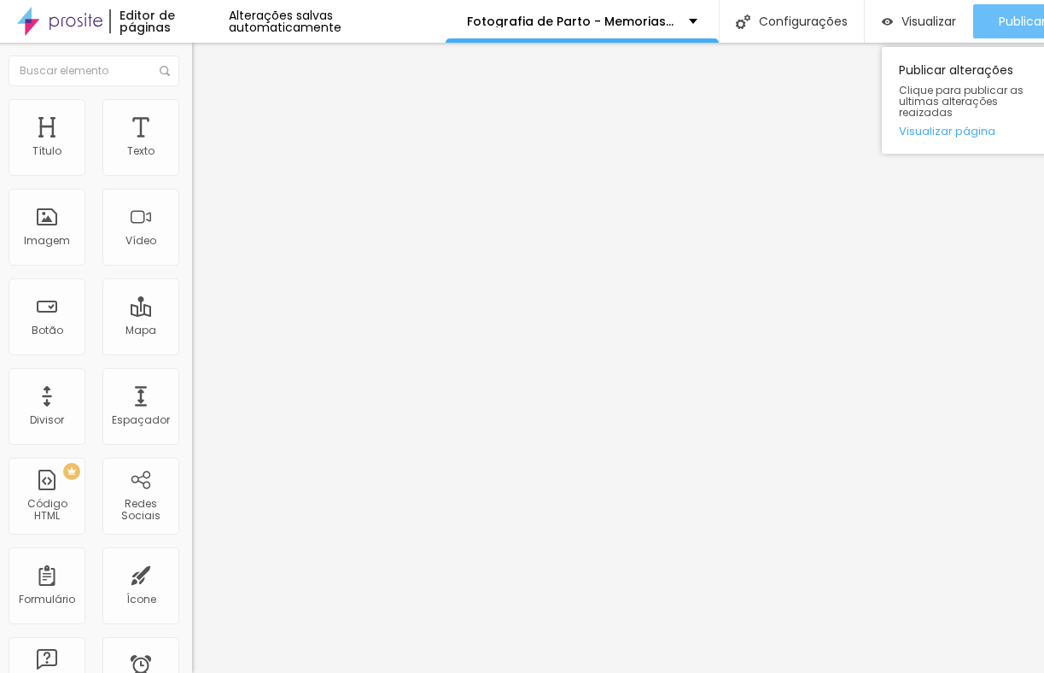
click at [988, 28] on button "Publicar" at bounding box center [1023, 21] width 98 height 34
click at [994, 22] on button "Publicar" at bounding box center [1023, 21] width 98 height 34
click at [994, 24] on button "Publicar" at bounding box center [1023, 21] width 98 height 34
click at [1003, 15] on span "Publicar" at bounding box center [1022, 22] width 47 height 14
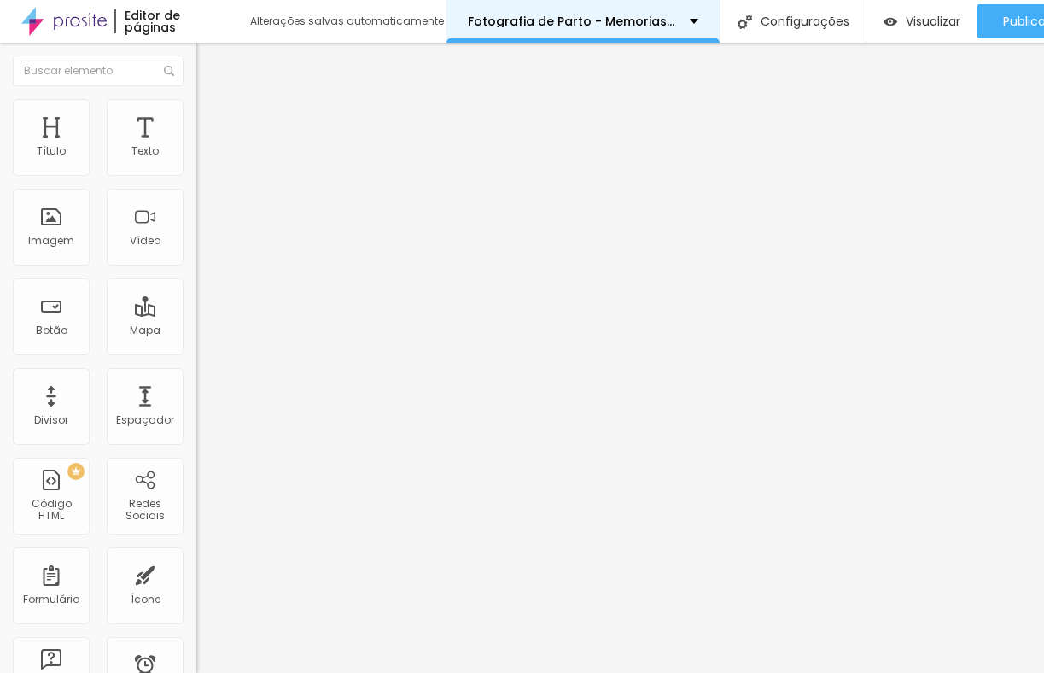
scroll to position [0, 4]
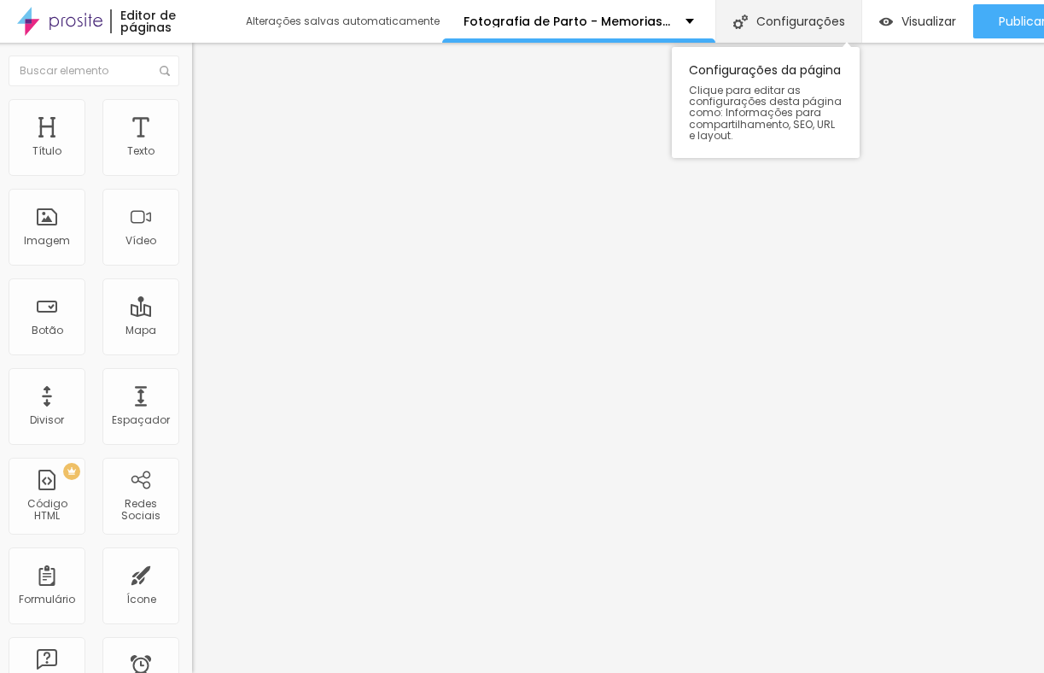
click at [786, 33] on div "Configurações" at bounding box center [789, 21] width 146 height 43
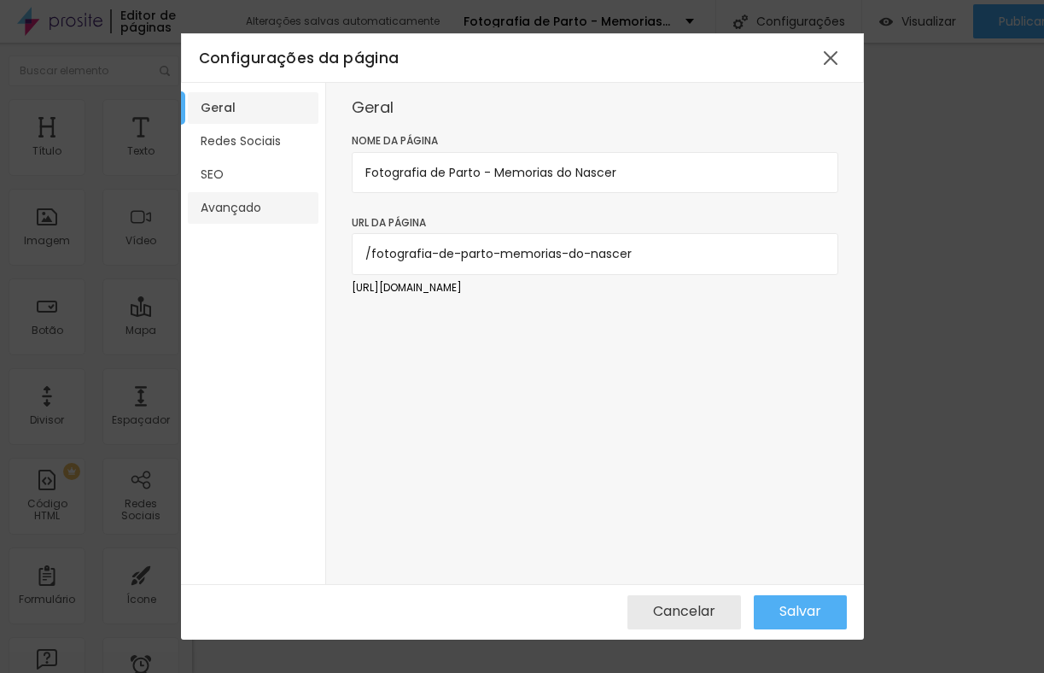
click at [233, 203] on li "Avançado" at bounding box center [253, 208] width 131 height 32
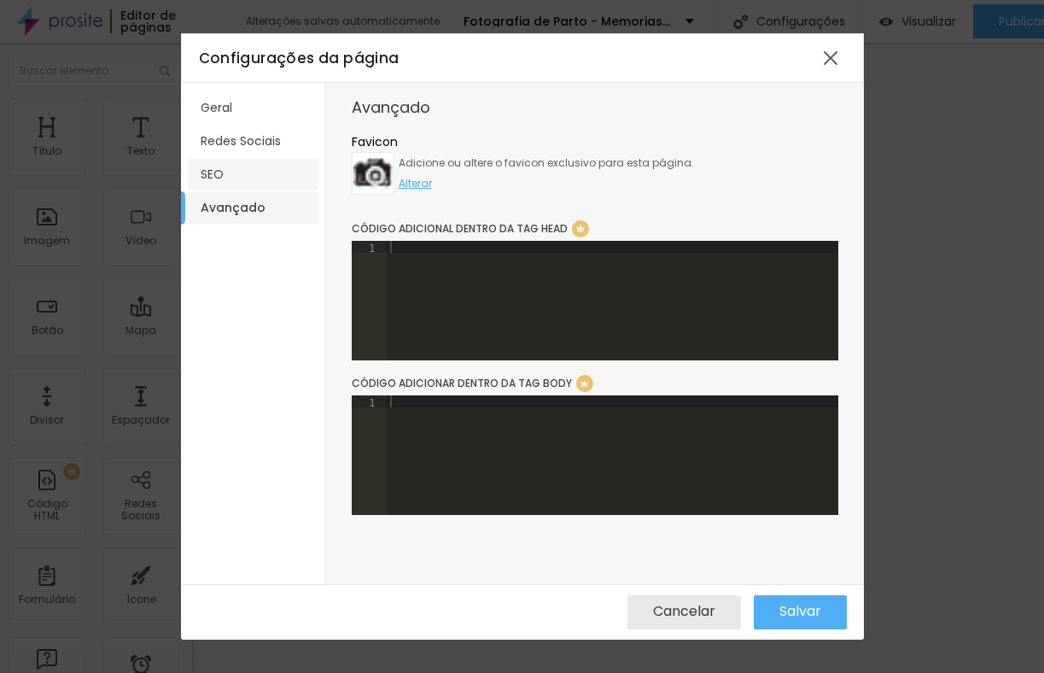
click at [210, 174] on li "SEO" at bounding box center [253, 175] width 131 height 32
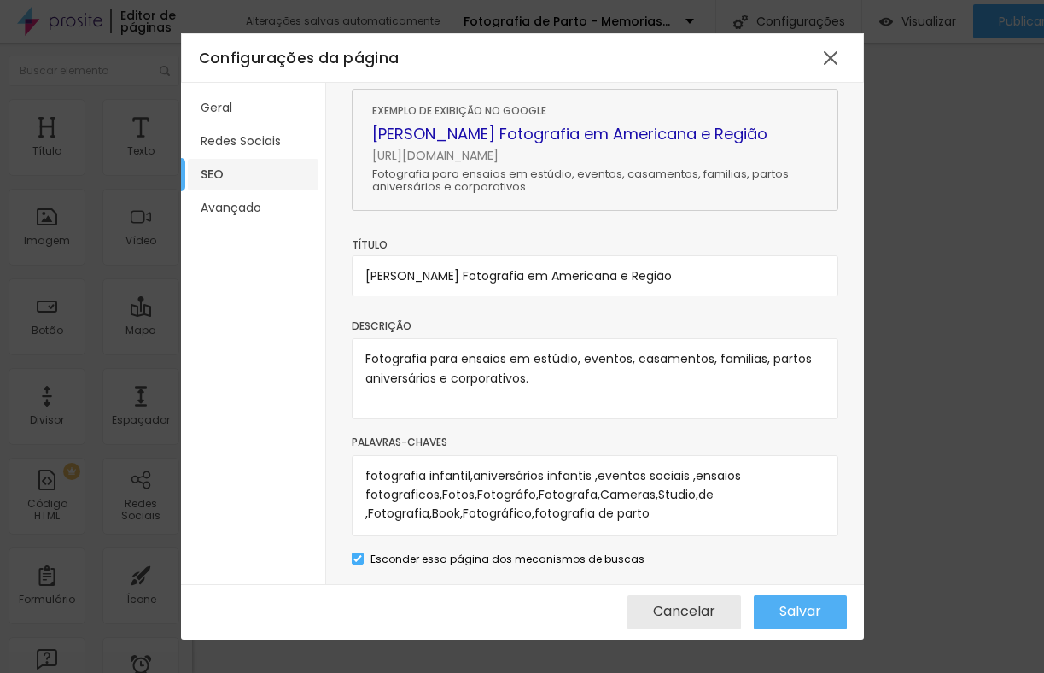
scroll to position [0, 0]
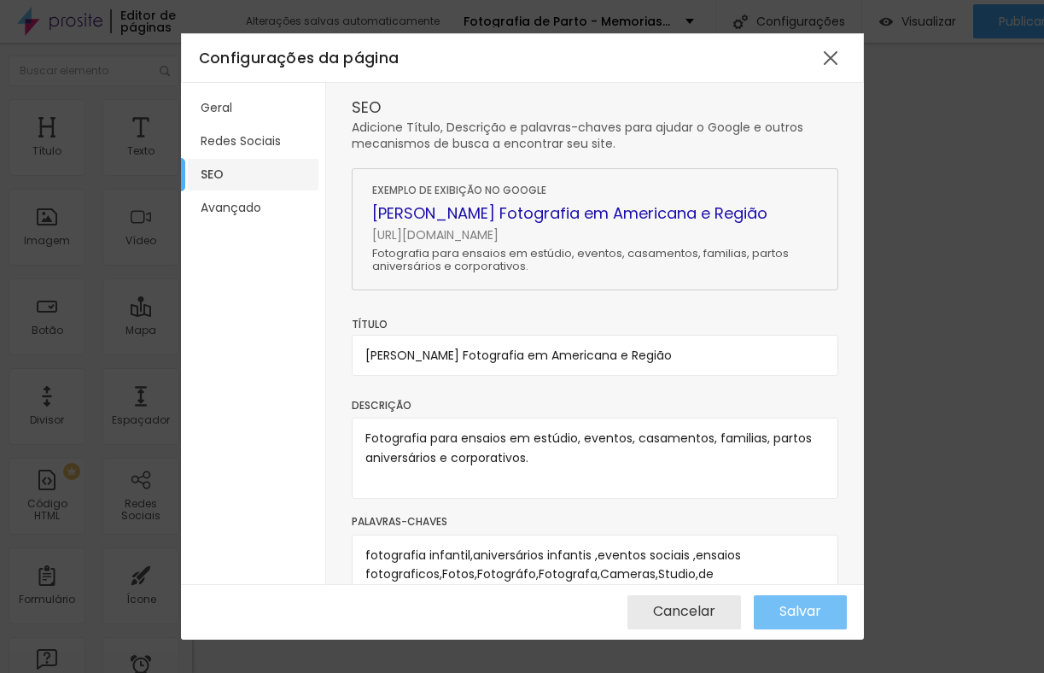
click at [773, 607] on button "Salvar" at bounding box center [800, 612] width 93 height 34
click at [828, 67] on div at bounding box center [831, 58] width 31 height 31
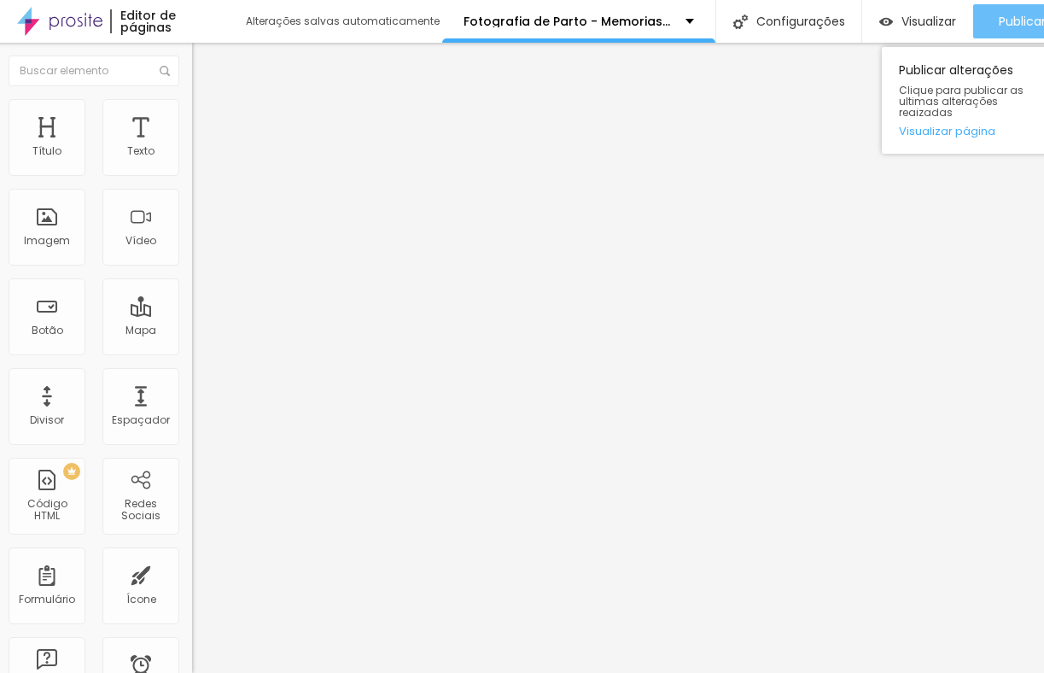
click at [975, 26] on button "Publicar" at bounding box center [1023, 21] width 98 height 34
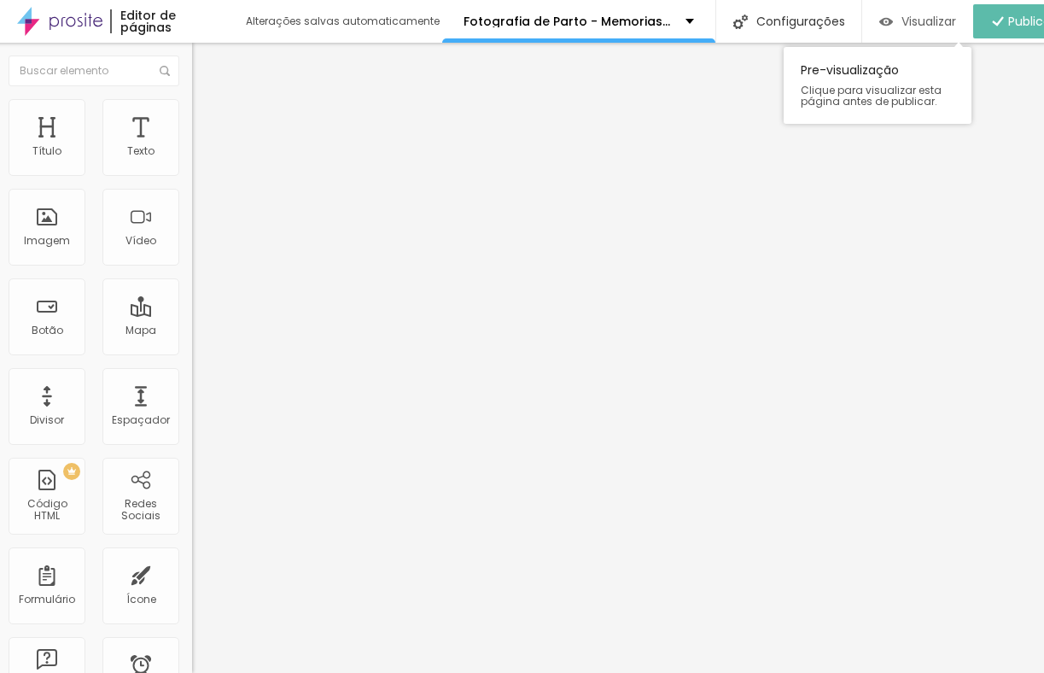
click at [891, 32] on div "Visualizar" at bounding box center [918, 21] width 77 height 34
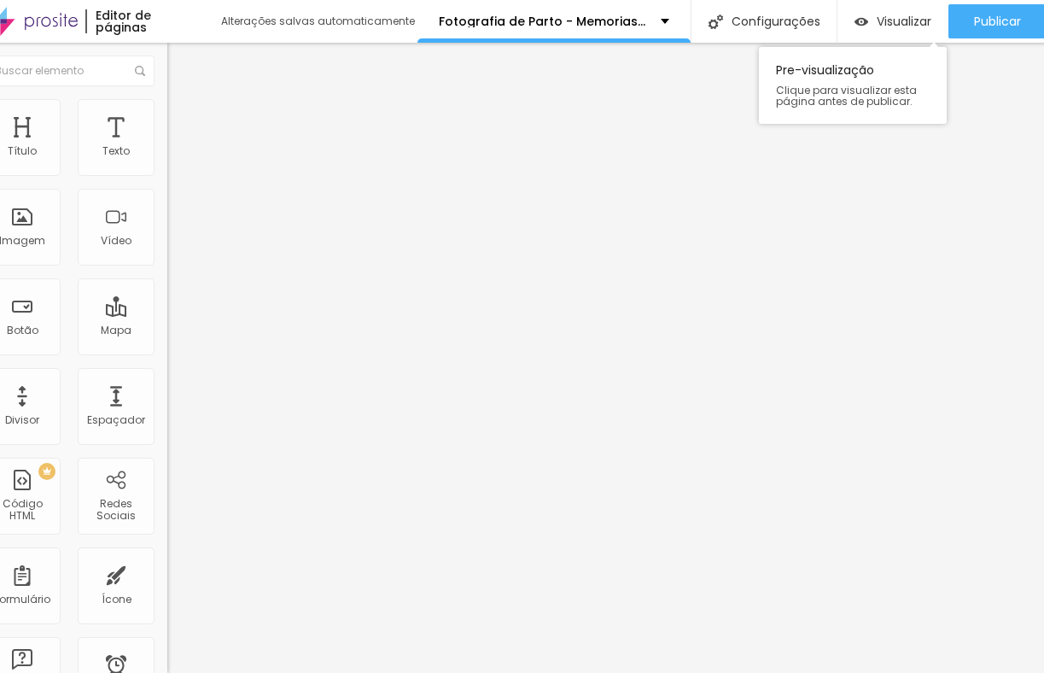
scroll to position [0, 49]
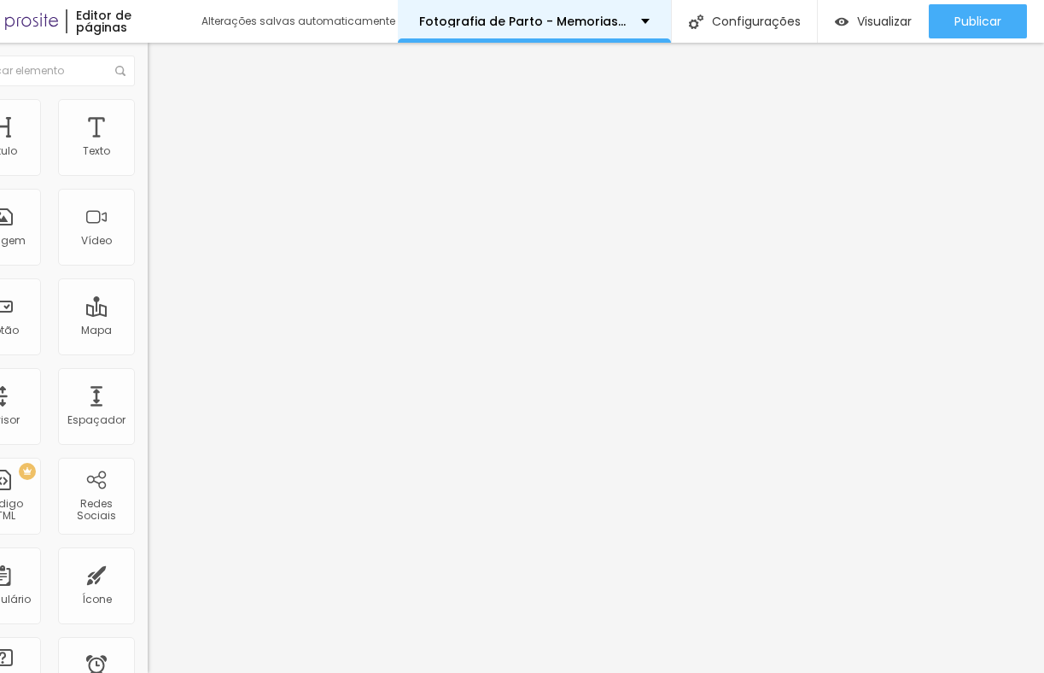
click at [638, 30] on div "Fotografia de Parto - Memorias do Nascer" at bounding box center [534, 21] width 273 height 43
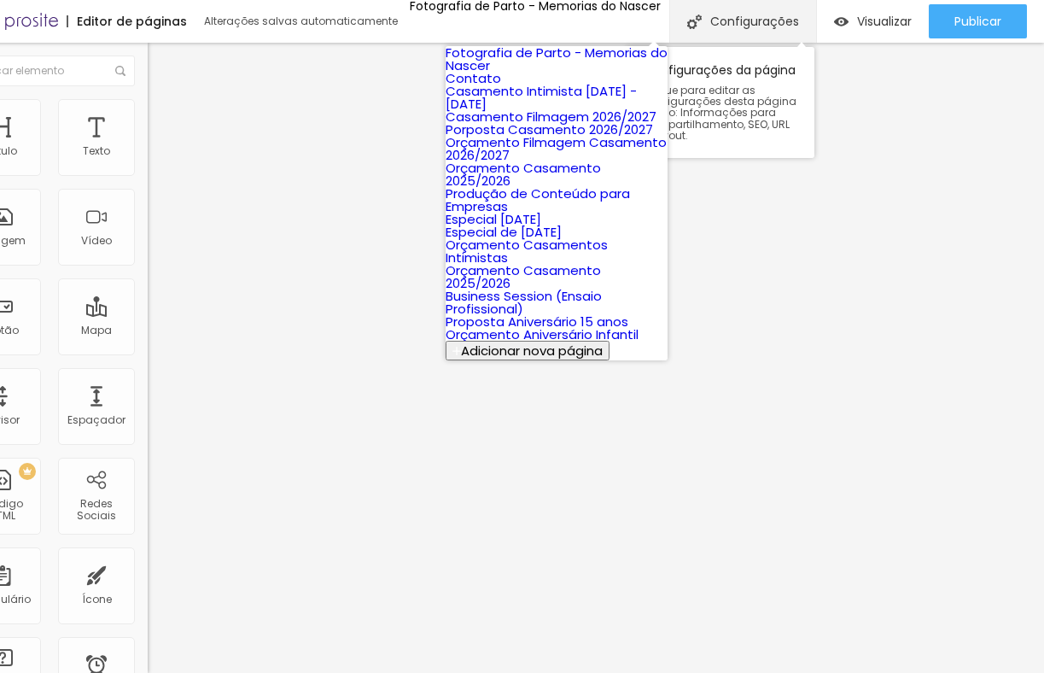
click at [707, 17] on div "Configurações" at bounding box center [743, 21] width 147 height 43
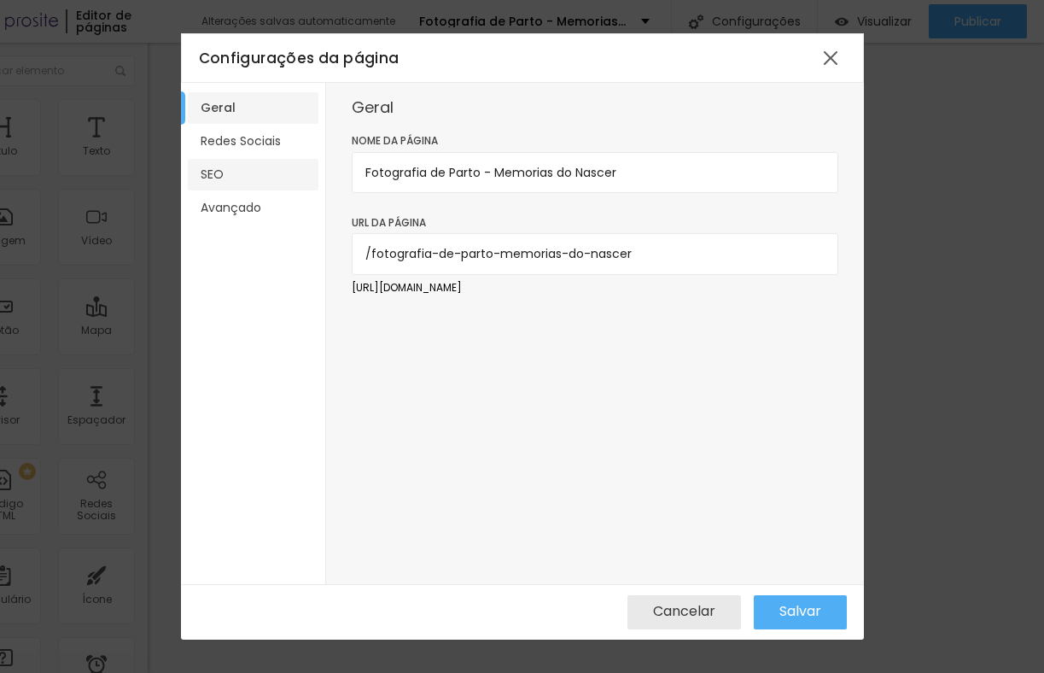
click at [268, 184] on li "SEO" at bounding box center [253, 175] width 131 height 32
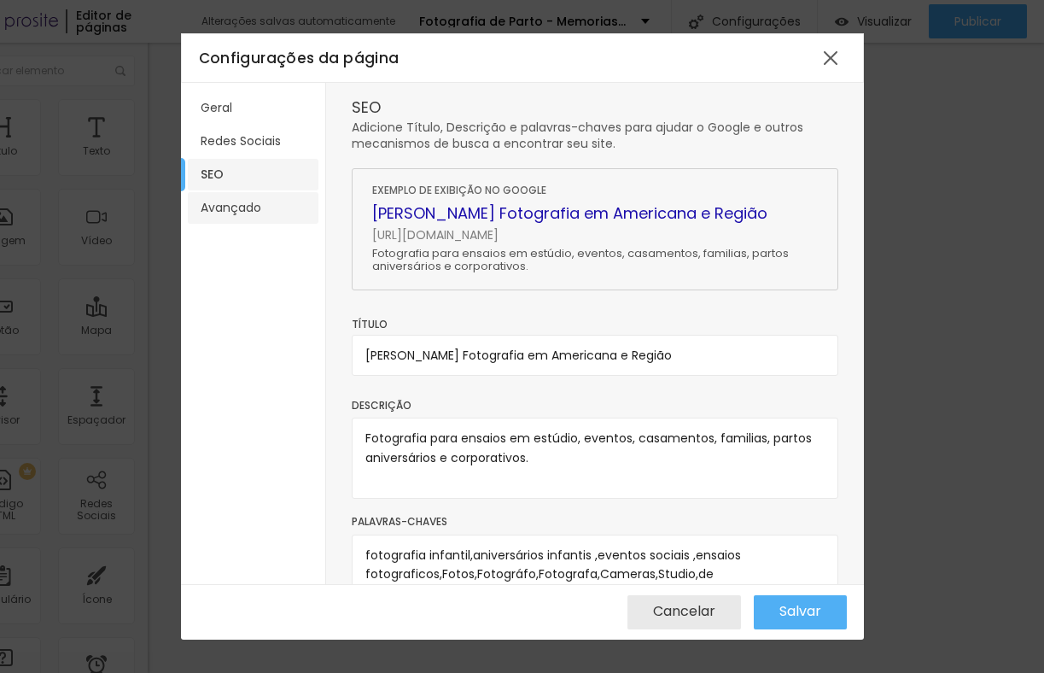
click at [263, 205] on li "Avançado" at bounding box center [253, 208] width 131 height 32
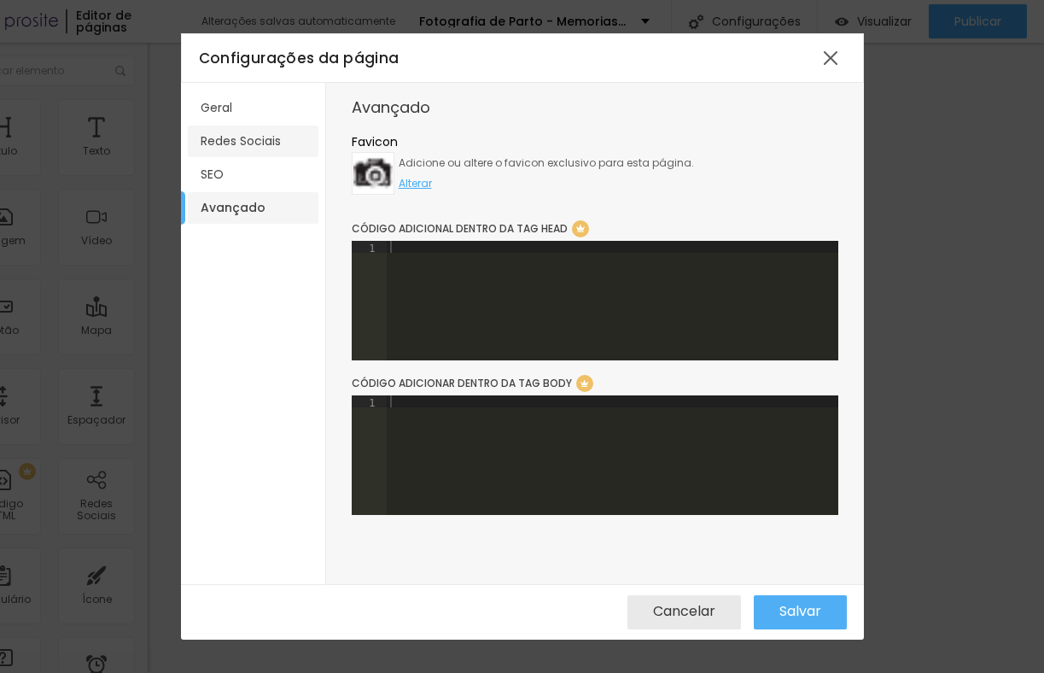
click at [260, 132] on li "Redes Sociais" at bounding box center [253, 142] width 131 height 32
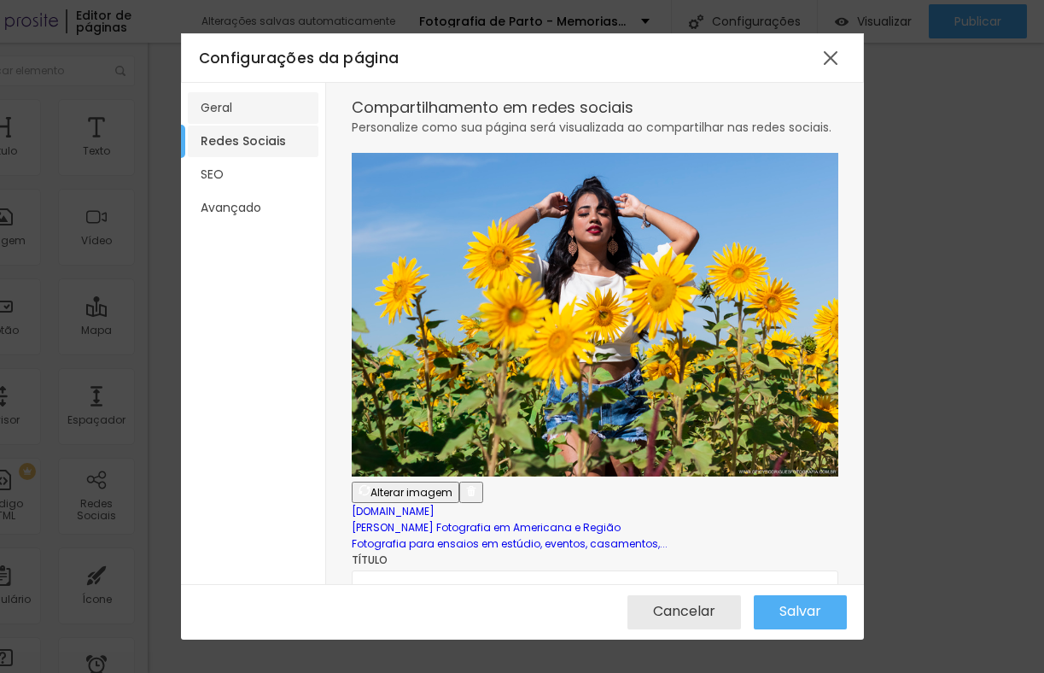
click at [262, 113] on li "Geral" at bounding box center [253, 108] width 131 height 32
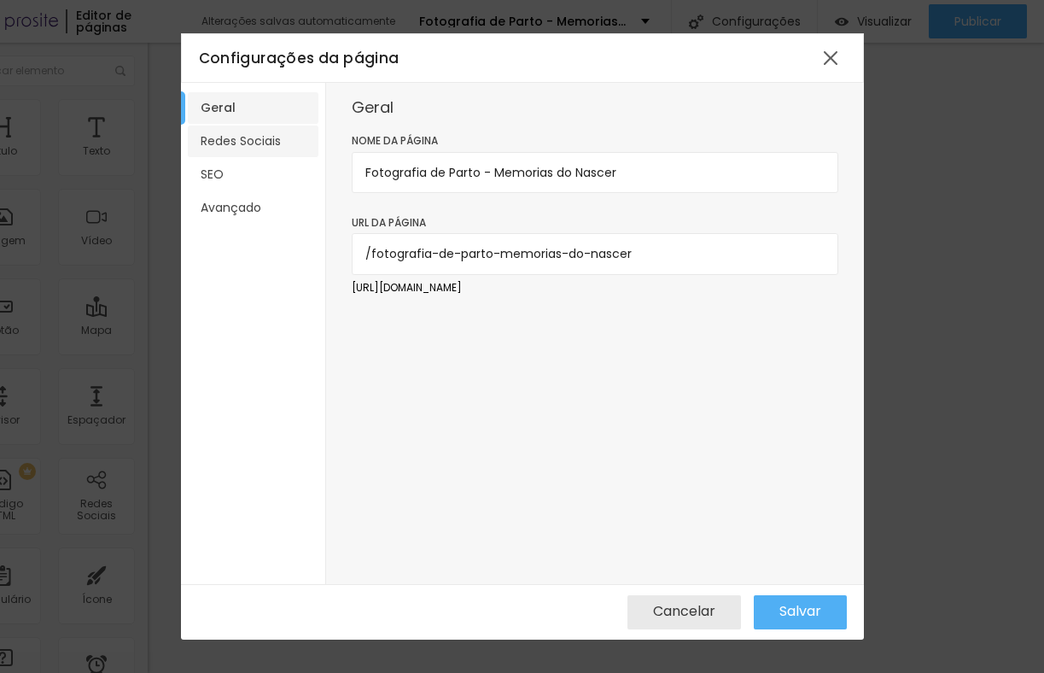
click at [249, 138] on li "Redes Sociais" at bounding box center [253, 142] width 131 height 32
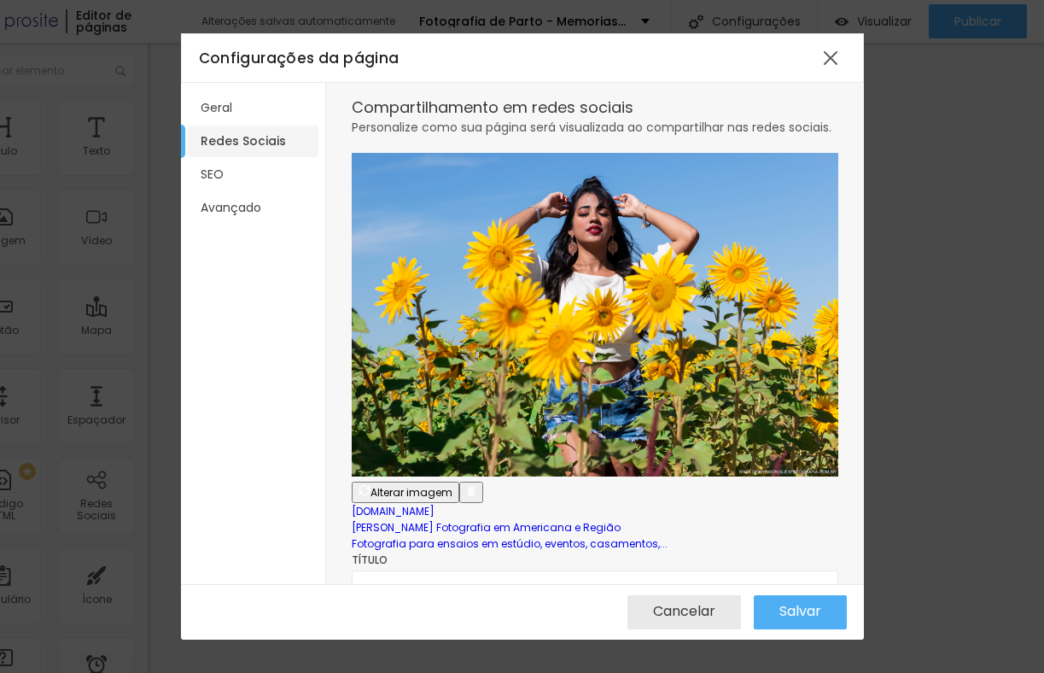
click at [453, 485] on span "Alterar imagem" at bounding box center [412, 492] width 82 height 15
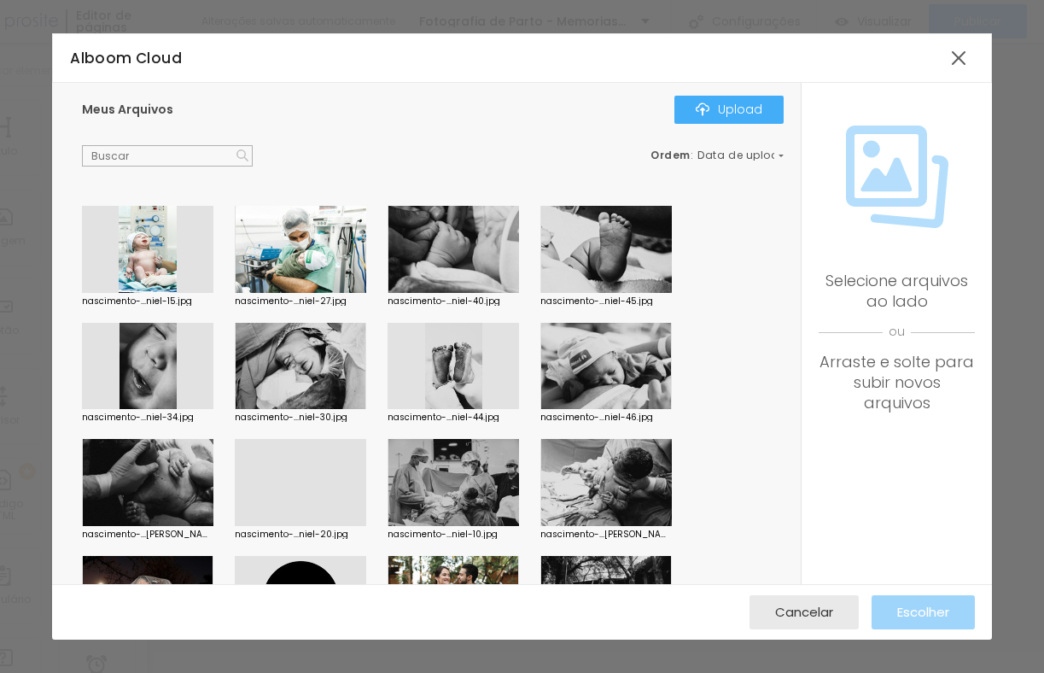
scroll to position [121, 0]
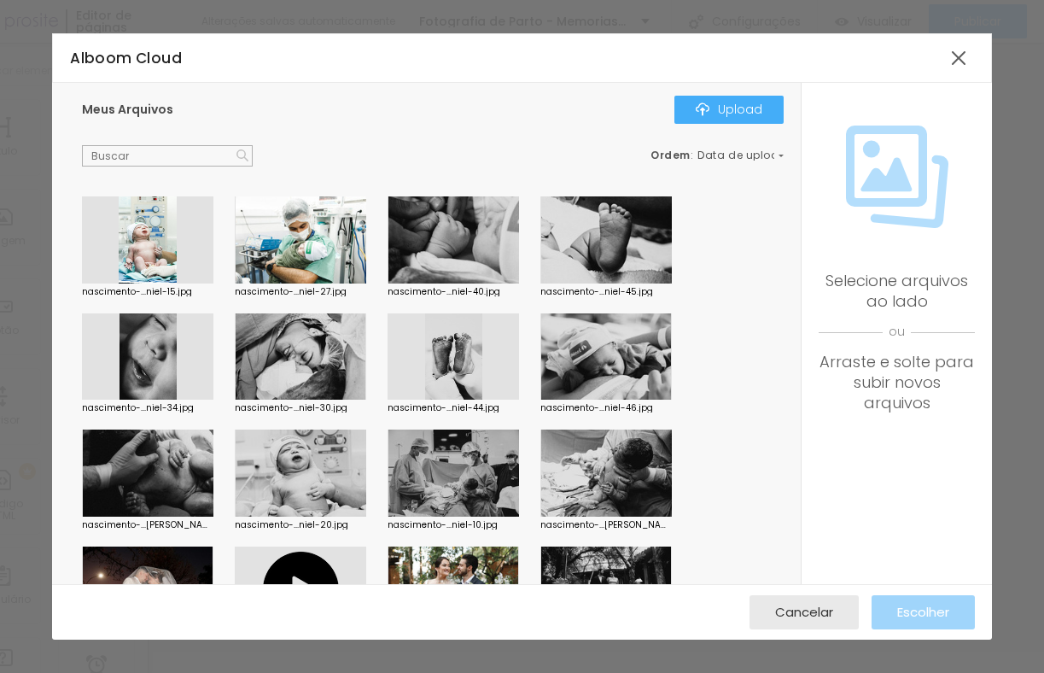
click at [629, 486] on div at bounding box center [607, 473] width 132 height 87
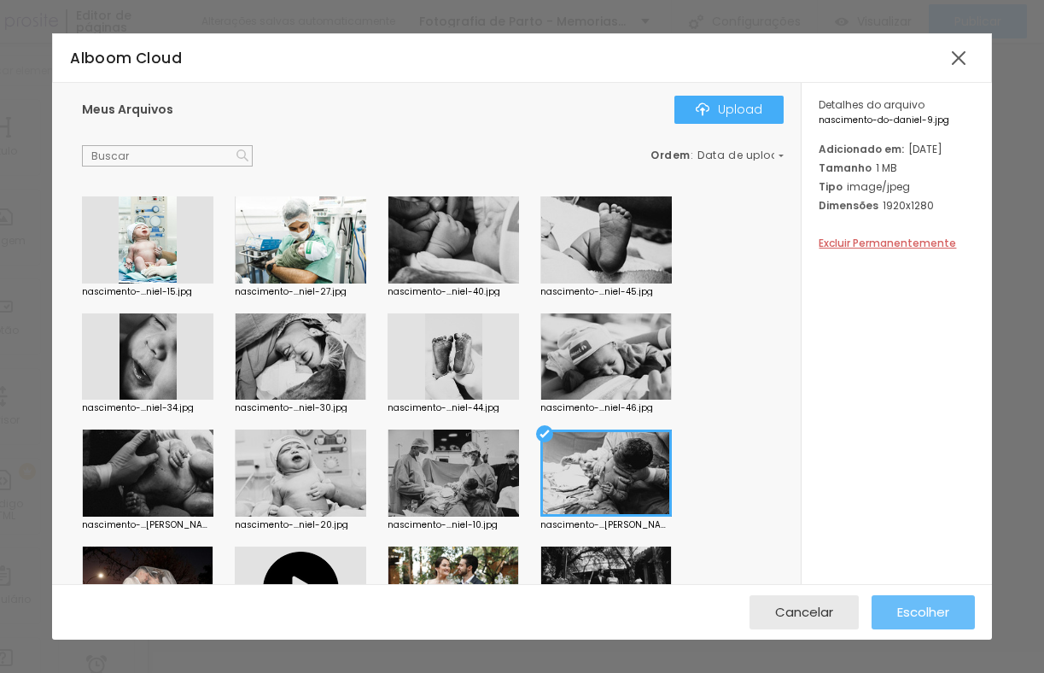
click at [925, 605] on span "Escolher" at bounding box center [924, 612] width 52 height 15
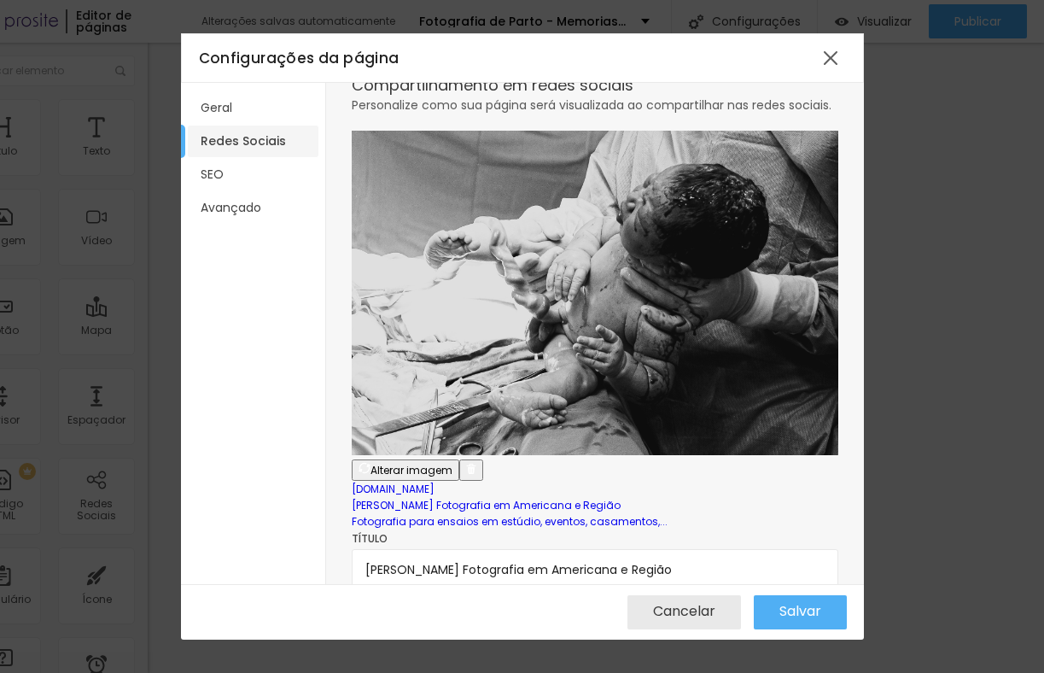
scroll to position [49, 0]
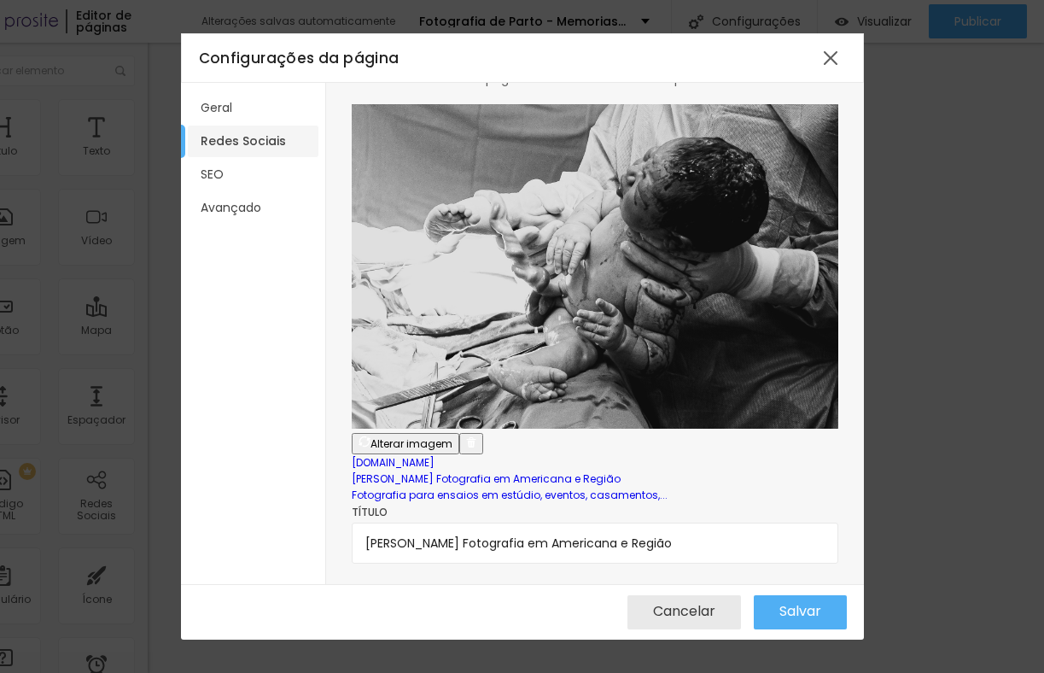
click at [713, 605] on textarea "Fotografia para ensaios em estúdio, eventos, casamentos, familias, aniversários…" at bounding box center [595, 645] width 487 height 81
click at [713, 605] on textarea "Fotografia para ensaios em estúdio, eventos, casamentos, partos, batismo famili…" at bounding box center [595, 645] width 487 height 81
click at [576, 605] on textarea "Fotografia para ensaios em estúdio, eventos, casamentos, gestante, partos, bati…" at bounding box center [595, 645] width 487 height 81
drag, startPoint x: 733, startPoint y: 511, endPoint x: 705, endPoint y: 510, distance: 28.2
click at [705, 605] on textarea "Fotografia para ensaios em estúdio, ensaio profissional, eventos, casamentos, g…" at bounding box center [595, 645] width 487 height 81
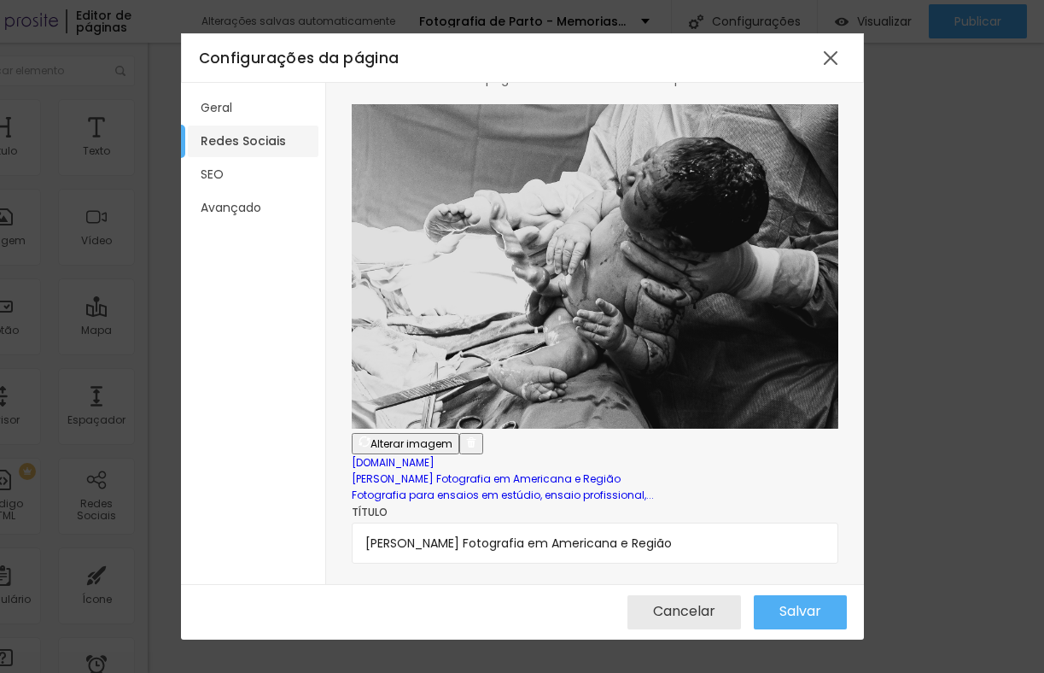
drag, startPoint x: 819, startPoint y: 510, endPoint x: 657, endPoint y: 509, distance: 162.3
click at [657, 605] on textarea "Fotografia para ensaios em estúdio, ensaio profissional, eventos, casamentos, g…" at bounding box center [595, 645] width 487 height 81
click at [441, 605] on textarea "Fotografia para ensaios em estúdio, ensaio profissional, eventos, casamentos, g…" at bounding box center [595, 645] width 487 height 81
click at [669, 605] on textarea "Fotografia para ensaios em estúdio, ensaio profissional, eventos, casamentos, g…" at bounding box center [595, 645] width 487 height 81
paste textarea "aniversários e corporativos."
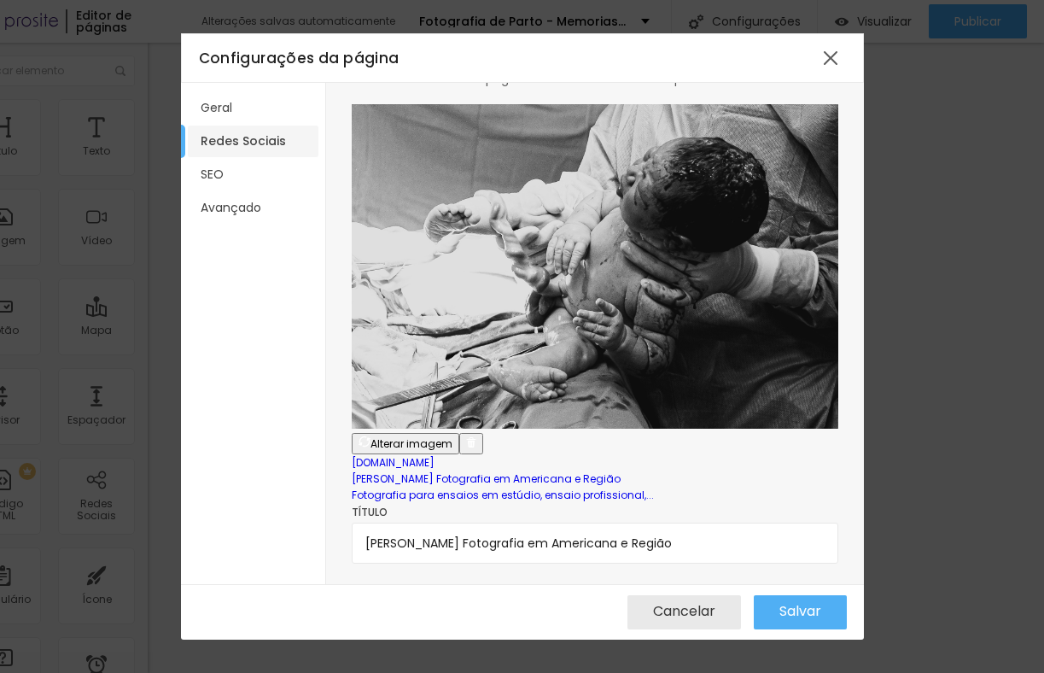
drag, startPoint x: 448, startPoint y: 513, endPoint x: 650, endPoint y: 516, distance: 201.6
click at [650, 605] on textarea "Fotografia para ensaios em estúdio, ensaio profissional, eventos, casamentos, g…" at bounding box center [595, 645] width 487 height 81
click at [757, 605] on textarea "Fotografia para ensaios em estúdio, ensaio profissional, eventos, casamentos, ,…" at bounding box center [595, 645] width 487 height 81
click at [698, 605] on textarea "Fotografia para ensaios em estúdio, ensaio profissional, eventos, casamentos, ,…" at bounding box center [595, 645] width 487 height 81
paste textarea "gestante, partos, batismo familias"
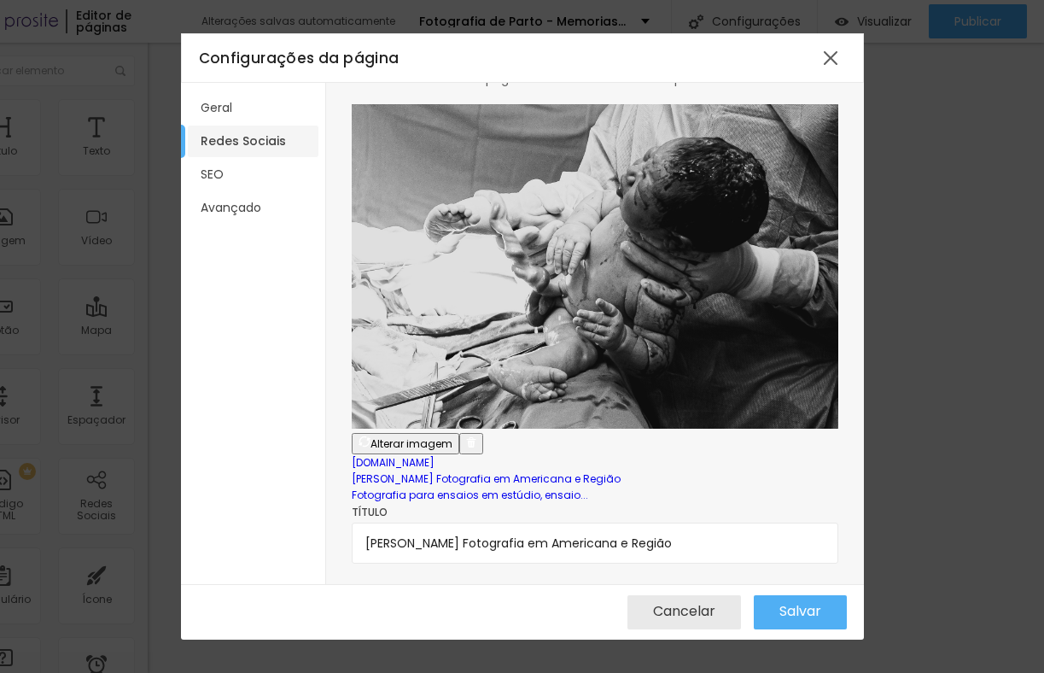
click at [699, 605] on textarea "Fotografia para ensaios em estúdio, ensaio profissional,gestante, partos, batis…" at bounding box center [595, 645] width 487 height 81
click at [417, 605] on textarea "Fotografia para ensaios em estúdio, ensaio profissional, gestante, partos, bati…" at bounding box center [595, 645] width 487 height 81
drag, startPoint x: 684, startPoint y: 506, endPoint x: 606, endPoint y: 506, distance: 77.7
click at [606, 605] on textarea "Fotografia para ensaios em estúdio, ensaio profissional, gestante, partos, bati…" at bounding box center [595, 645] width 487 height 81
click at [514, 605] on textarea "Fotografia para ensaios em estúdio, ensaio profissional, gestante, partos, bati…" at bounding box center [595, 645] width 487 height 81
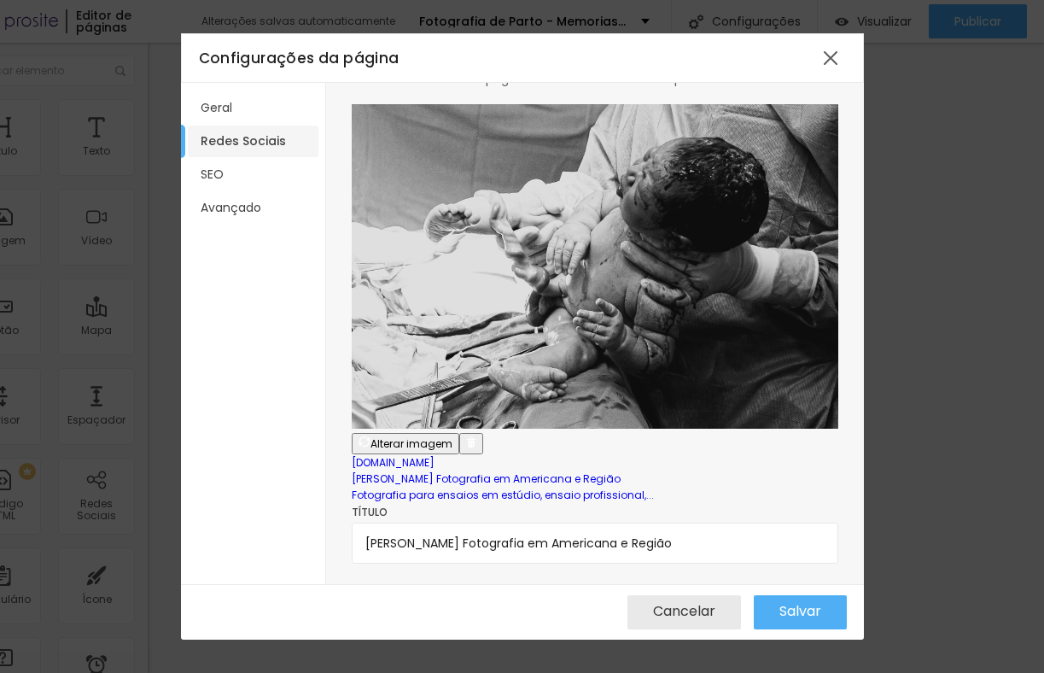
click at [526, 605] on textarea "Fotografia para ensaios em estúdio, ensaio profissional, gestante, partos, bati…" at bounding box center [595, 645] width 487 height 81
paste textarea "aniversários"
click at [687, 605] on textarea "Fotografia para ensaios em estúdio, ensaio profissional, gestante, partos, bati…" at bounding box center [595, 645] width 487 height 81
click at [606, 605] on textarea "Fotografia para ensaios em estúdio, ensaio profissional, gestante, partos, bati…" at bounding box center [595, 645] width 487 height 81
type textarea "Fotografia para ensaios em estúdio, ensaio profissional, gestante, partos, bati…"
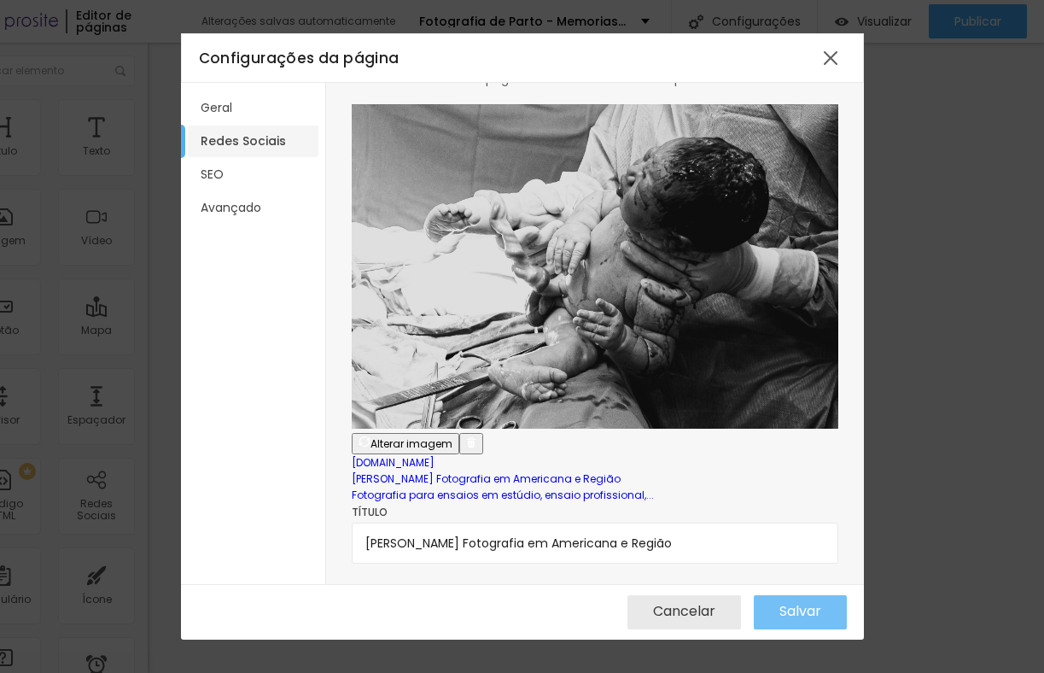
click at [780, 608] on span "Salvar" at bounding box center [801, 611] width 42 height 15
click at [247, 202] on li "Avançado" at bounding box center [253, 208] width 131 height 32
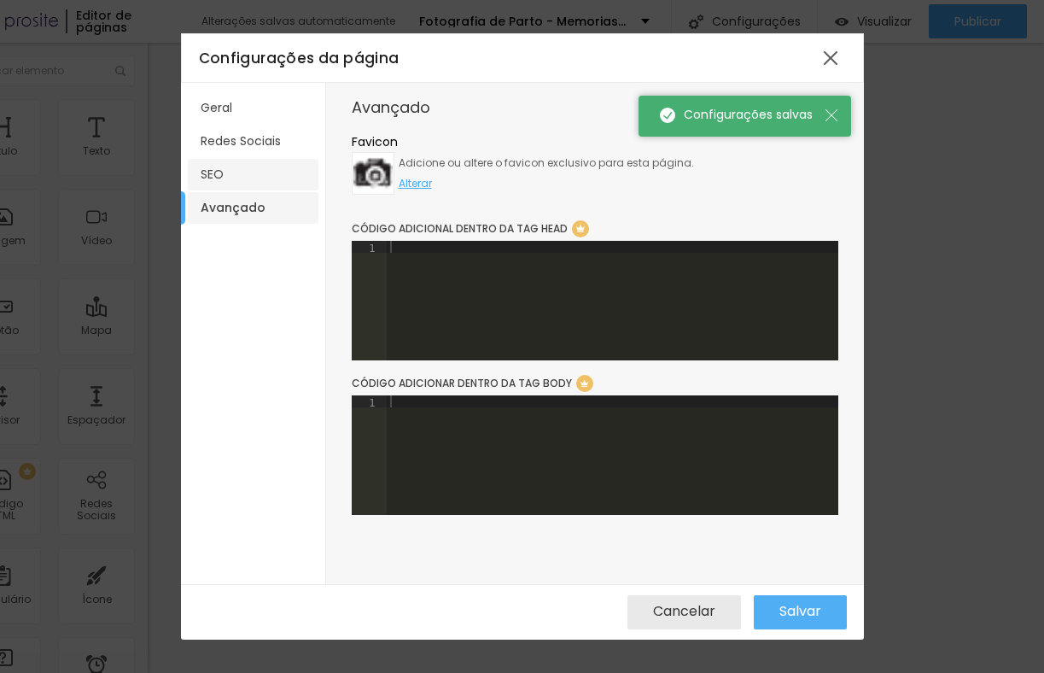
click at [246, 167] on li "SEO" at bounding box center [253, 175] width 131 height 32
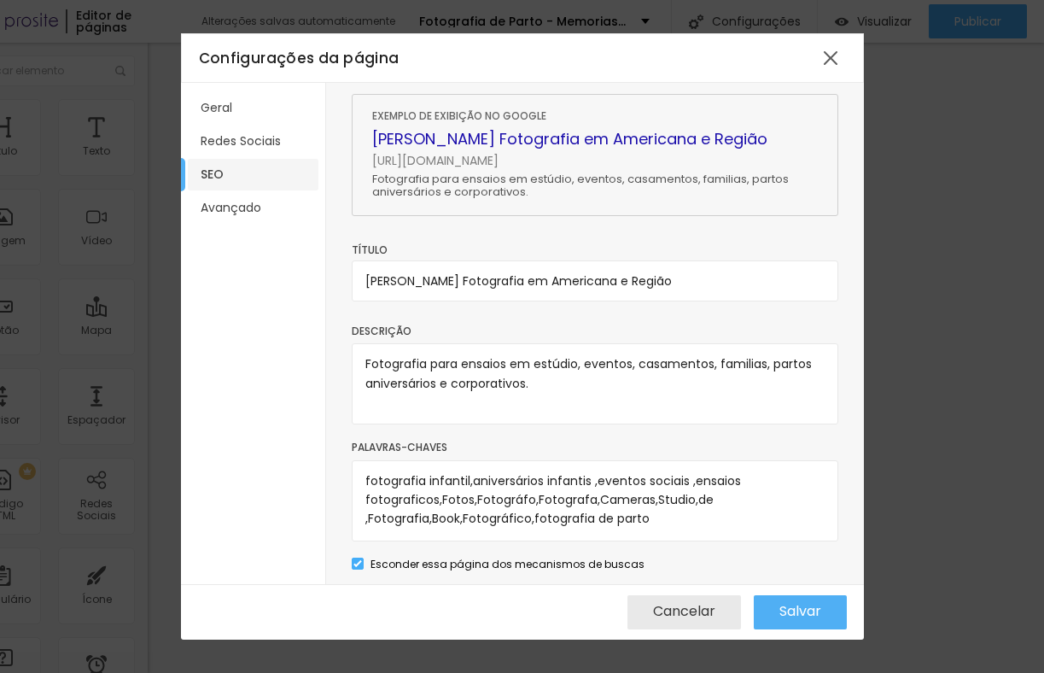
scroll to position [79, 0]
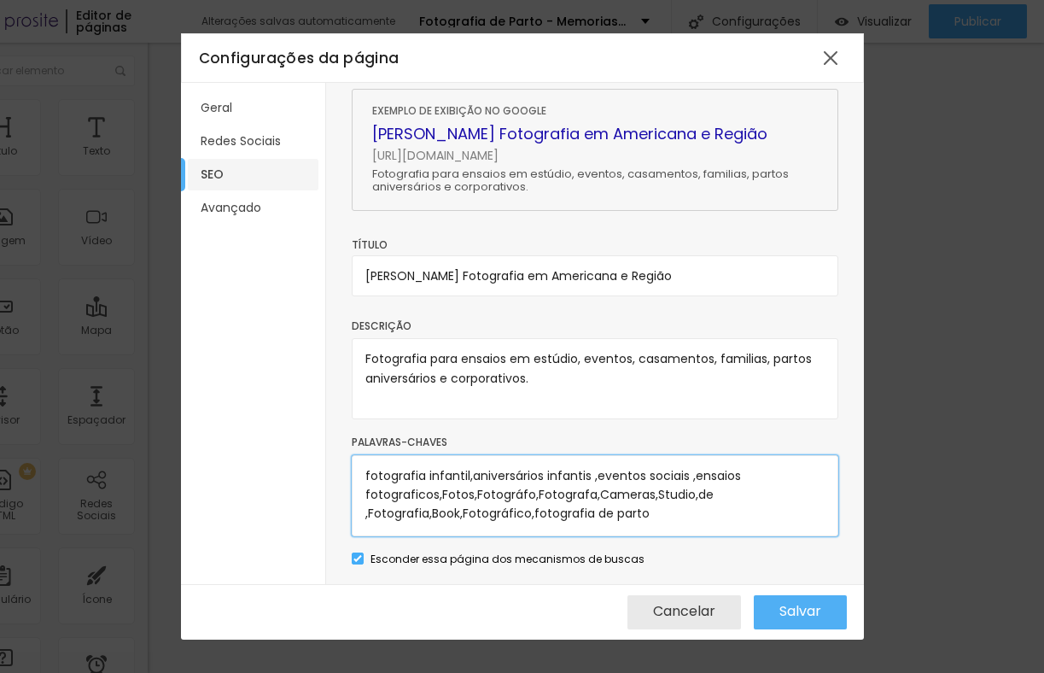
click at [658, 492] on textarea "fotografia infantil,aniversários infantis ,eventos sociais ,ensaios fotografico…" at bounding box center [595, 495] width 487 height 81
click at [367, 512] on textarea "fotografia infantil,aniversários infantis ,eventos sociais ,ensaios fotografico…" at bounding box center [595, 495] width 487 height 81
click at [721, 489] on textarea "fotografia infantil,aniversários infantis ,eventos sociais ,ensaios fotografico…" at bounding box center [595, 495] width 487 height 81
type textarea "fotografia infantil,aniversários infantis ,eventos sociais ,ensaios fotografico…"
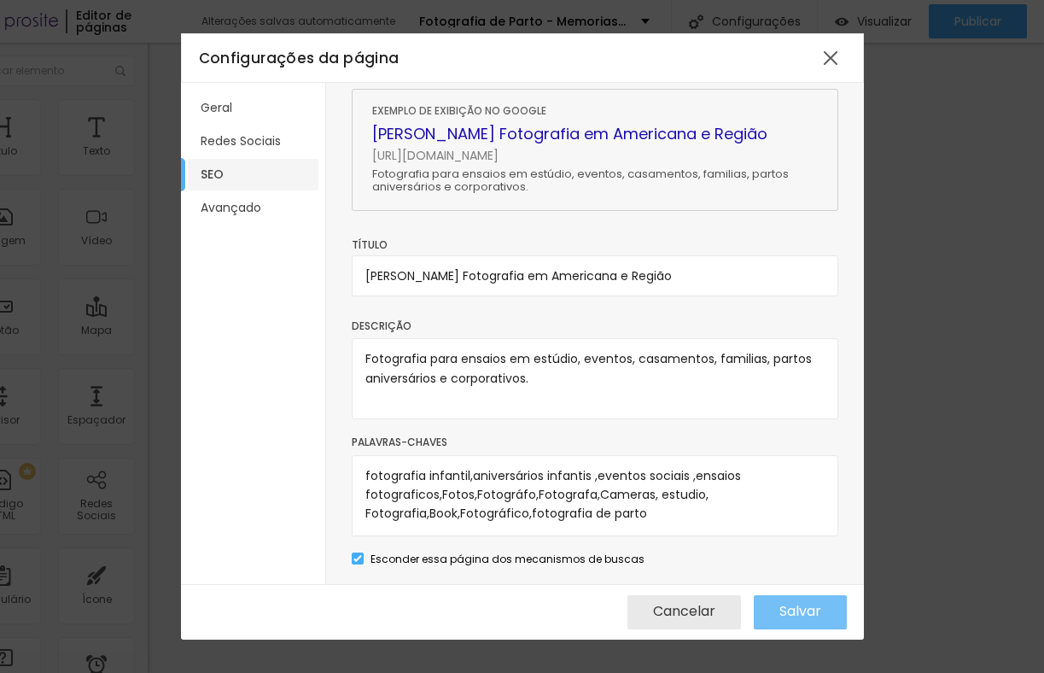
click at [780, 604] on span "Salvar" at bounding box center [801, 611] width 42 height 15
click at [805, 612] on span "Salvar" at bounding box center [801, 611] width 42 height 15
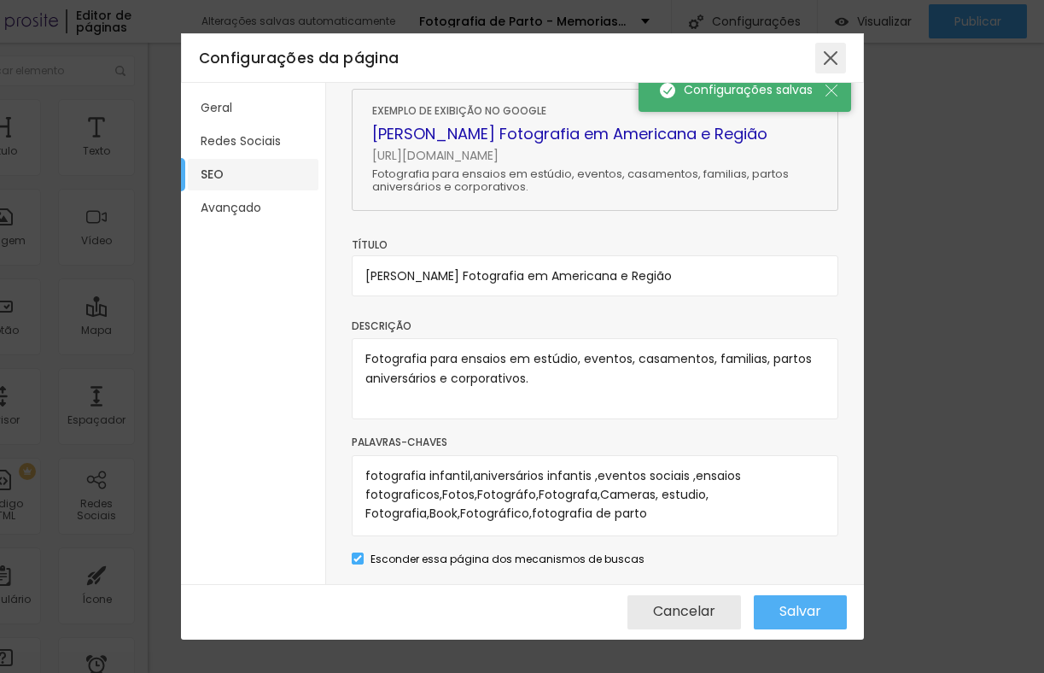
click at [826, 63] on div at bounding box center [831, 58] width 31 height 31
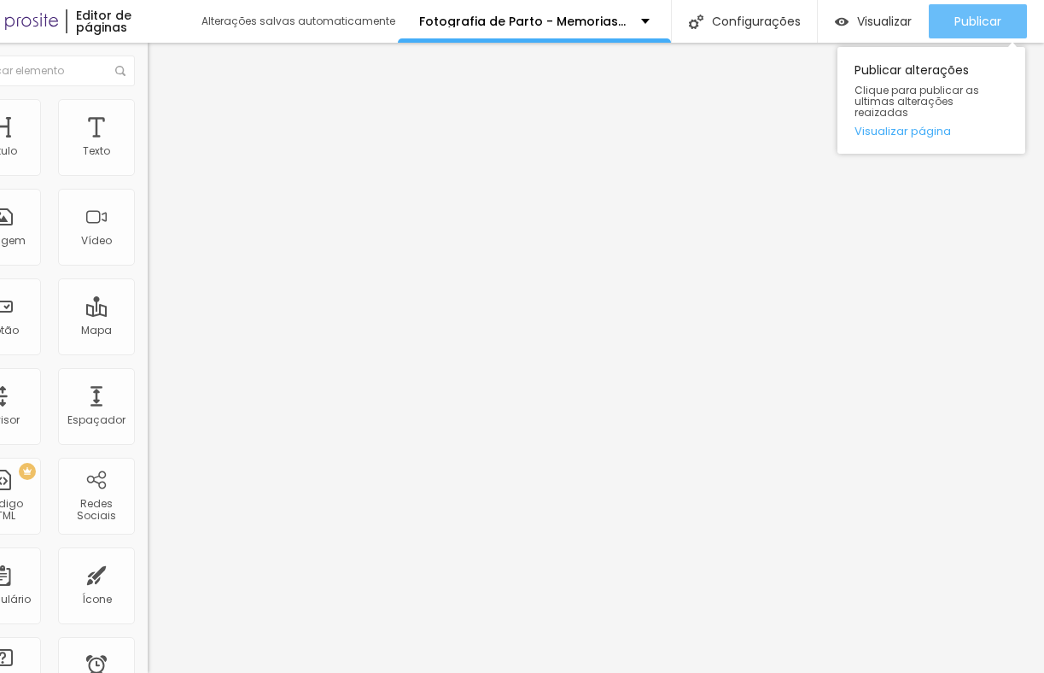
click at [971, 26] on span "Publicar" at bounding box center [978, 22] width 47 height 14
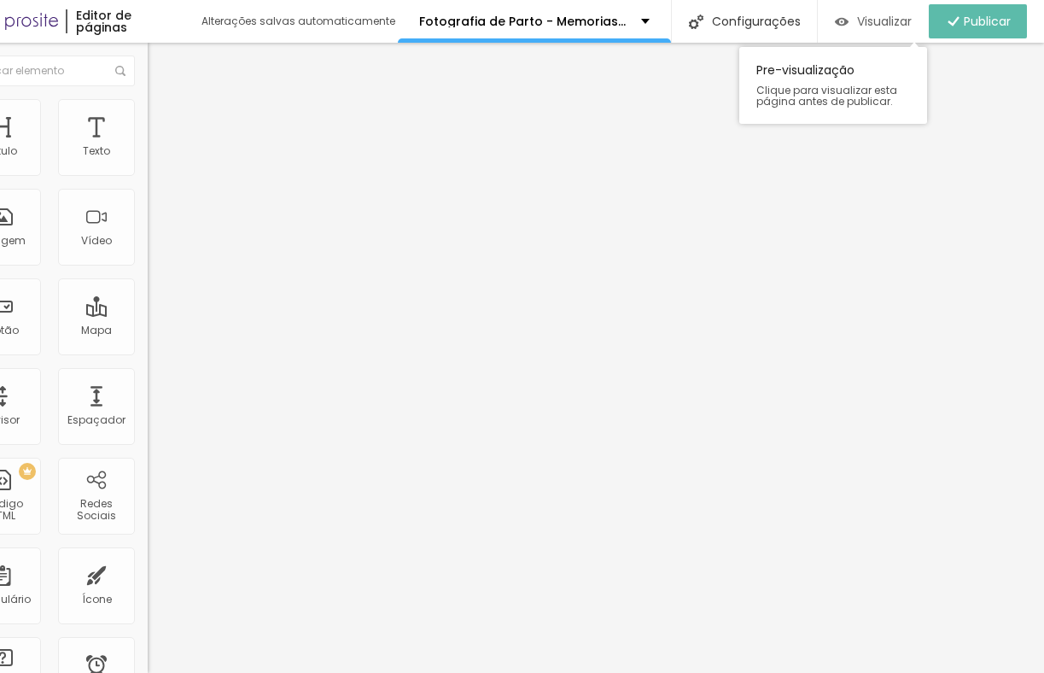
click at [871, 15] on span "Visualizar" at bounding box center [884, 22] width 55 height 14
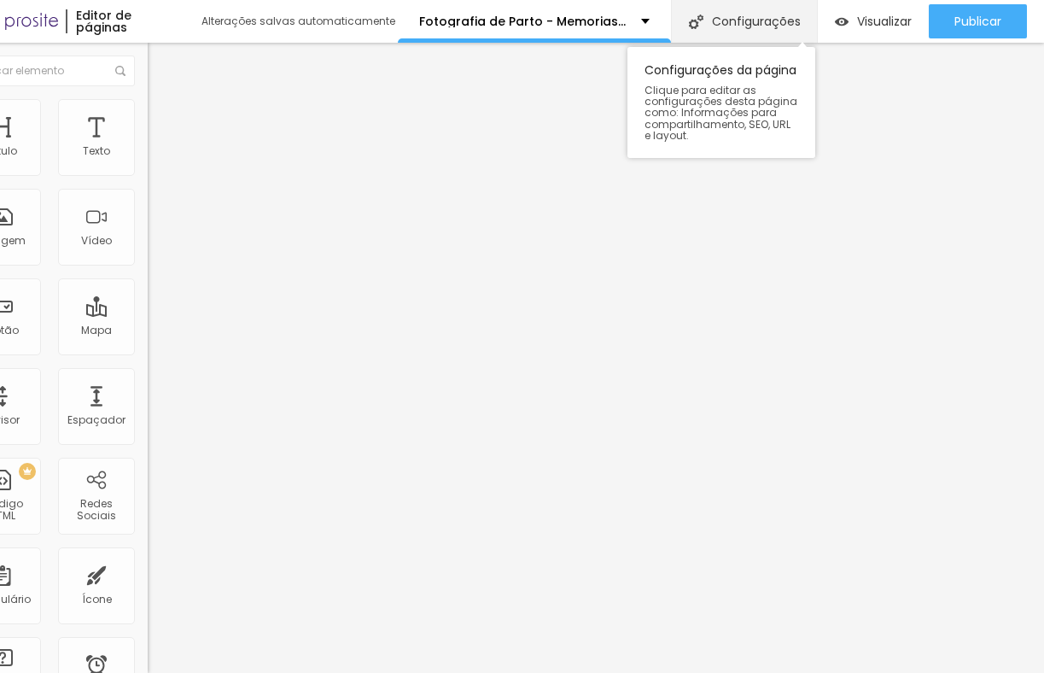
click at [694, 20] on img at bounding box center [696, 22] width 15 height 15
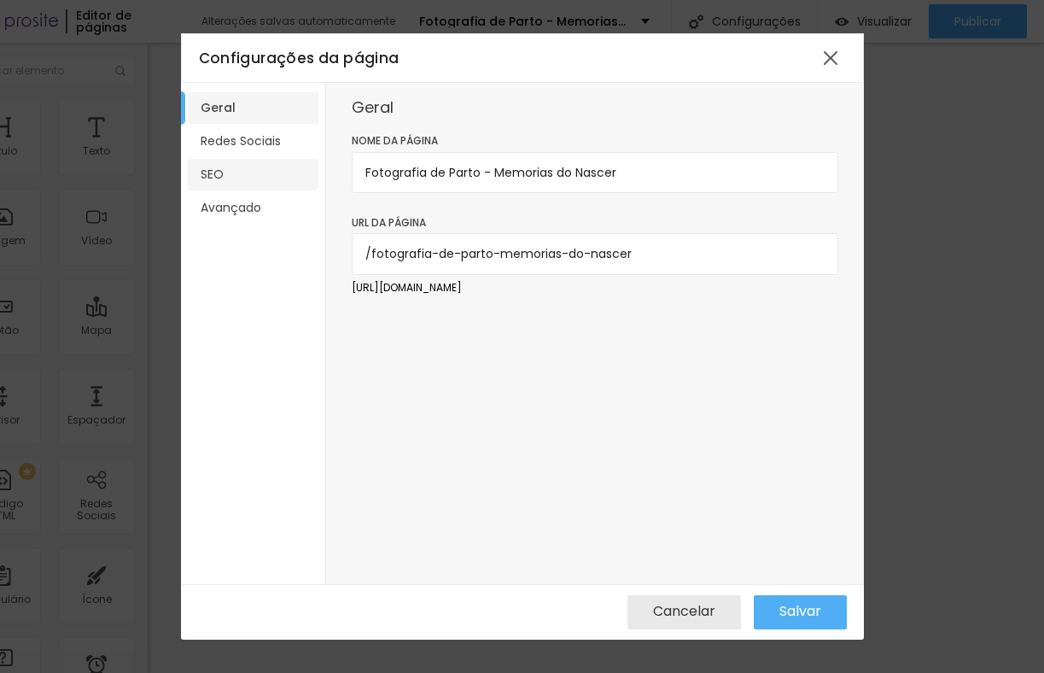
click at [257, 184] on li "SEO" at bounding box center [253, 175] width 131 height 32
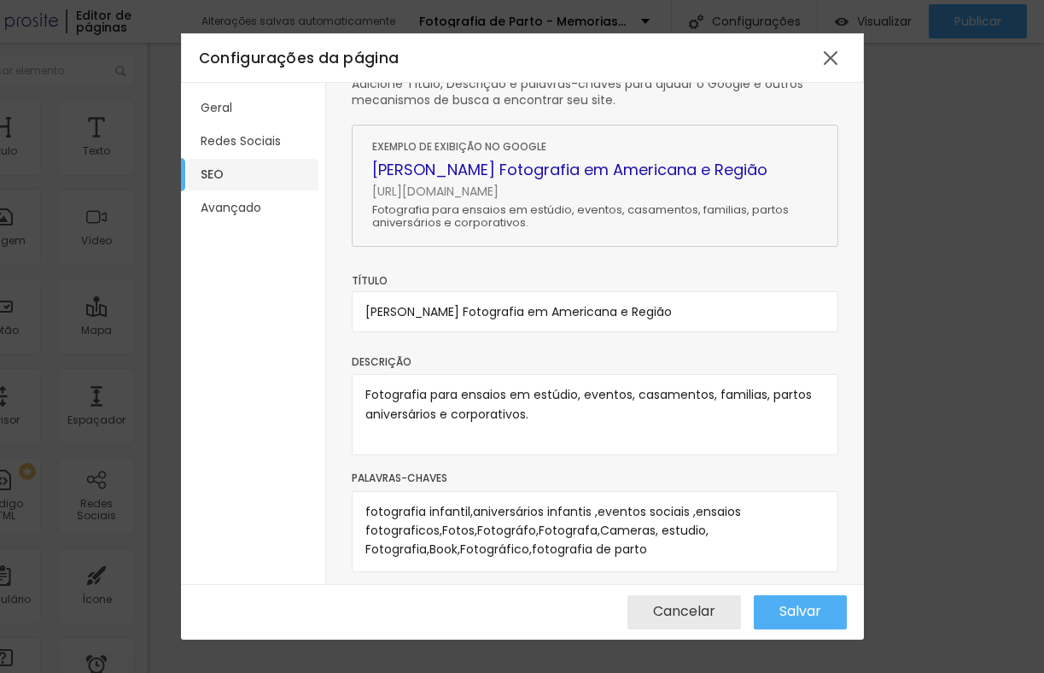
scroll to position [43, 0]
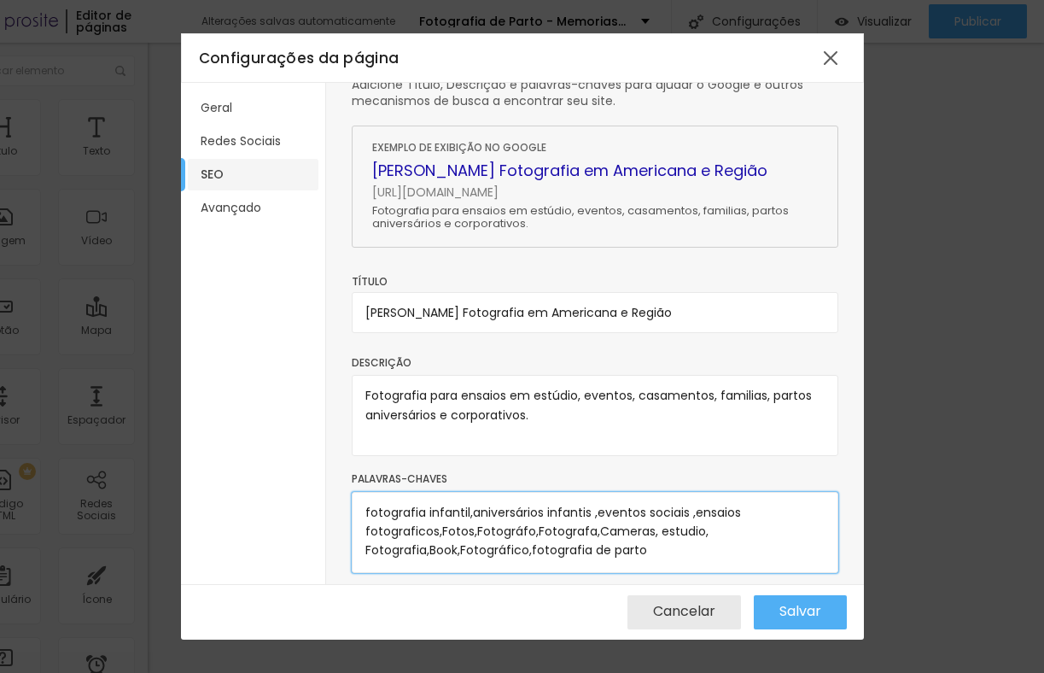
click at [646, 553] on textarea "fotografia infantil,aniversários infantis ,eventos sociais ,ensaios fotografico…" at bounding box center [595, 532] width 487 height 81
click at [375, 550] on textarea "fotografia infantil,aniversários infantis ,eventos sociais ,ensaios fotografico…" at bounding box center [595, 532] width 487 height 81
click at [442, 529] on textarea "fotografia infantil,aniversários infantis ,eventos sociais ,ensaios fotografico…" at bounding box center [595, 532] width 487 height 81
click at [445, 525] on textarea "fotografia infantil,aniversários infantis ,eventos sociais ,ensaios fotografico…" at bounding box center [595, 532] width 487 height 81
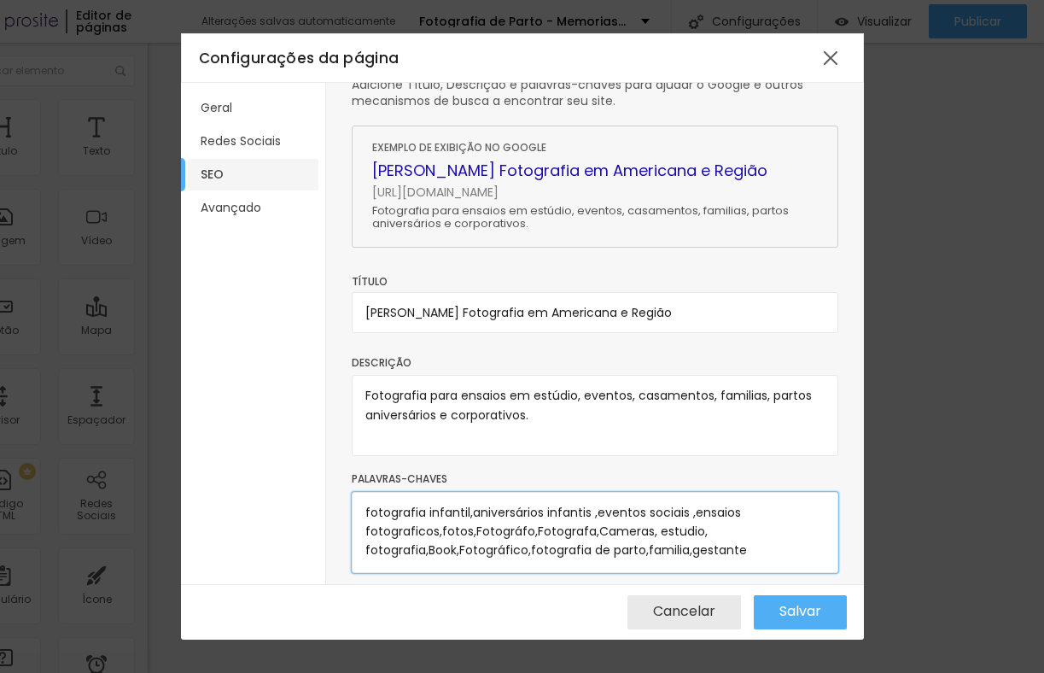
click at [481, 527] on textarea "fotografia infantil,aniversários infantis ,eventos sociais ,ensaios fotografico…" at bounding box center [595, 532] width 487 height 81
click at [535, 527] on textarea "fotografia infantil,aniversários infantis ,eventos sociais ,ensaios fotografico…" at bounding box center [595, 532] width 487 height 81
click at [596, 529] on textarea "fotografia infantil,aniversários infantis ,eventos sociais ,ensaios fotografico…" at bounding box center [595, 532] width 487 height 81
click at [464, 552] on textarea "fotografia infantil,aniversários infantis ,eventos sociais ,ensaios fotografico…" at bounding box center [595, 532] width 487 height 81
click at [434, 551] on textarea "fotografia infantil,aniversários infantis ,eventos sociais ,ensaios fotografico…" at bounding box center [595, 532] width 487 height 81
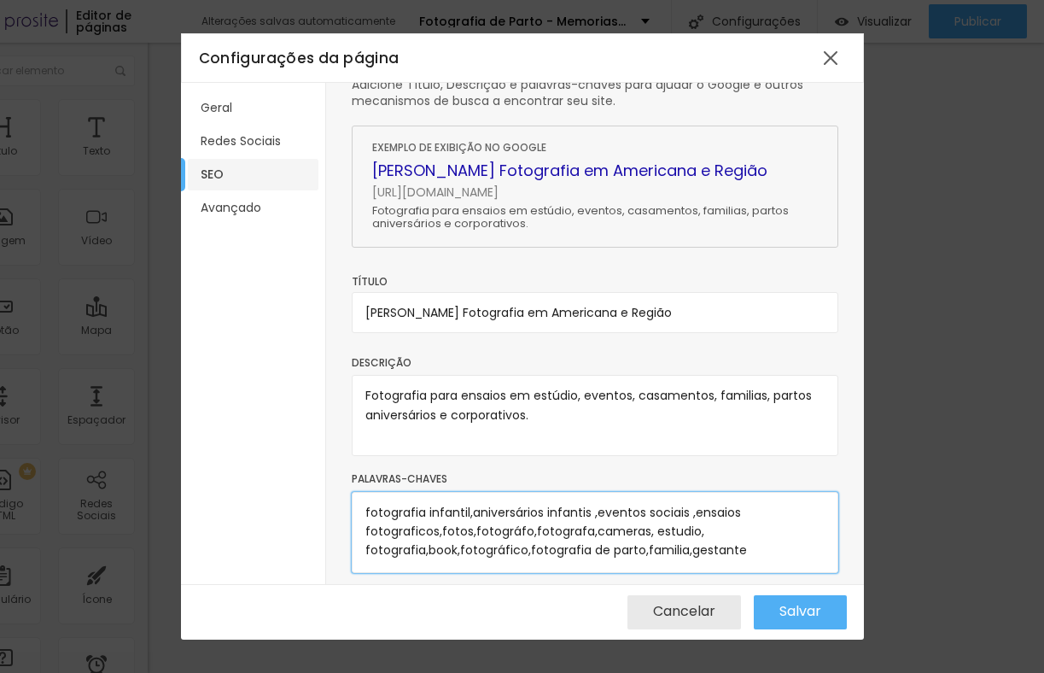
click at [751, 545] on textarea "fotografia infantil,aniversários infantis ,eventos sociais ,ensaios fotografico…" at bounding box center [595, 532] width 487 height 81
type textarea "fotografia infantil,aniversários infantis ,eventos sociais ,ensaios fotografico…"
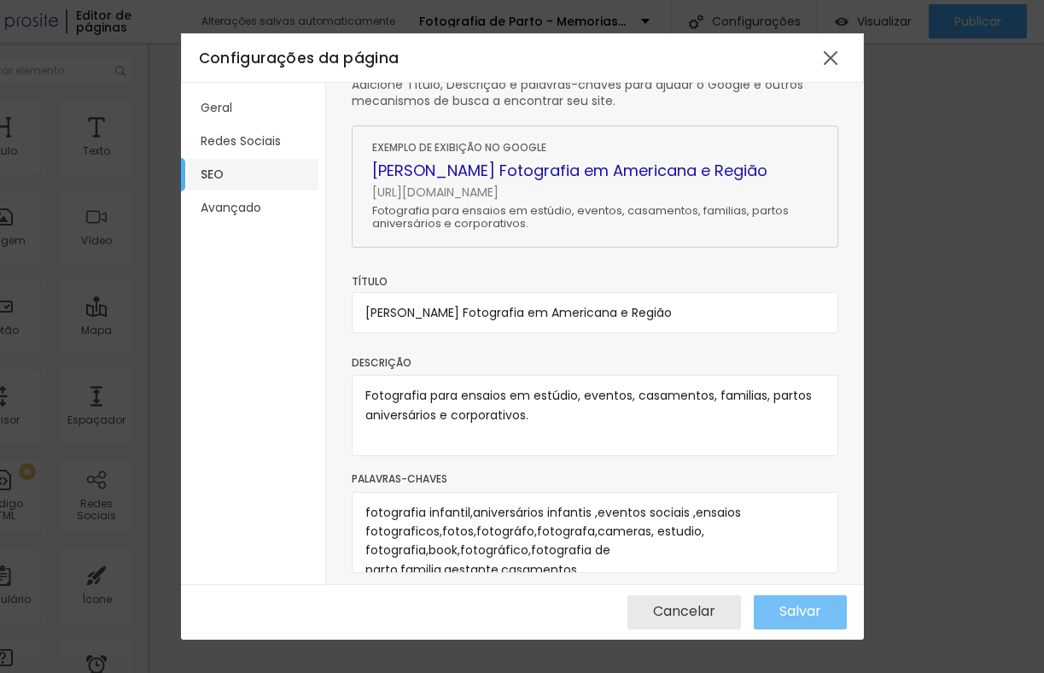
click at [793, 612] on span "Salvar" at bounding box center [801, 611] width 42 height 15
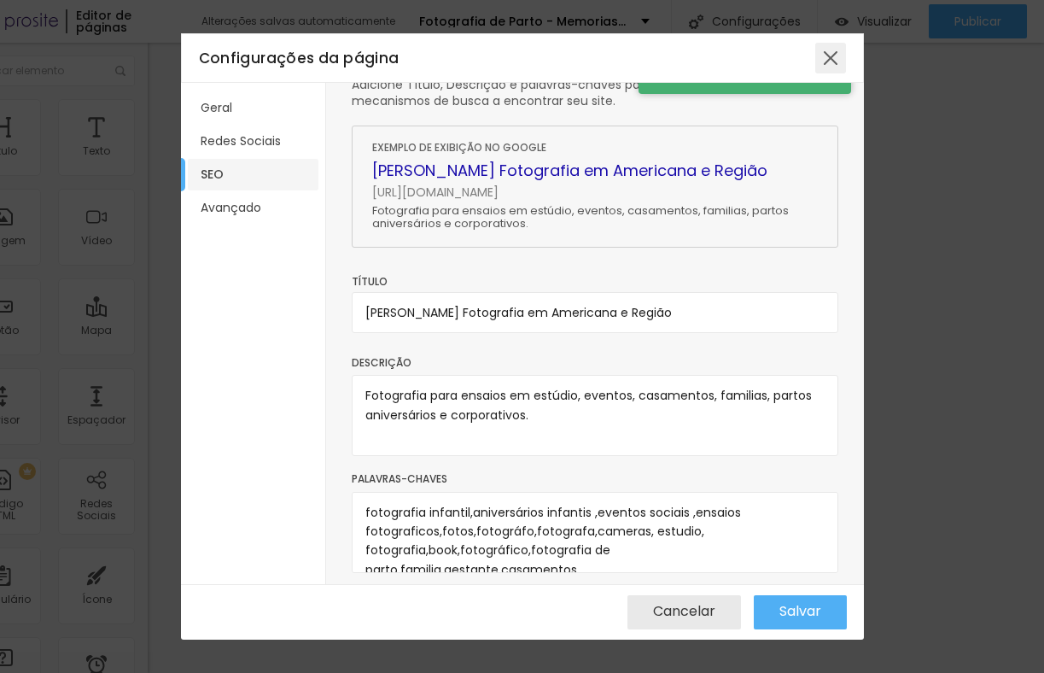
click at [830, 51] on div at bounding box center [831, 58] width 31 height 31
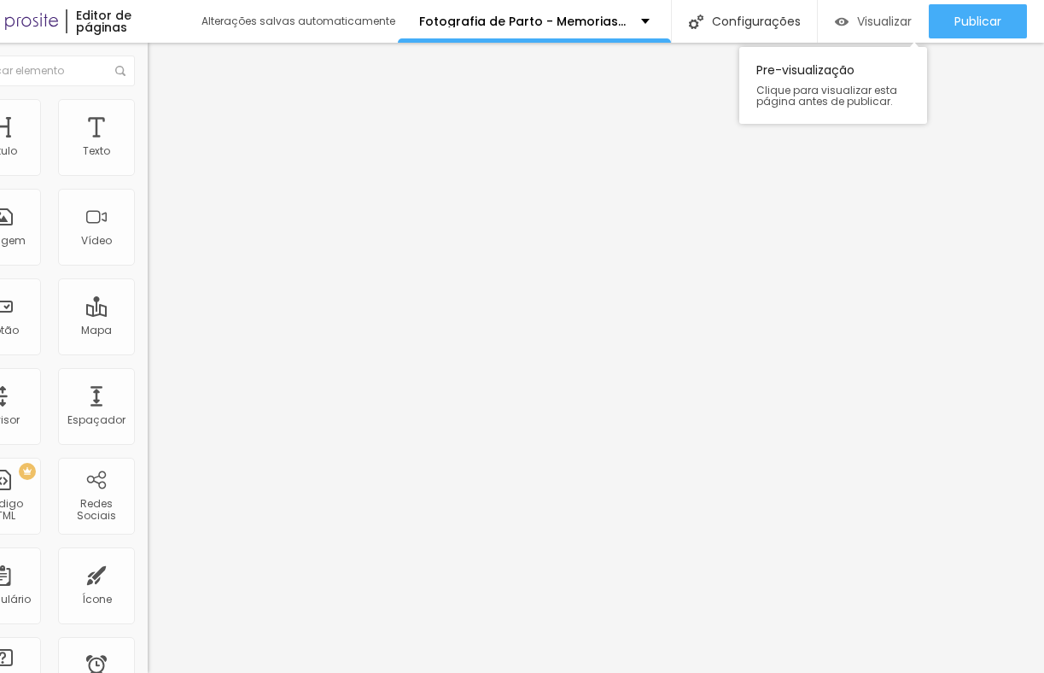
click at [862, 25] on span "Visualizar" at bounding box center [884, 22] width 55 height 14
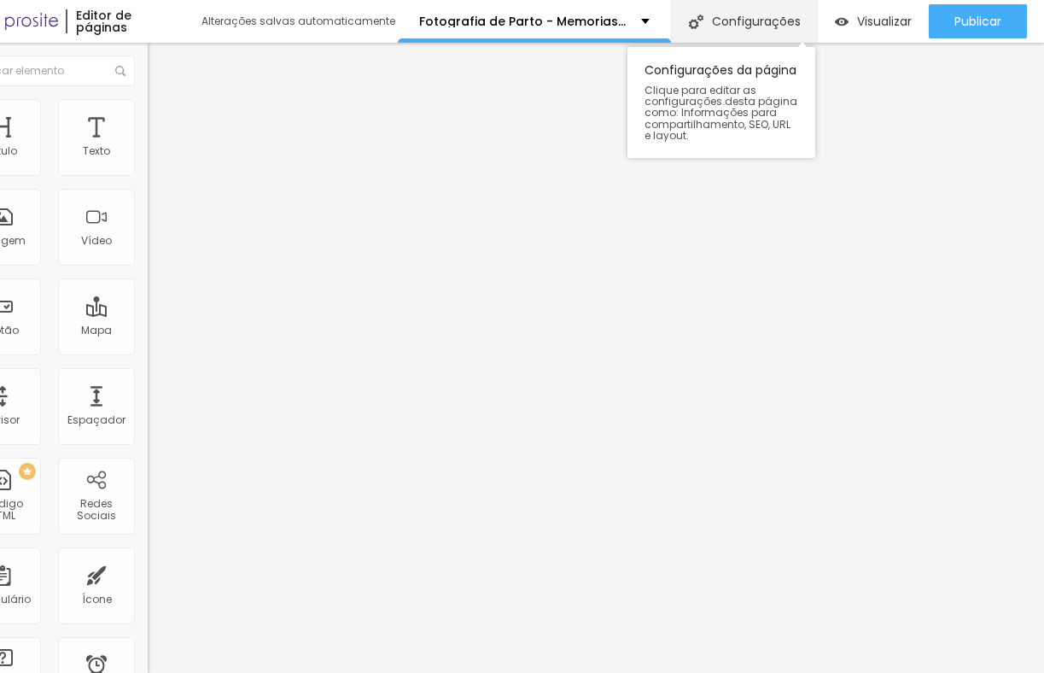
click at [732, 23] on div "Configurações" at bounding box center [744, 21] width 146 height 43
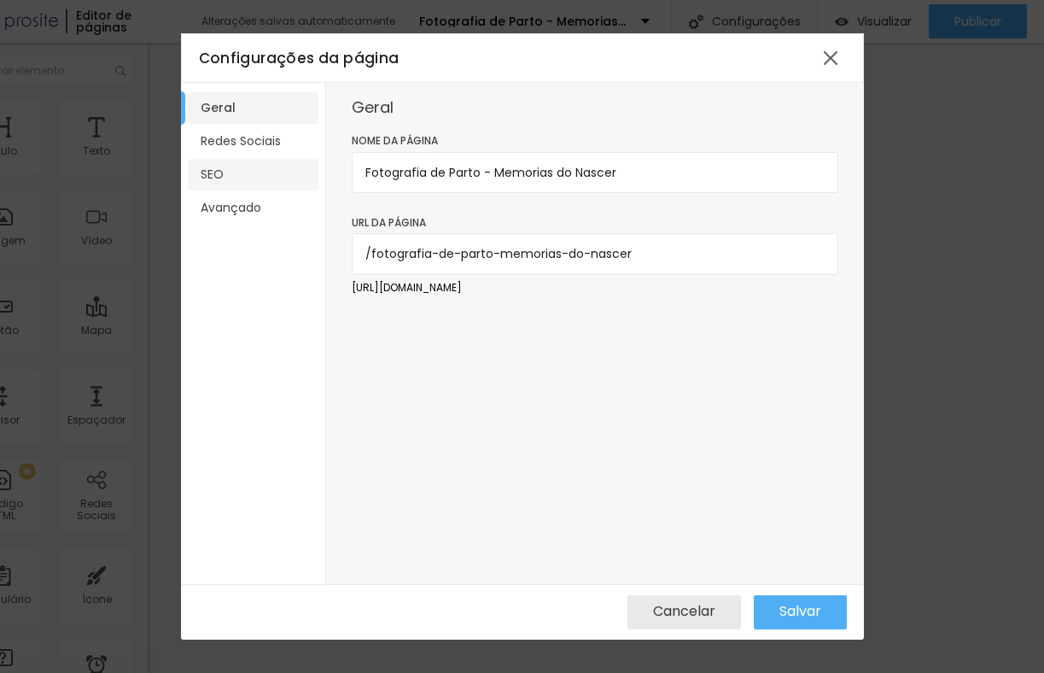
click at [272, 179] on li "SEO" at bounding box center [253, 175] width 131 height 32
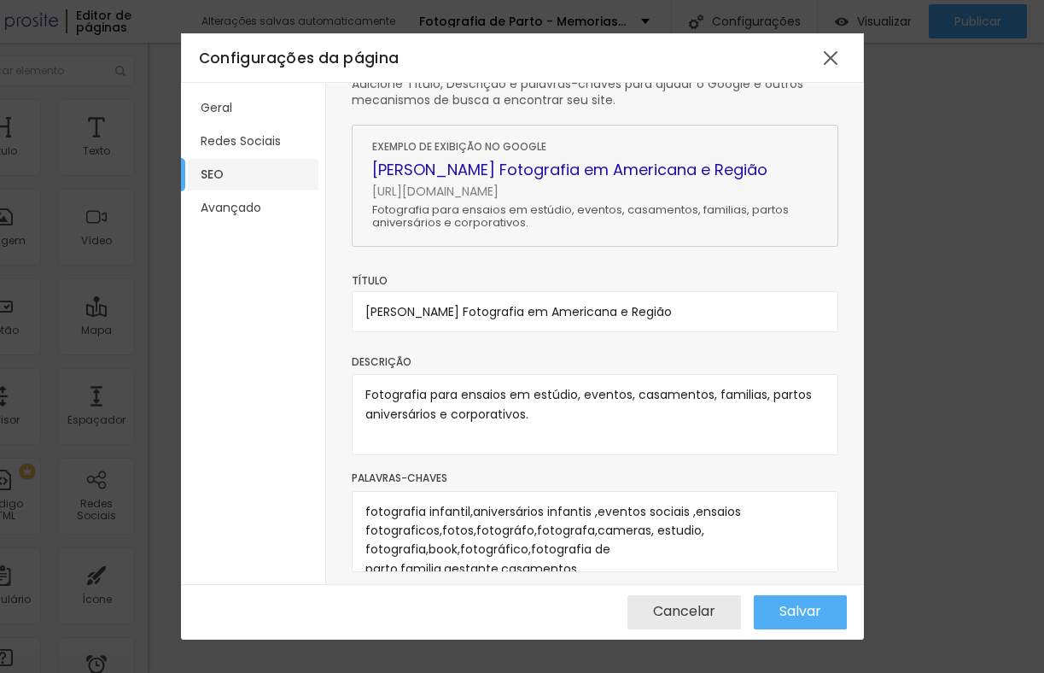
scroll to position [47, 0]
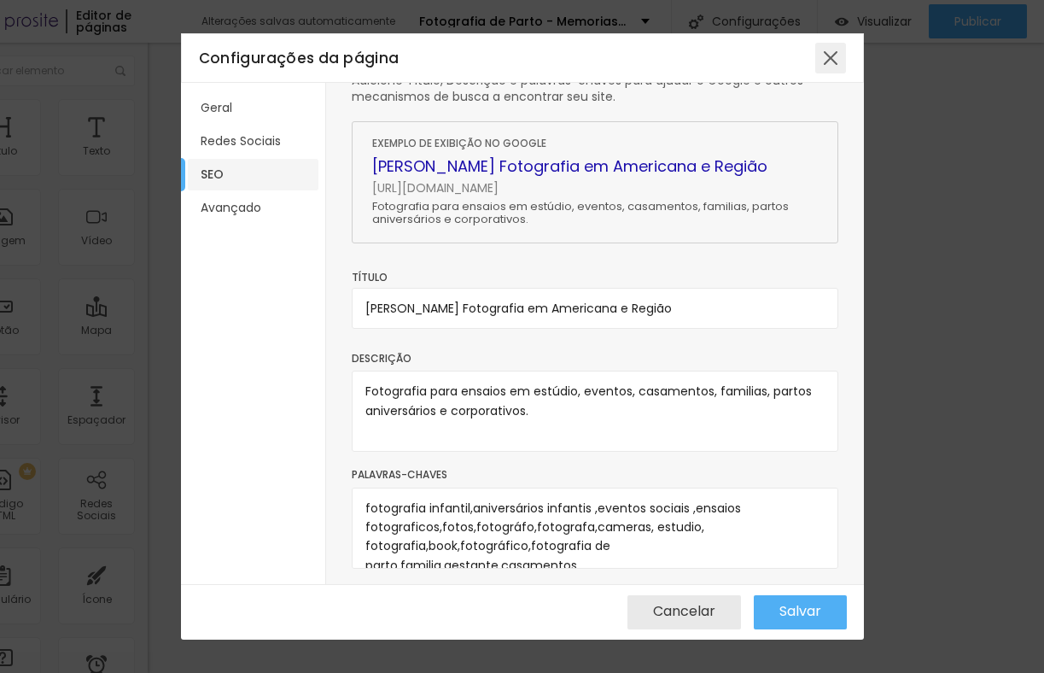
click at [824, 68] on div at bounding box center [831, 58] width 31 height 31
